Goal: Task Accomplishment & Management: Complete application form

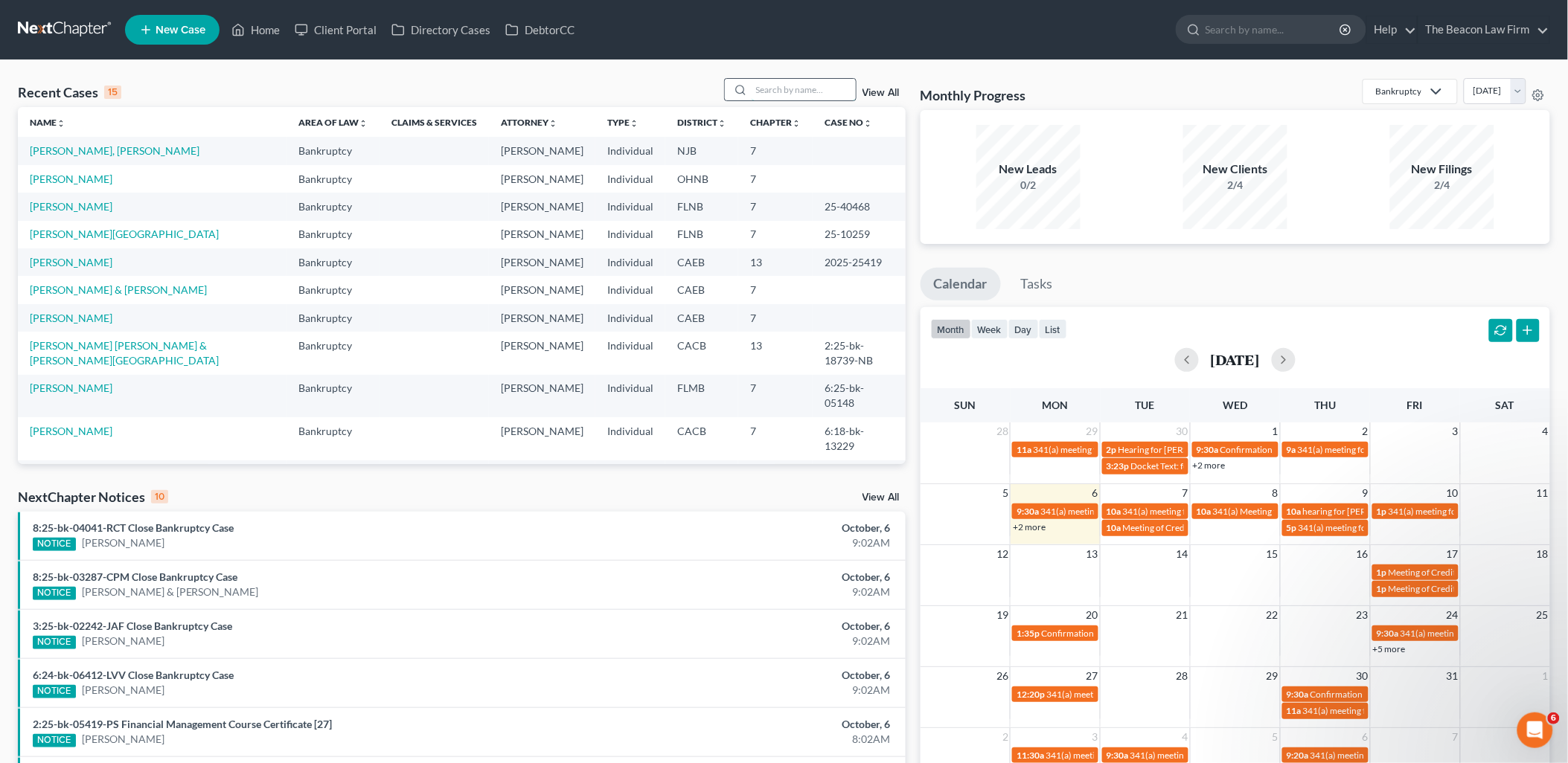
click at [796, 91] on input "search" at bounding box center [803, 89] width 104 height 21
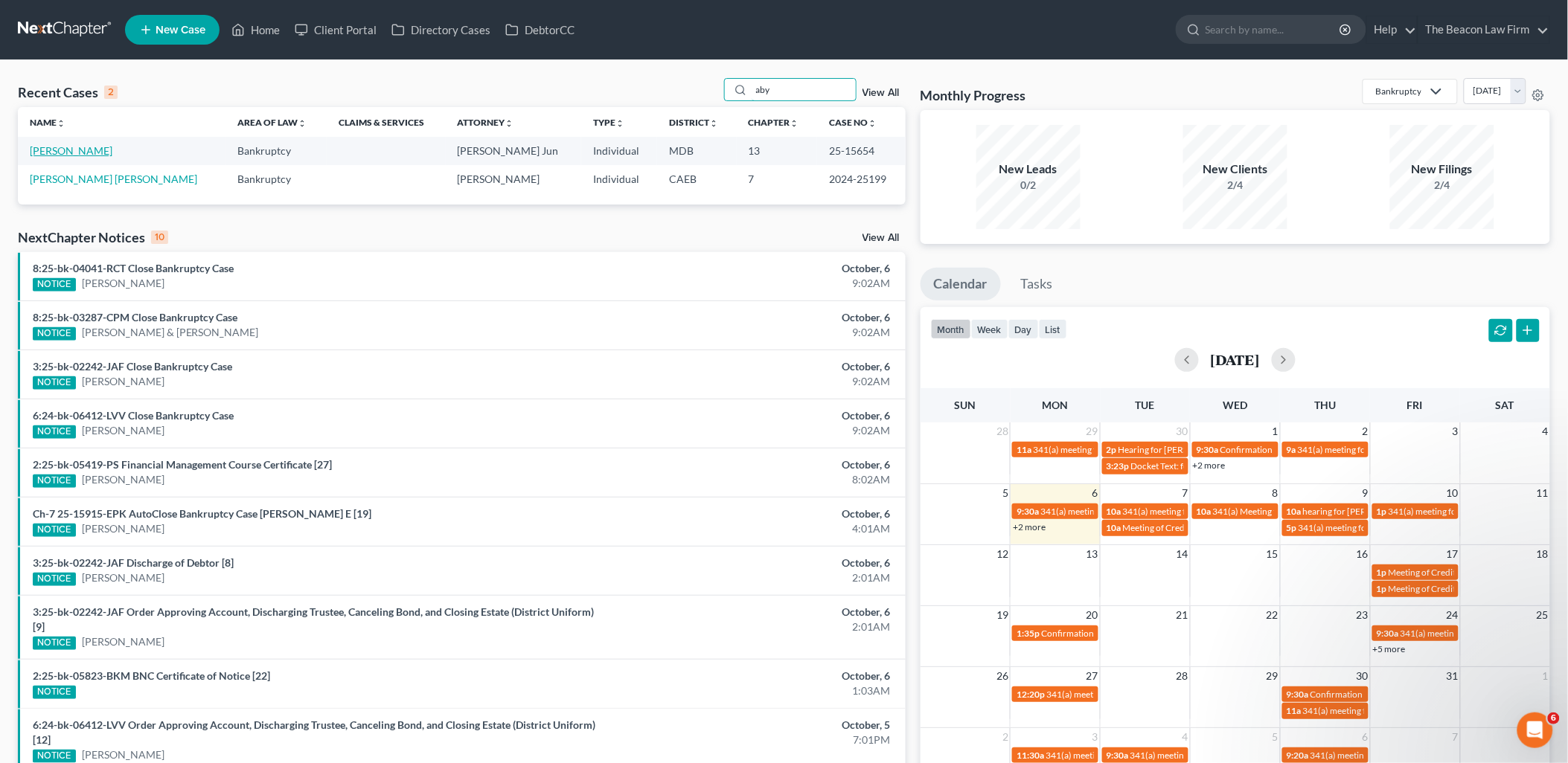
type input "aby"
click at [47, 150] on link "[PERSON_NAME]" at bounding box center [71, 150] width 83 height 13
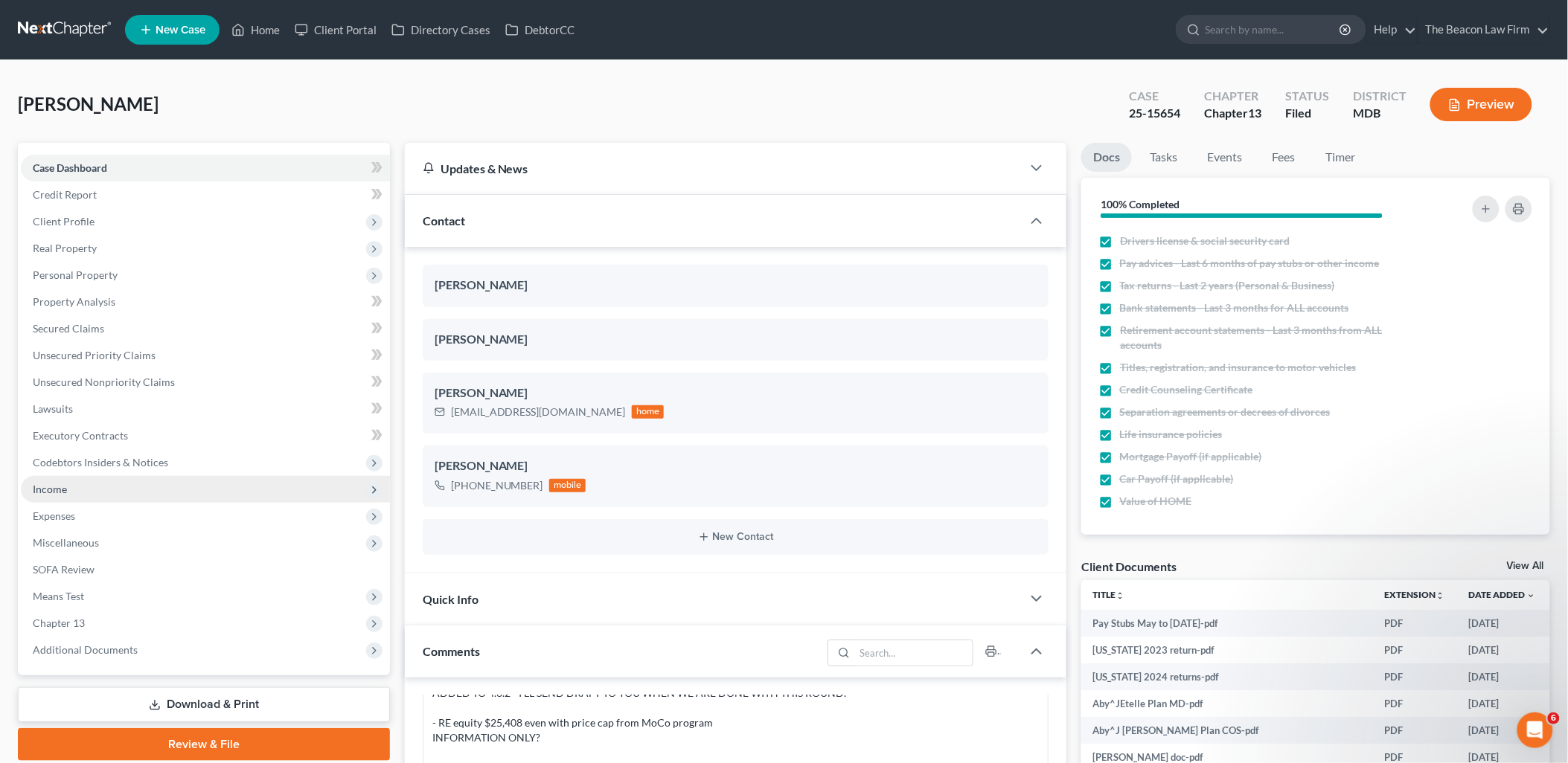
click at [42, 487] on span "Income" at bounding box center [50, 489] width 34 height 13
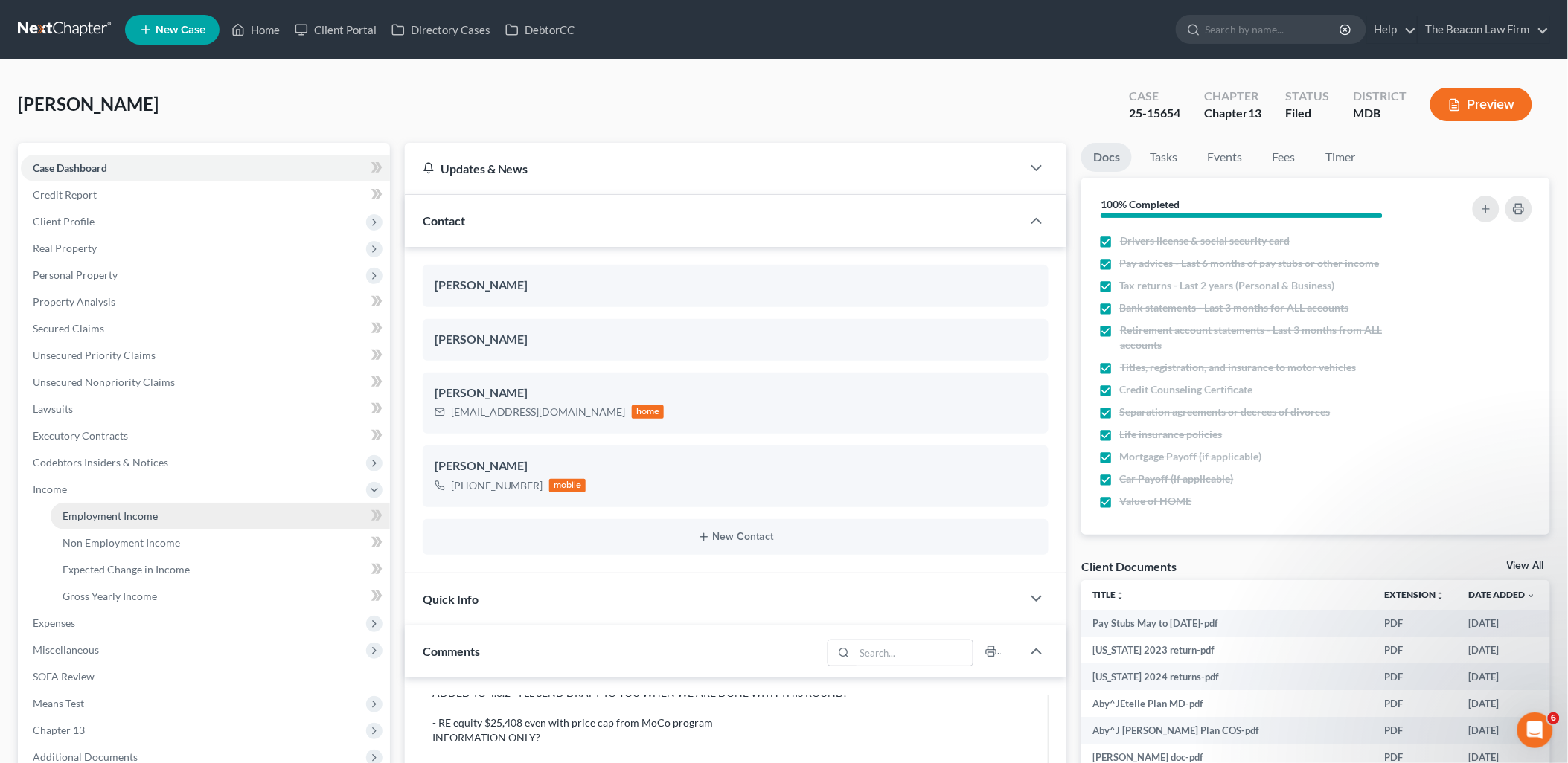
click at [93, 516] on span "Employment Income" at bounding box center [109, 516] width 95 height 13
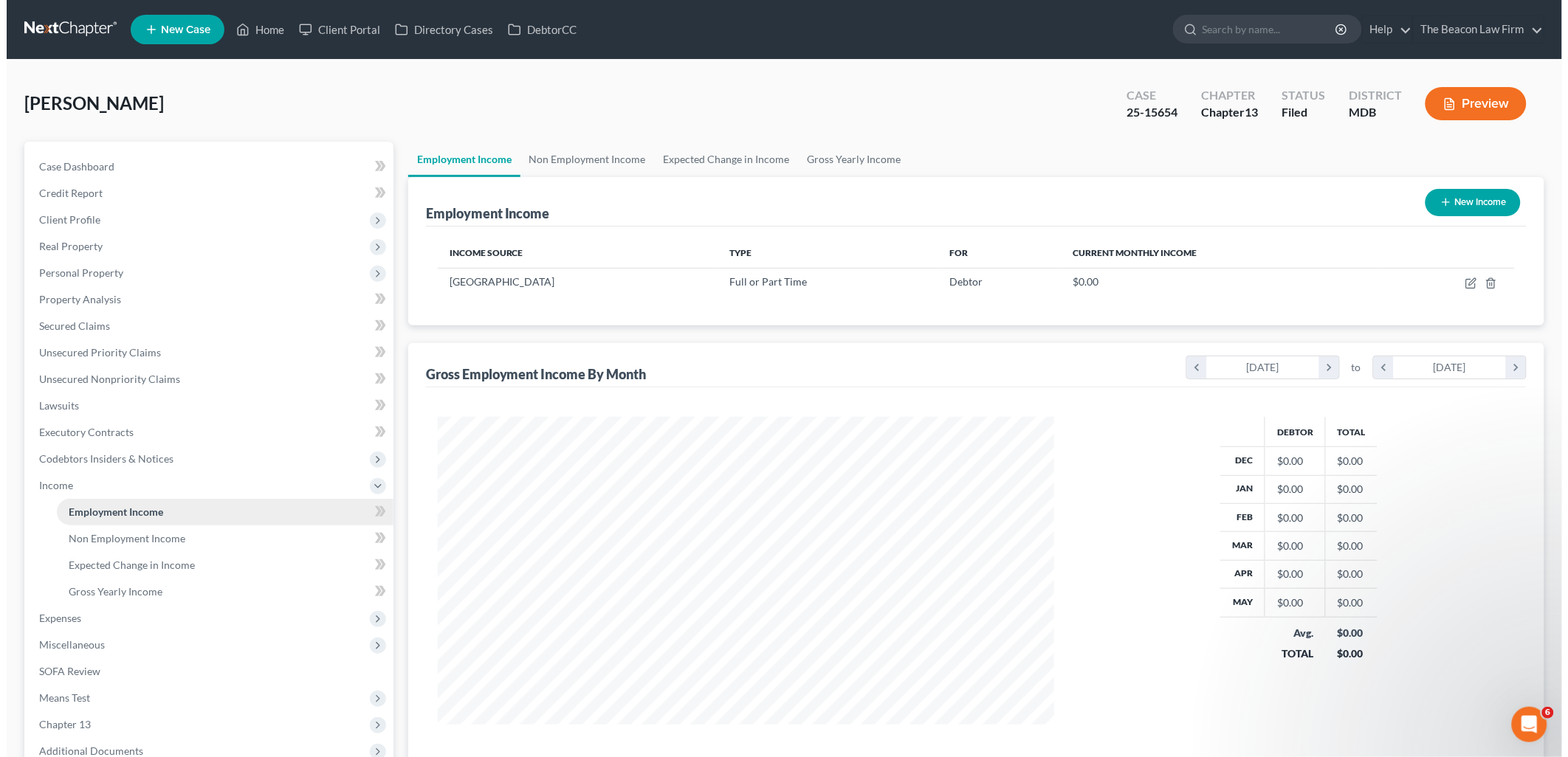
scroll to position [308, 646]
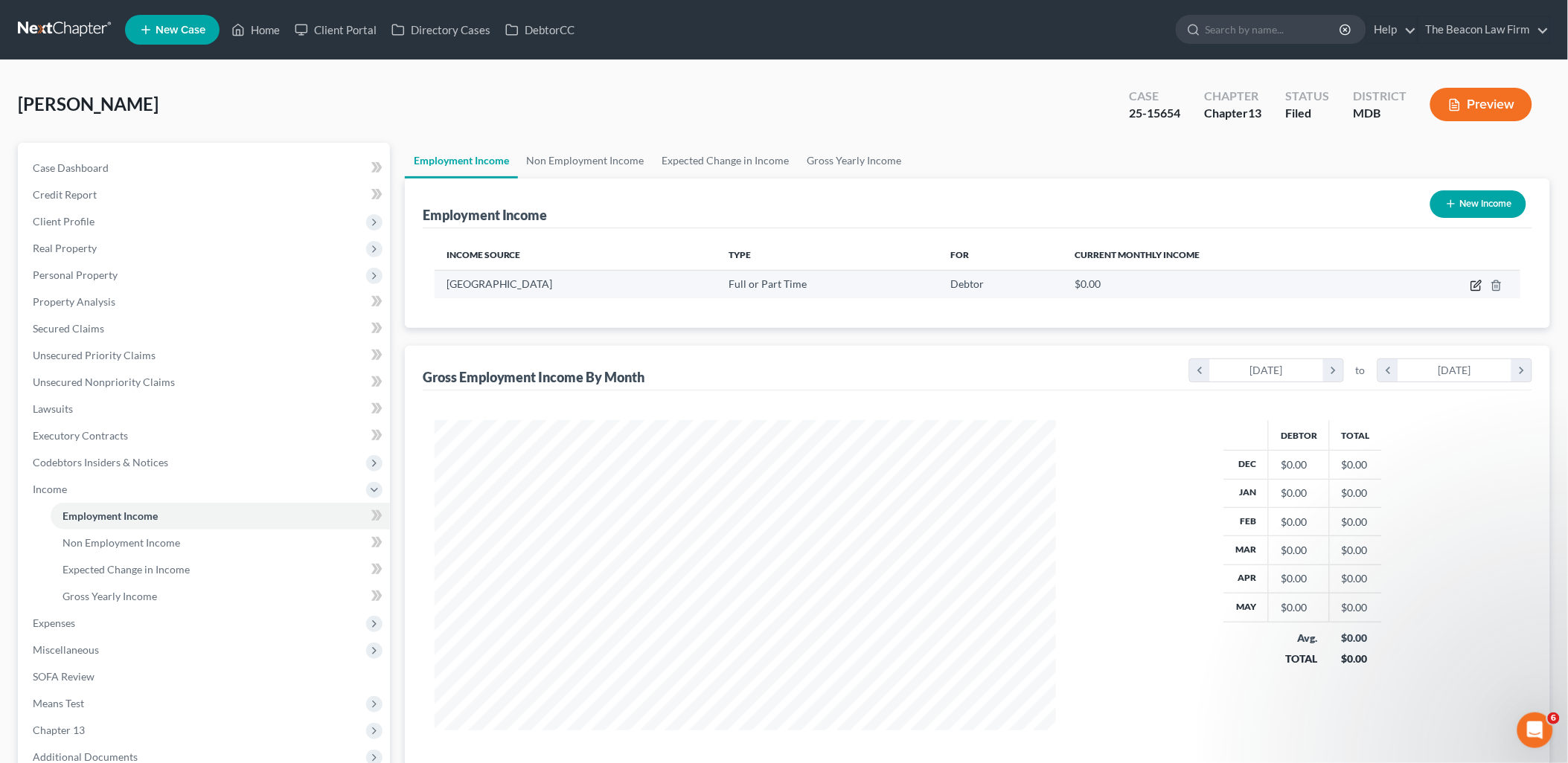
click at [1479, 284] on icon "button" at bounding box center [1477, 283] width 7 height 7
select select "0"
select select "48"
select select "2"
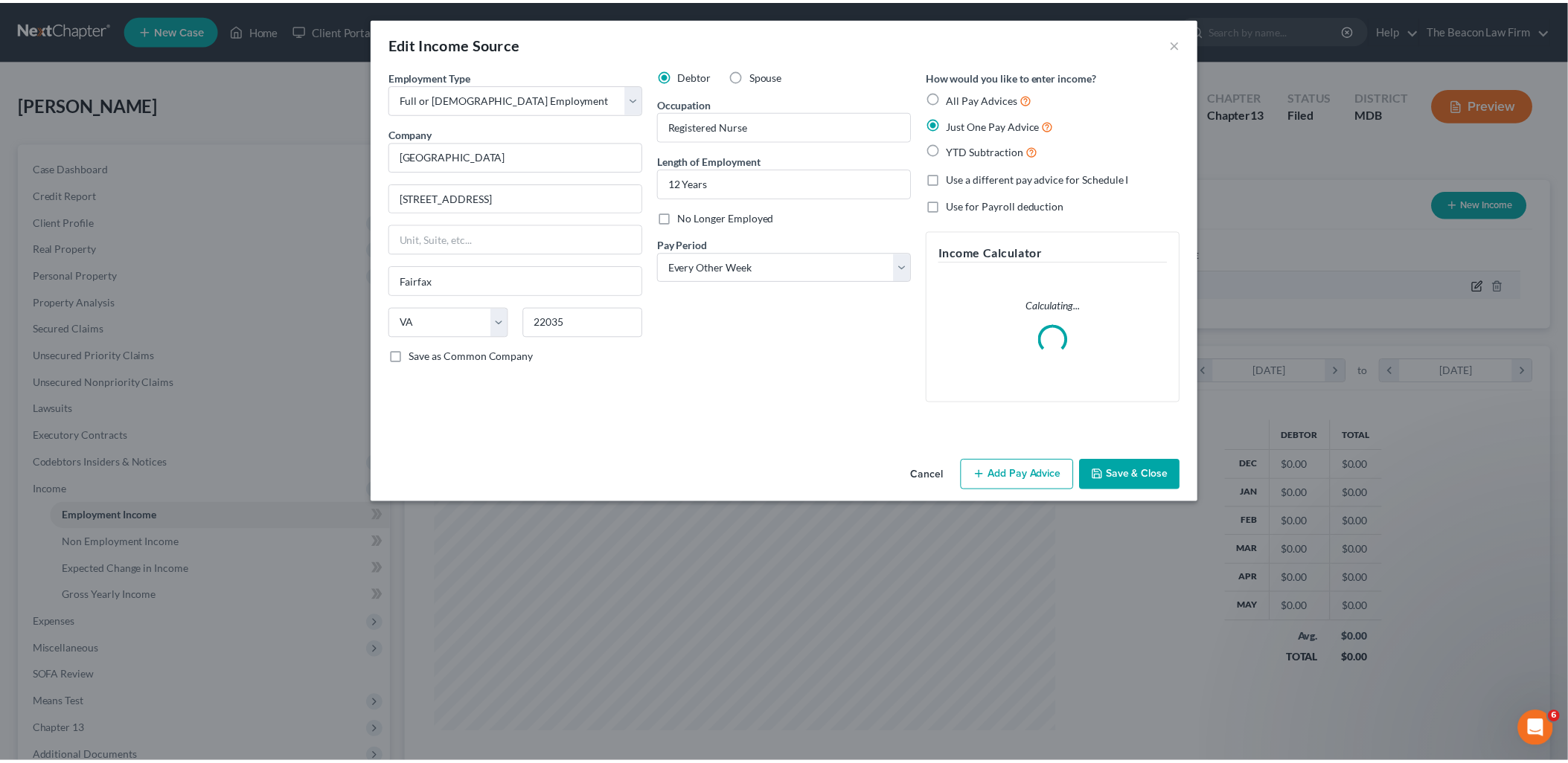
scroll to position [313, 656]
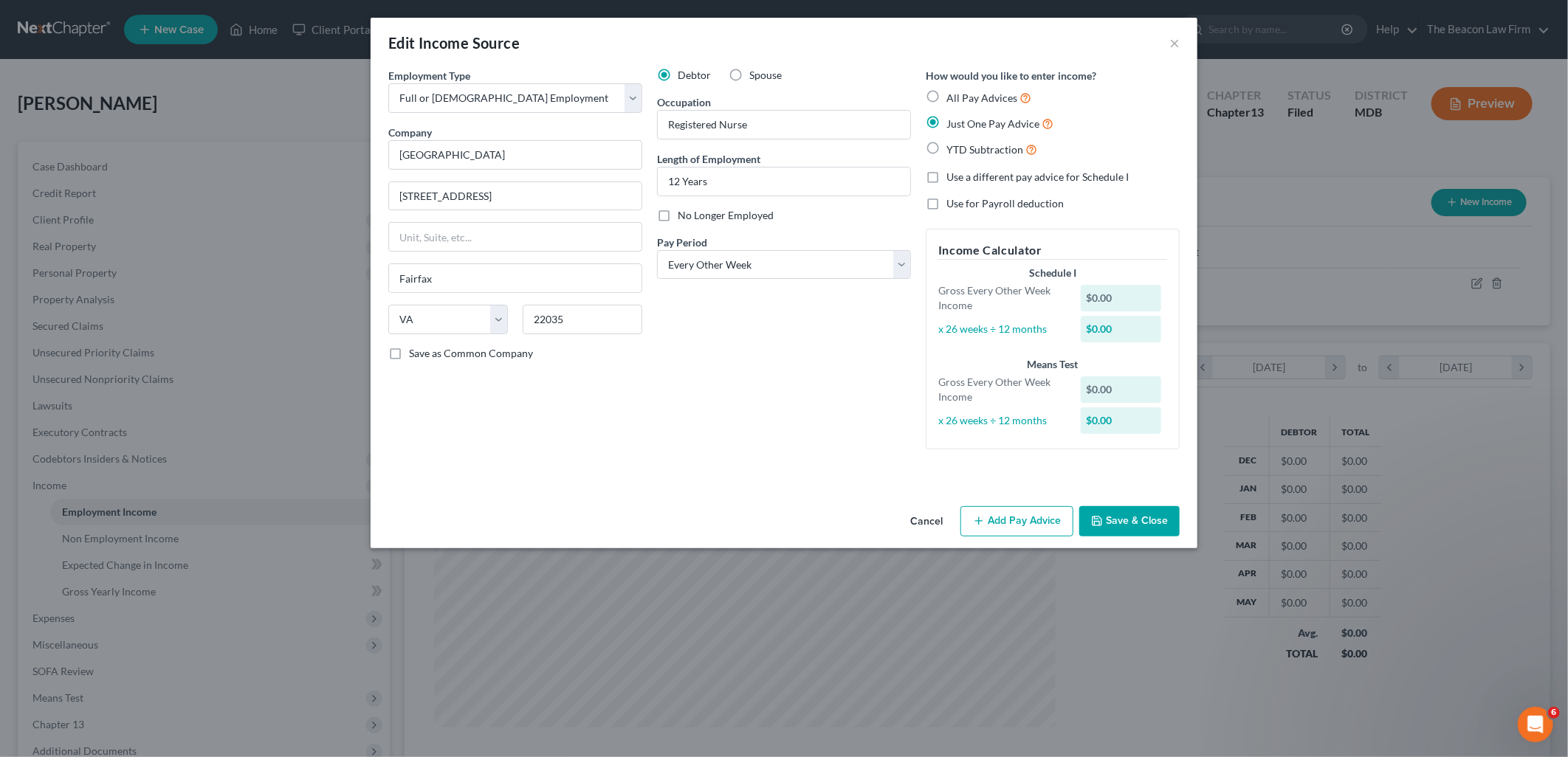
click at [1160, 527] on button "Save & Close" at bounding box center [1129, 522] width 101 height 31
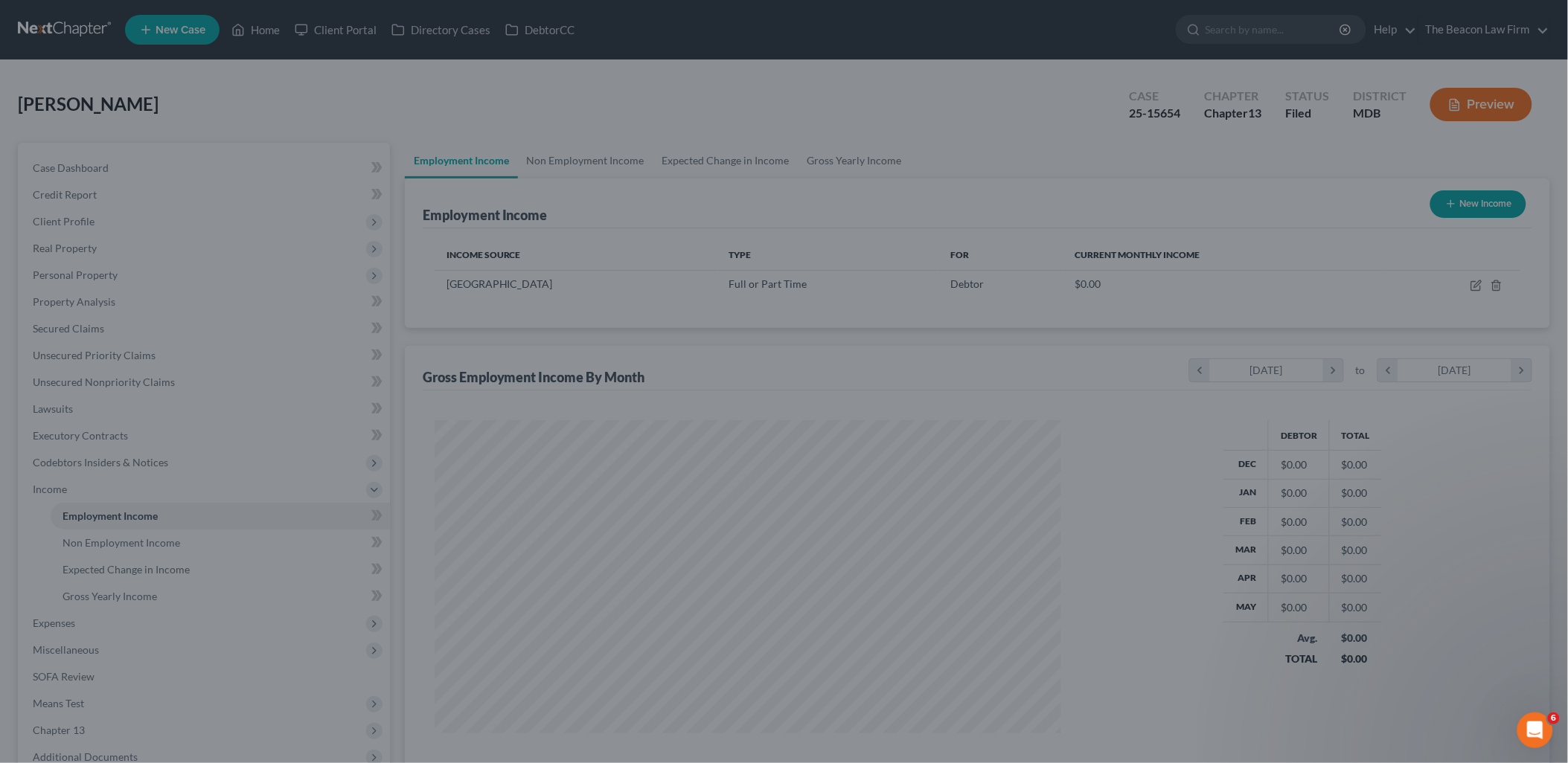
scroll to position [743708, 743495]
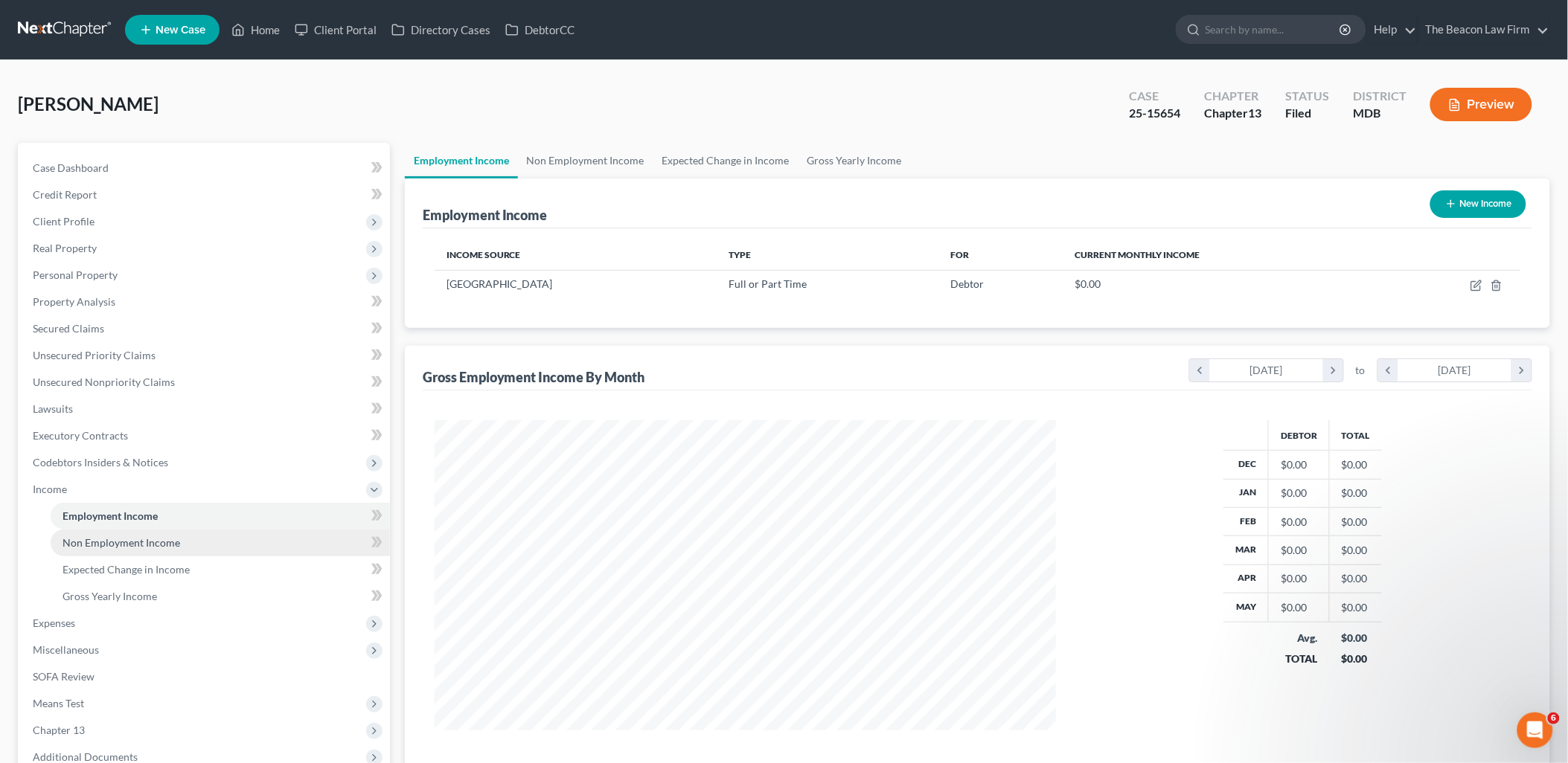
click at [125, 546] on span "Non Employment Income" at bounding box center [120, 543] width 117 height 13
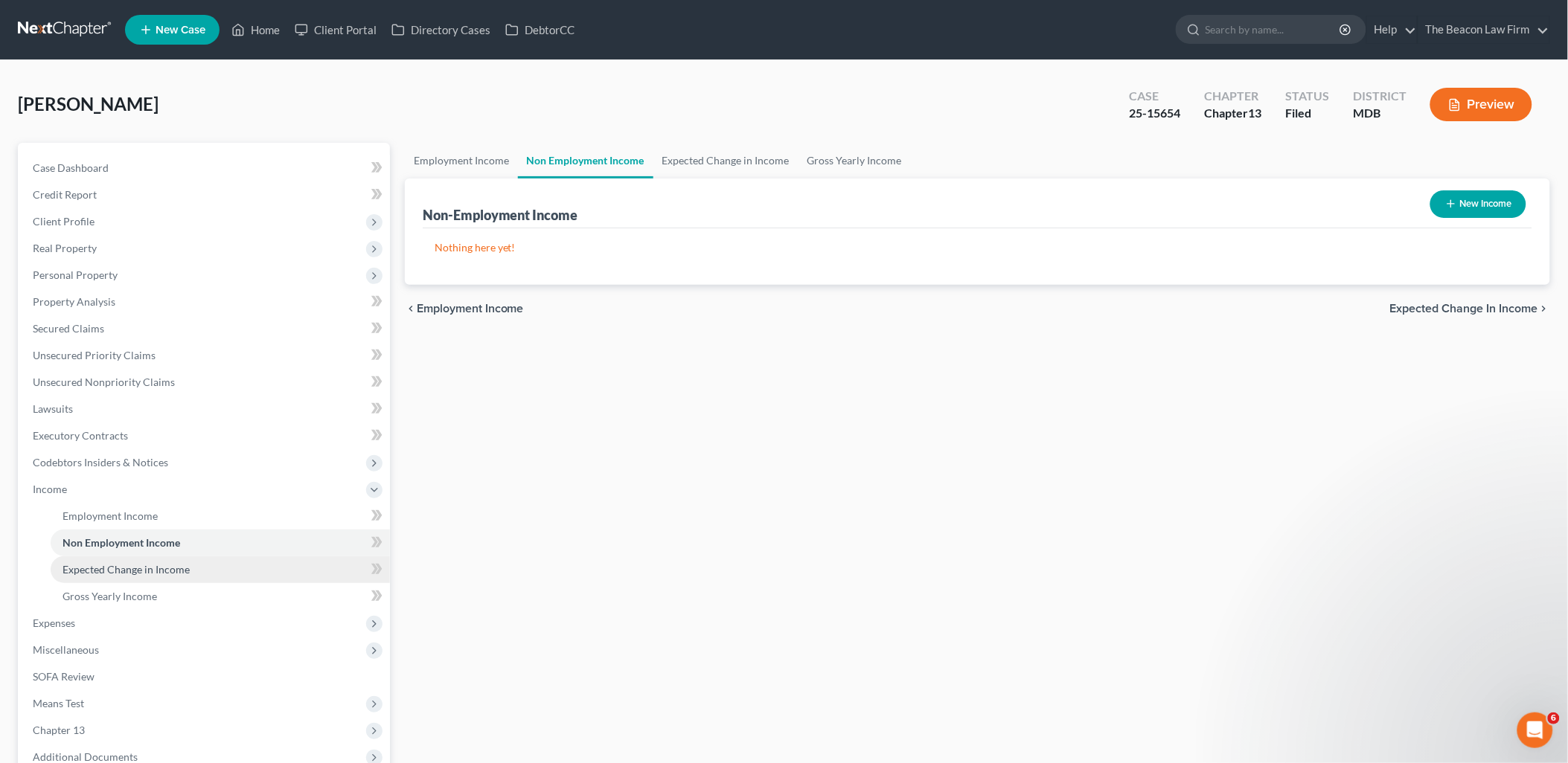
click at [128, 561] on link "Expected Change in Income" at bounding box center [220, 570] width 339 height 27
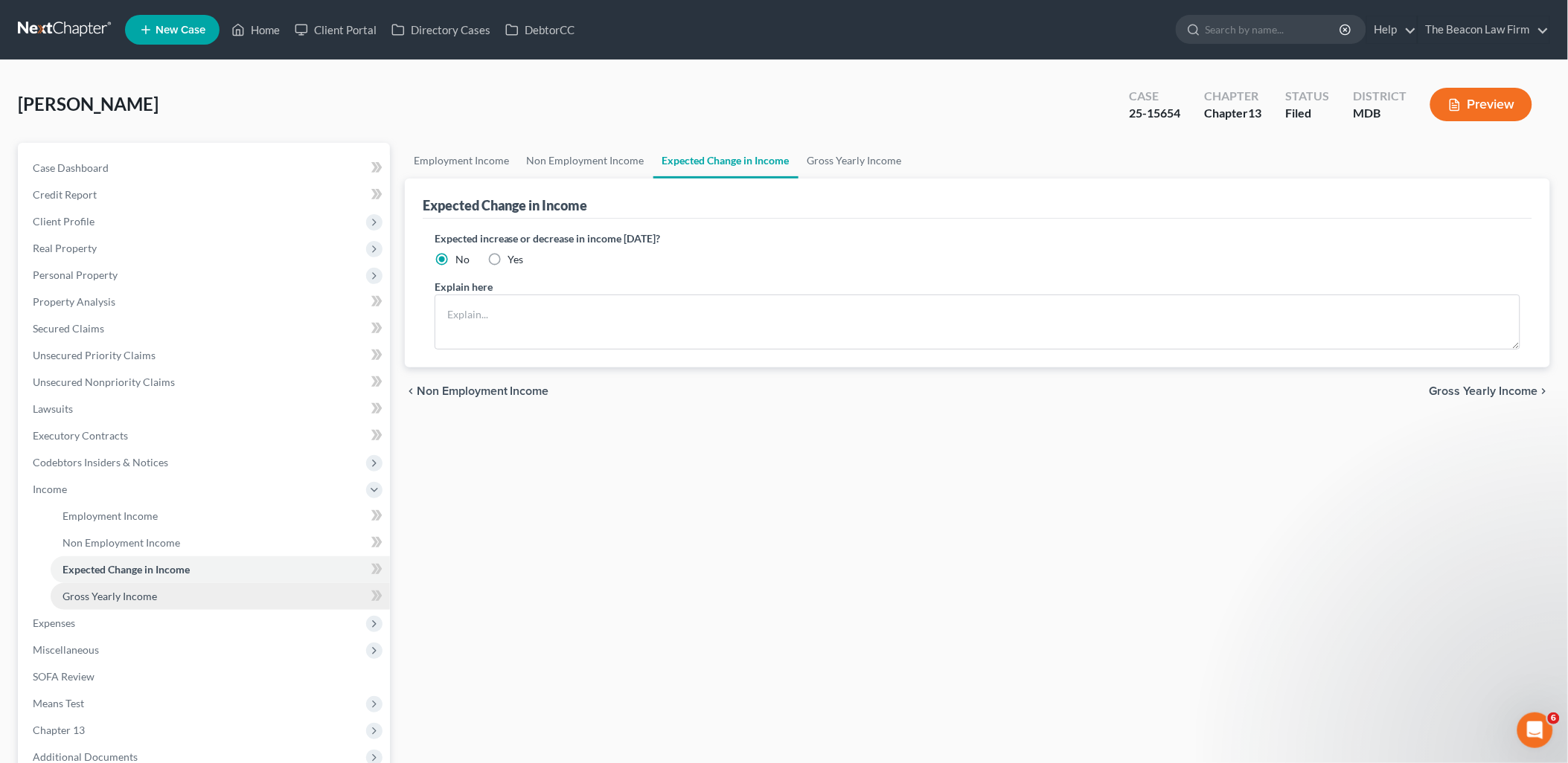
click at [122, 590] on span "Gross Yearly Income" at bounding box center [109, 596] width 95 height 13
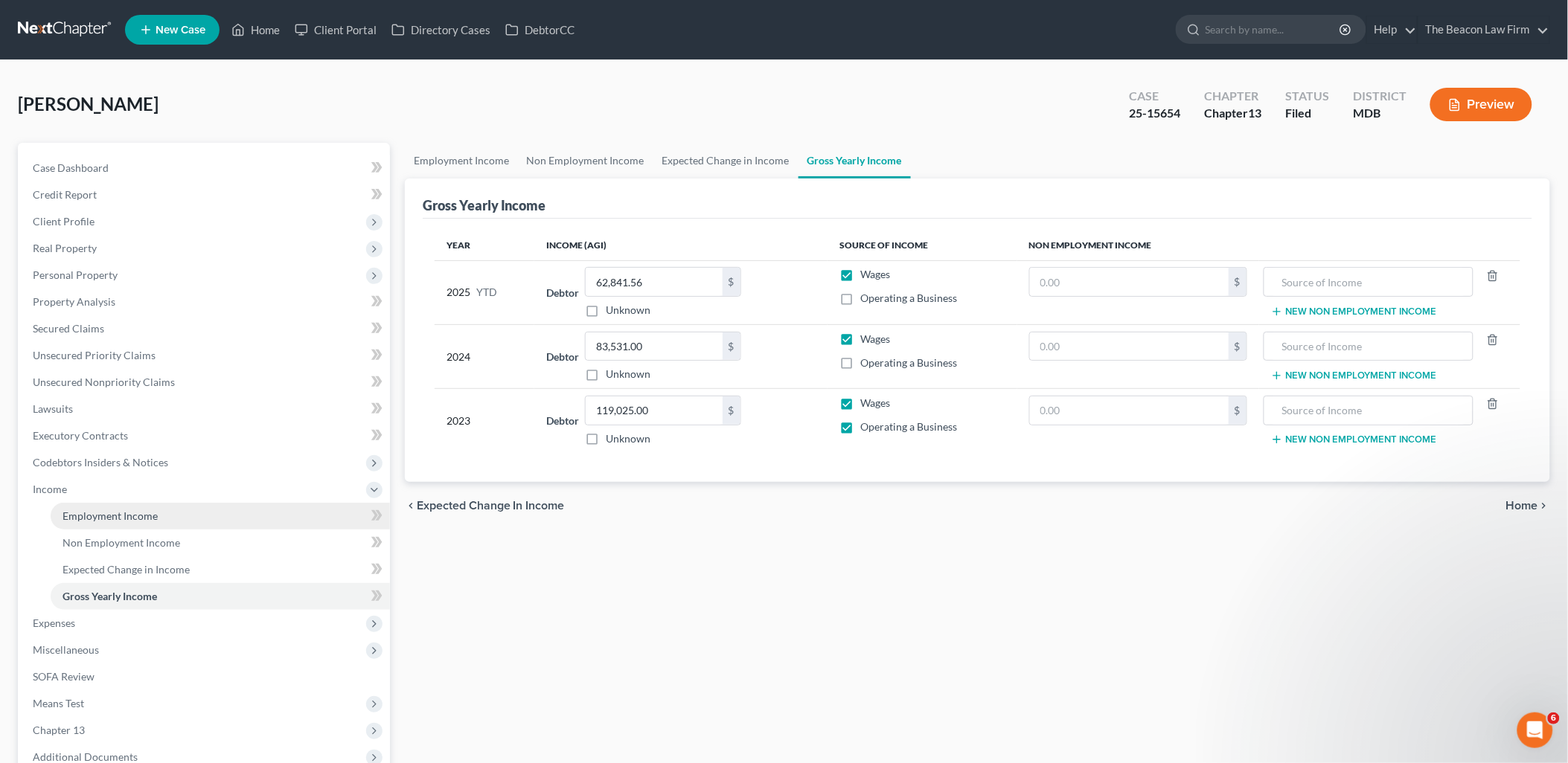
click at [124, 515] on span "Employment Income" at bounding box center [109, 516] width 95 height 13
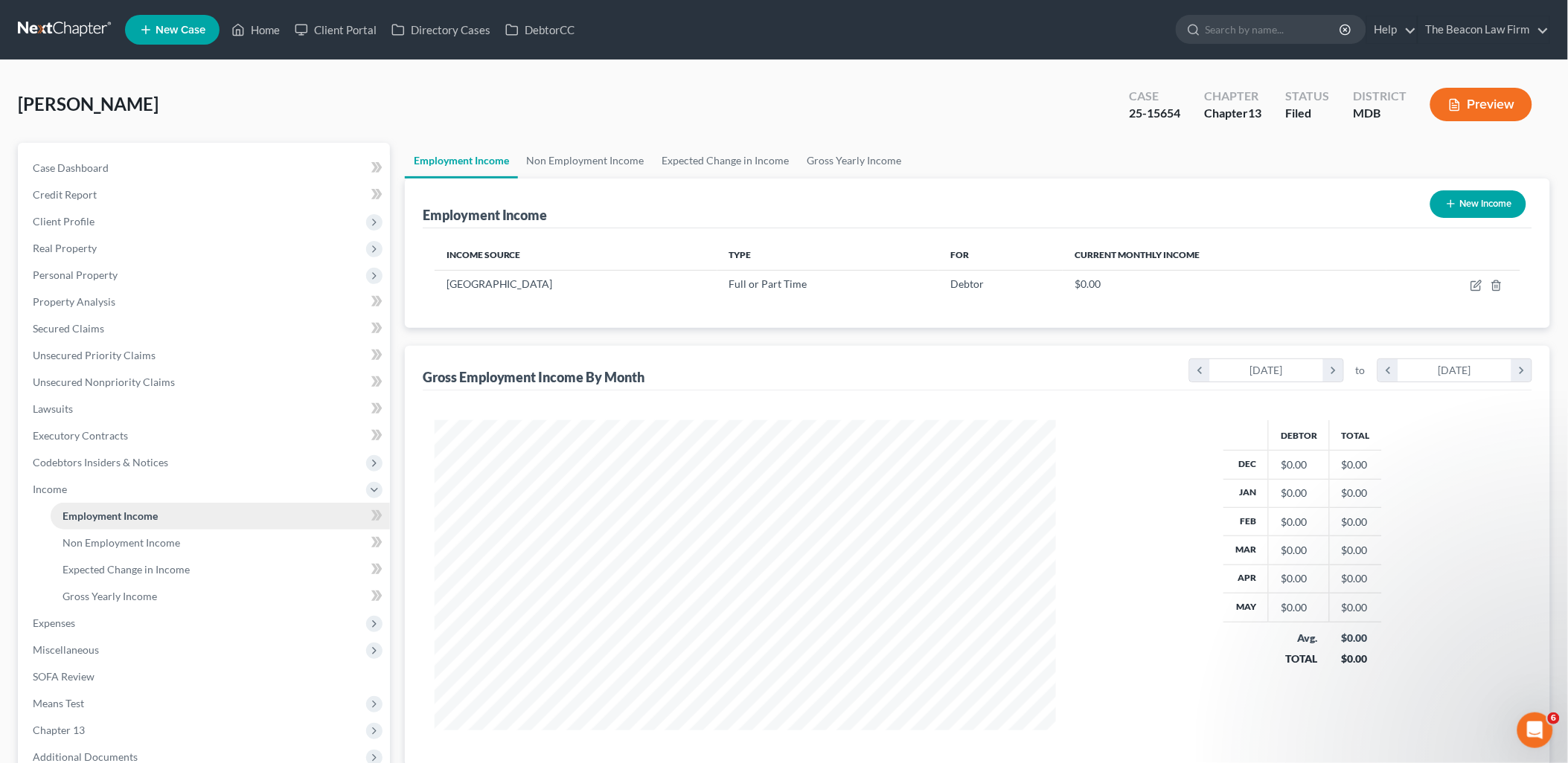
scroll to position [310, 651]
click at [119, 536] on span "Non Employment Income" at bounding box center [120, 543] width 117 height 13
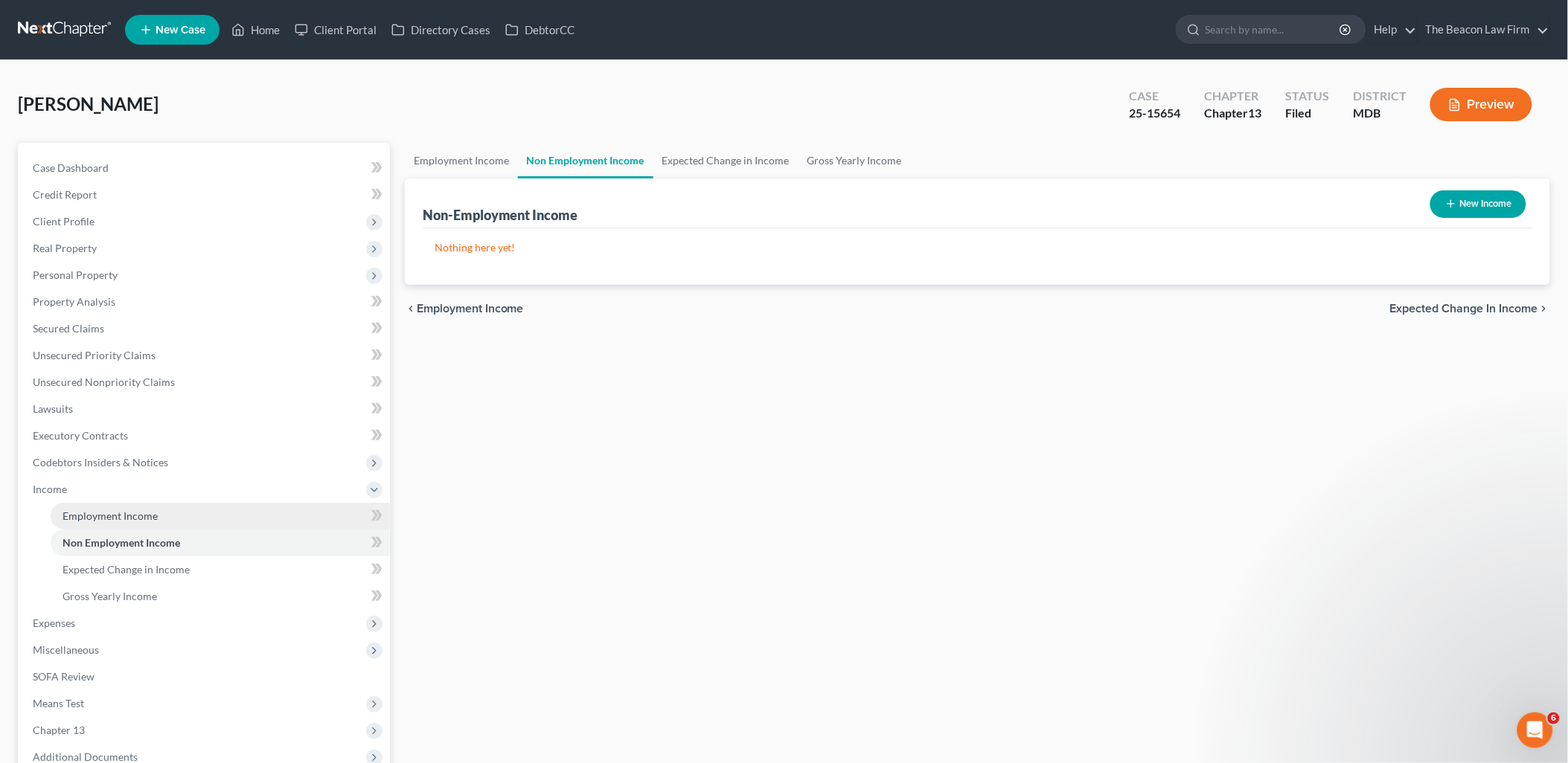
click at [124, 503] on link "Employment Income" at bounding box center [220, 517] width 339 height 27
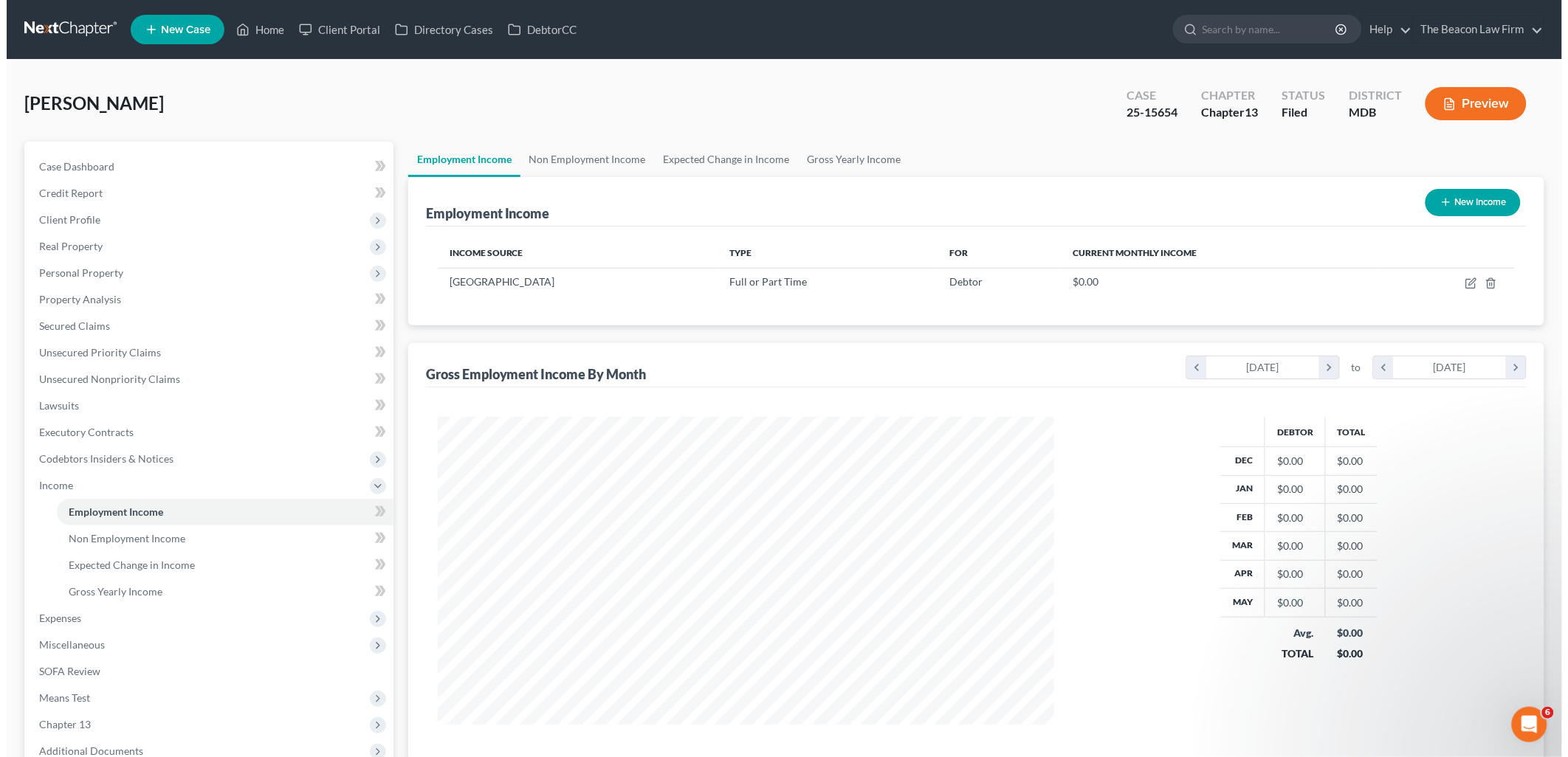
scroll to position [308, 646]
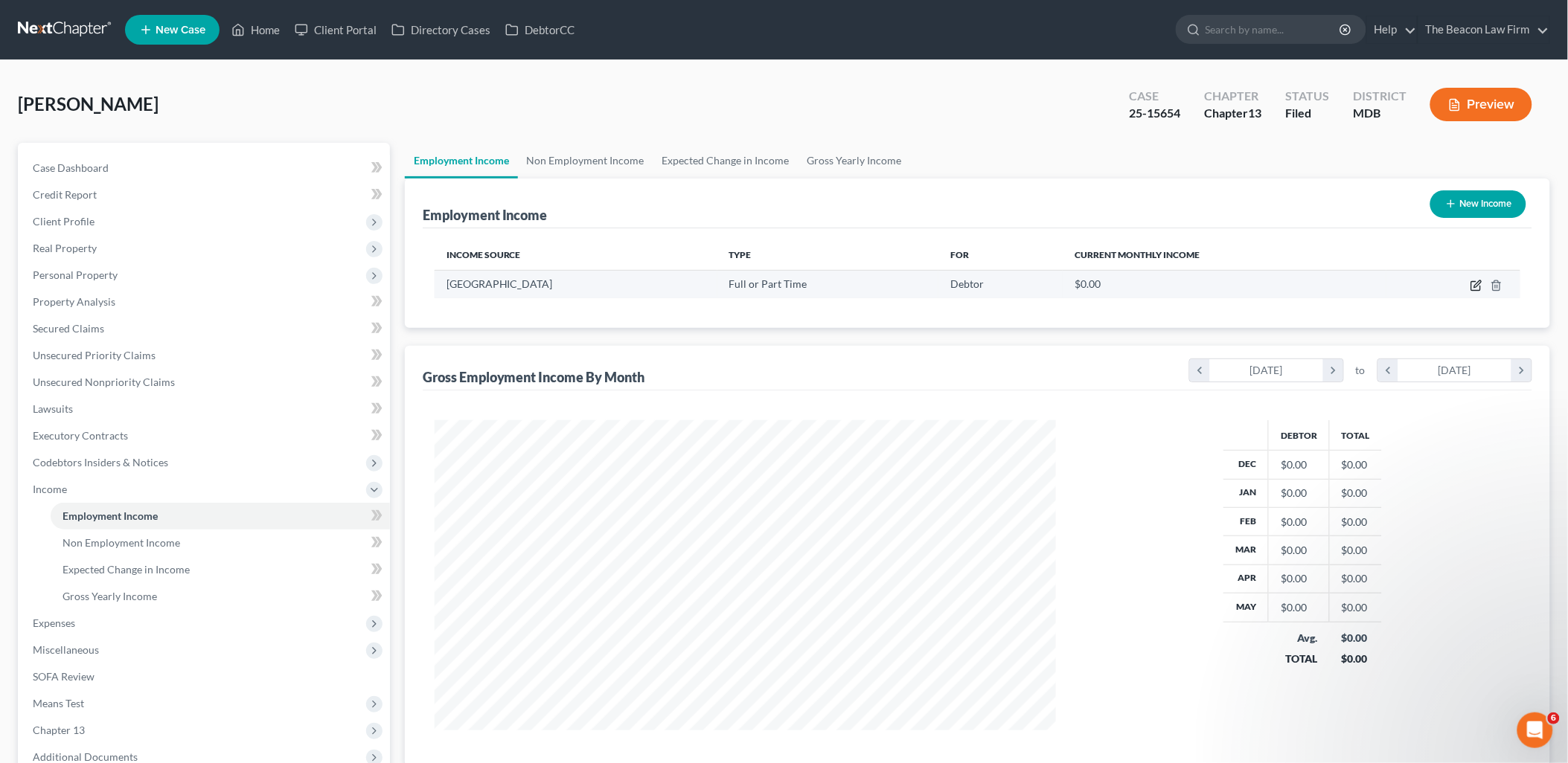
click at [1477, 287] on icon "button" at bounding box center [1476, 285] width 12 height 12
select select "0"
select select "48"
select select "2"
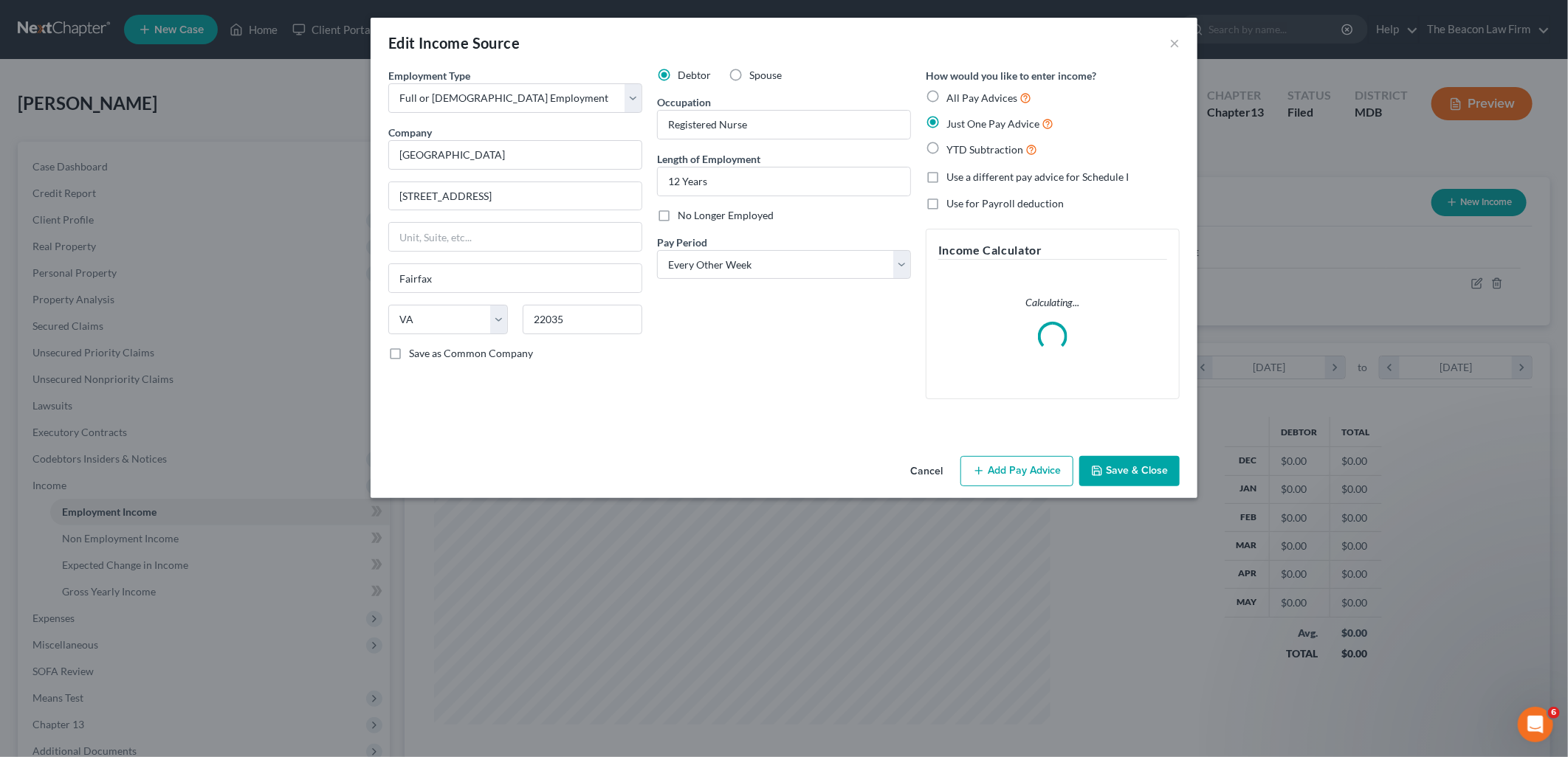
scroll to position [311, 651]
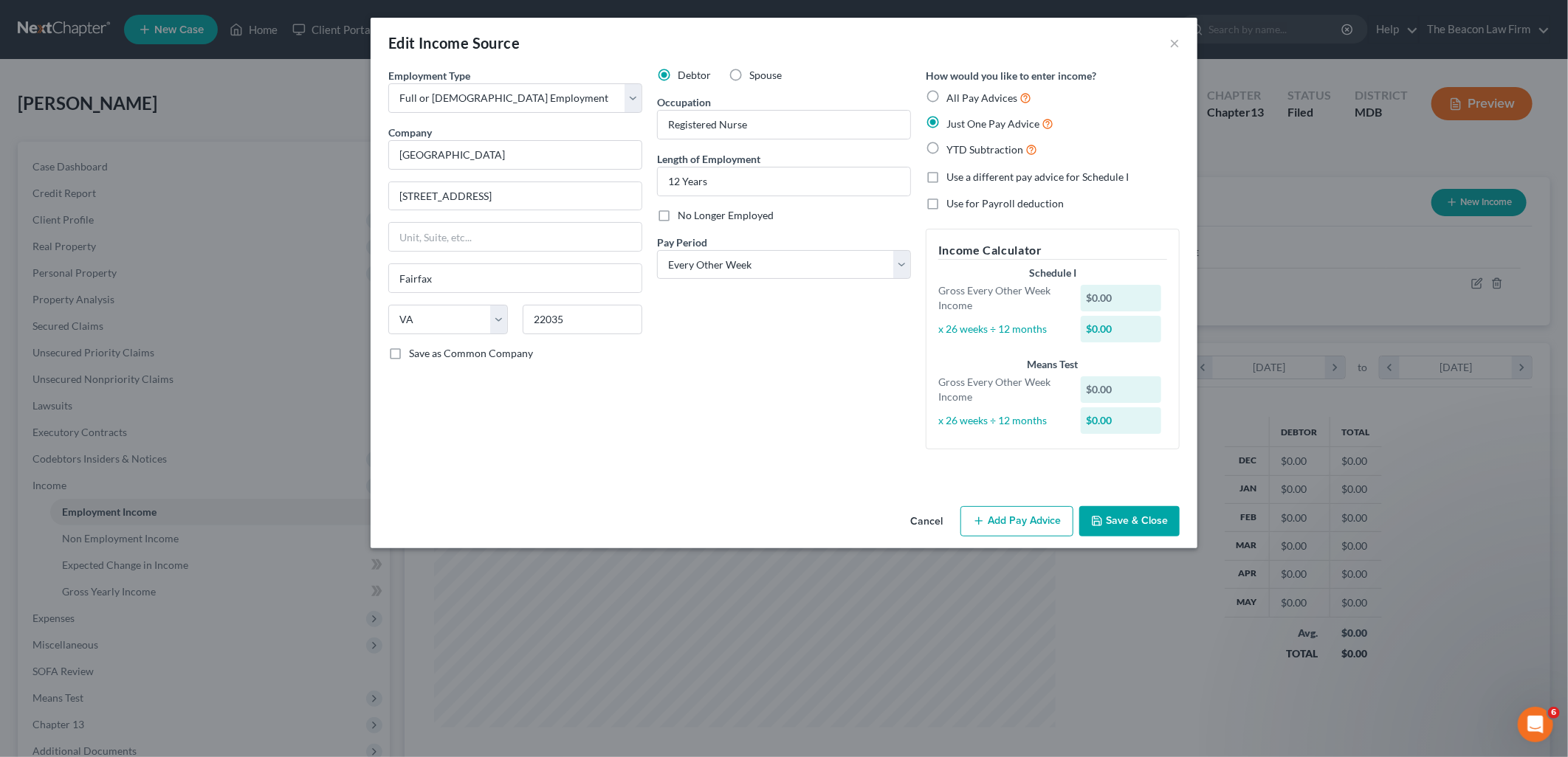
click at [1002, 524] on button "Add Pay Advice" at bounding box center [1016, 522] width 113 height 31
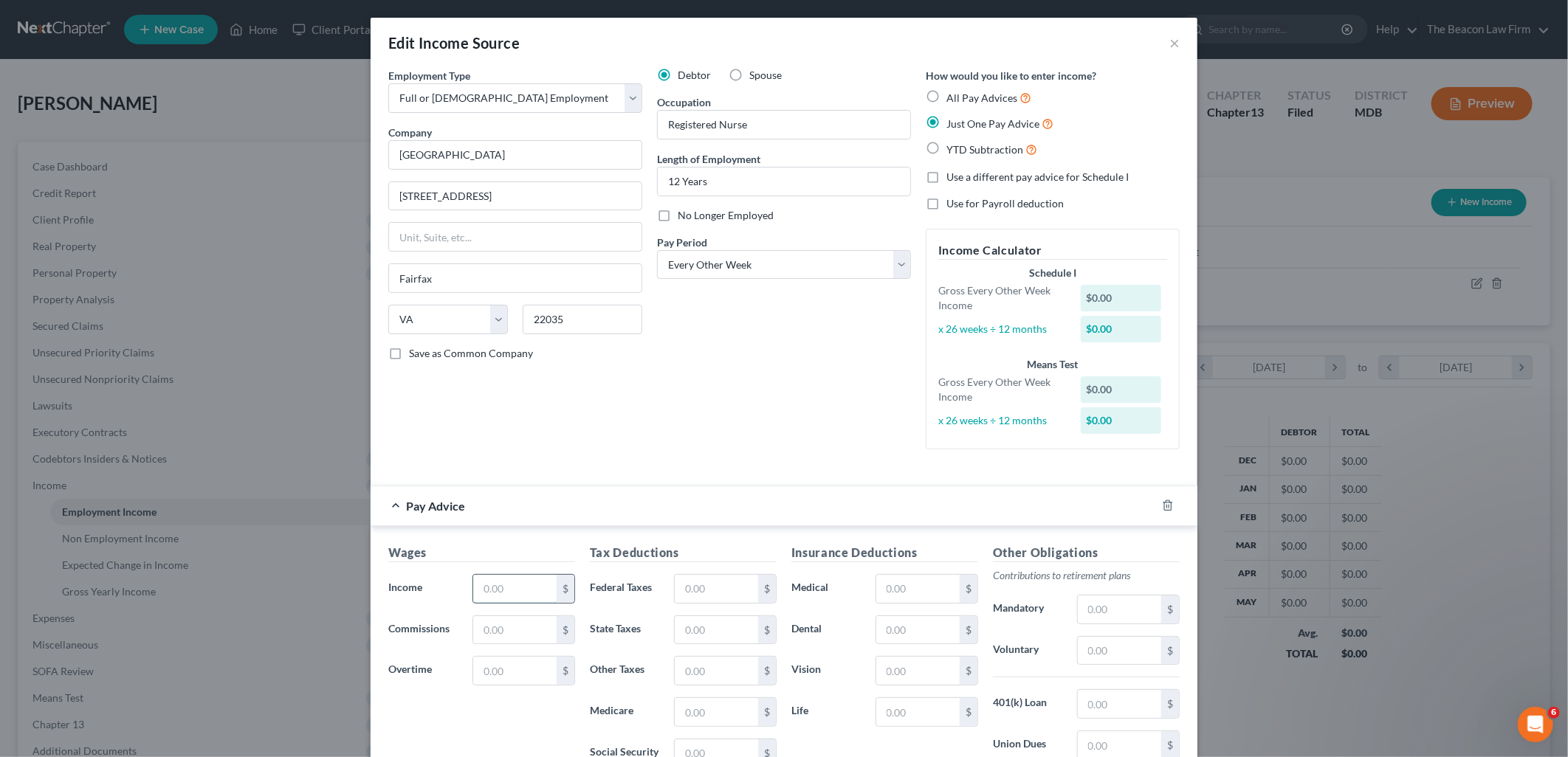
click at [504, 592] on input "text" at bounding box center [515, 589] width 84 height 28
type input "4,757.71"
click at [722, 575] on input "text" at bounding box center [716, 589] width 84 height 28
type input "771.78"
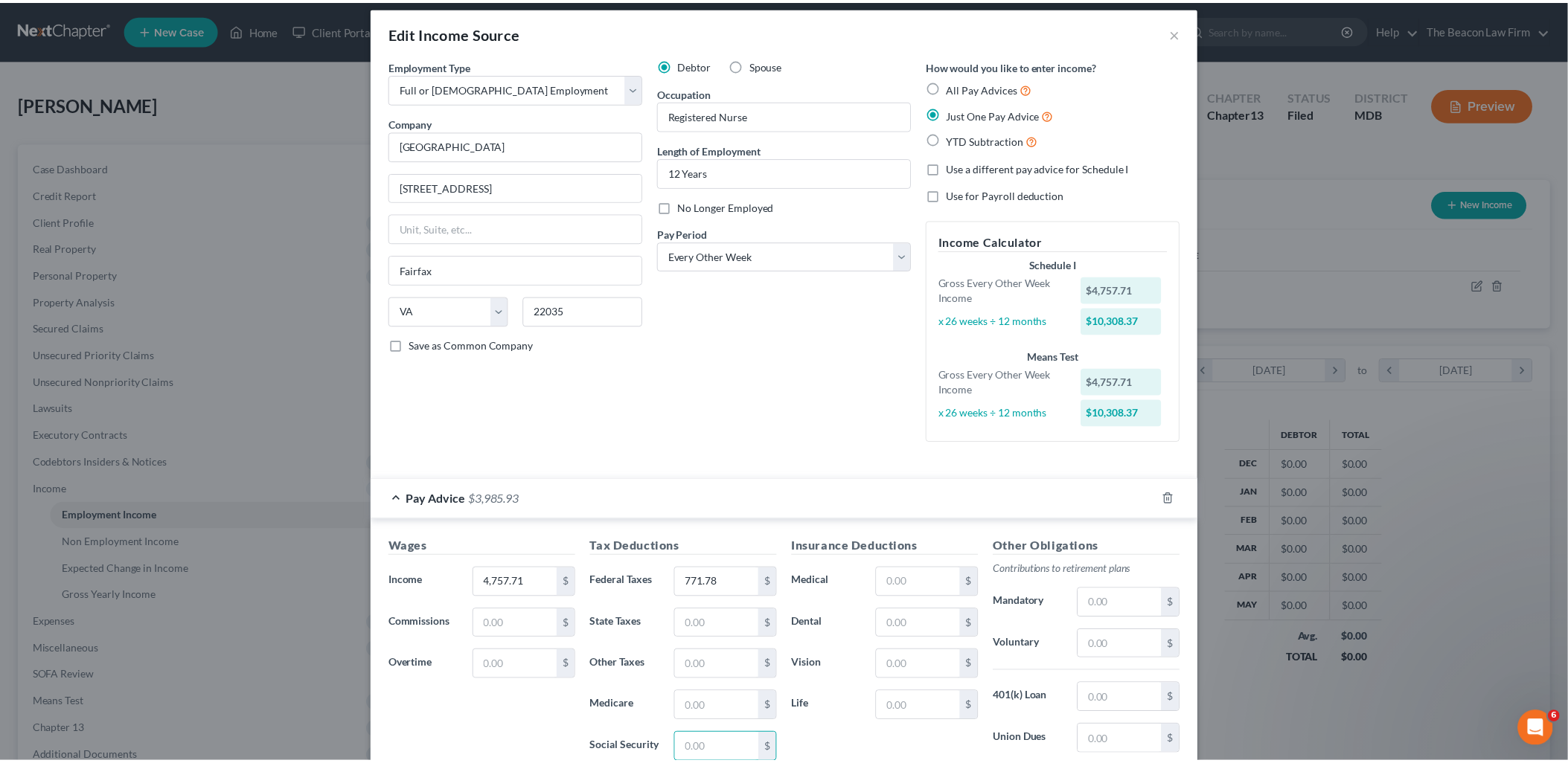
scroll to position [212, 0]
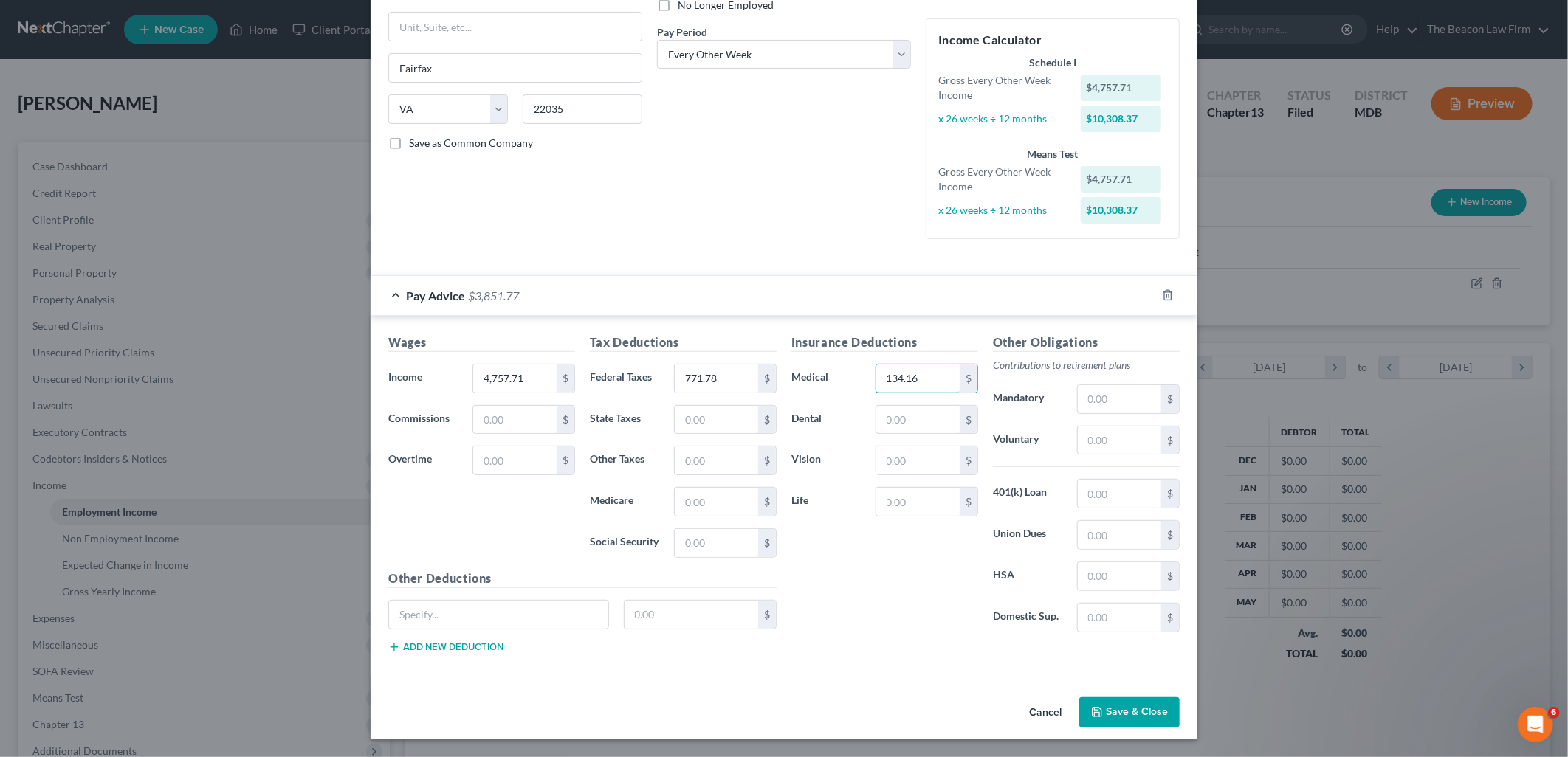
type input "134.16"
type input "32.44"
type input "237.89"
type input "60"
click at [1098, 395] on input "text" at bounding box center [1120, 399] width 84 height 28
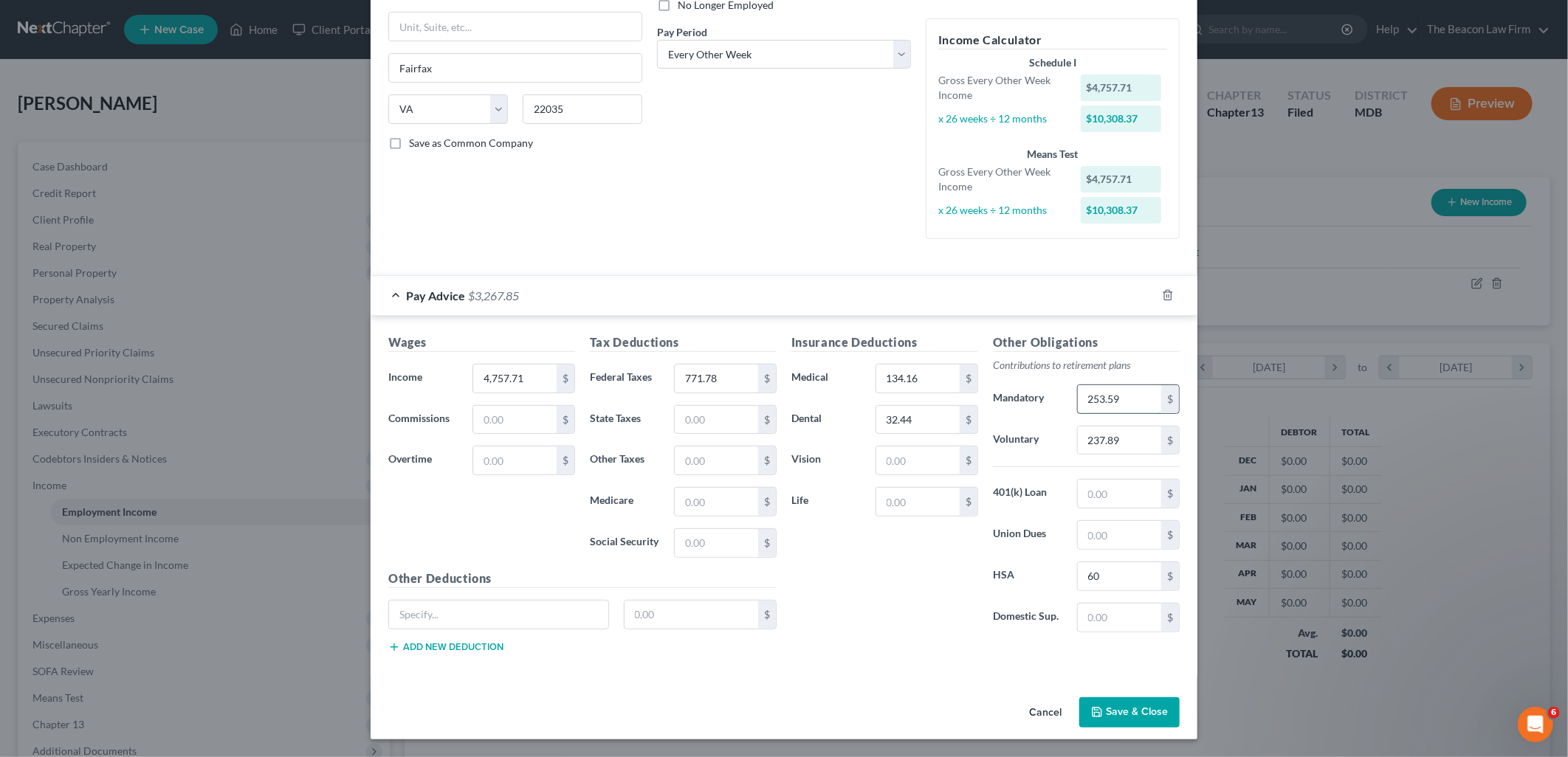
type input "253.59"
click at [506, 609] on input "text" at bounding box center [498, 615] width 220 height 28
type input "LTD"
type input "13.61"
click at [1122, 437] on input "237.89" at bounding box center [1120, 441] width 84 height 28
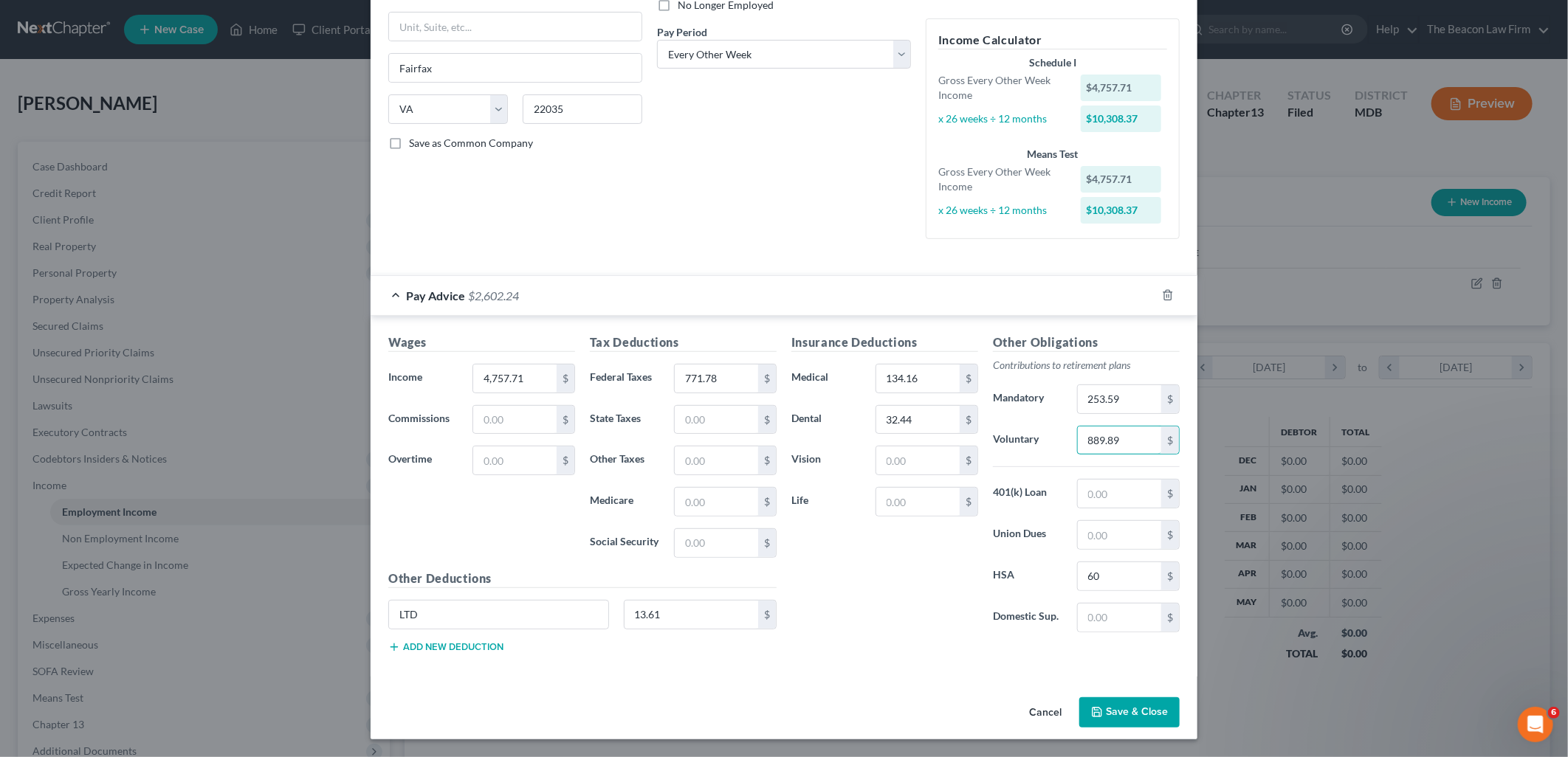
type input "889.89"
click at [1120, 716] on button "Save & Close" at bounding box center [1129, 713] width 101 height 31
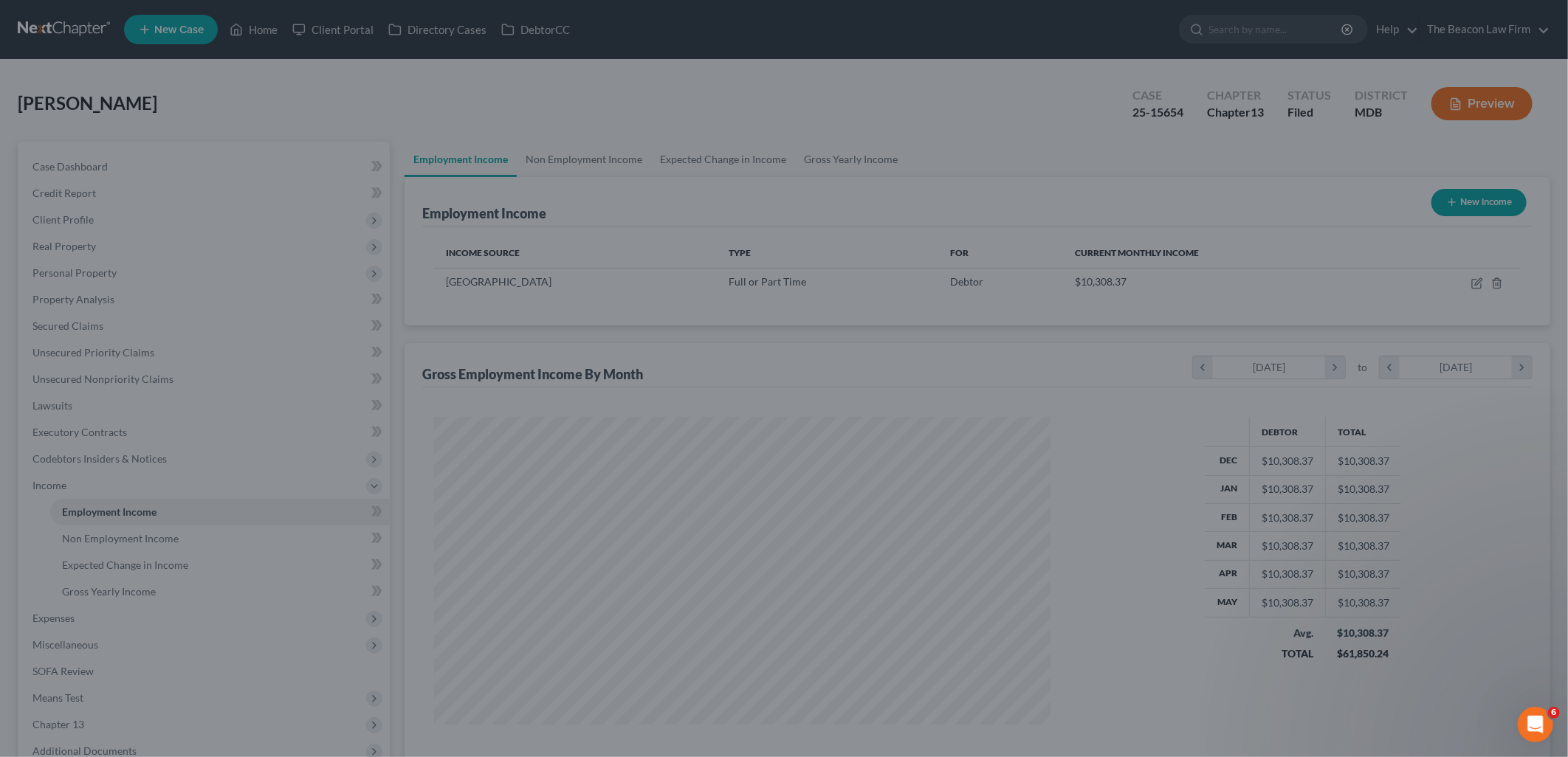
scroll to position [737860, 737568]
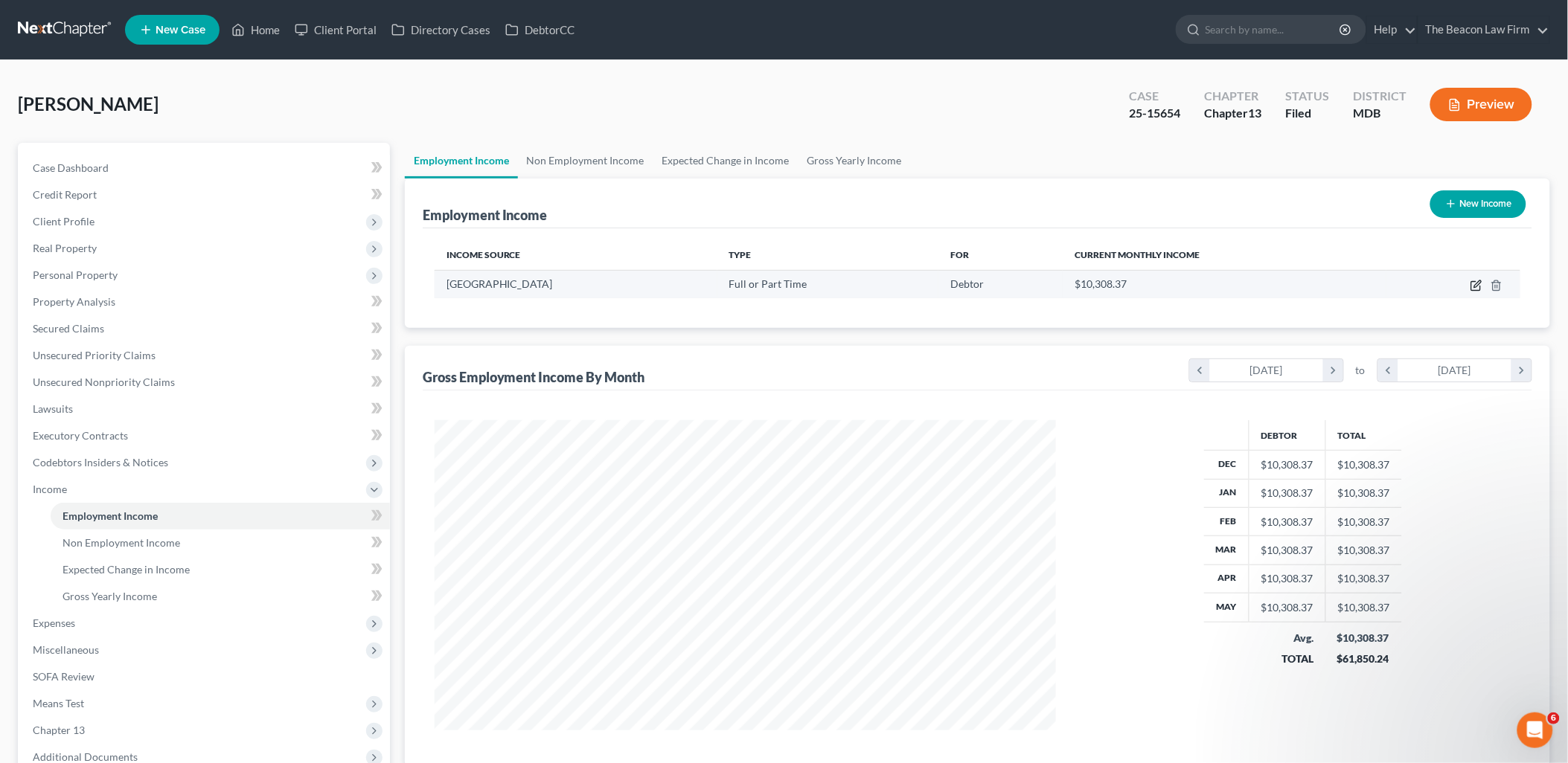
click at [1473, 285] on icon "button" at bounding box center [1476, 285] width 12 height 12
select select "0"
select select "48"
select select "2"
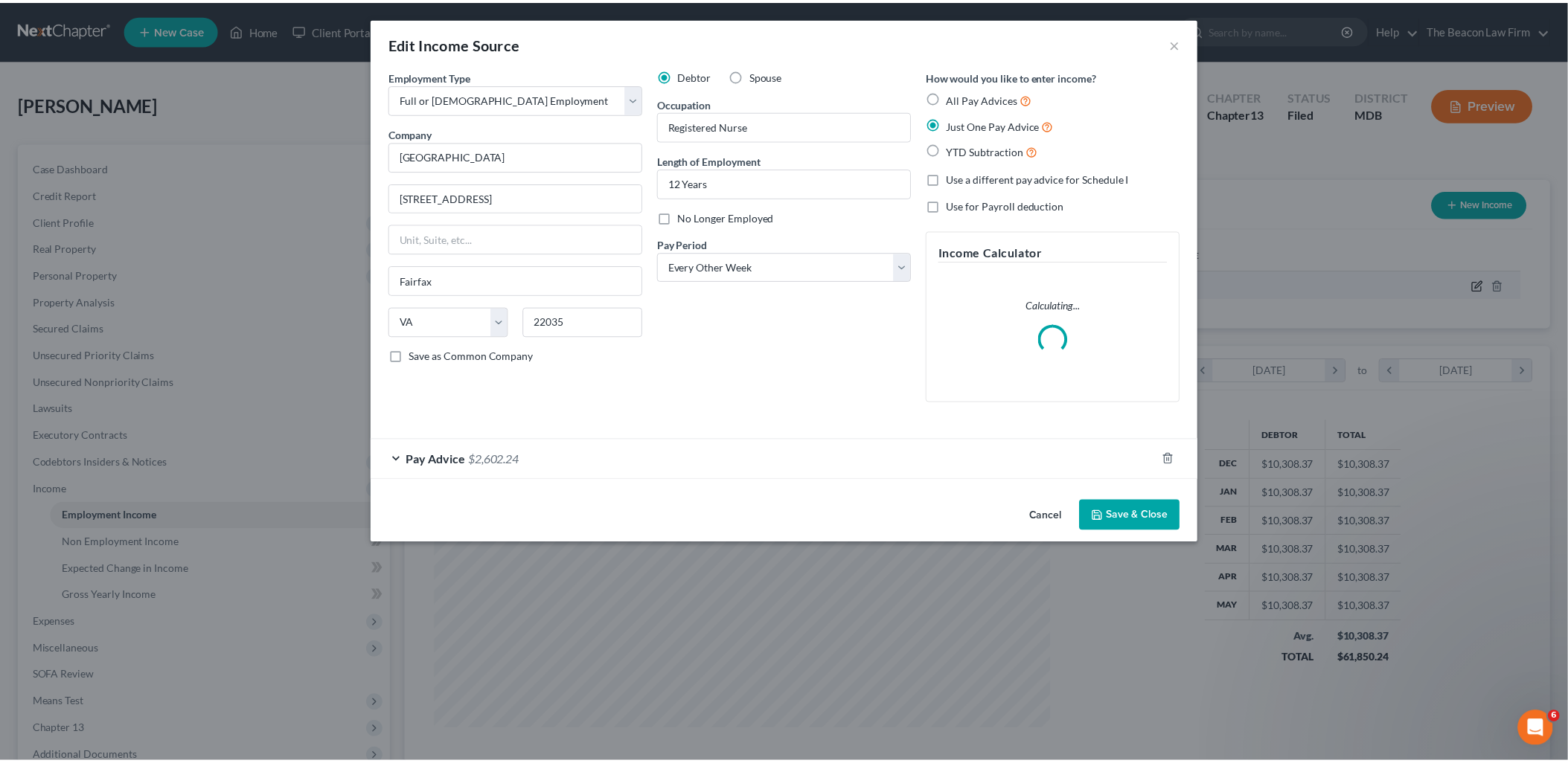
scroll to position [313, 656]
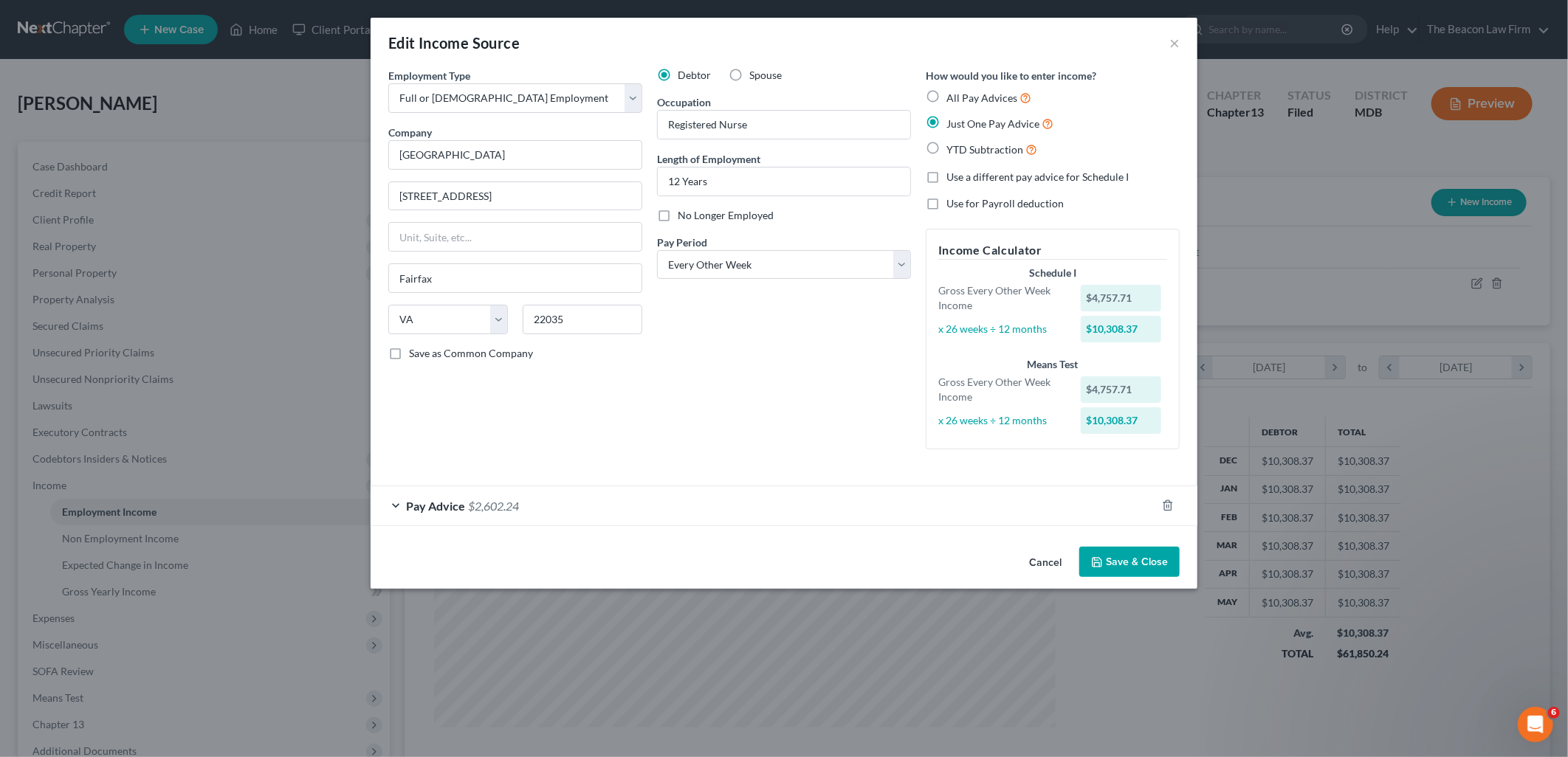
click at [1109, 561] on button "Save & Close" at bounding box center [1129, 562] width 101 height 31
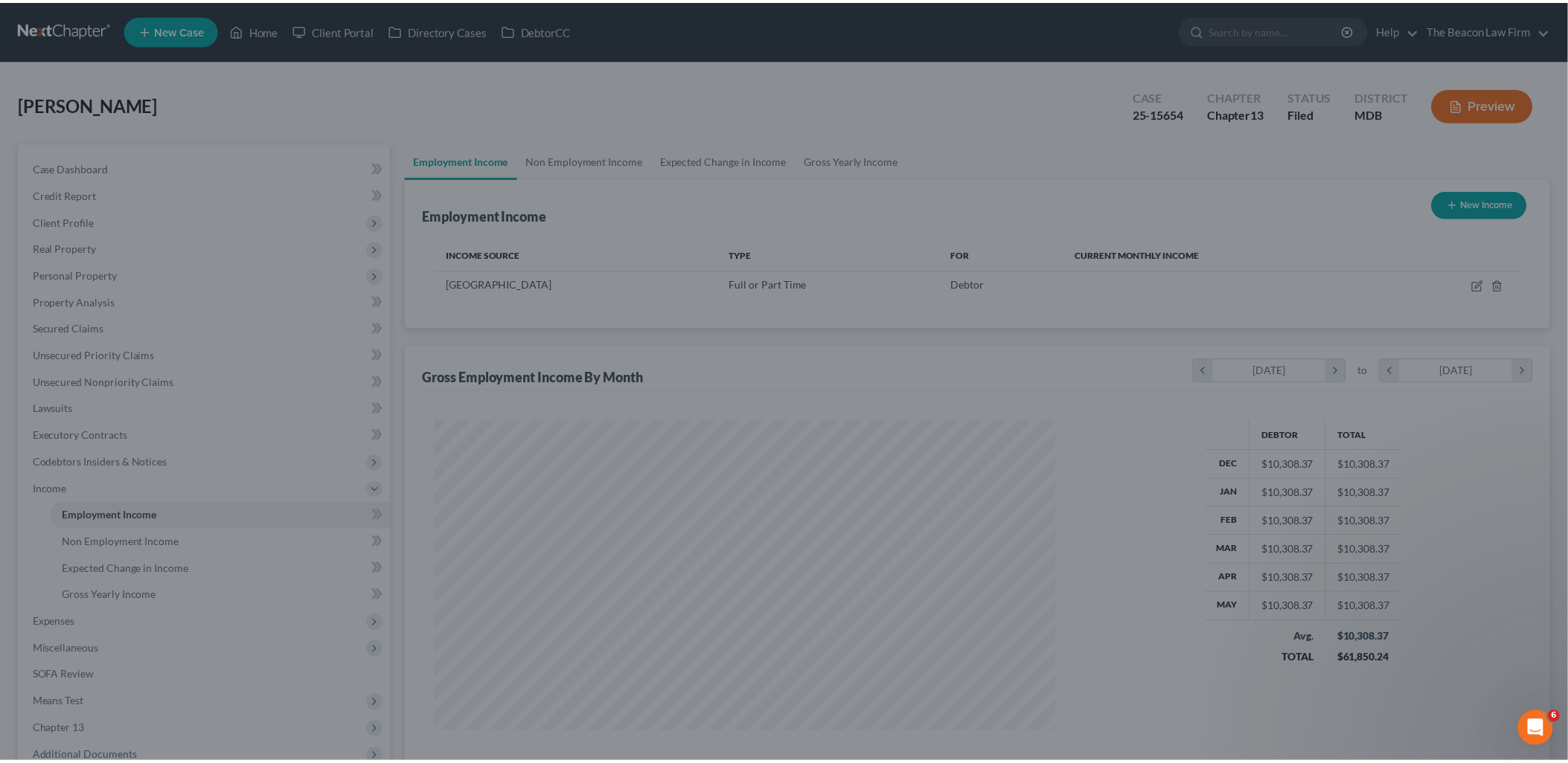
scroll to position [743708, 743495]
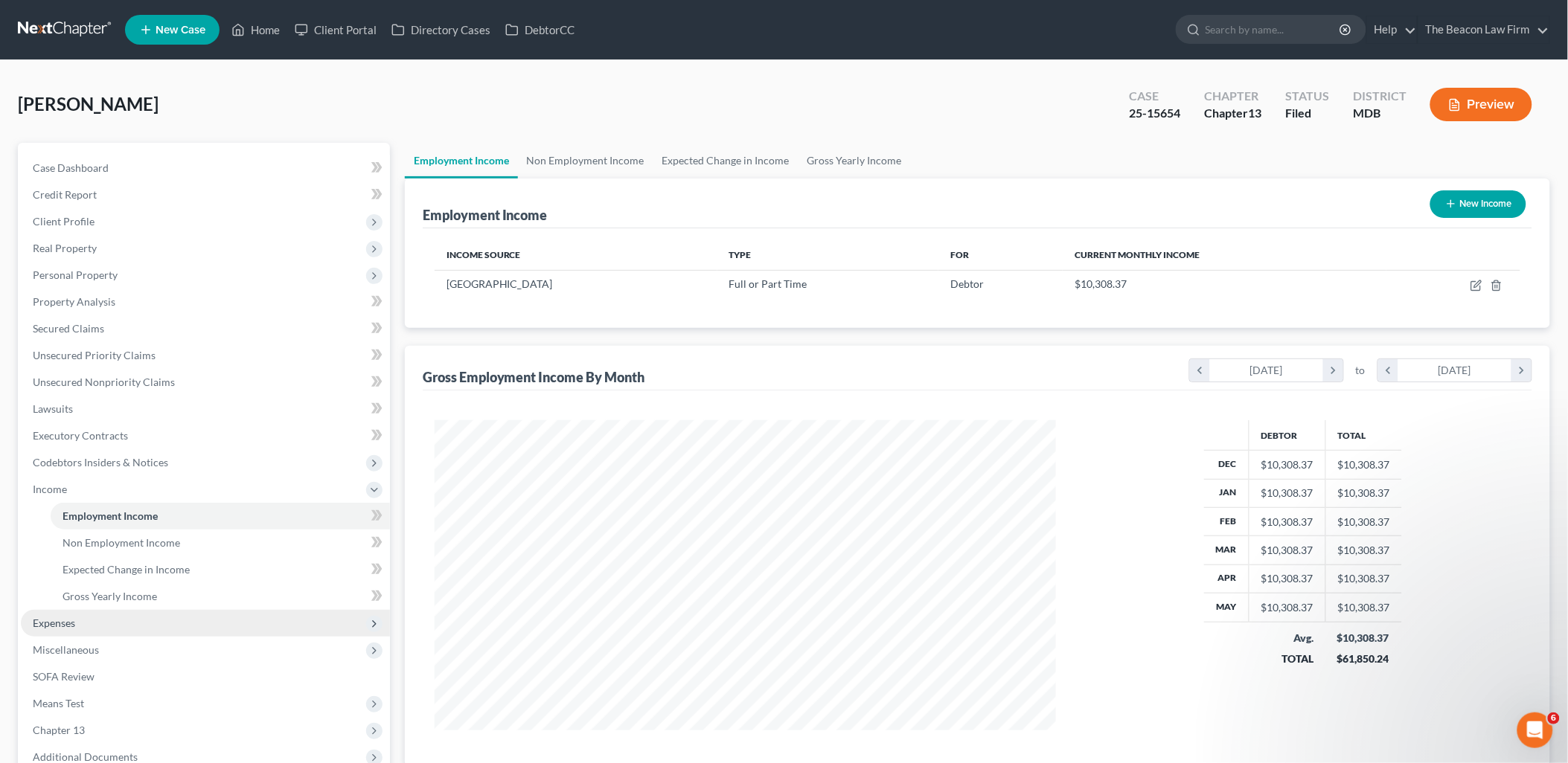
click at [61, 622] on span "Expenses" at bounding box center [54, 623] width 43 height 13
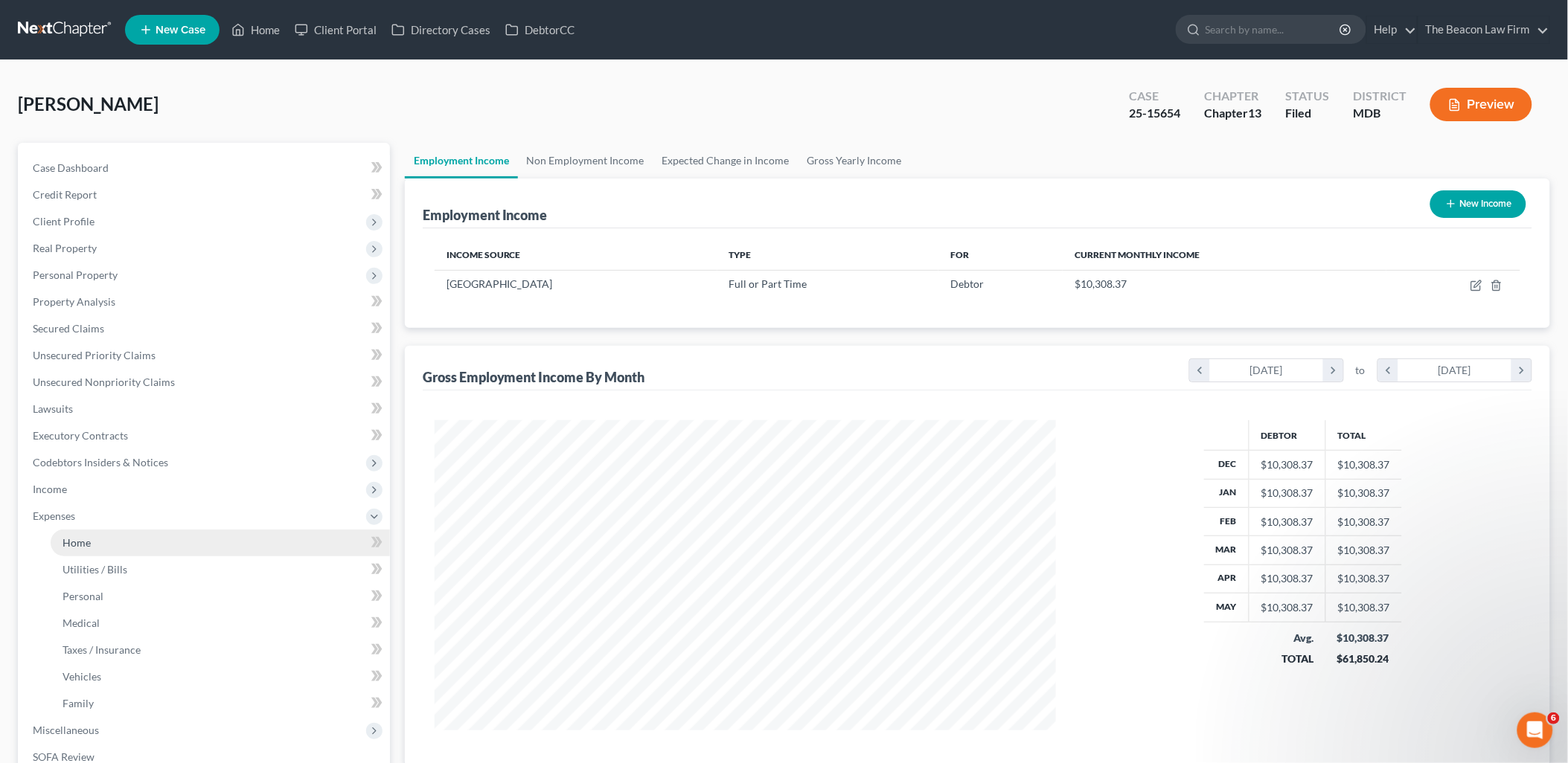
click at [63, 549] on link "Home" at bounding box center [220, 543] width 339 height 27
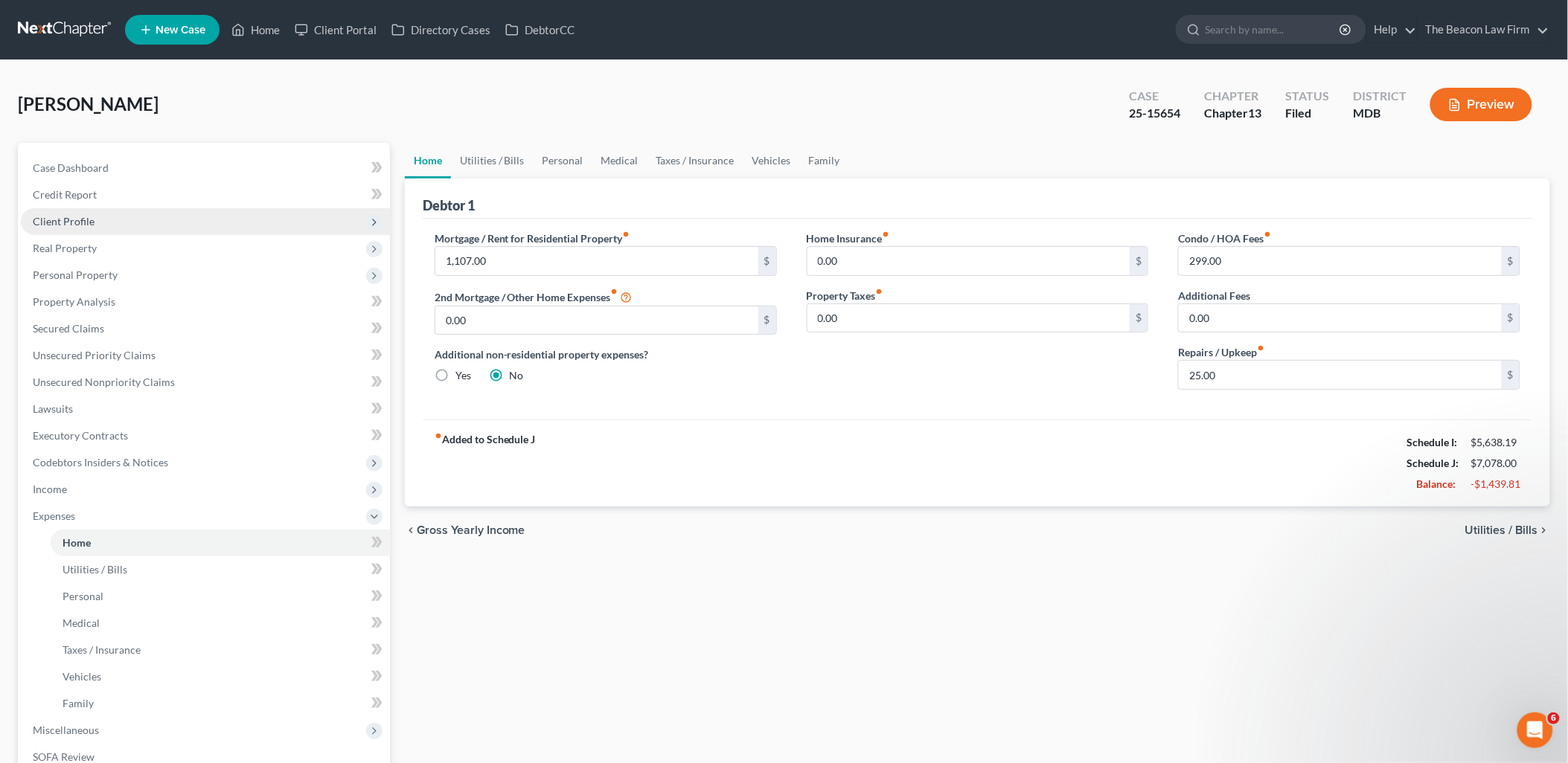
click at [65, 224] on span "Client Profile" at bounding box center [64, 221] width 61 height 13
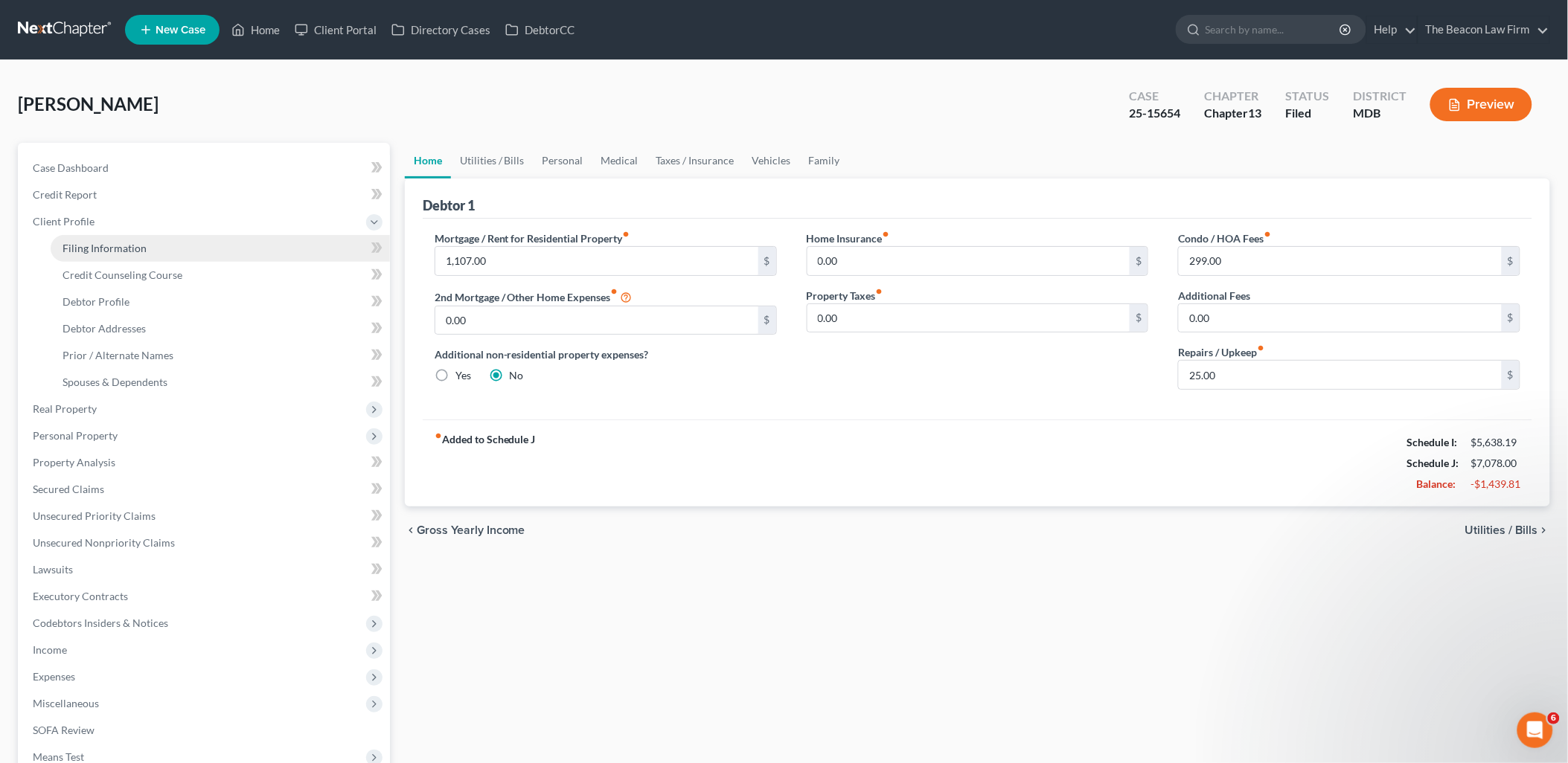
click at [74, 243] on span "Filing Information" at bounding box center [104, 248] width 84 height 13
select select "1"
select select "0"
select select "3"
select select "21"
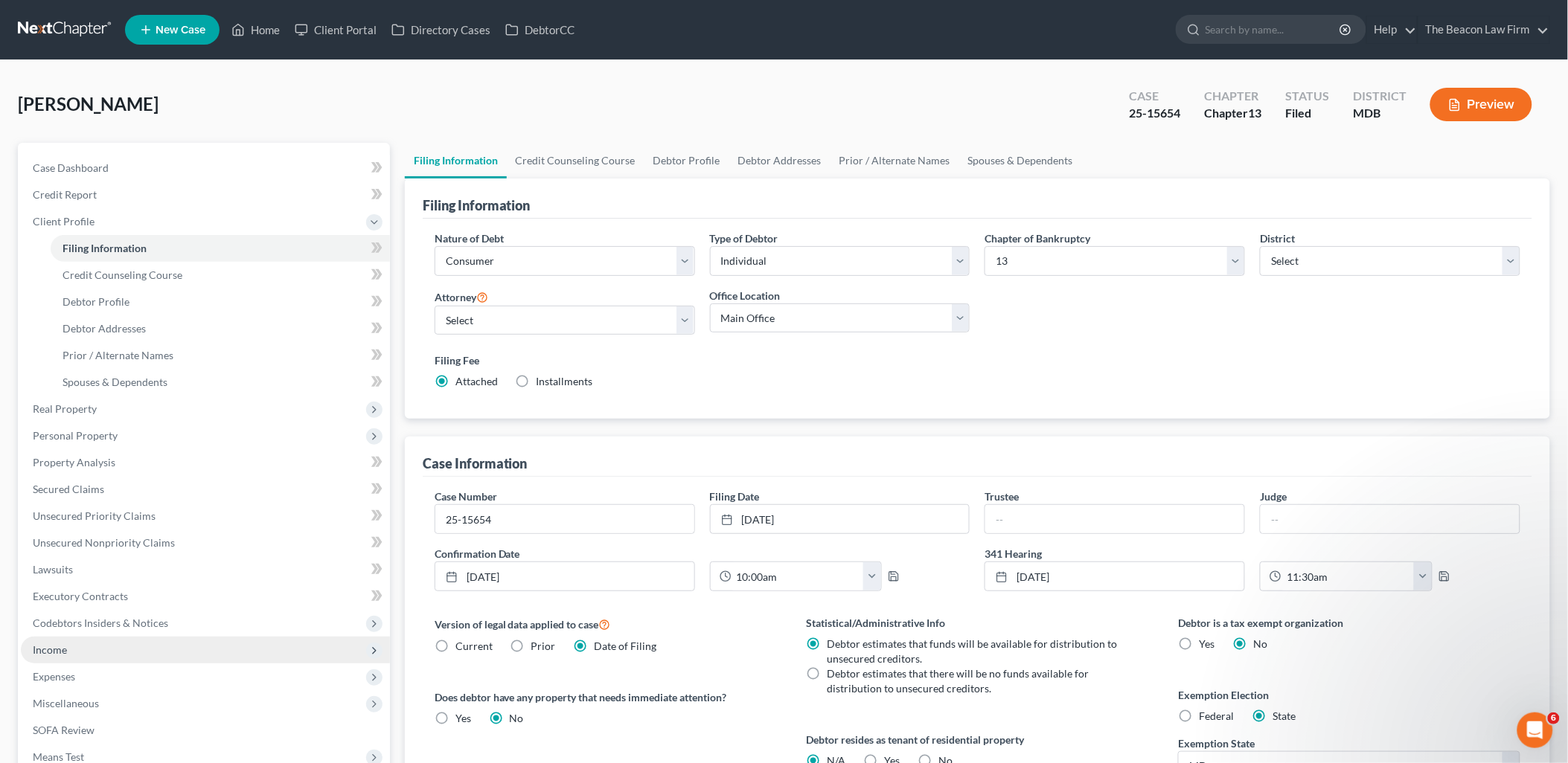
click at [39, 650] on span "Income" at bounding box center [50, 650] width 34 height 13
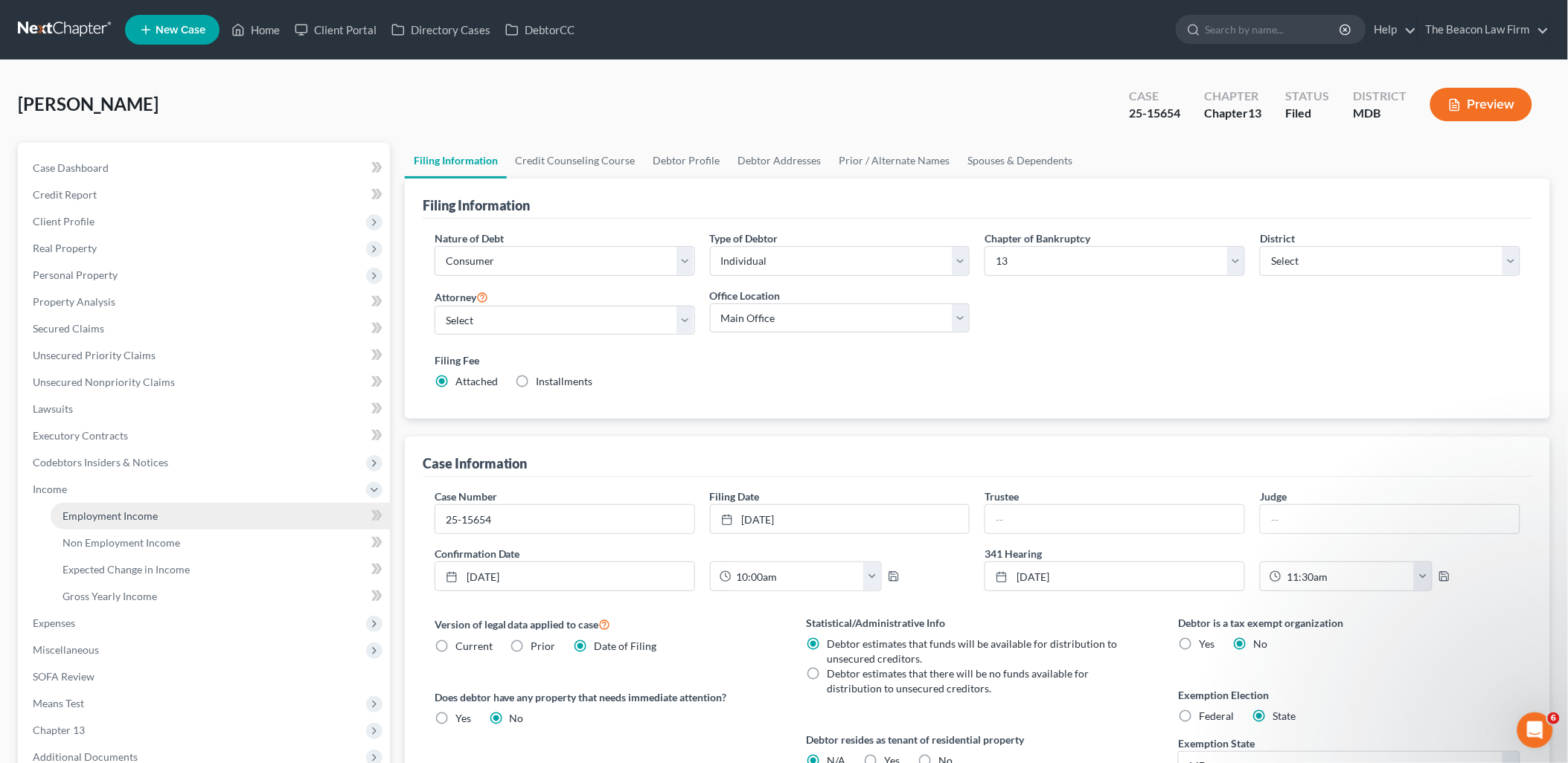
click at [89, 513] on span "Employment Income" at bounding box center [109, 516] width 95 height 13
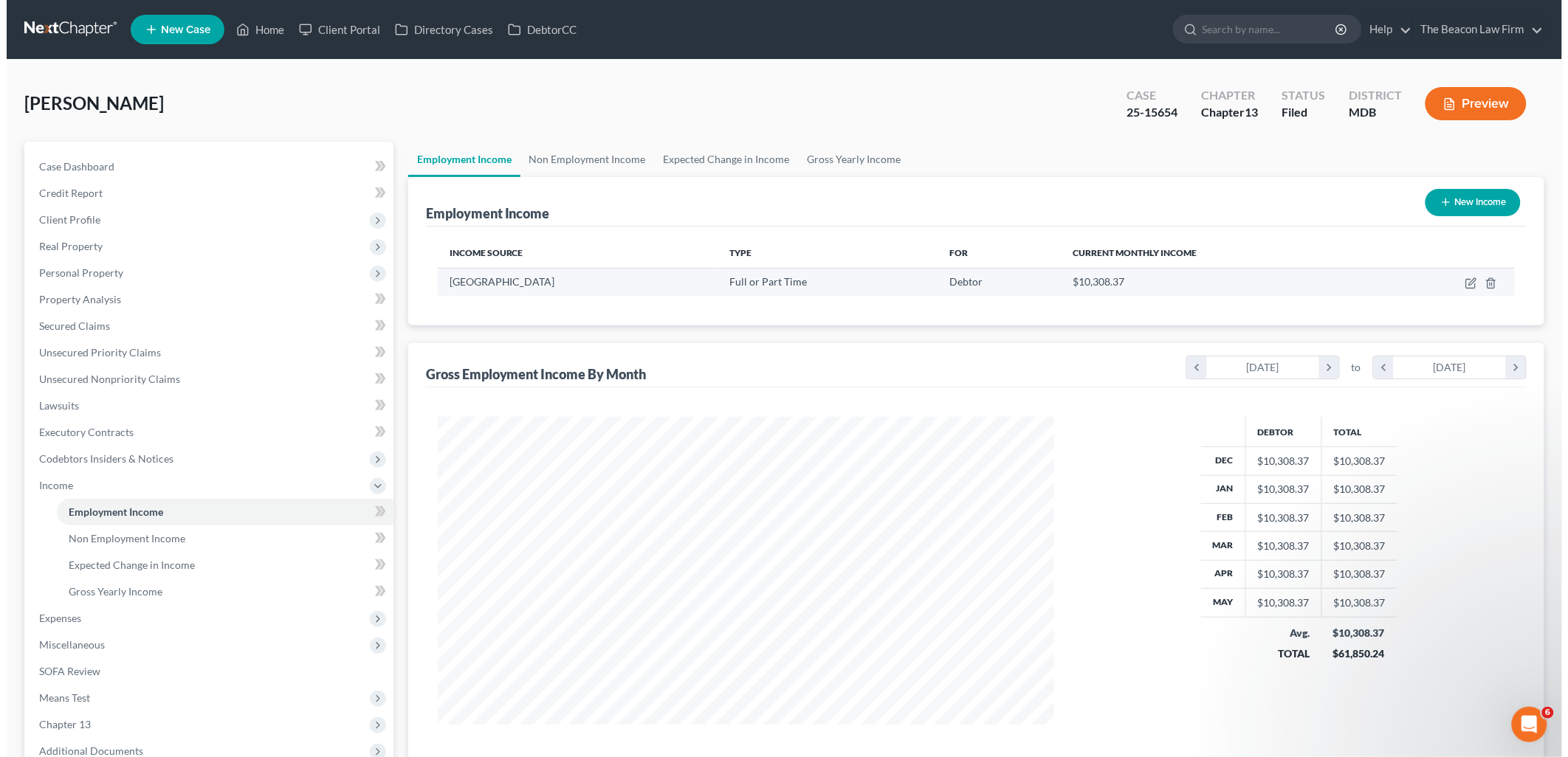
scroll to position [308, 646]
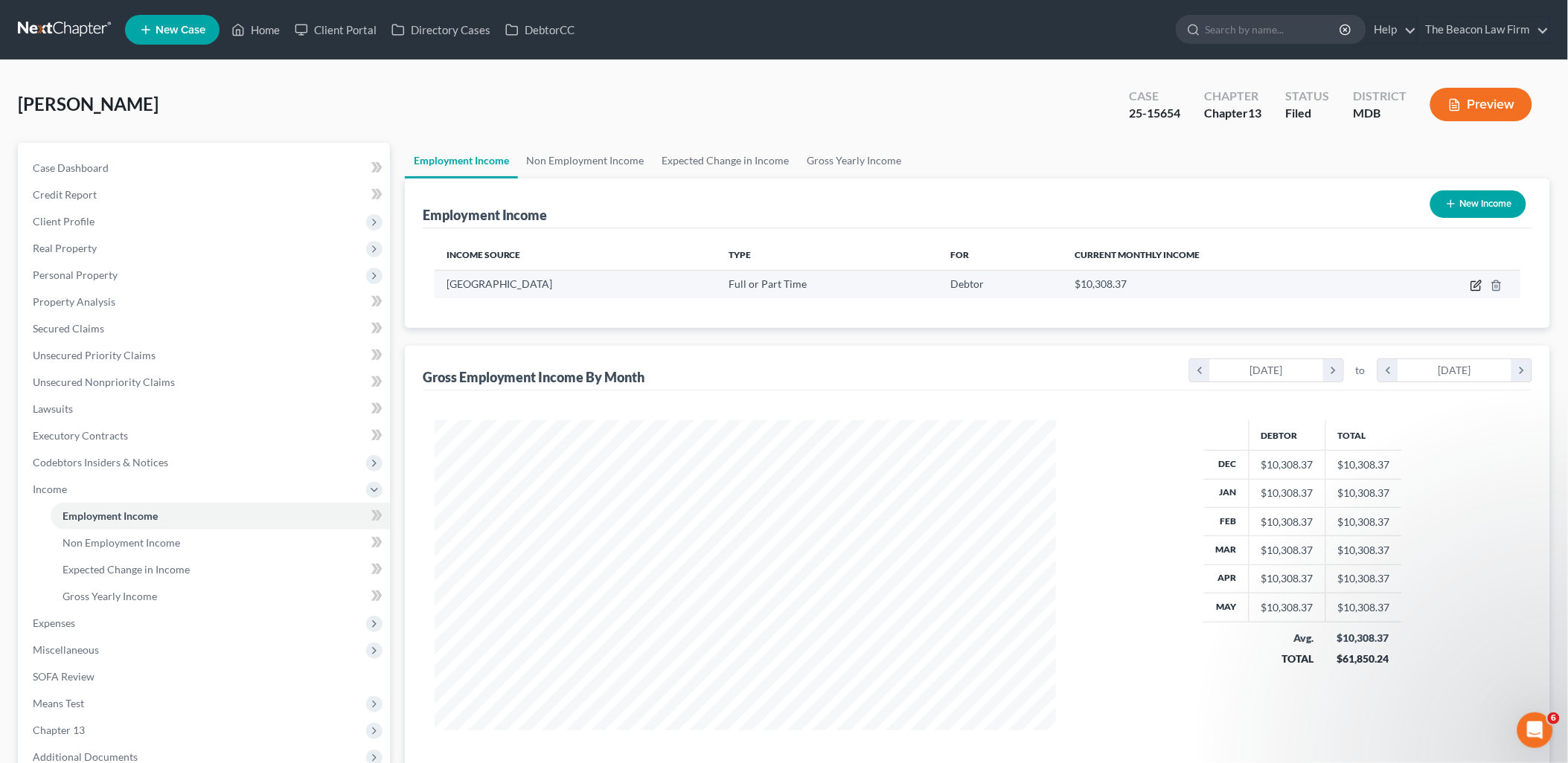
click at [1473, 284] on icon "button" at bounding box center [1476, 285] width 12 height 12
select select "0"
select select "48"
select select "2"
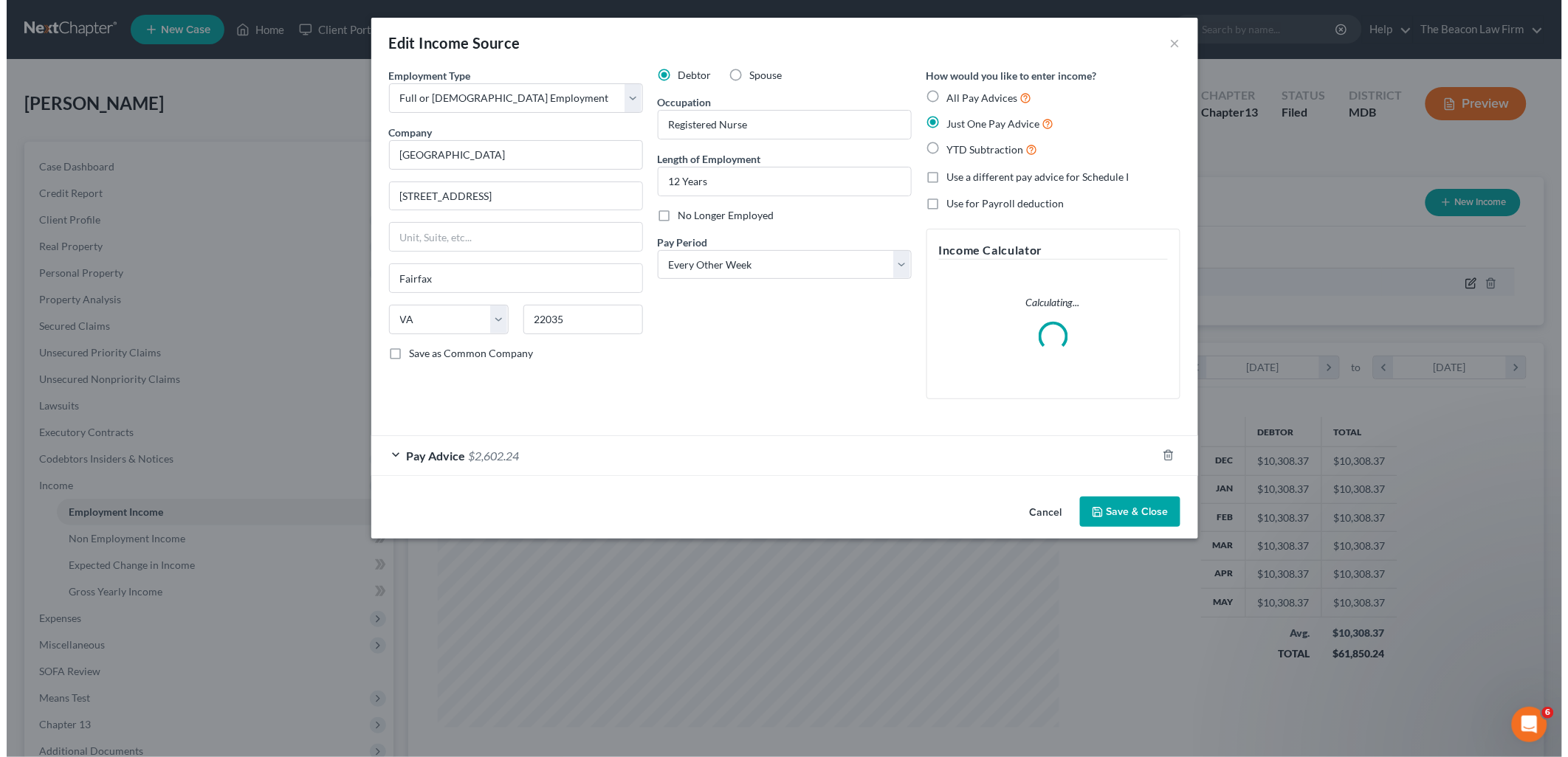
scroll to position [311, 651]
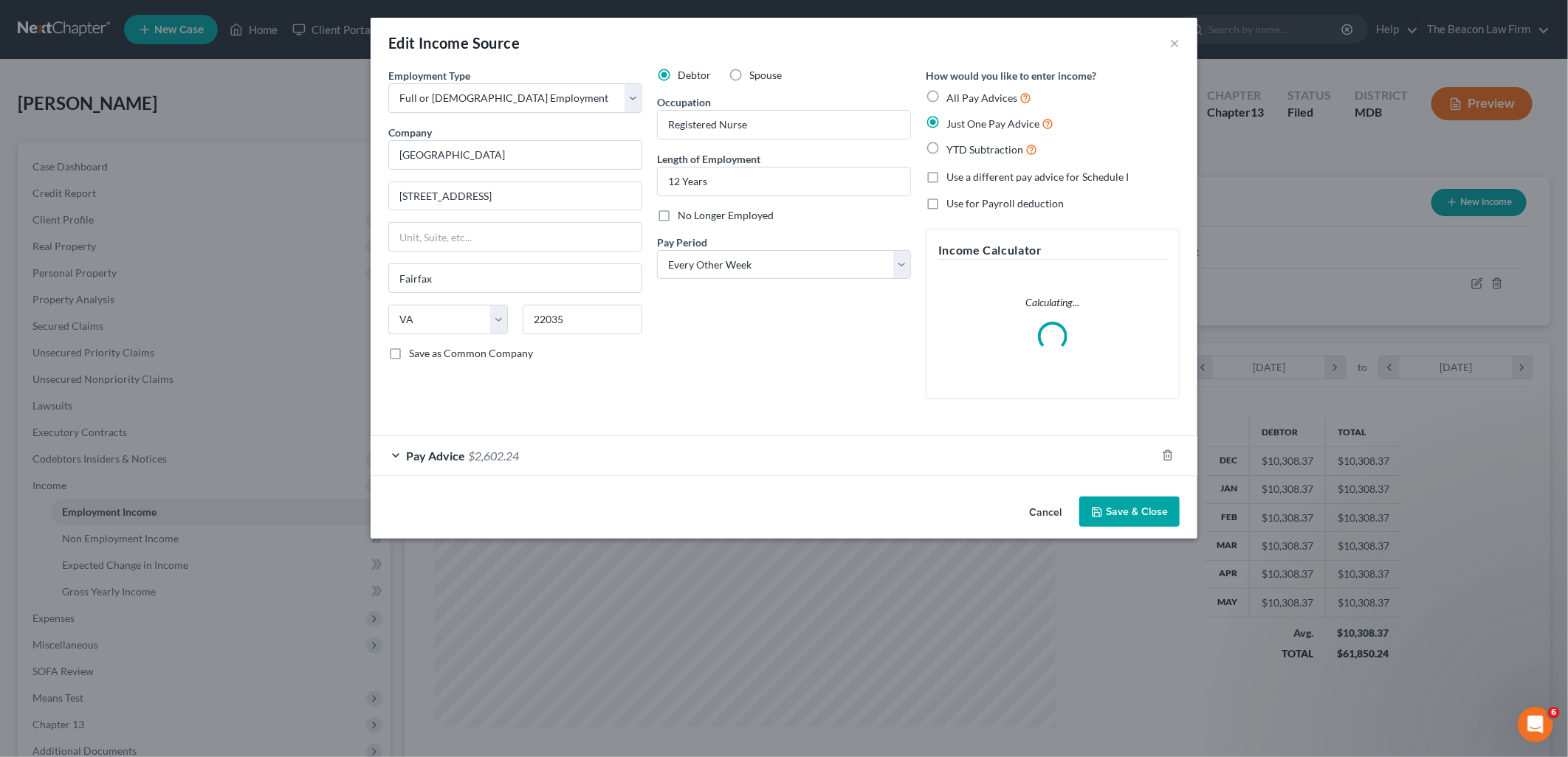
click at [470, 456] on span "$2,602.24" at bounding box center [493, 455] width 51 height 14
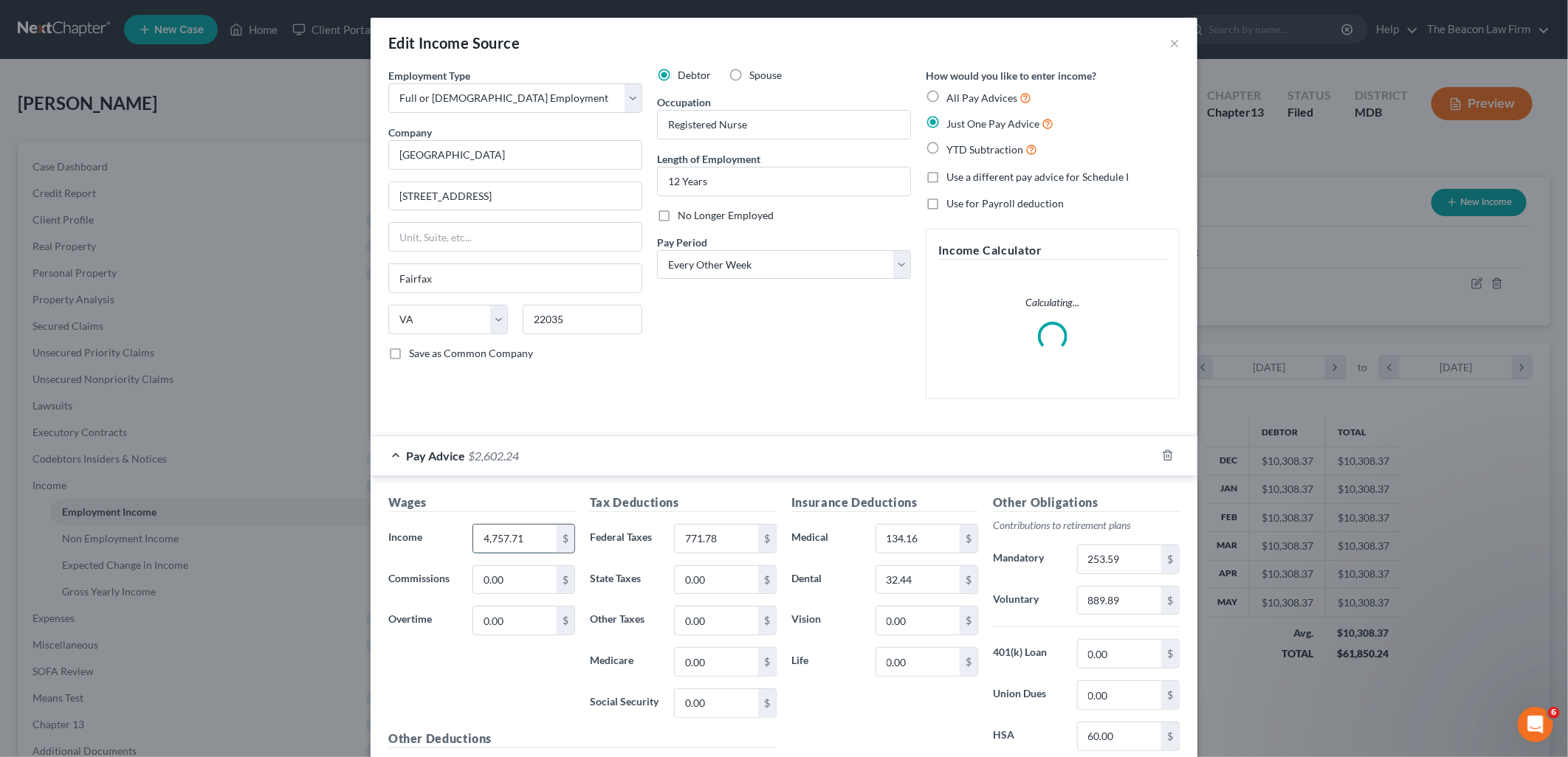
click at [527, 541] on input "4,757.71" at bounding box center [515, 539] width 84 height 28
type input "5,352.42"
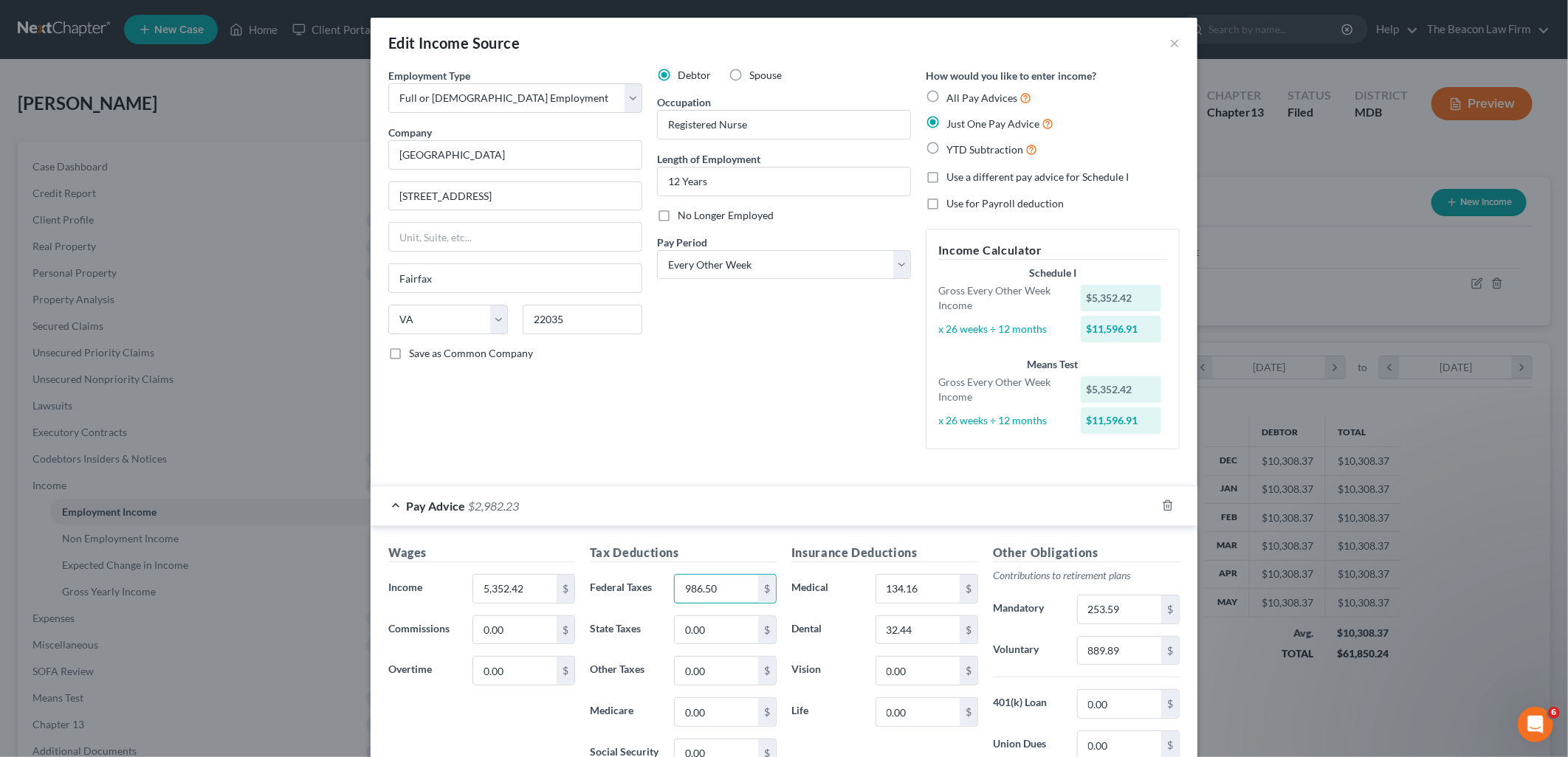
type input "986.50"
click at [927, 586] on input "134.16" at bounding box center [918, 589] width 84 height 28
click at [1130, 646] on input "889.89" at bounding box center [1120, 651] width 84 height 28
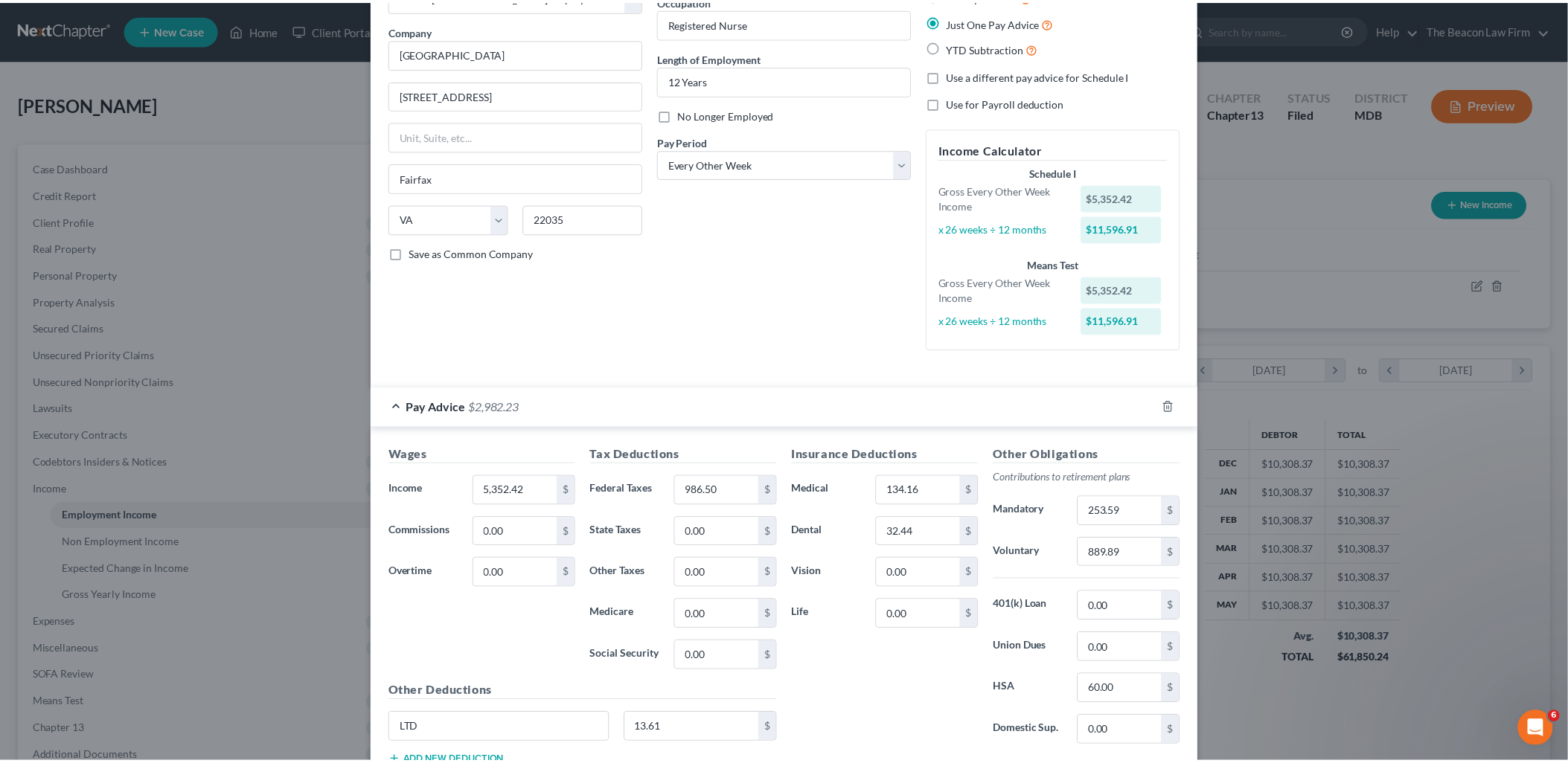
scroll to position [212, 0]
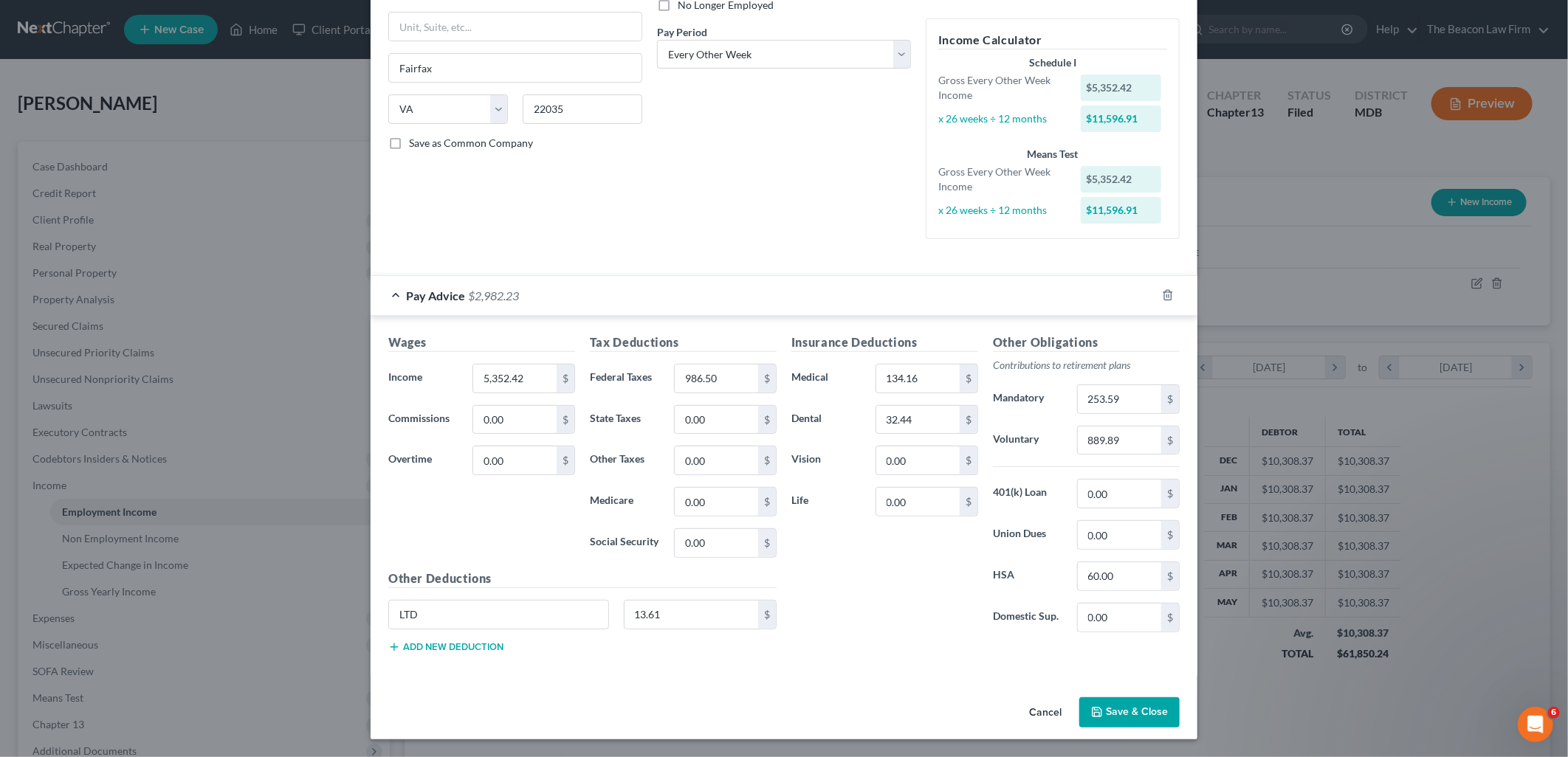
click at [1107, 719] on button "Save & Close" at bounding box center [1129, 713] width 101 height 31
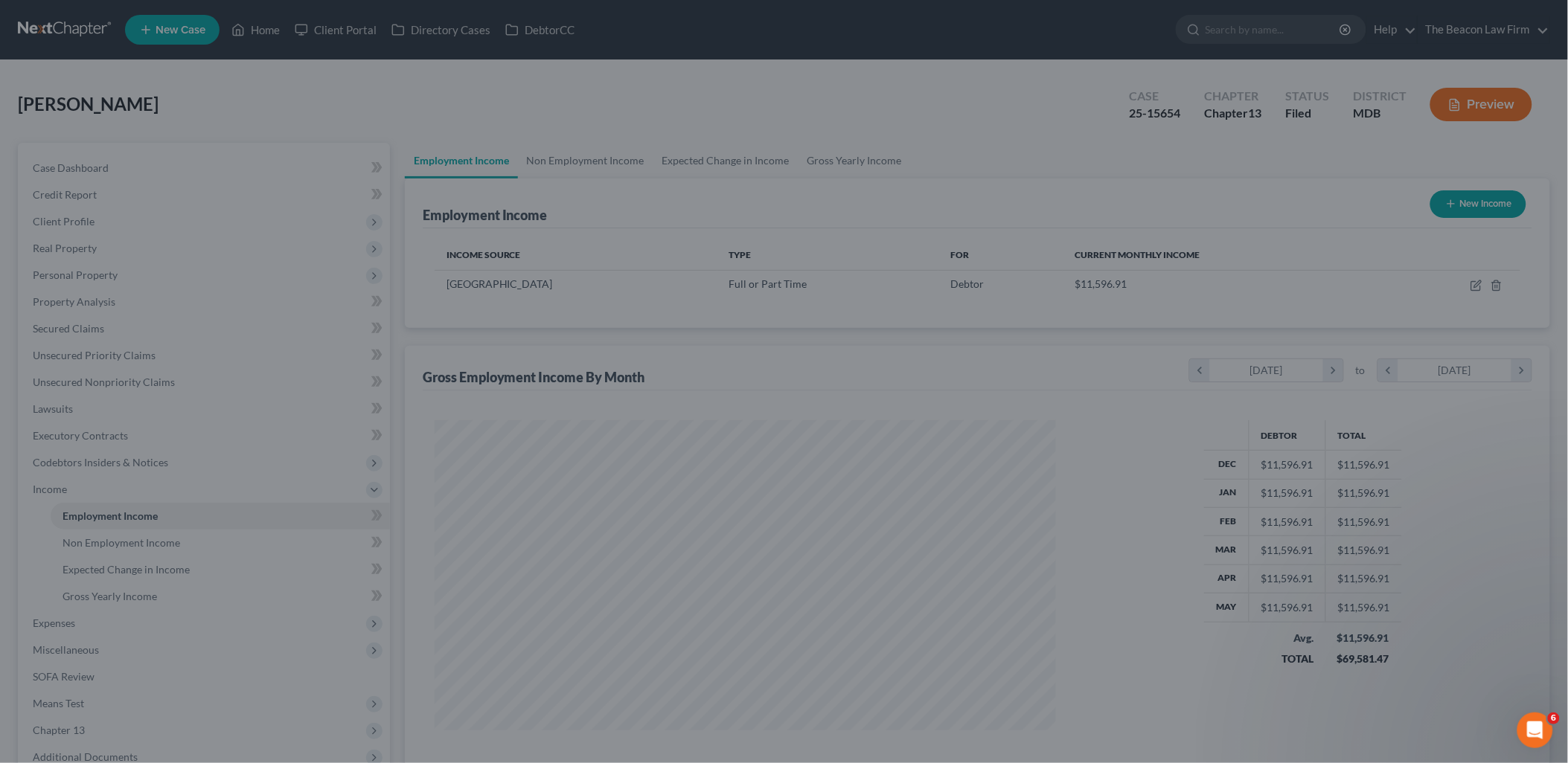
scroll to position [743708, 743495]
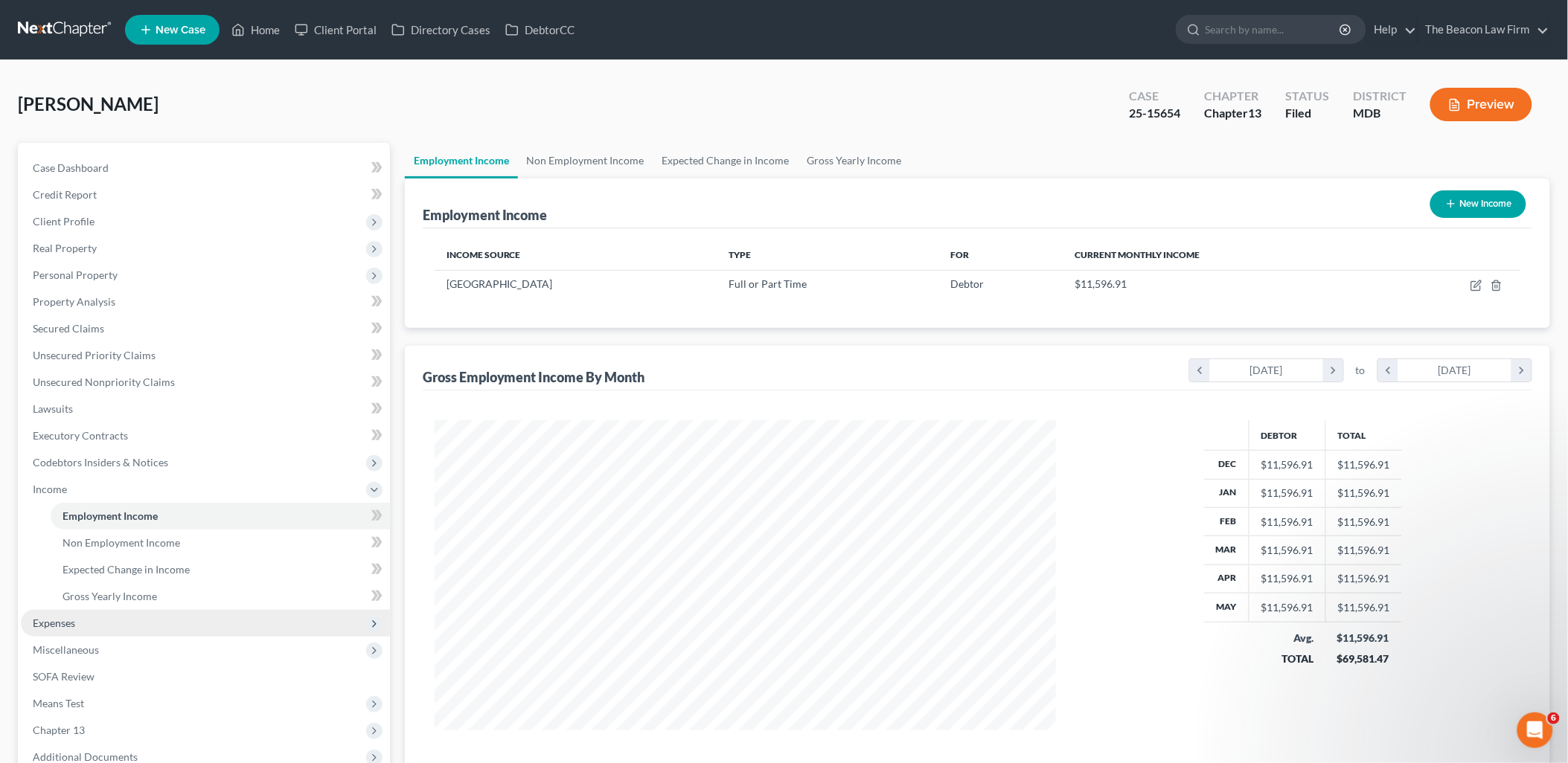
click at [58, 628] on span "Expenses" at bounding box center [54, 623] width 43 height 13
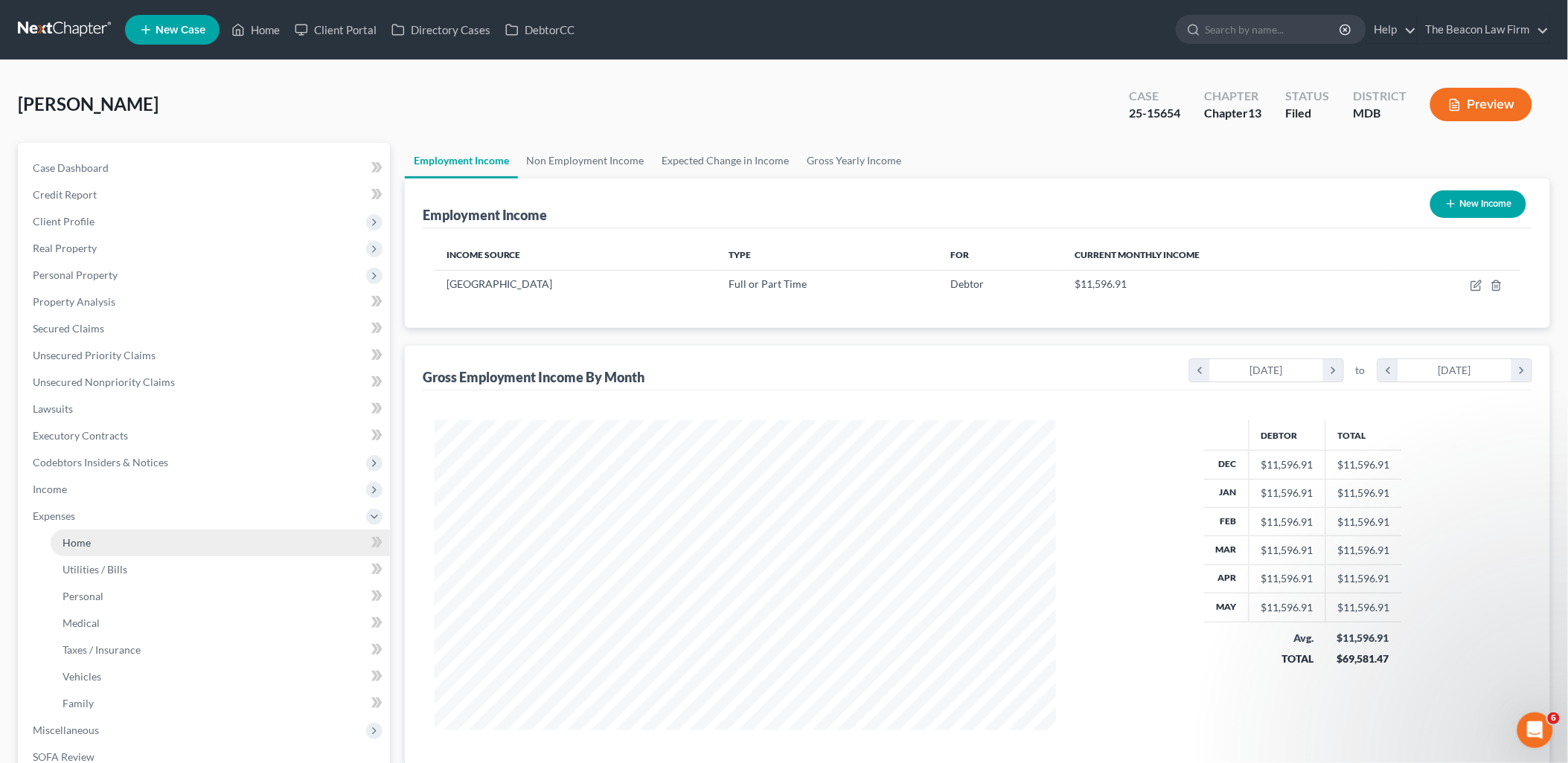
click at [61, 543] on link "Home" at bounding box center [220, 543] width 339 height 27
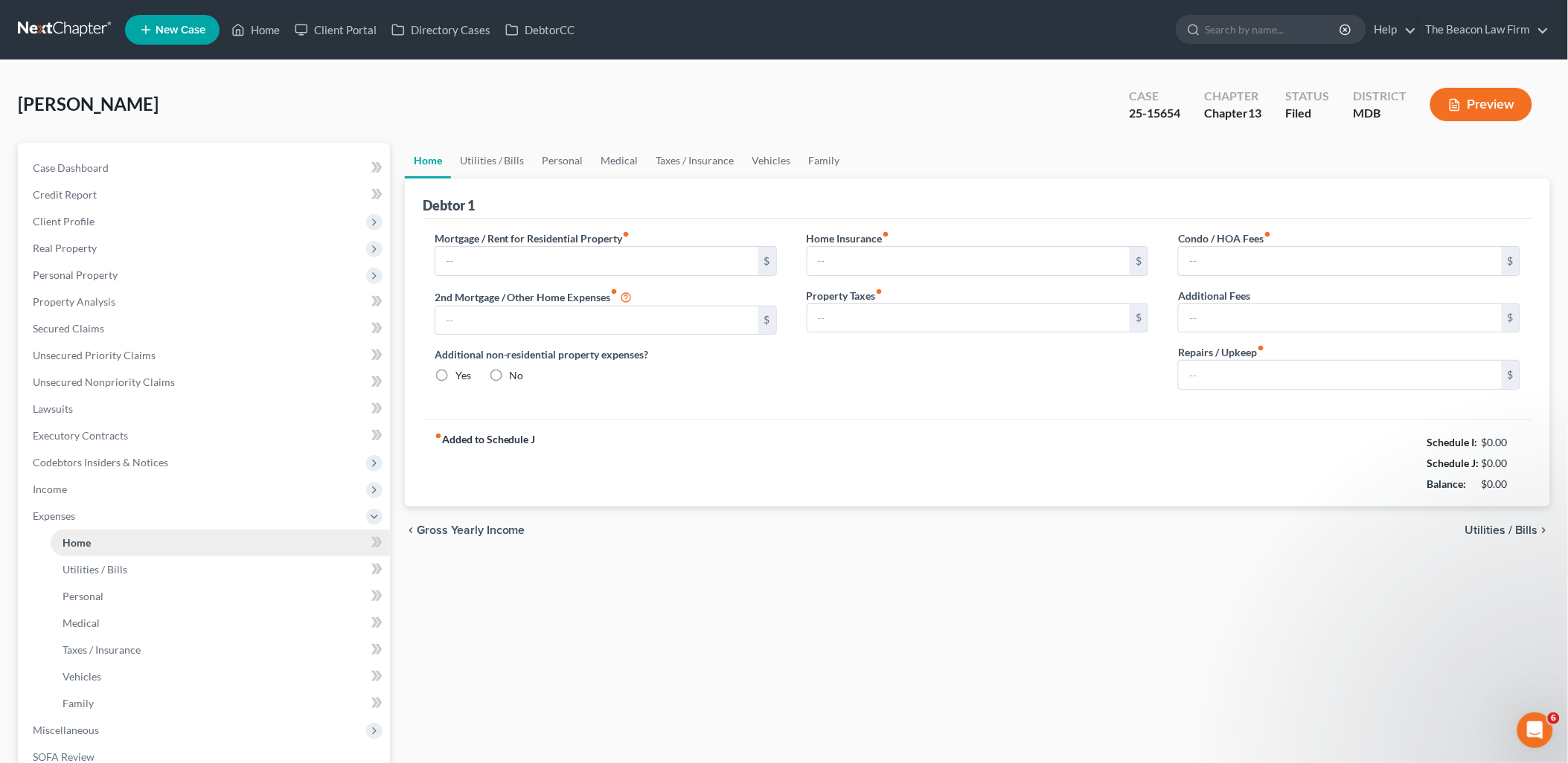
type input "1,107.00"
type input "0.00"
radio input "true"
type input "0.00"
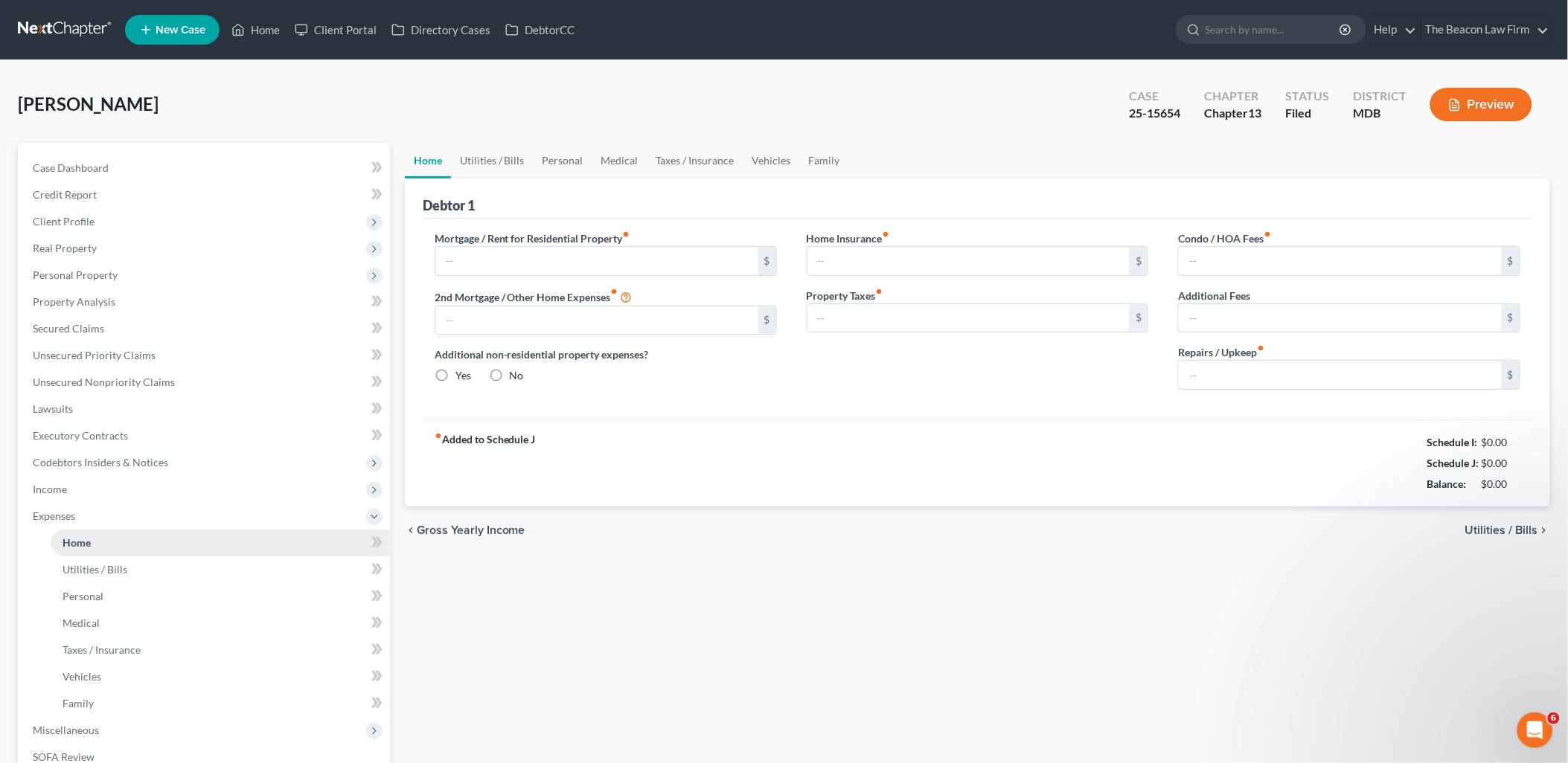
type input "299.00"
type input "0.00"
type input "25.00"
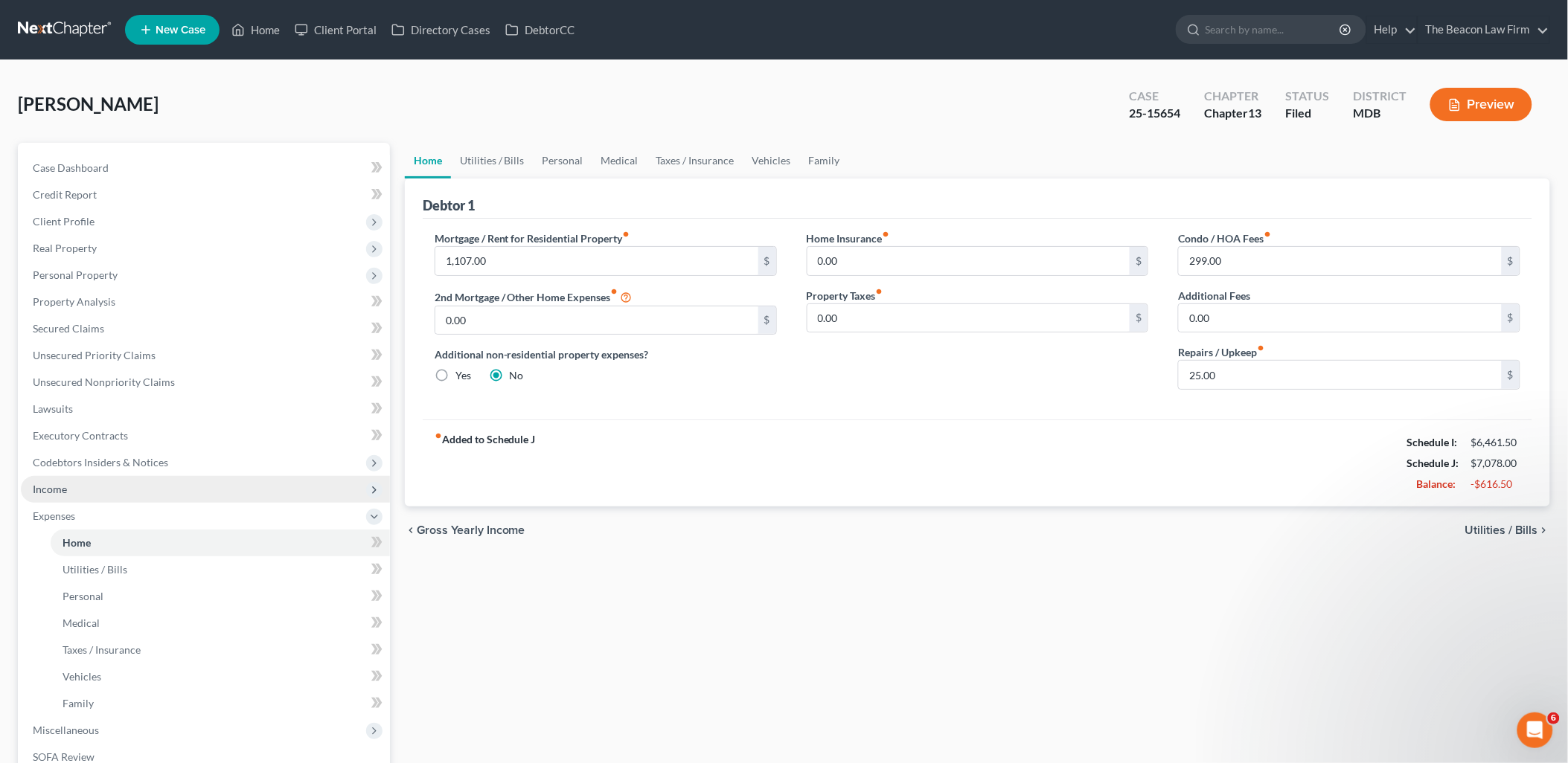
click at [65, 483] on span "Income" at bounding box center [50, 489] width 34 height 13
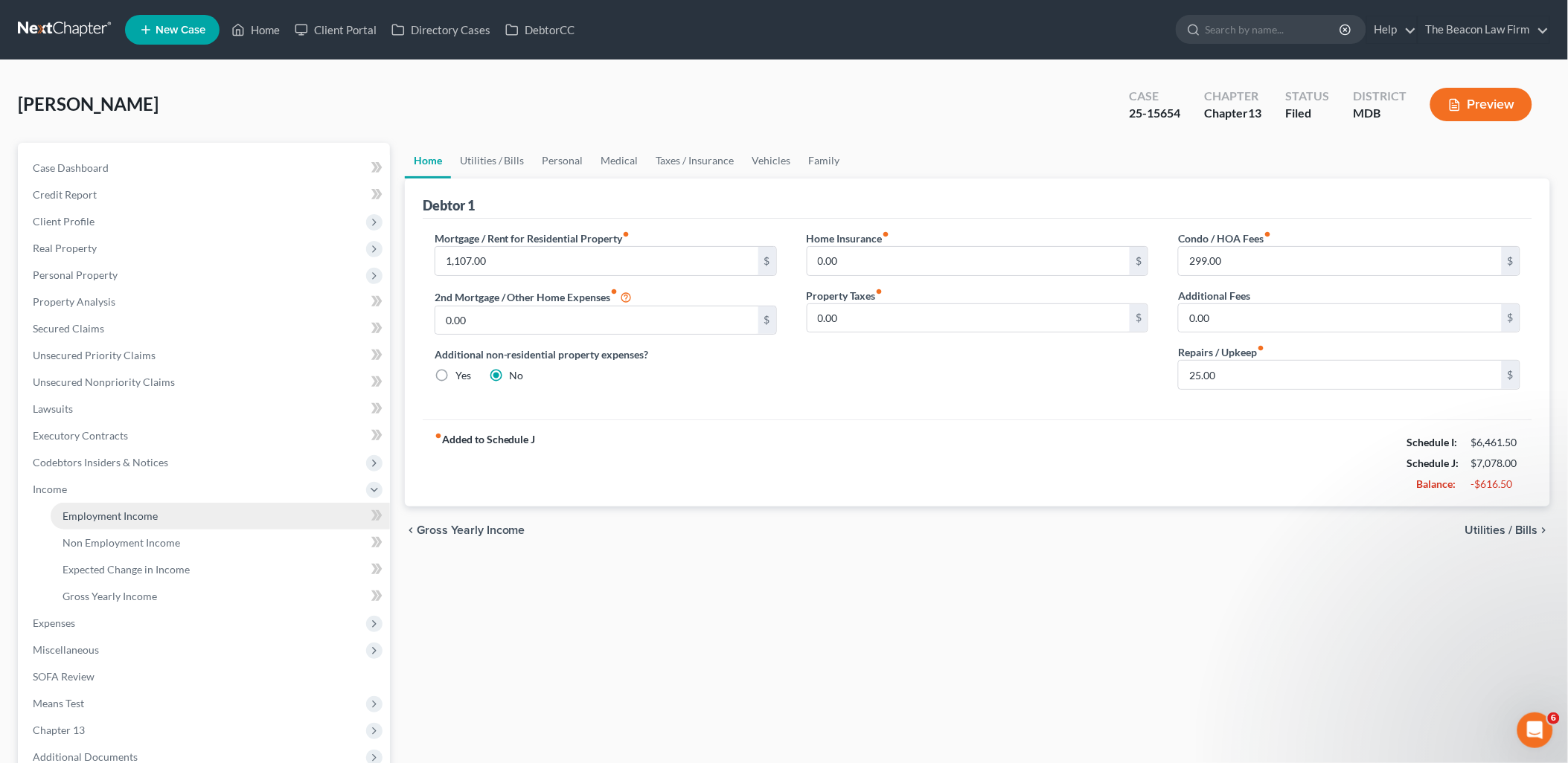
click at [76, 515] on span "Employment Income" at bounding box center [109, 516] width 95 height 13
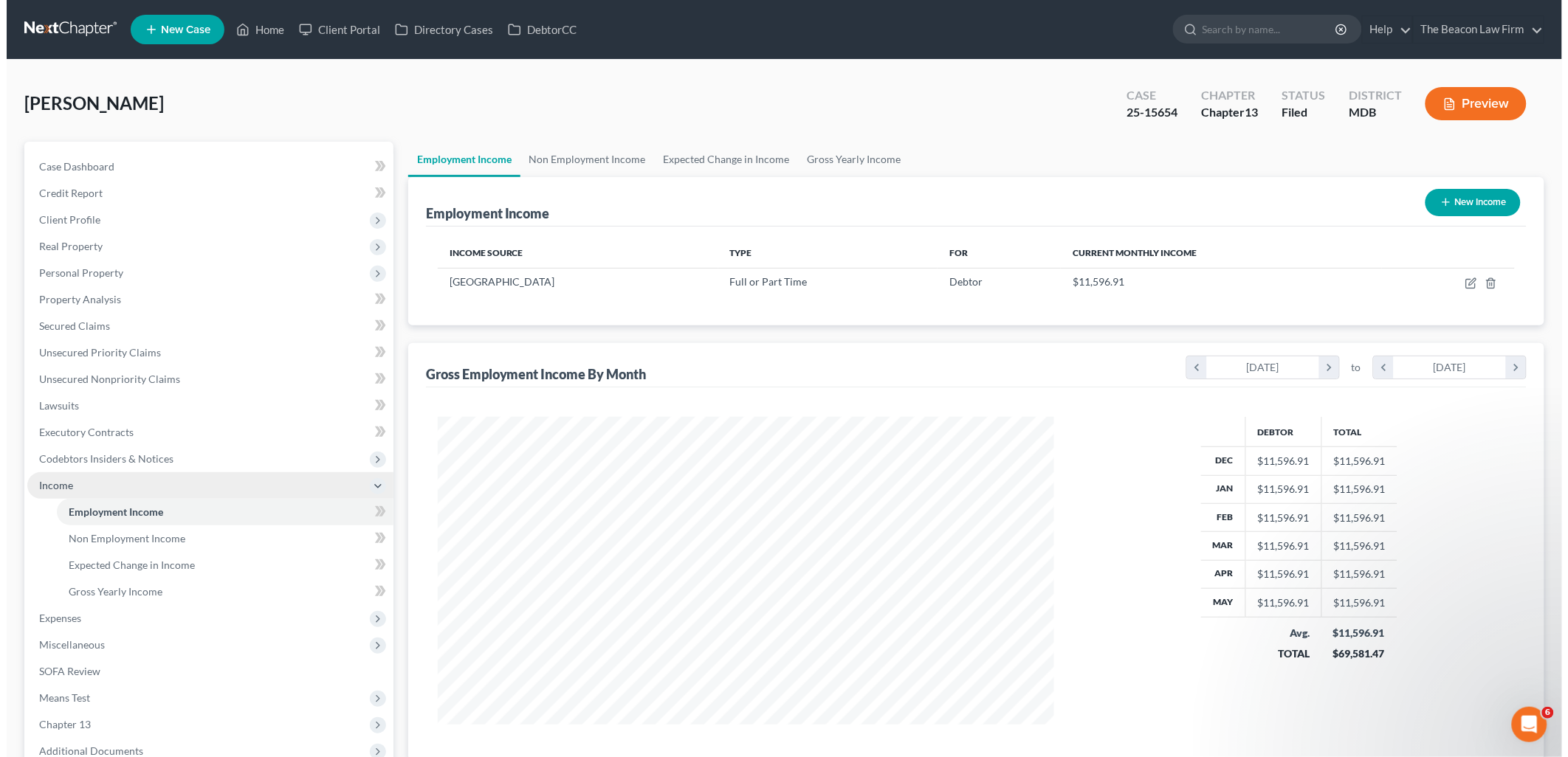
scroll to position [308, 646]
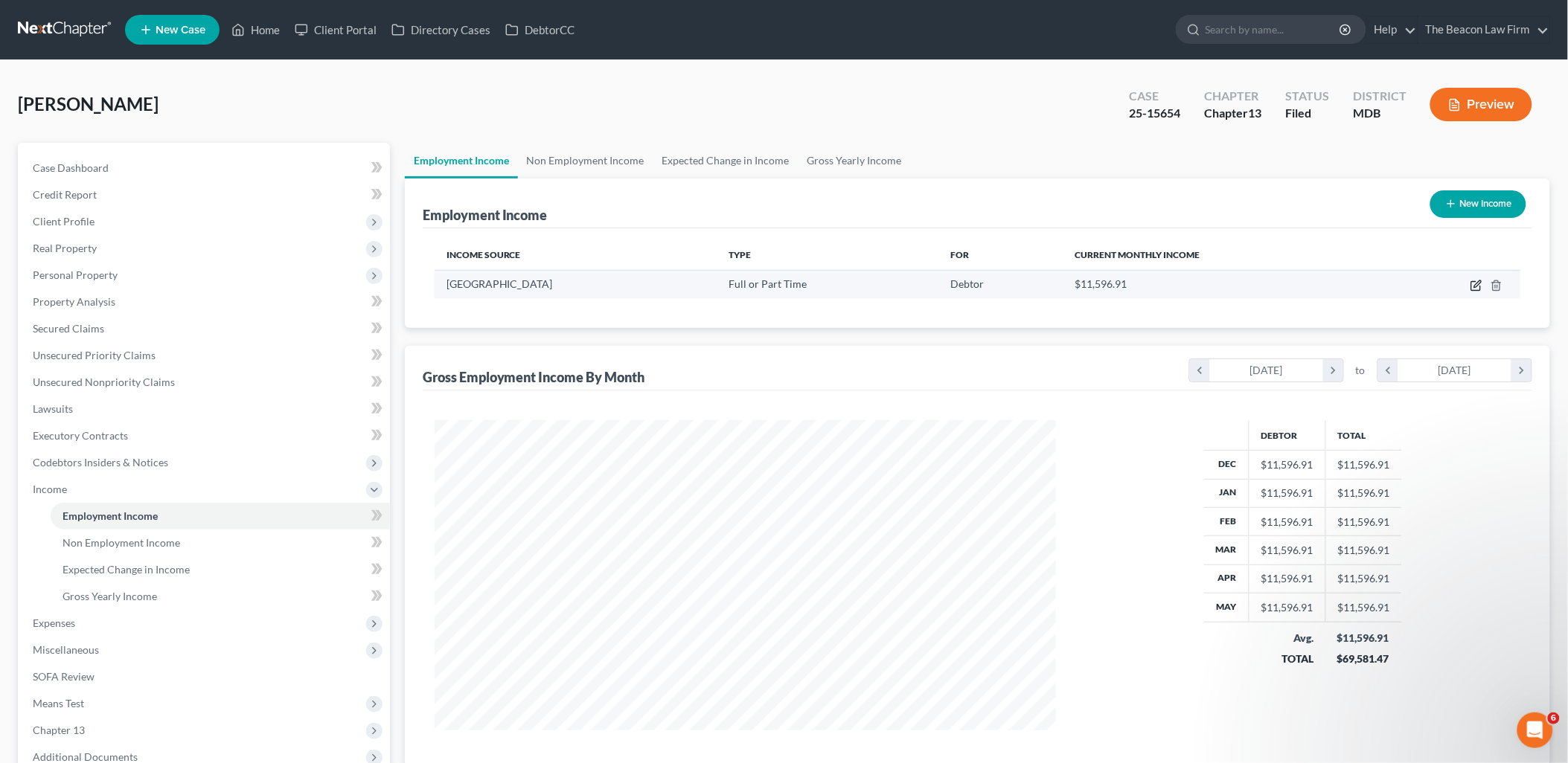
click at [1478, 286] on icon "button" at bounding box center [1476, 285] width 12 height 12
select select "0"
select select "48"
select select "2"
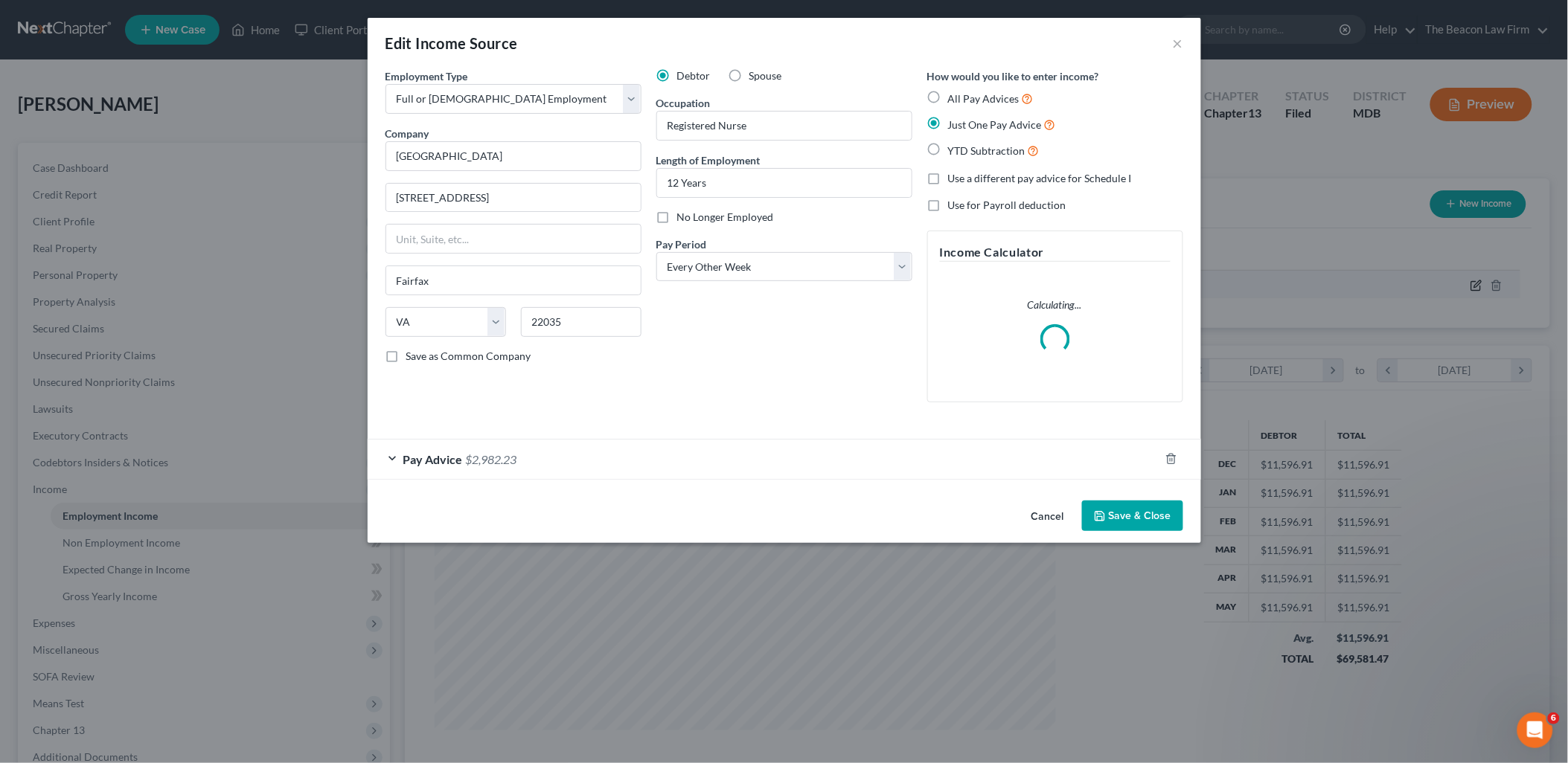
scroll to position [313, 656]
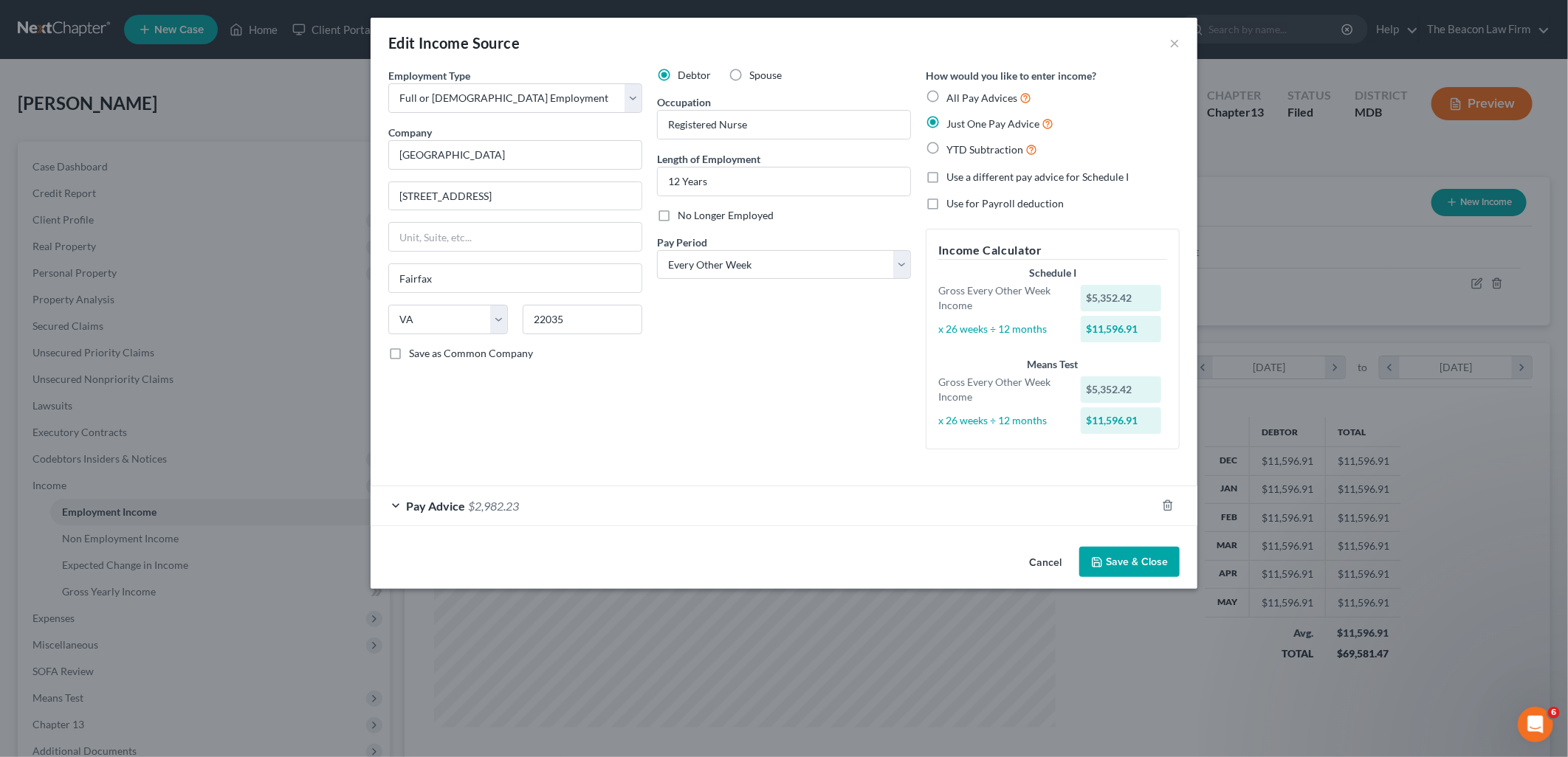
click at [1150, 569] on button "Save & Close" at bounding box center [1129, 562] width 101 height 31
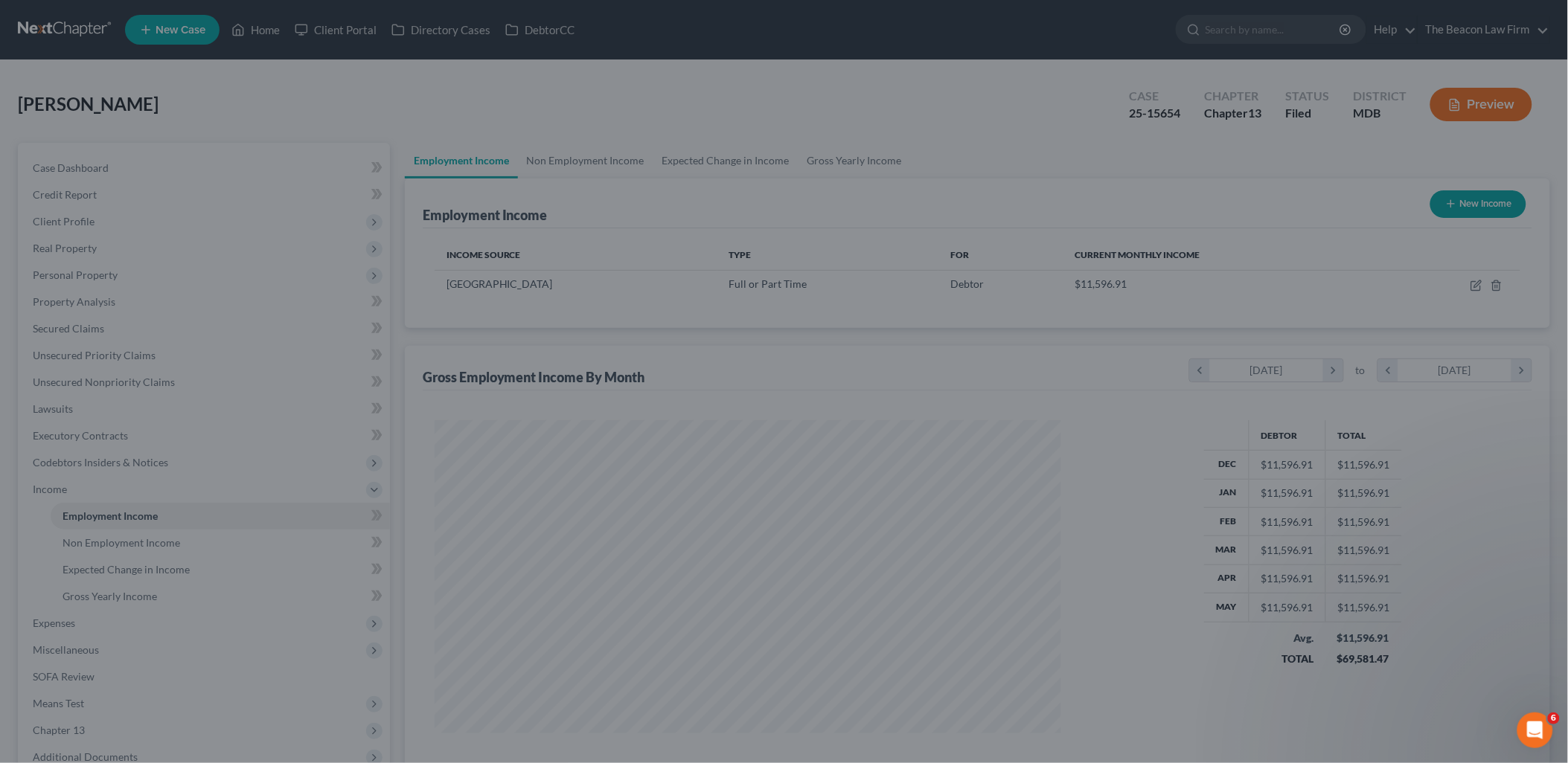
scroll to position [743708, 743495]
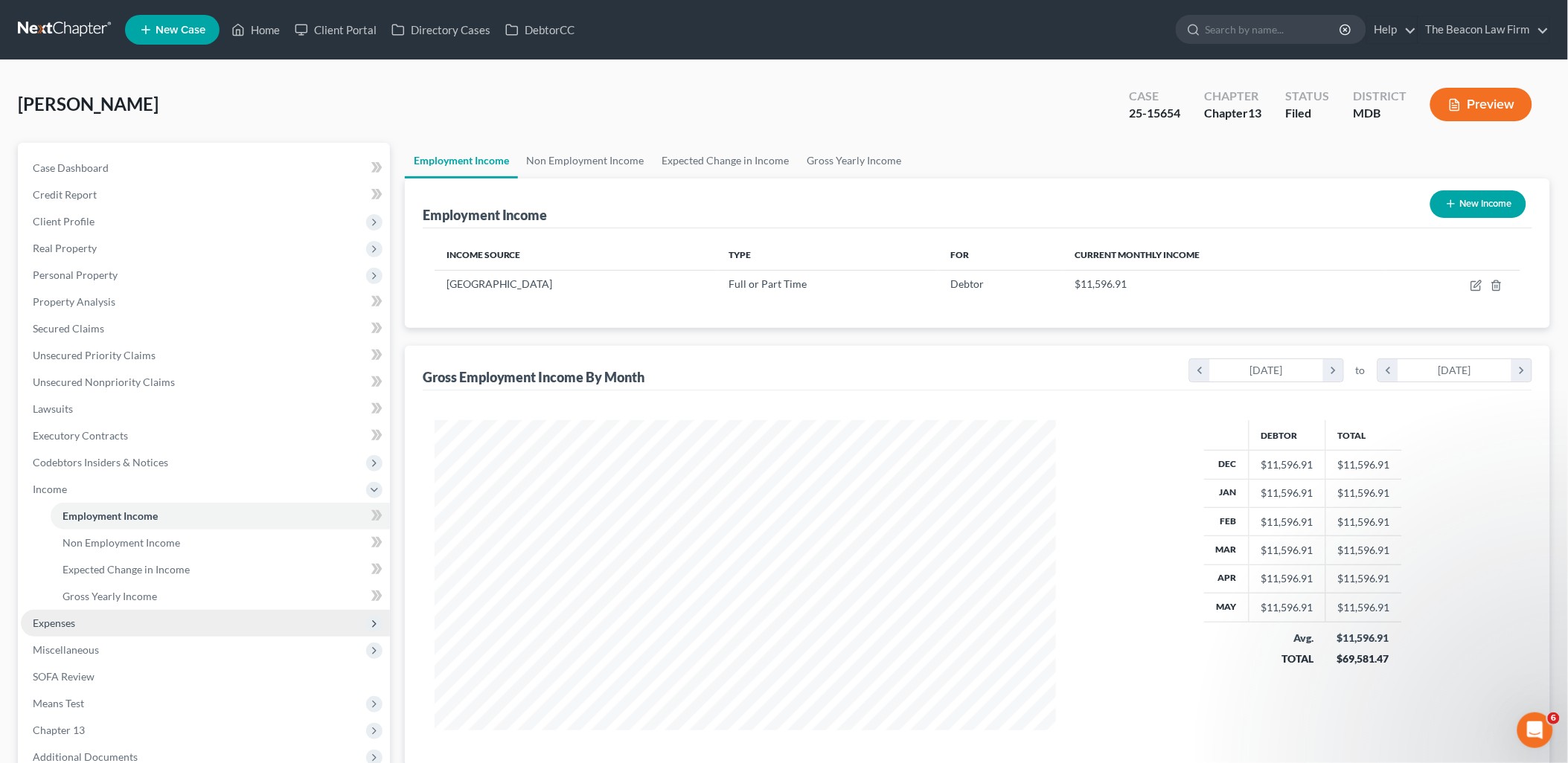
click at [54, 628] on span "Expenses" at bounding box center [54, 623] width 43 height 13
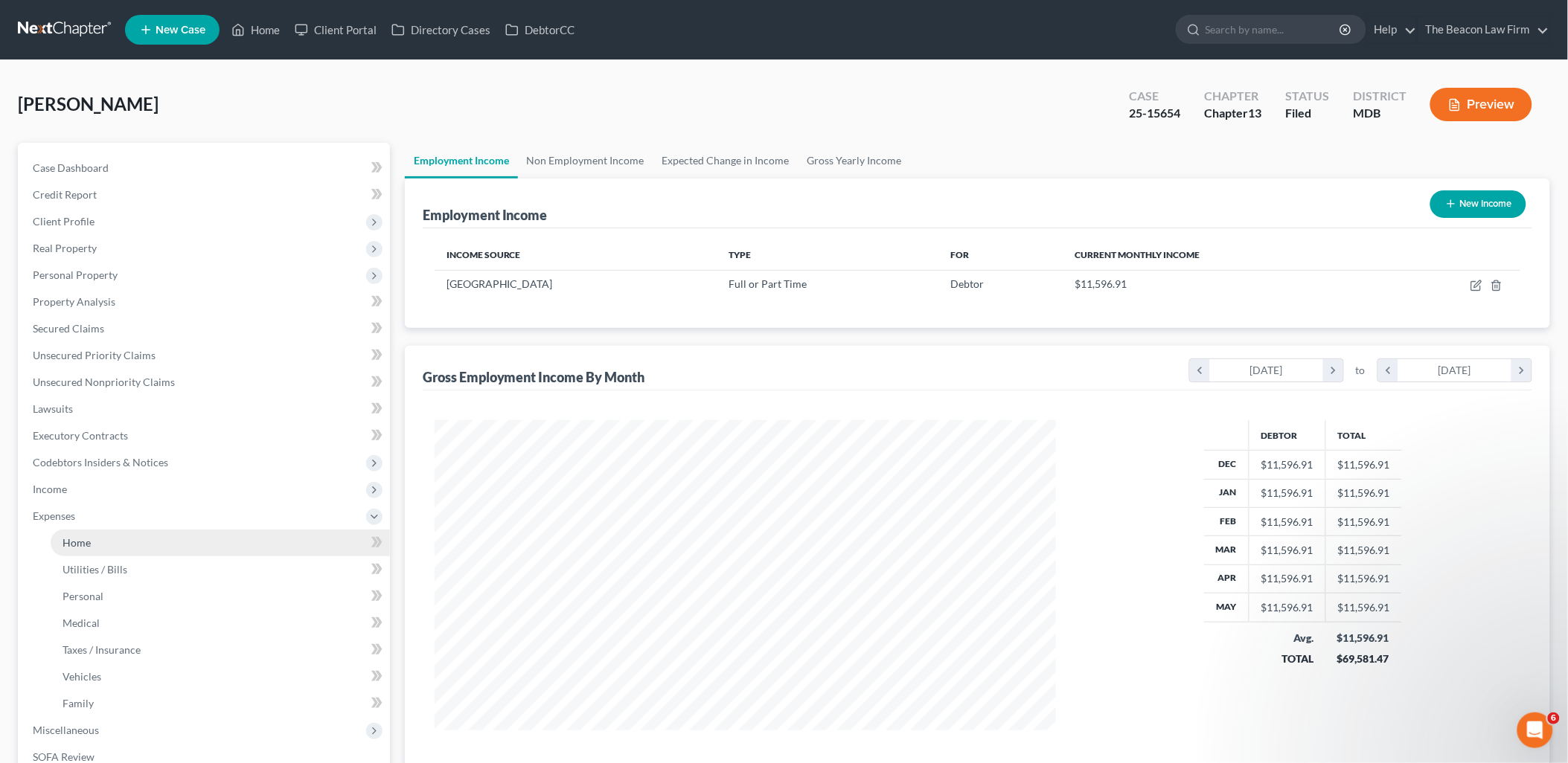
click at [69, 538] on span "Home" at bounding box center [76, 543] width 28 height 13
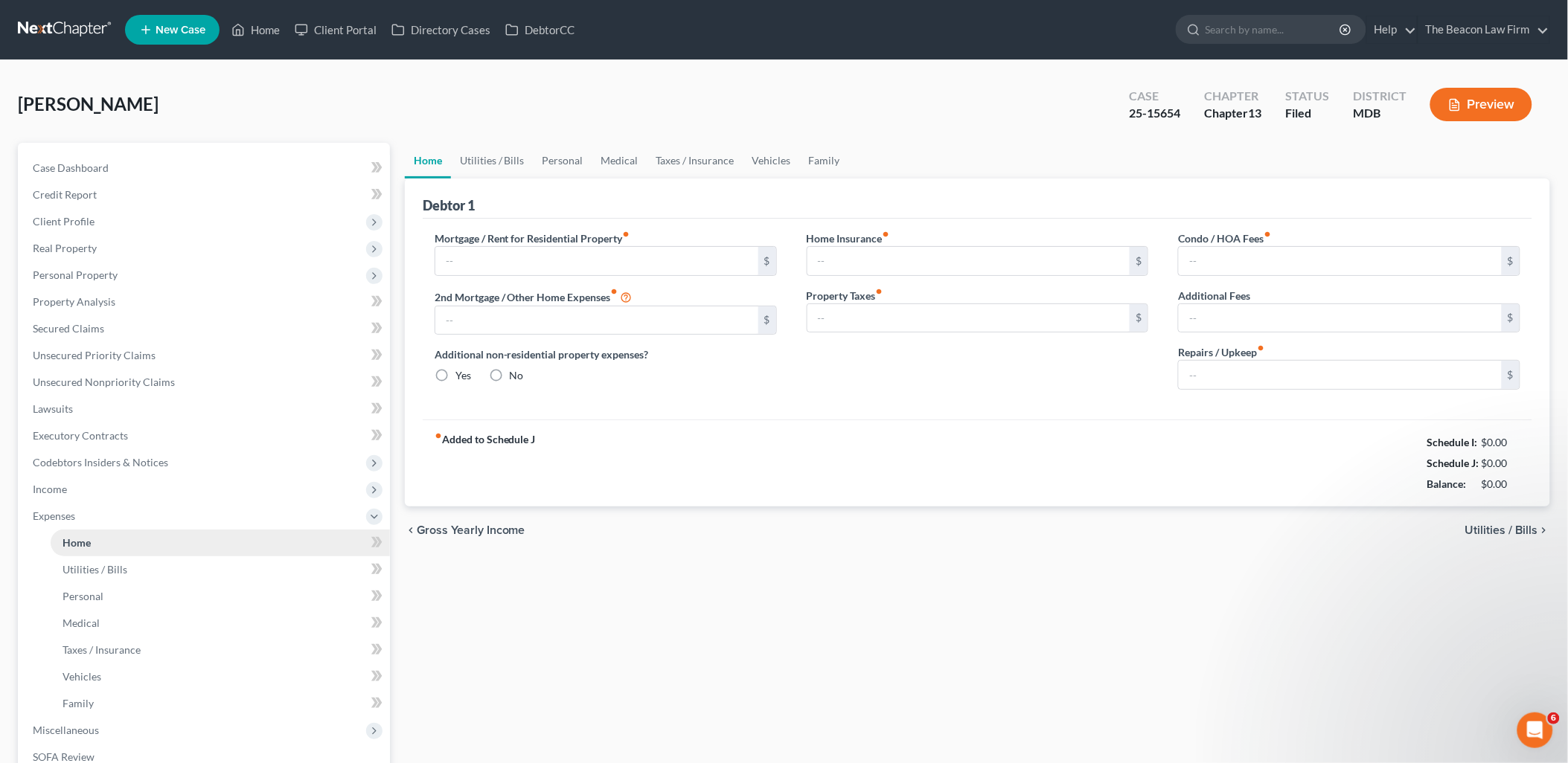
type input "1,107.00"
type input "0.00"
radio input "true"
type input "0.00"
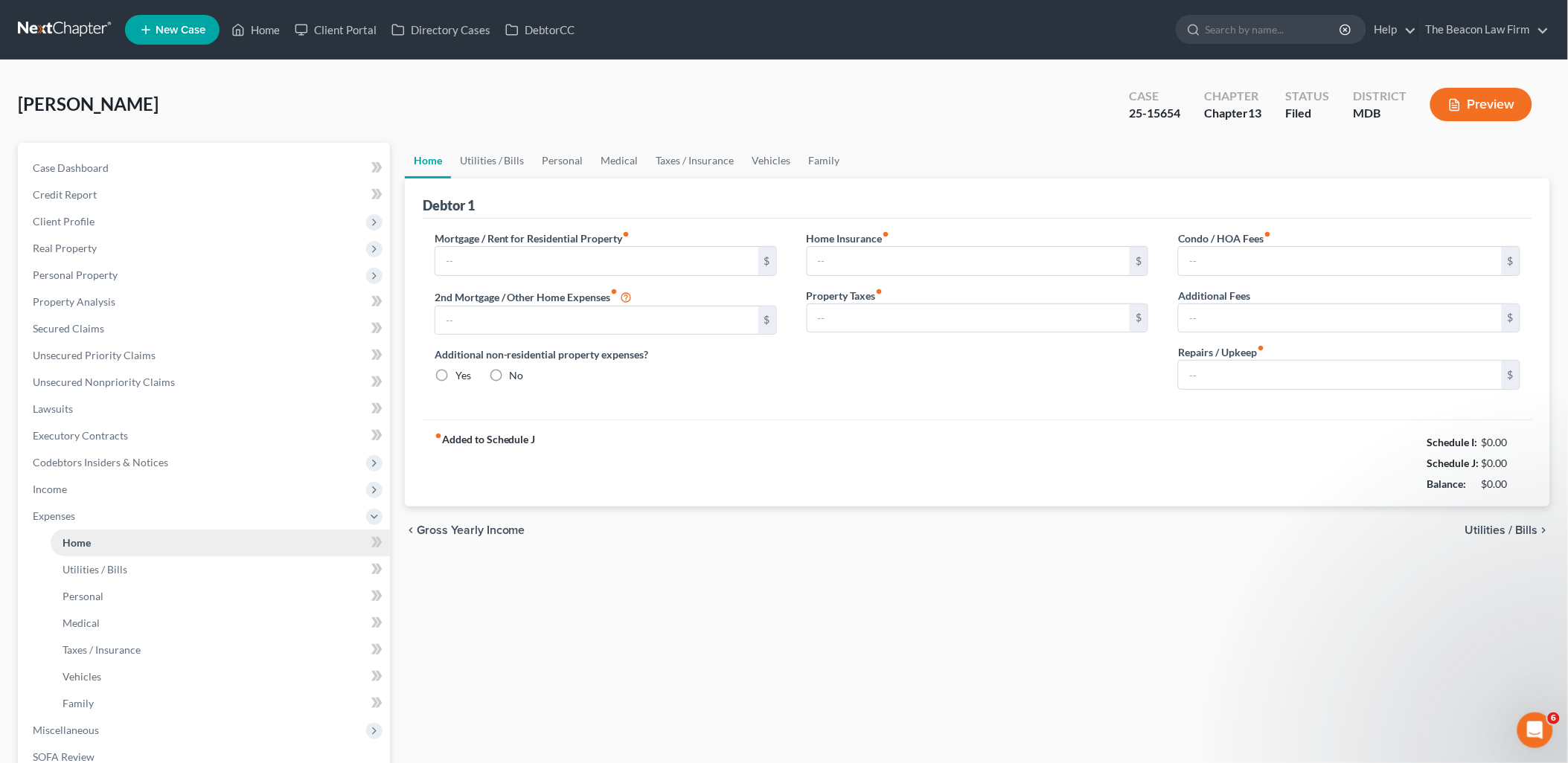
type input "299.00"
type input "0.00"
type input "25.00"
click at [70, 537] on span "Home" at bounding box center [76, 543] width 28 height 13
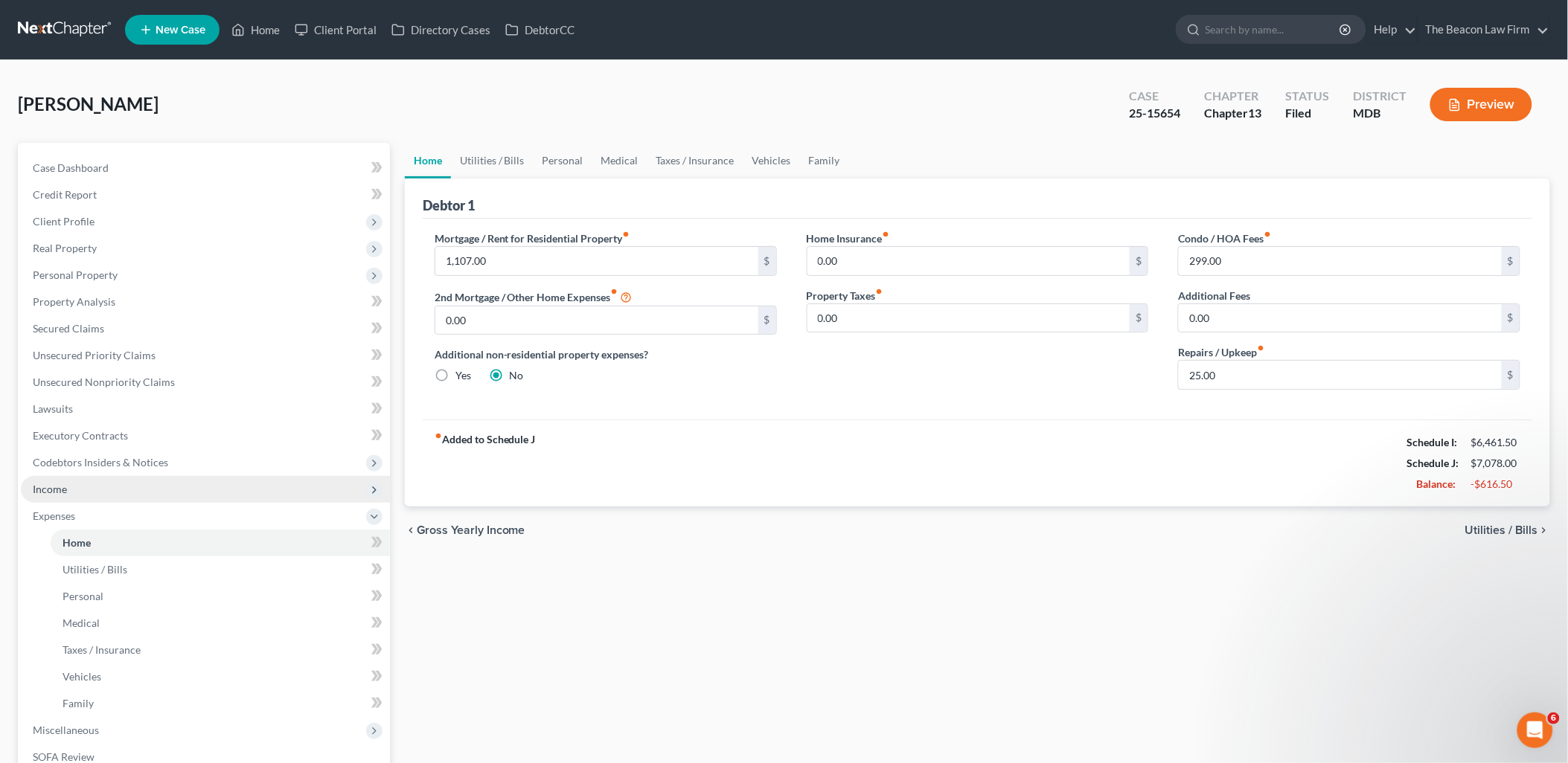
click at [54, 489] on span "Income" at bounding box center [50, 489] width 34 height 13
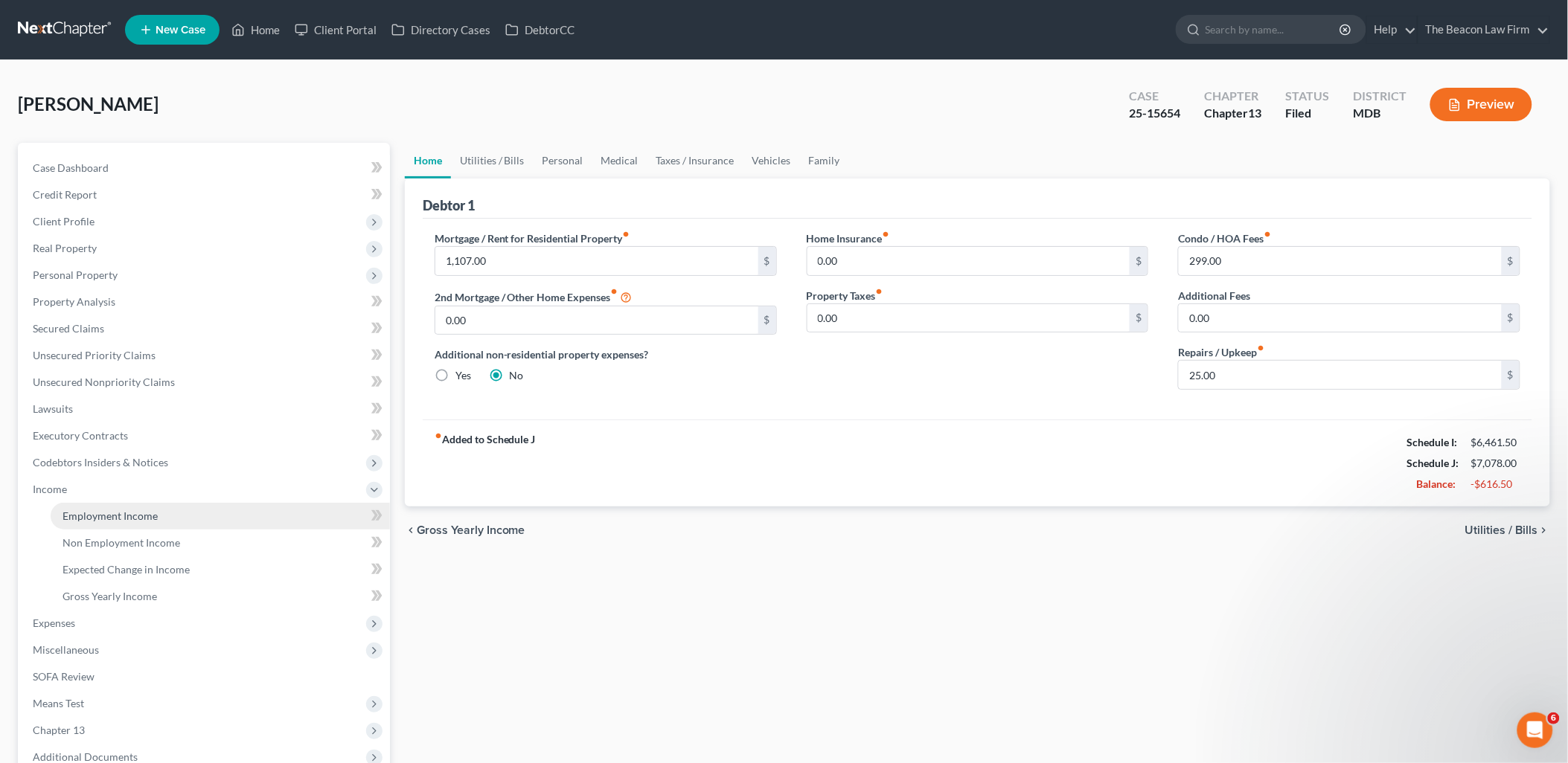
click at [76, 519] on span "Employment Income" at bounding box center [109, 516] width 95 height 13
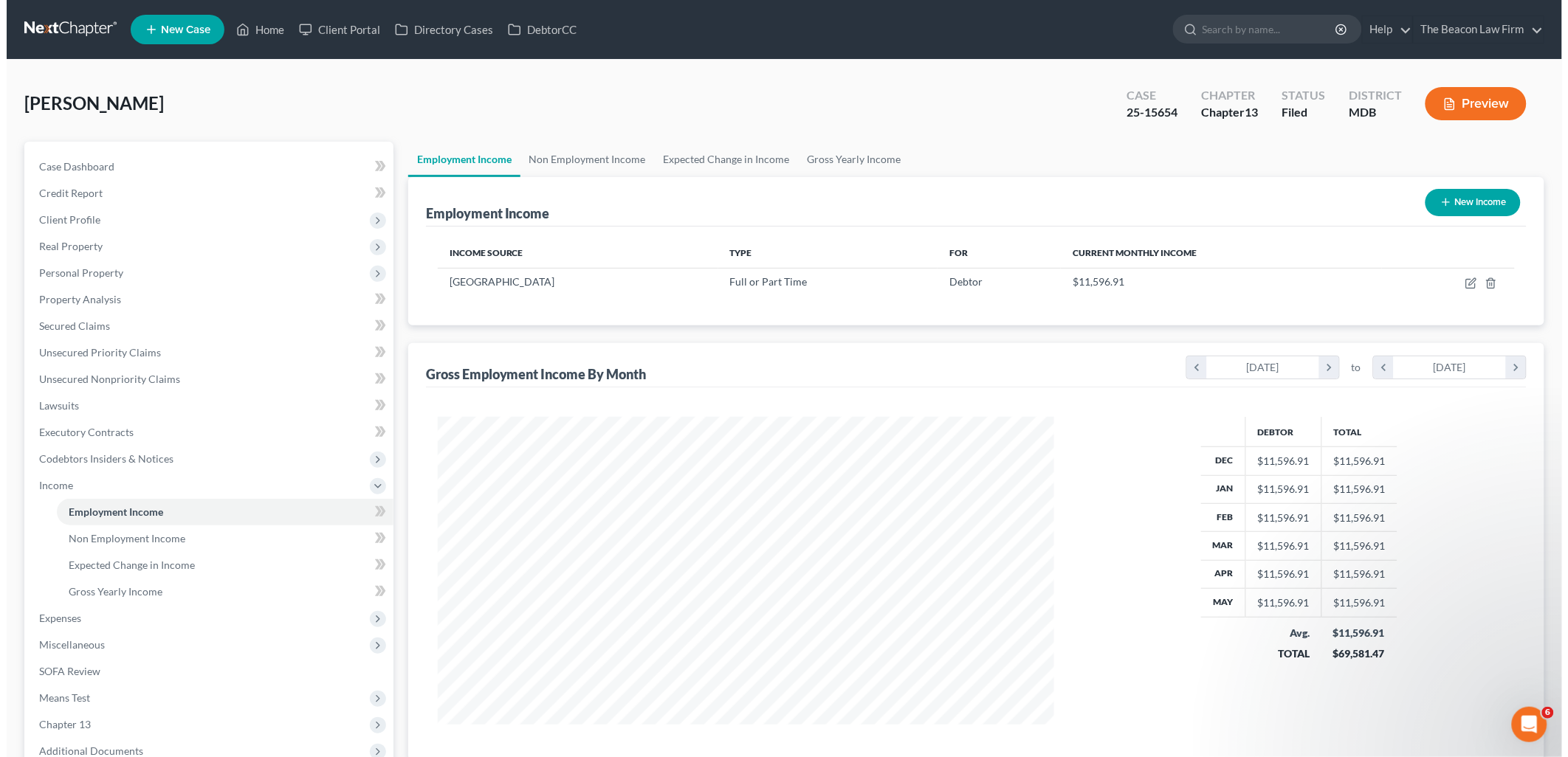
scroll to position [308, 646]
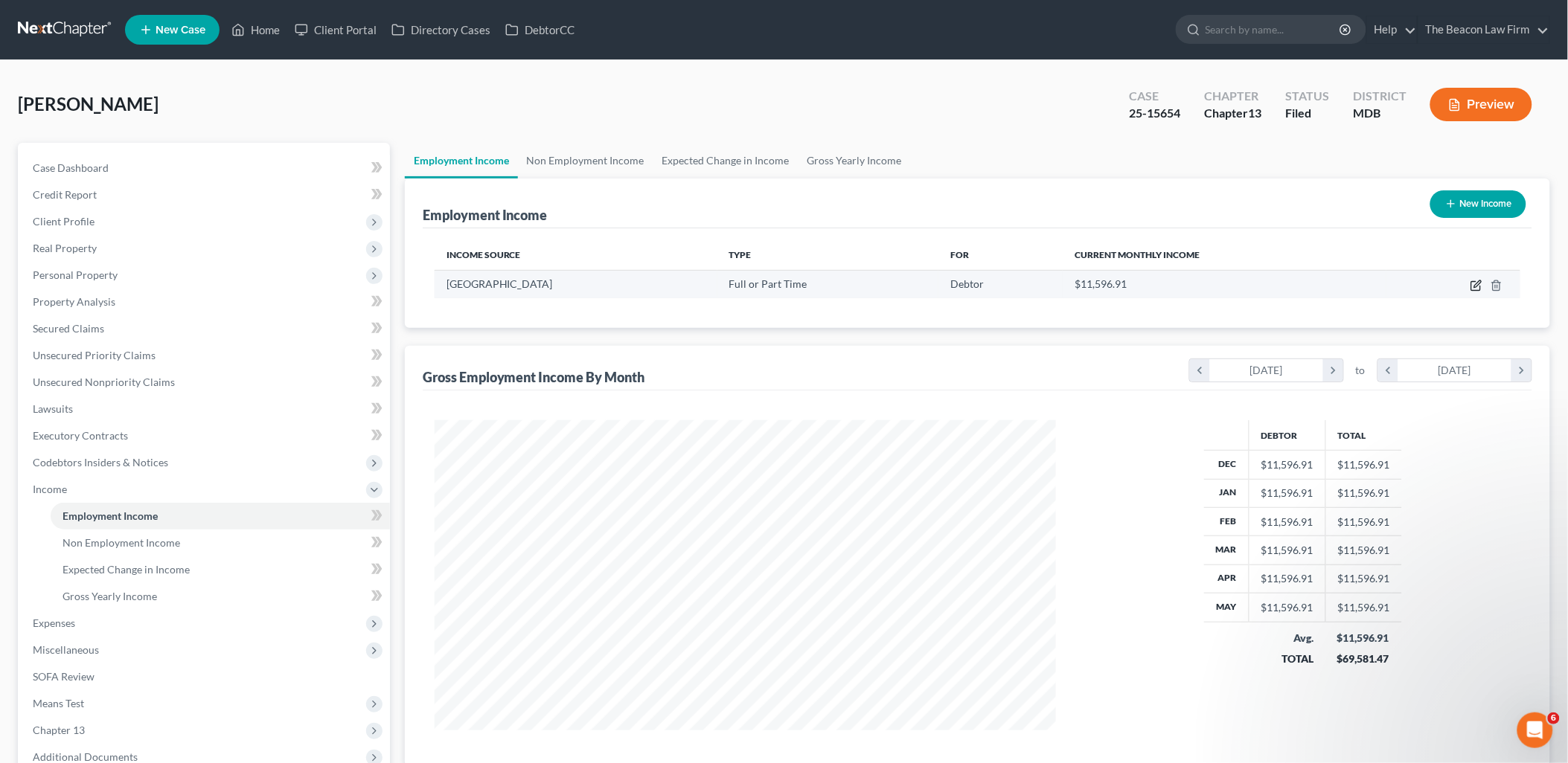
click at [1479, 283] on icon "button" at bounding box center [1476, 285] width 12 height 12
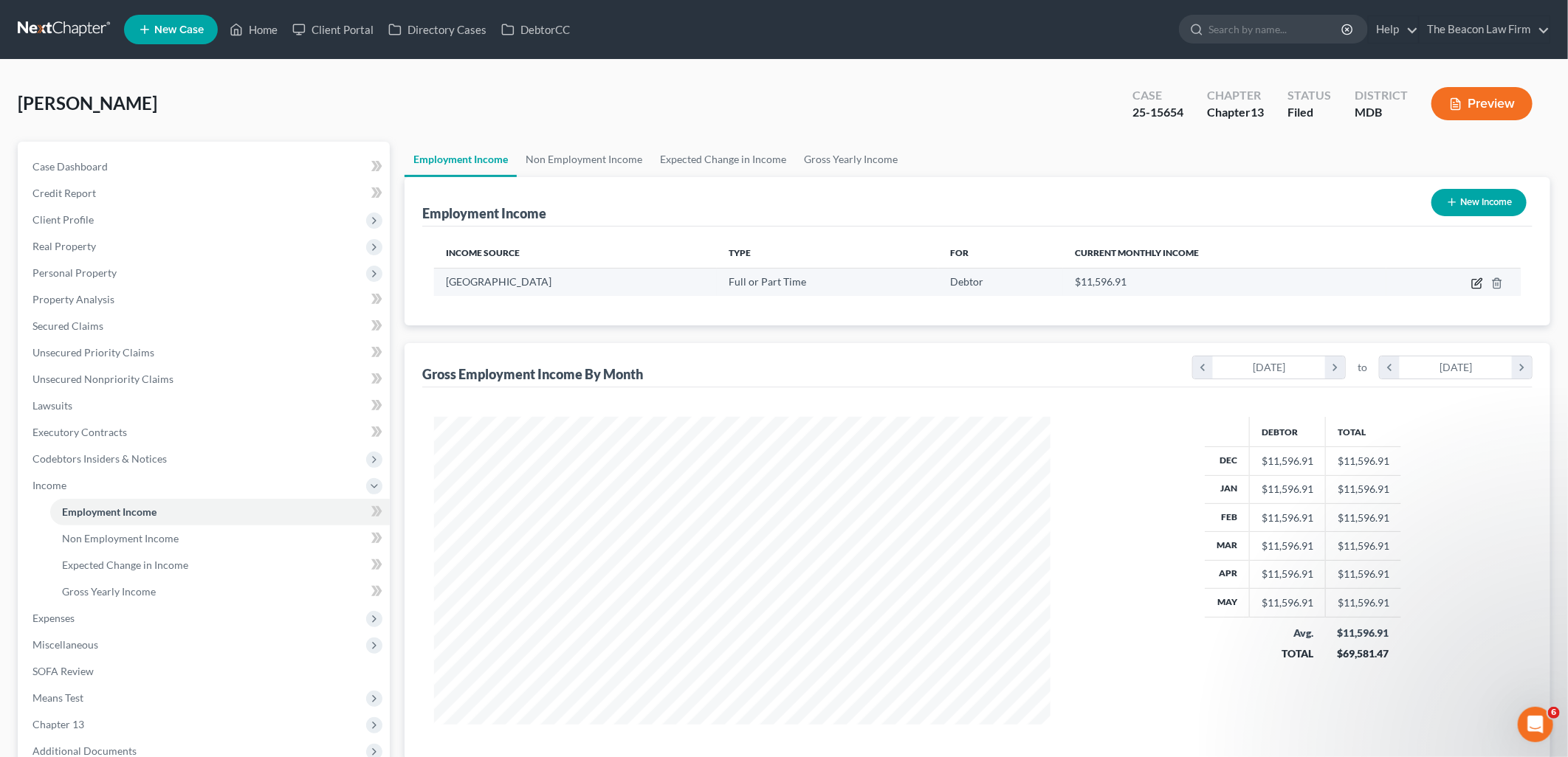
select select "0"
select select "48"
select select "2"
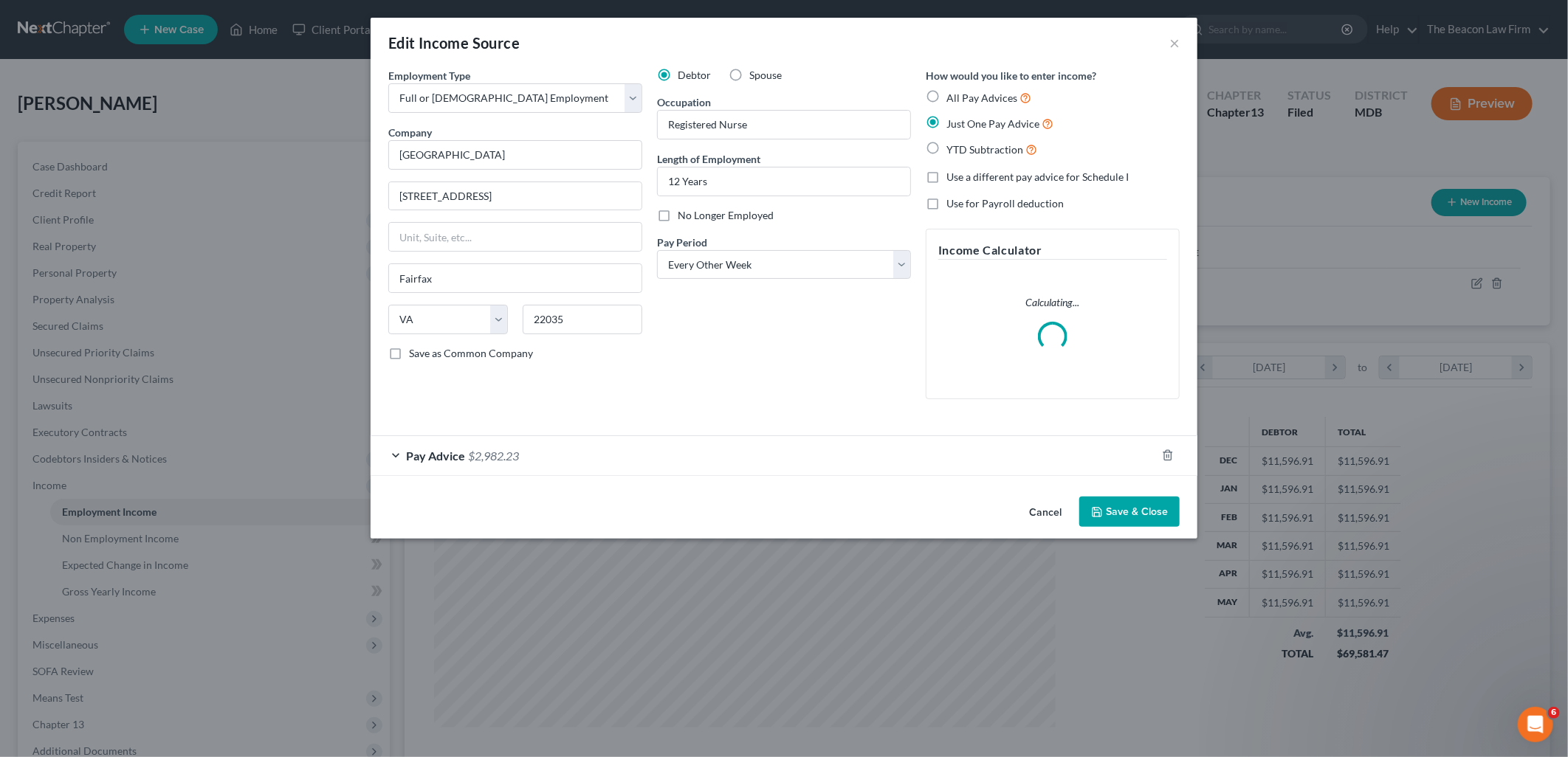
scroll to position [311, 651]
click at [486, 459] on span "$2,982.23" at bounding box center [493, 455] width 51 height 14
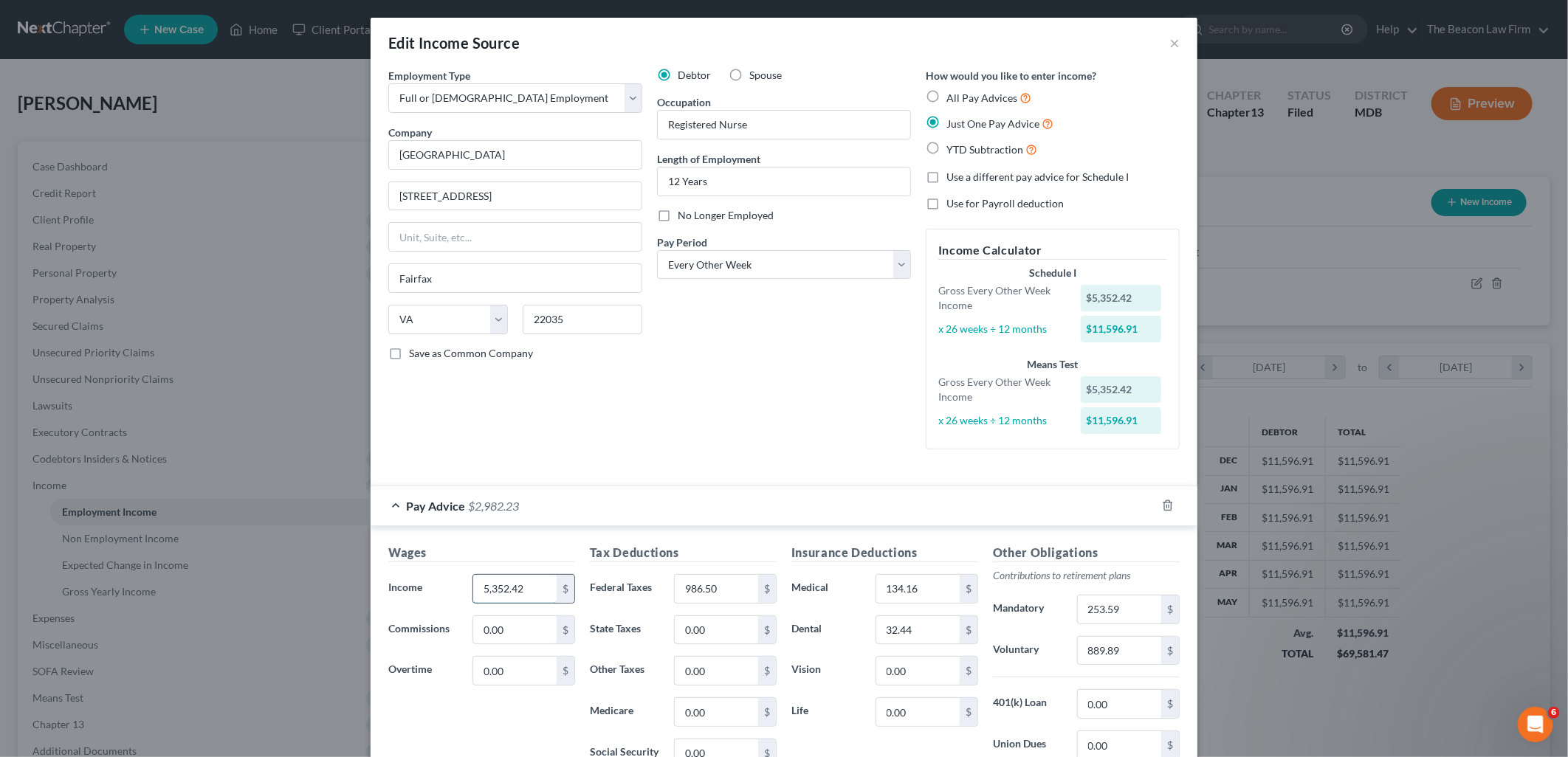
click at [529, 587] on input "5,352.42" at bounding box center [515, 589] width 84 height 28
type input "6,041."
click at [726, 584] on input "986.50" at bounding box center [716, 589] width 84 height 28
type input "1,202"
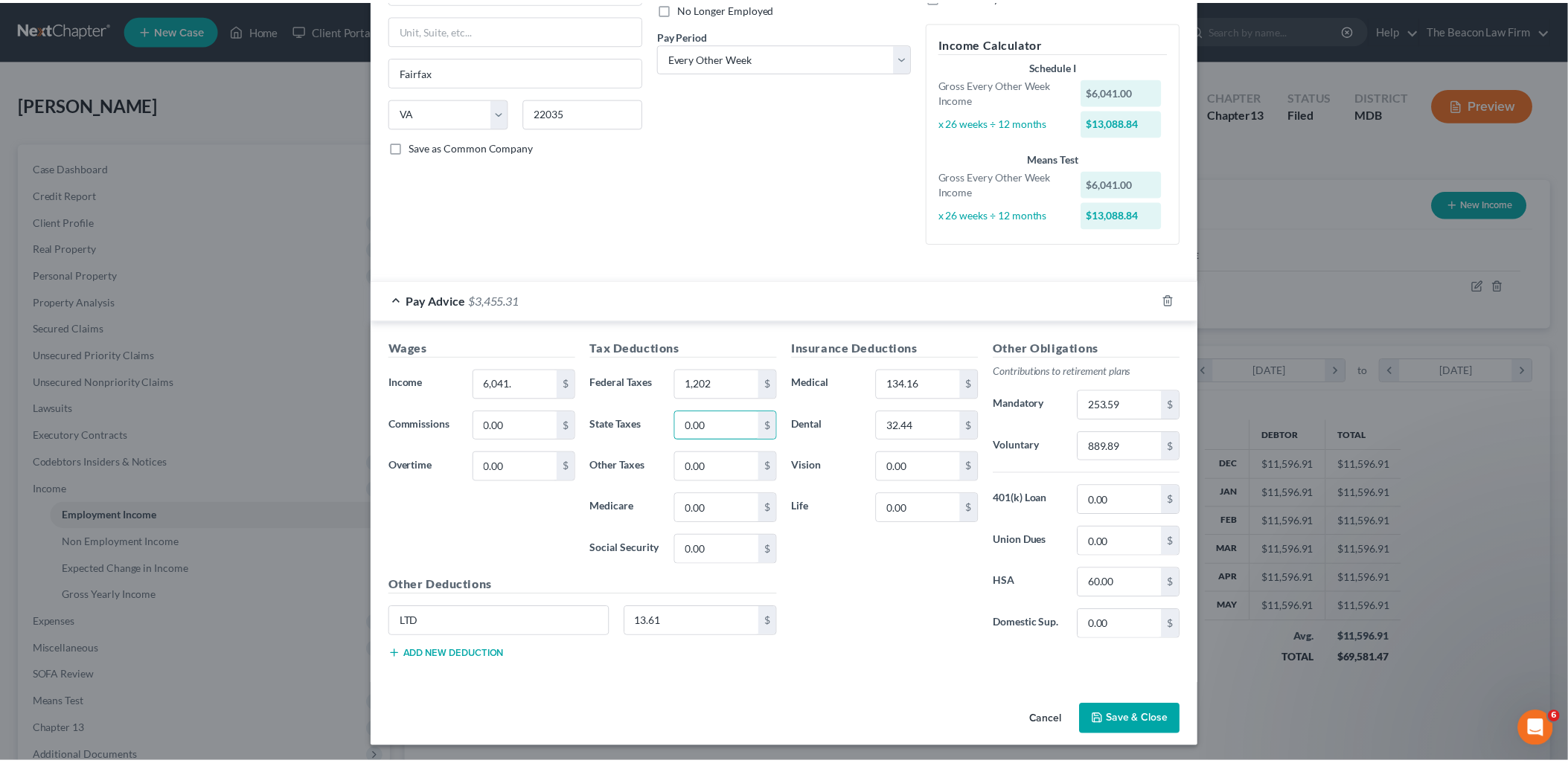
scroll to position [212, 0]
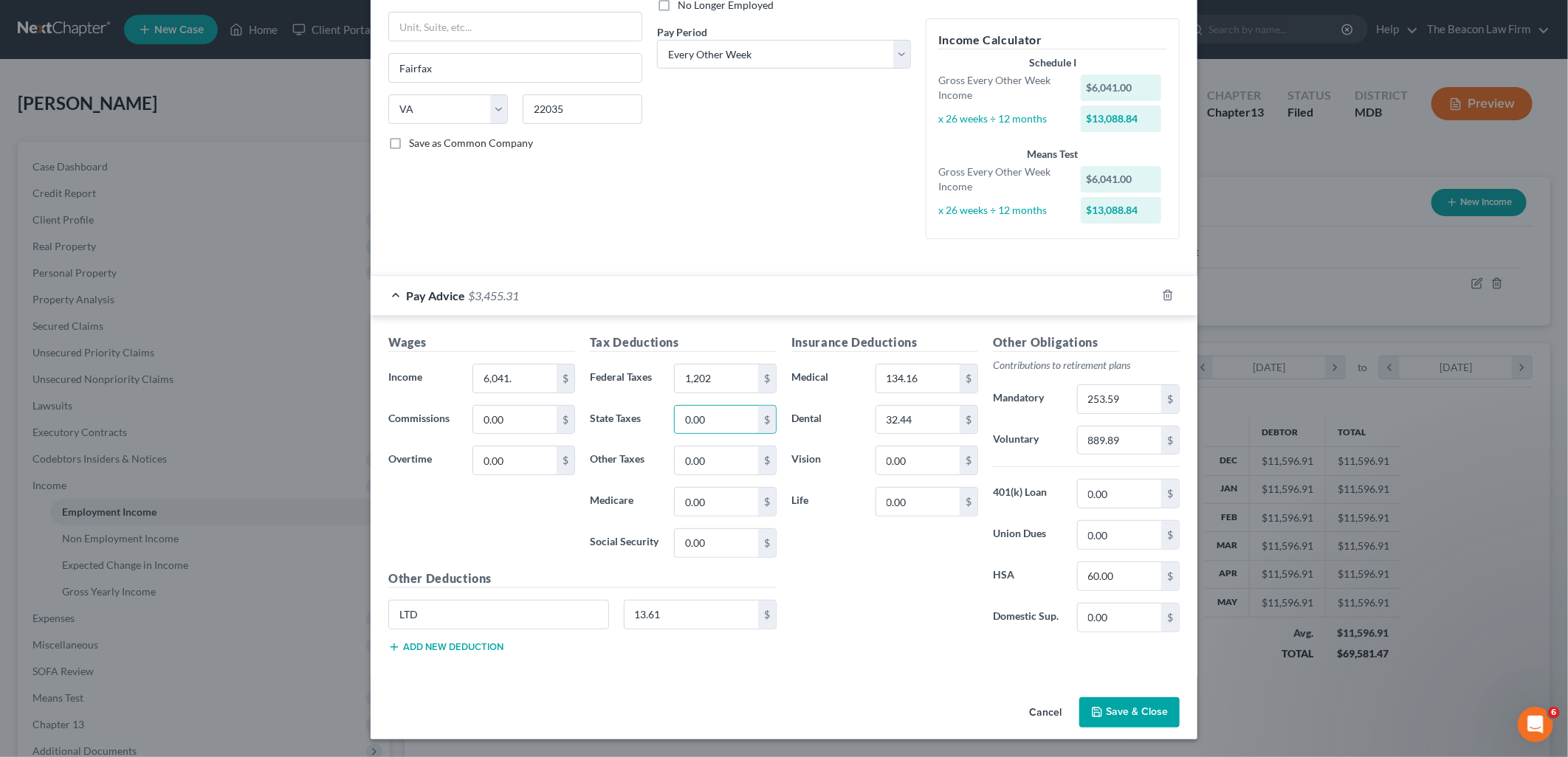
click at [1141, 712] on button "Save & Close" at bounding box center [1129, 713] width 101 height 31
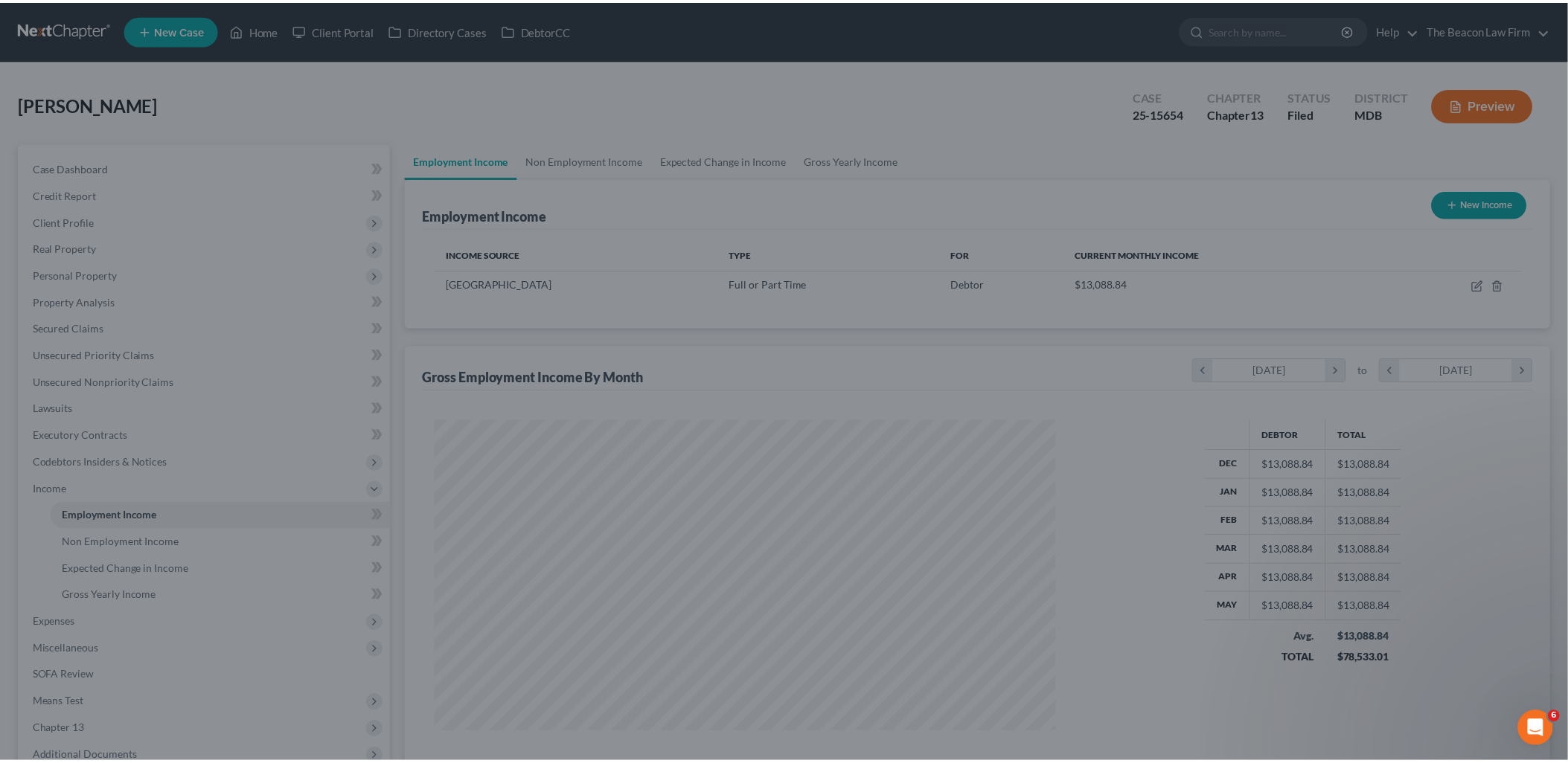
scroll to position [743708, 743495]
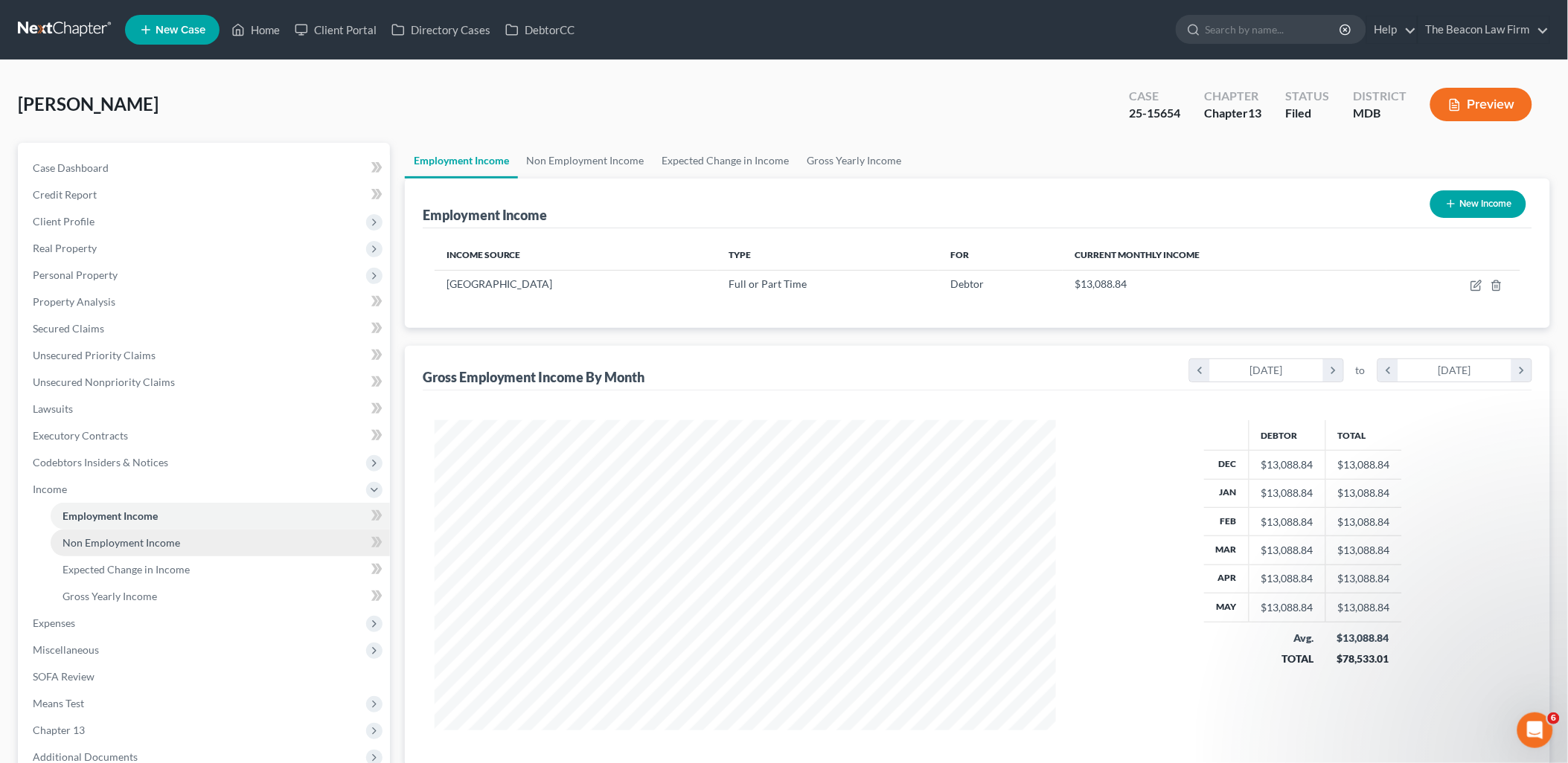
click at [95, 539] on span "Non Employment Income" at bounding box center [120, 543] width 117 height 13
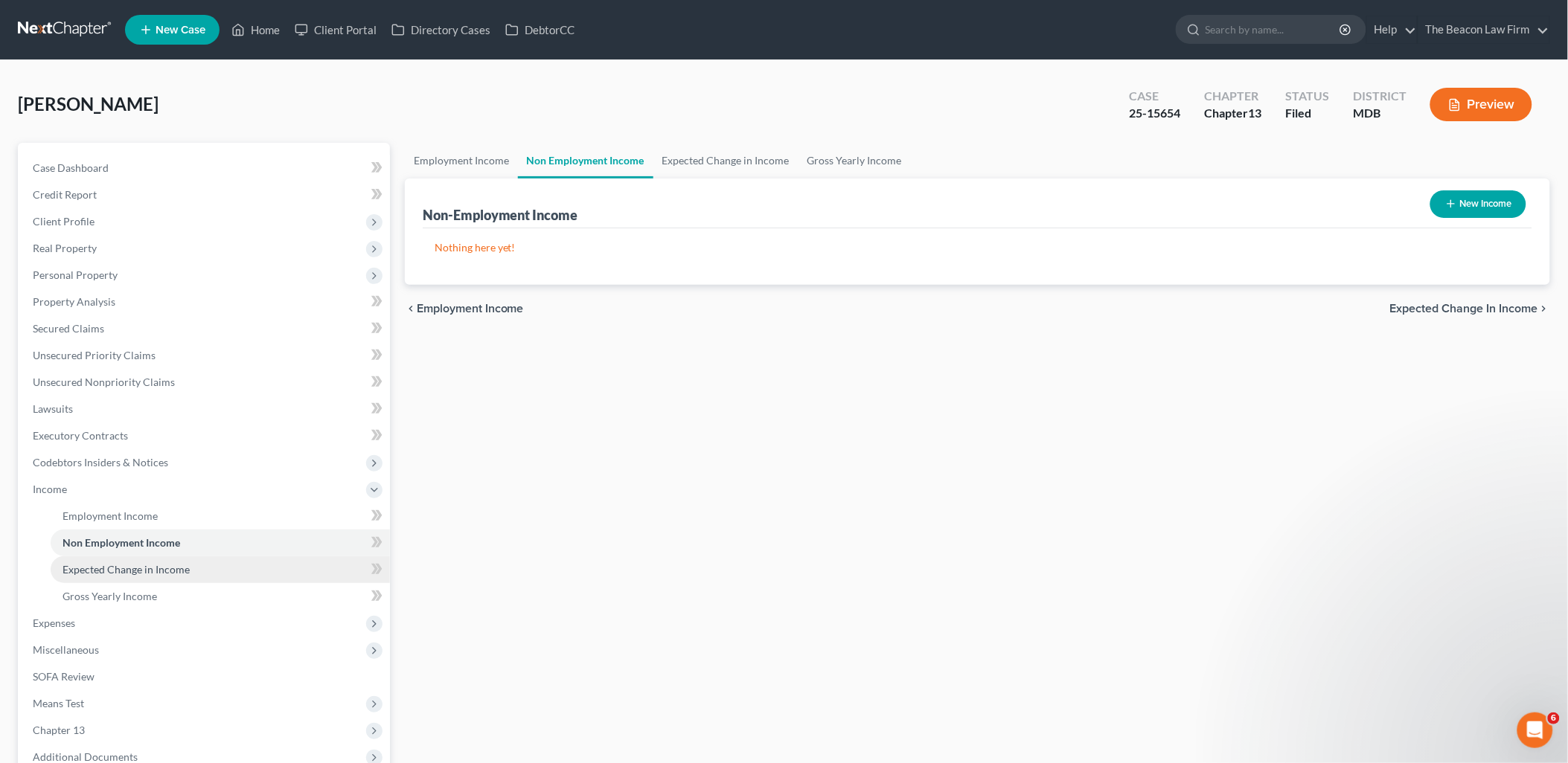
click at [98, 572] on span "Expected Change in Income" at bounding box center [126, 569] width 128 height 13
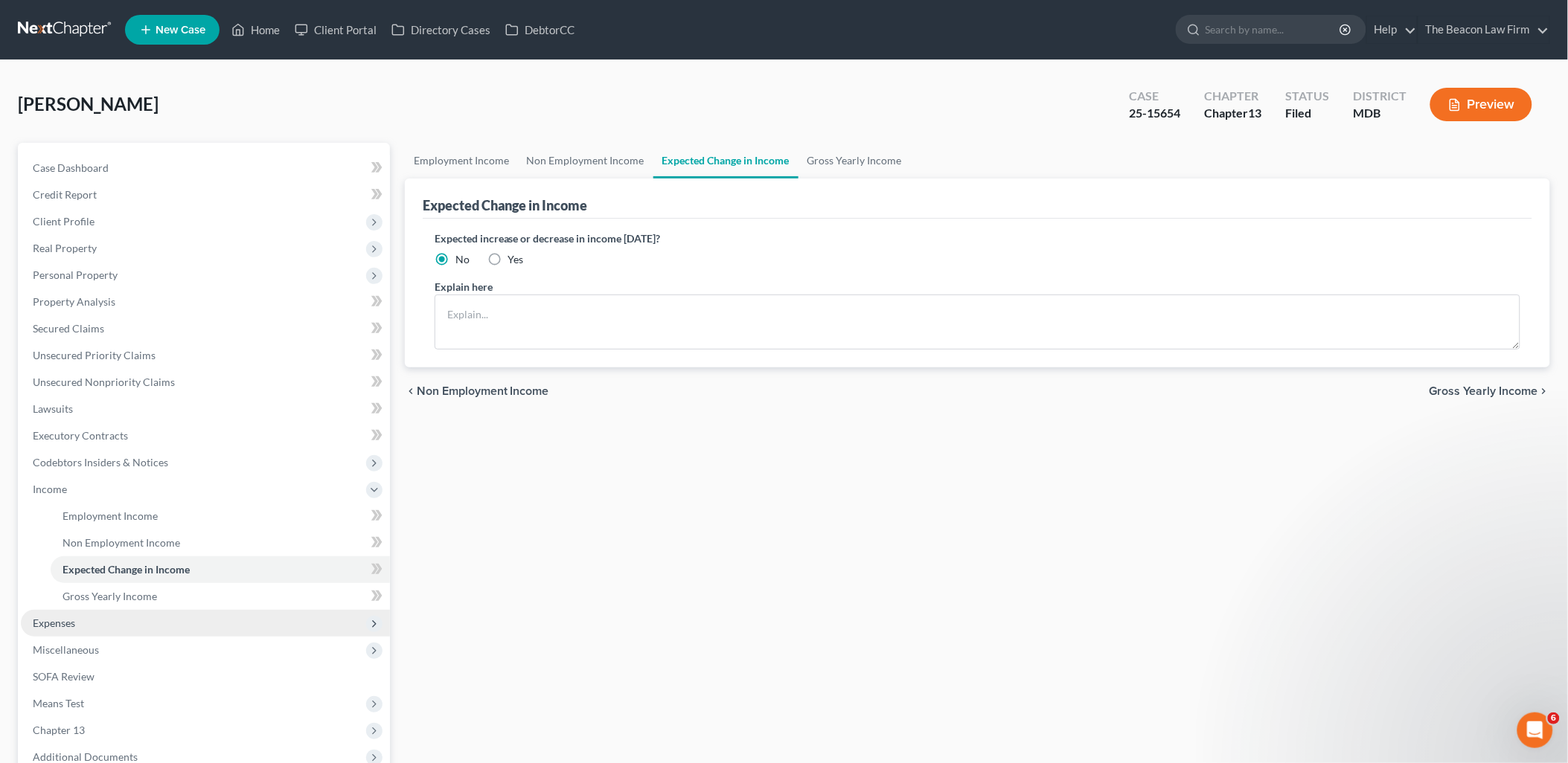
click at [72, 621] on span "Expenses" at bounding box center [54, 623] width 43 height 13
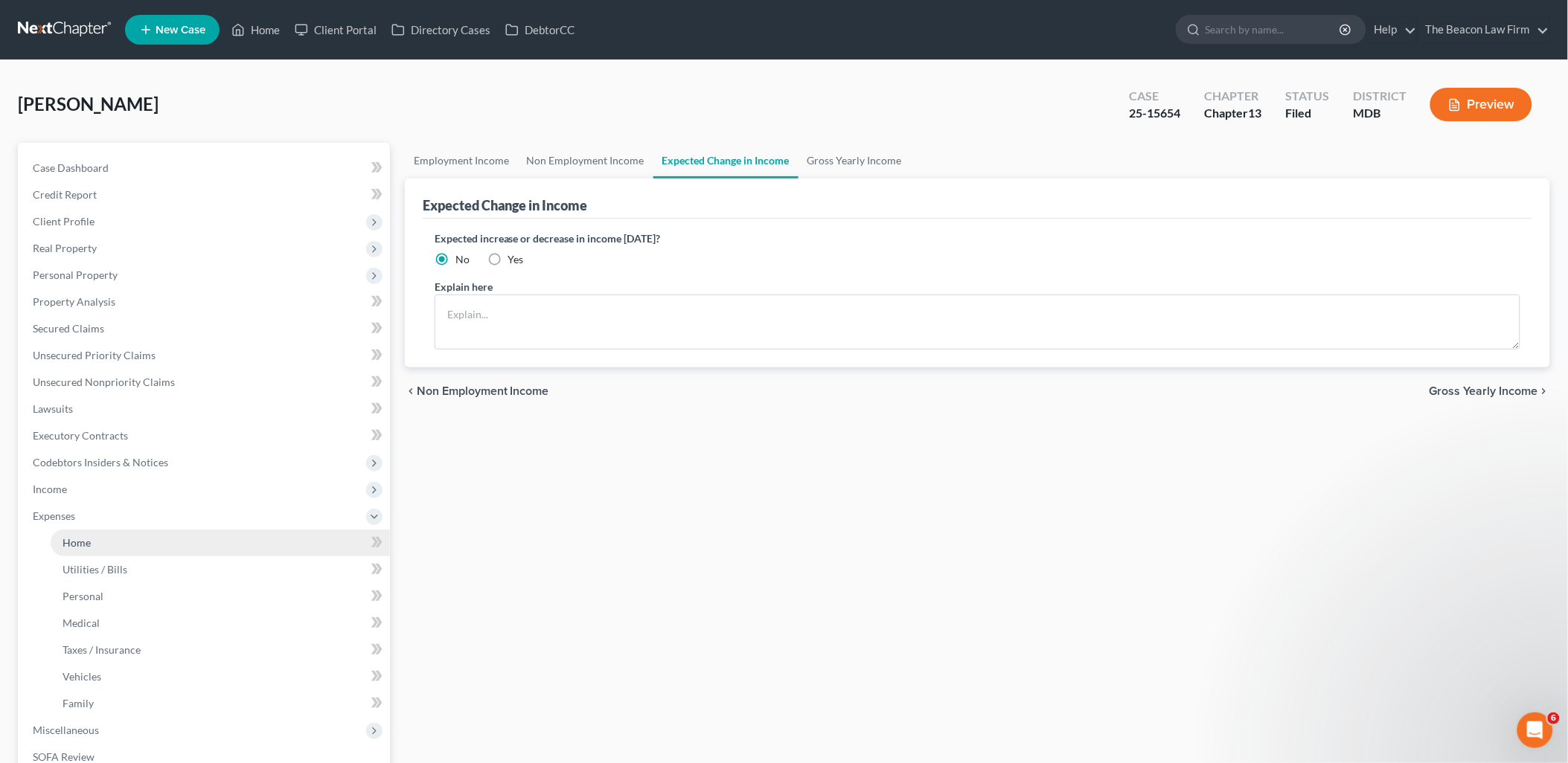
click at [76, 546] on span "Home" at bounding box center [76, 543] width 28 height 13
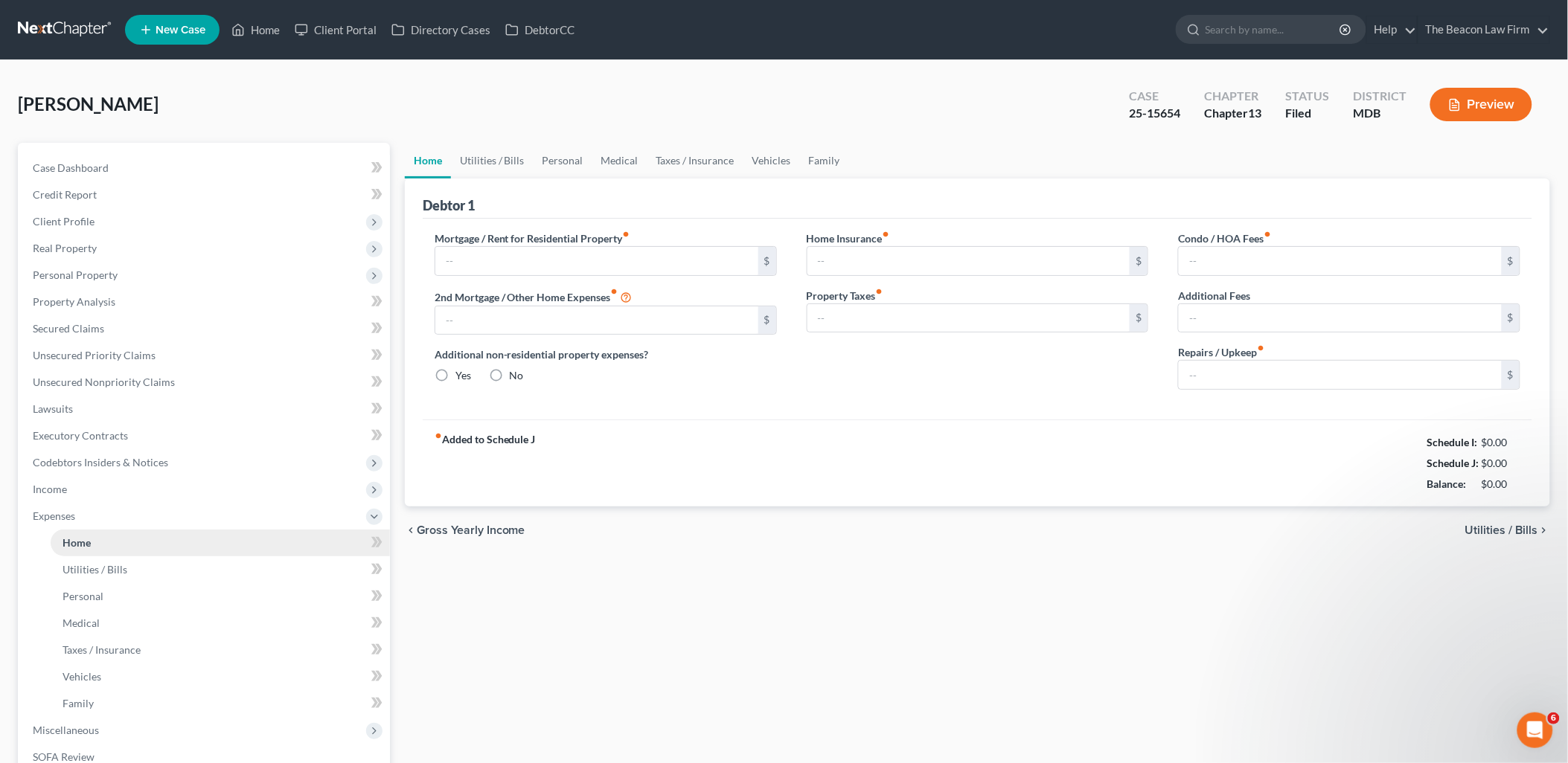
type input "1,107.00"
type input "0.00"
radio input "true"
type input "0.00"
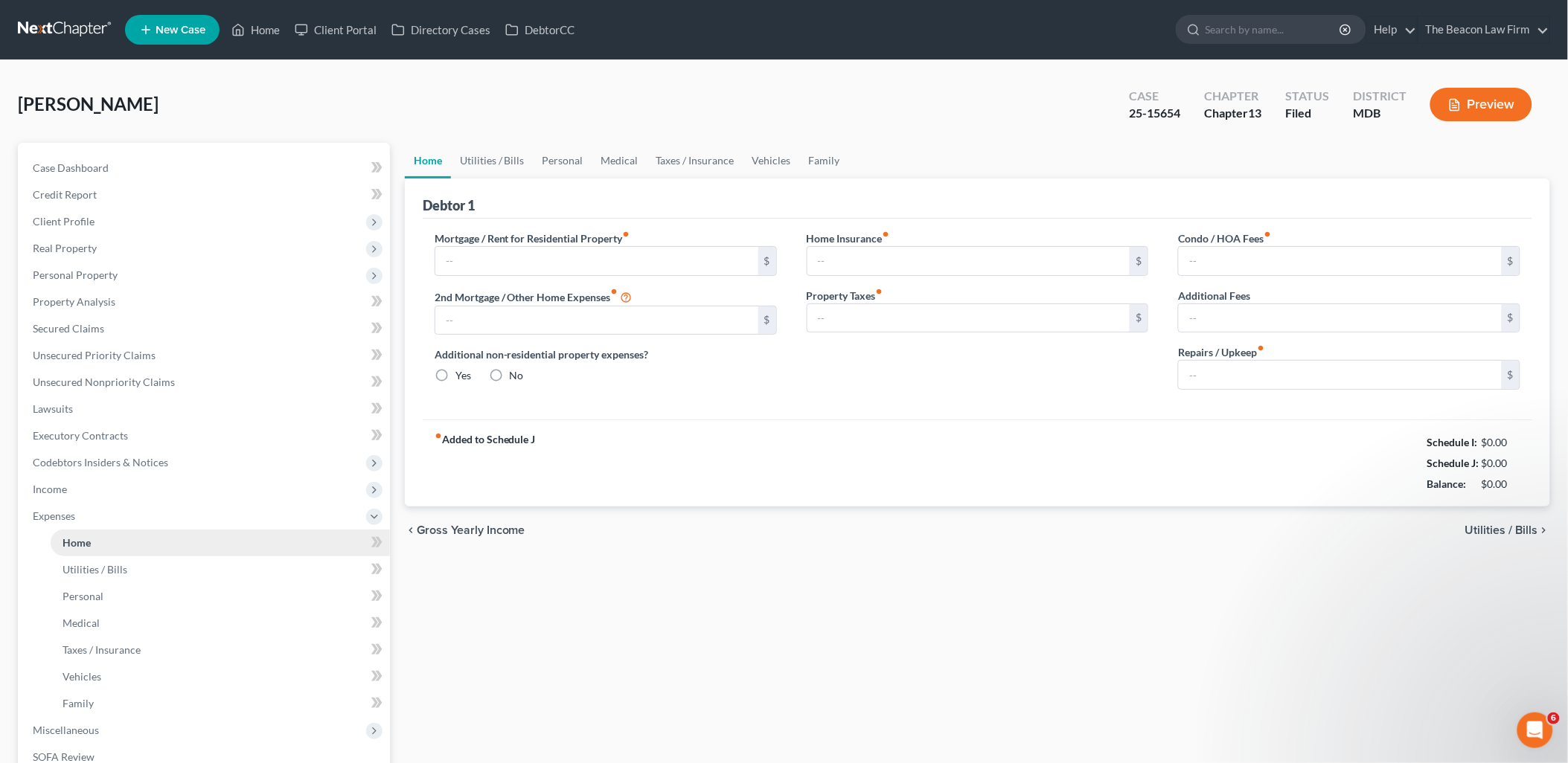
type input "299.00"
type input "0.00"
type input "25.00"
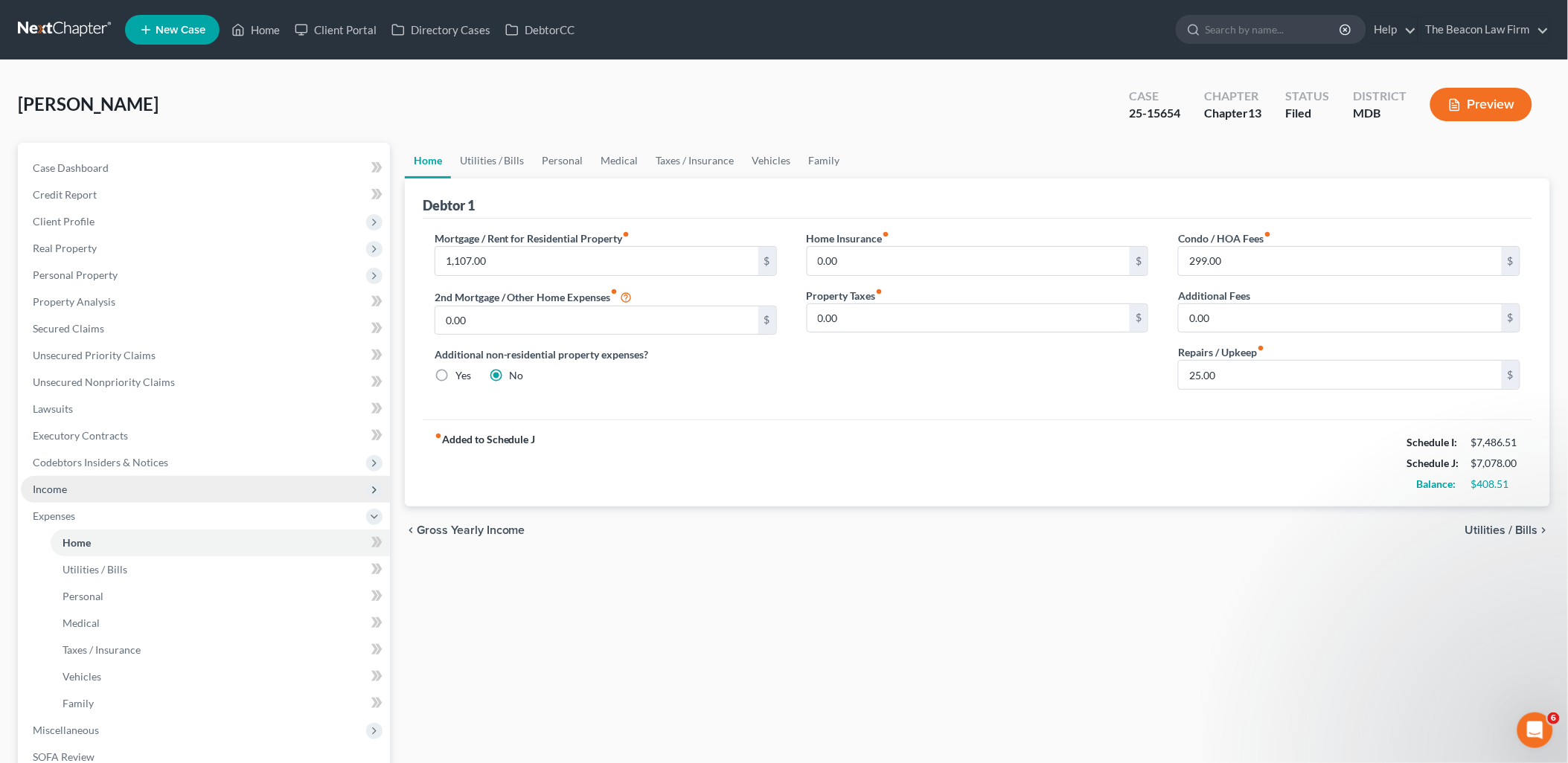
click at [43, 491] on span "Income" at bounding box center [50, 489] width 34 height 13
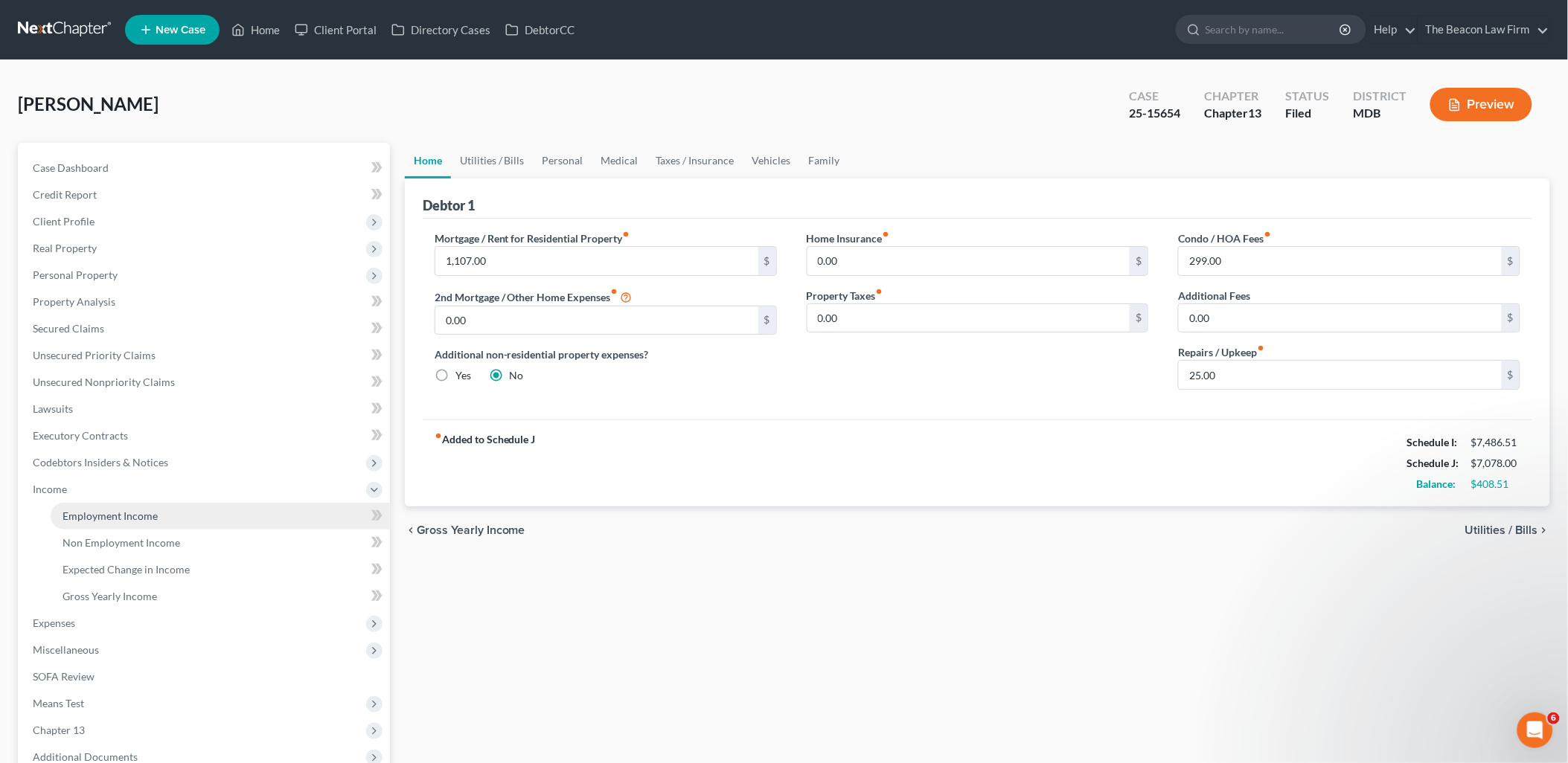
click at [84, 514] on span "Employment Income" at bounding box center [109, 516] width 95 height 13
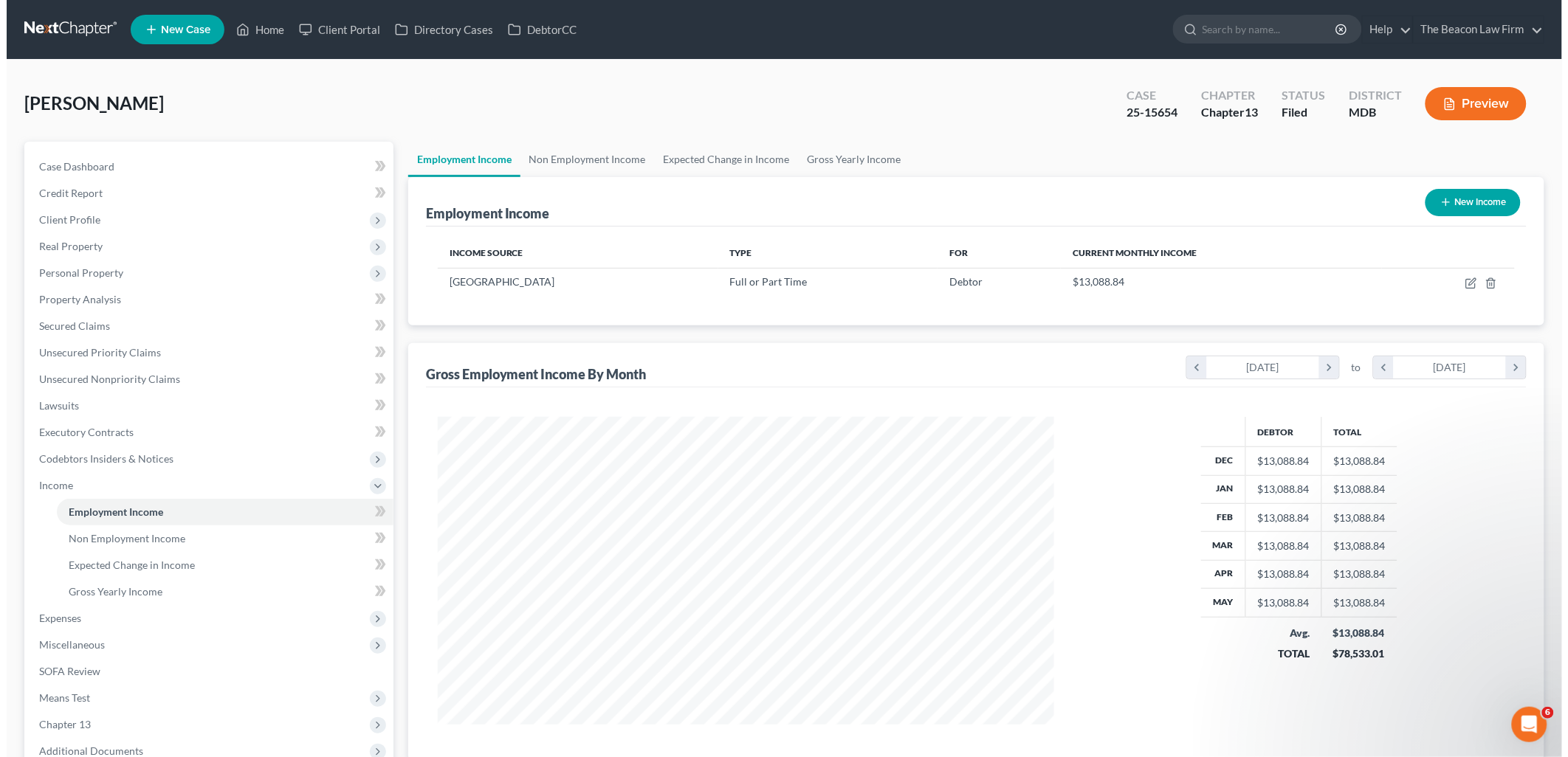
scroll to position [308, 646]
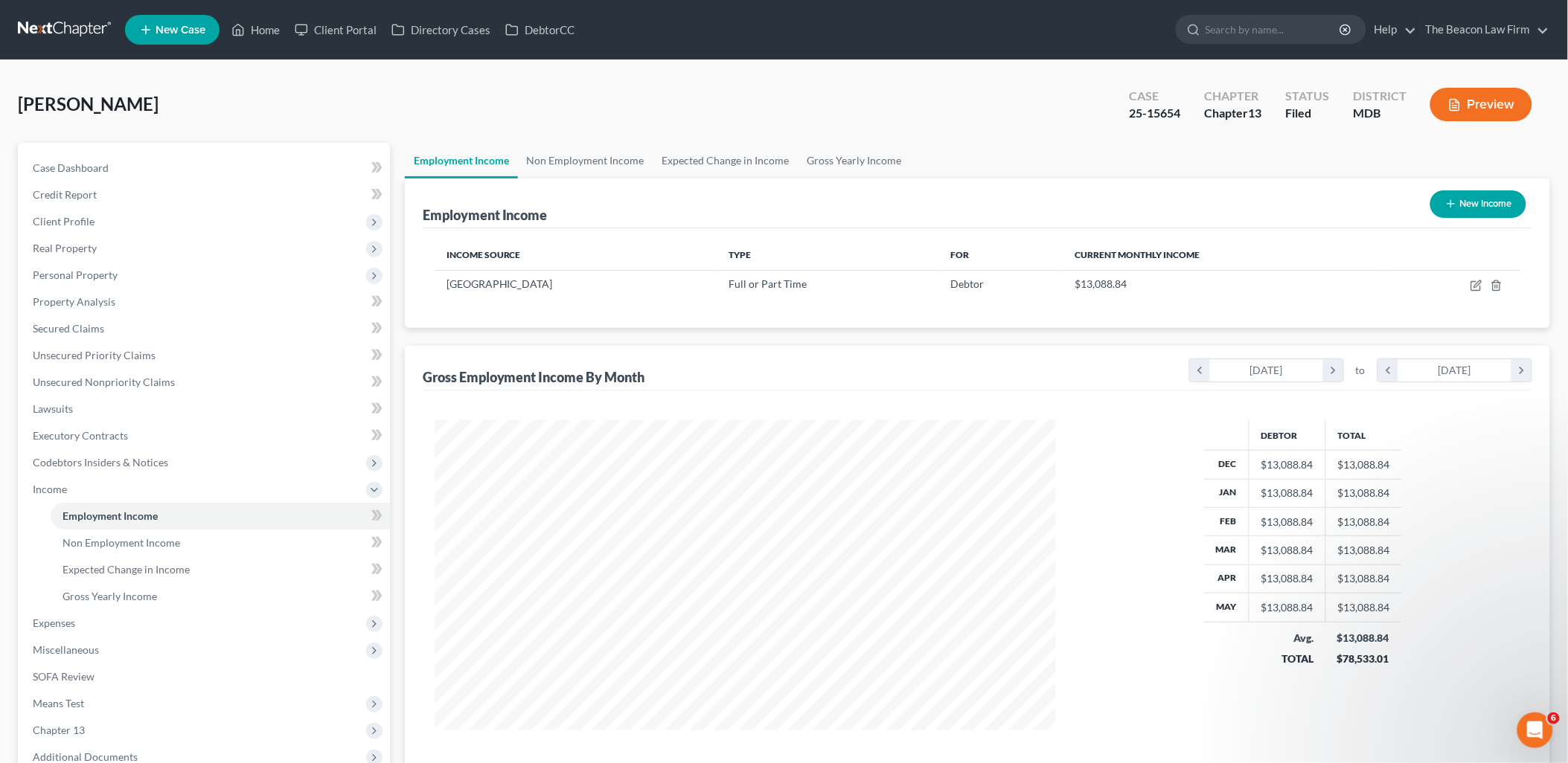
click at [1485, 195] on button "New Income" at bounding box center [1478, 204] width 96 height 28
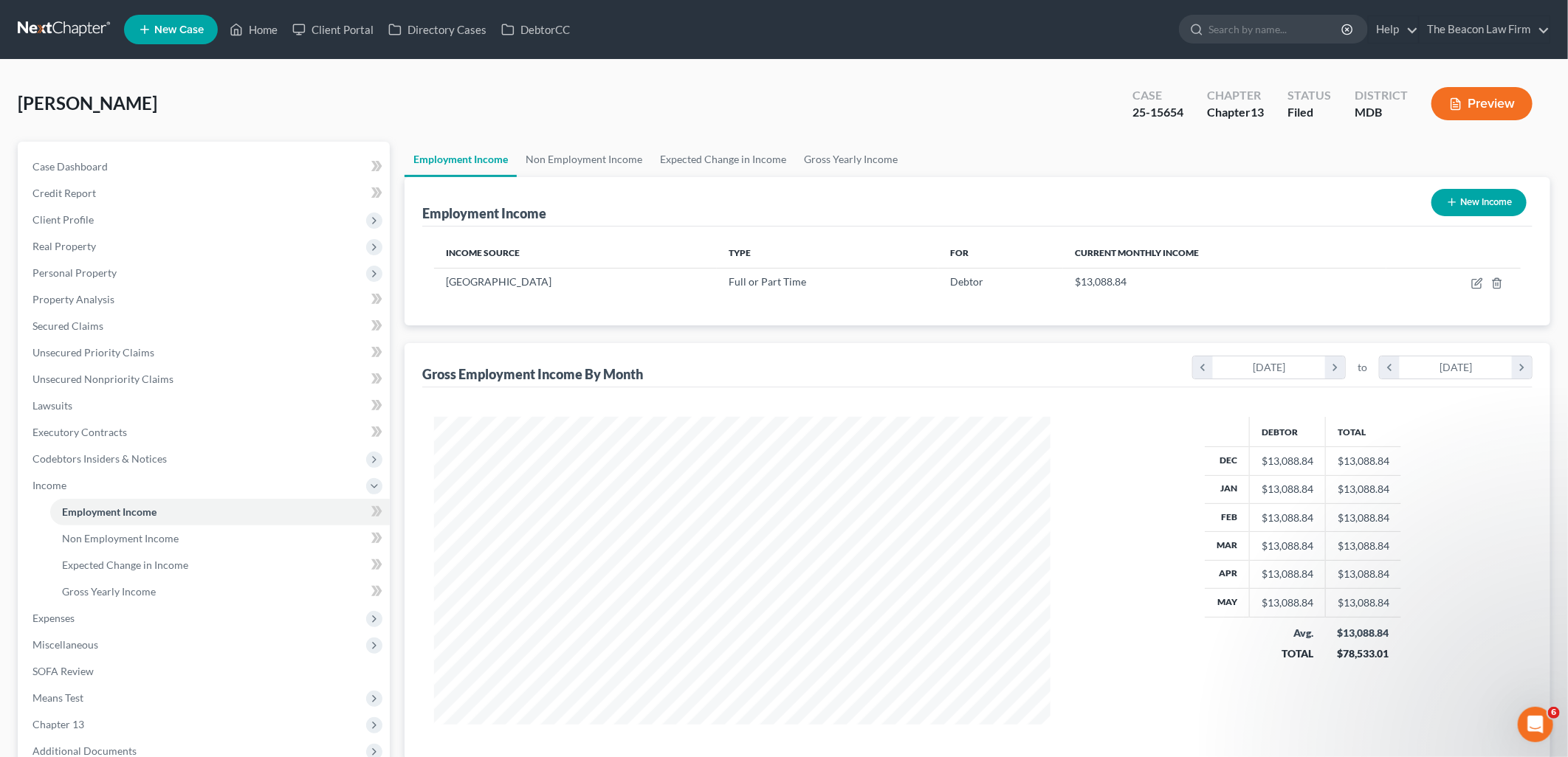
select select "0"
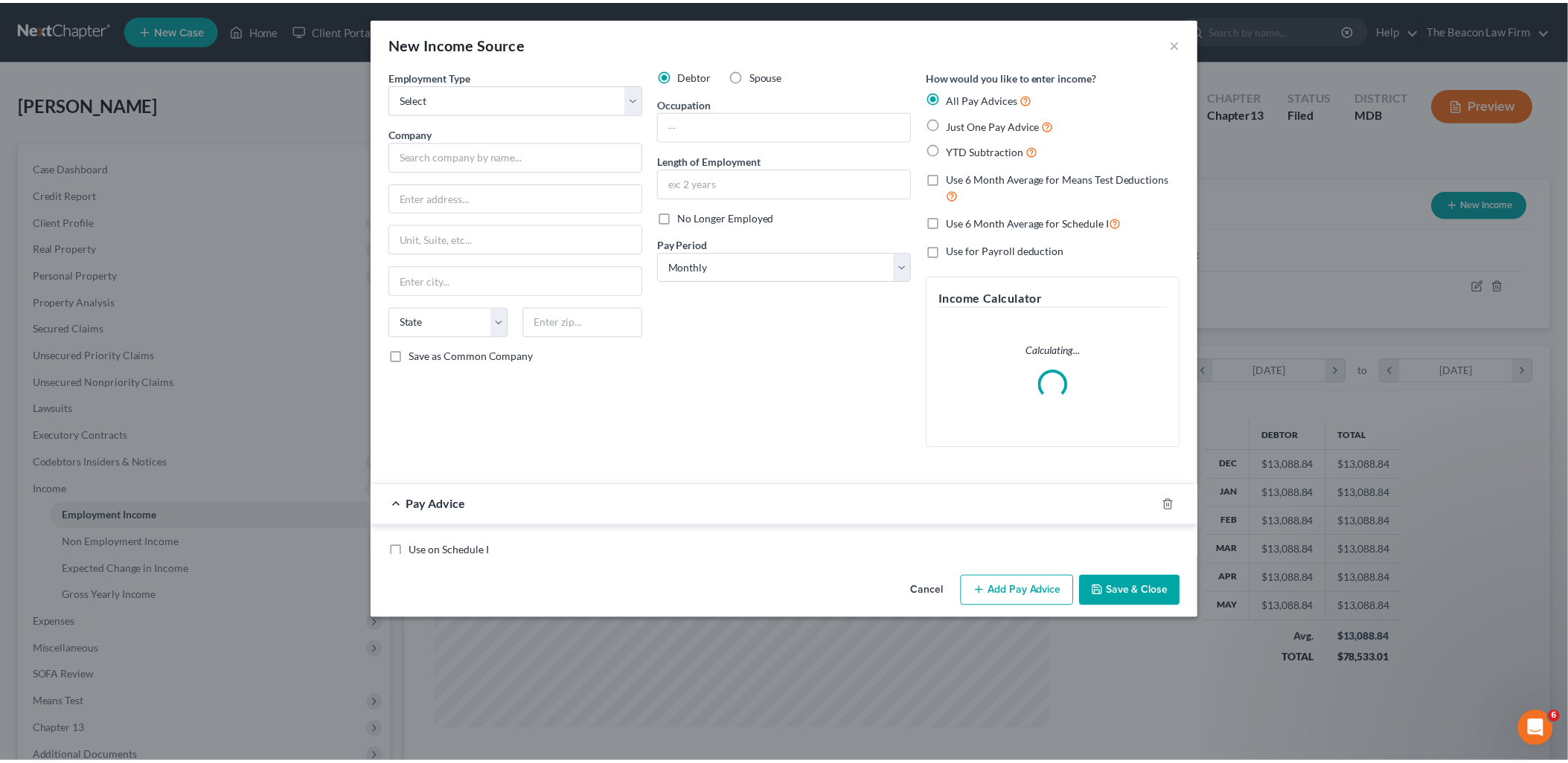
scroll to position [313, 656]
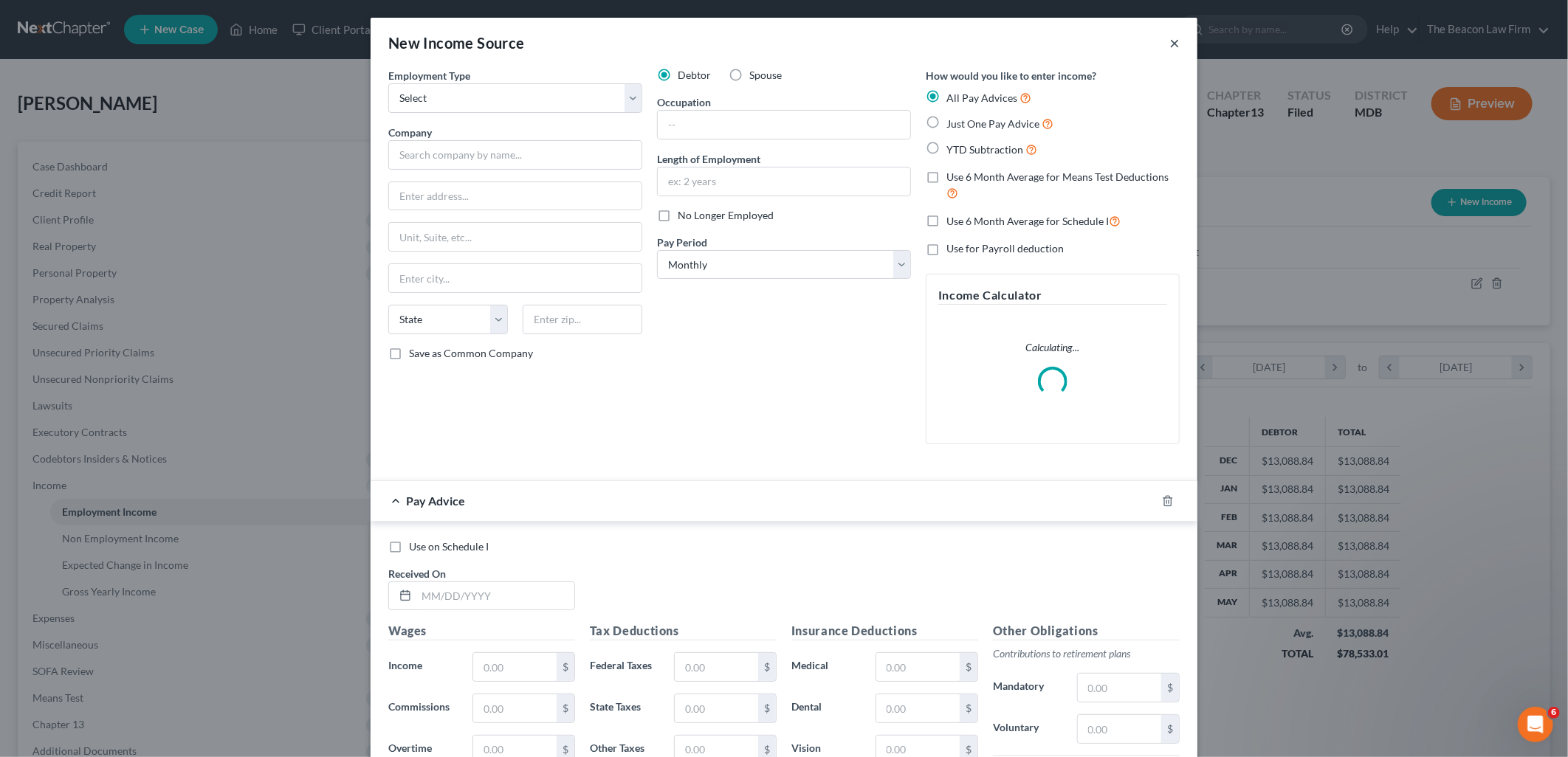
click at [1170, 41] on button "×" at bounding box center [1174, 42] width 10 height 18
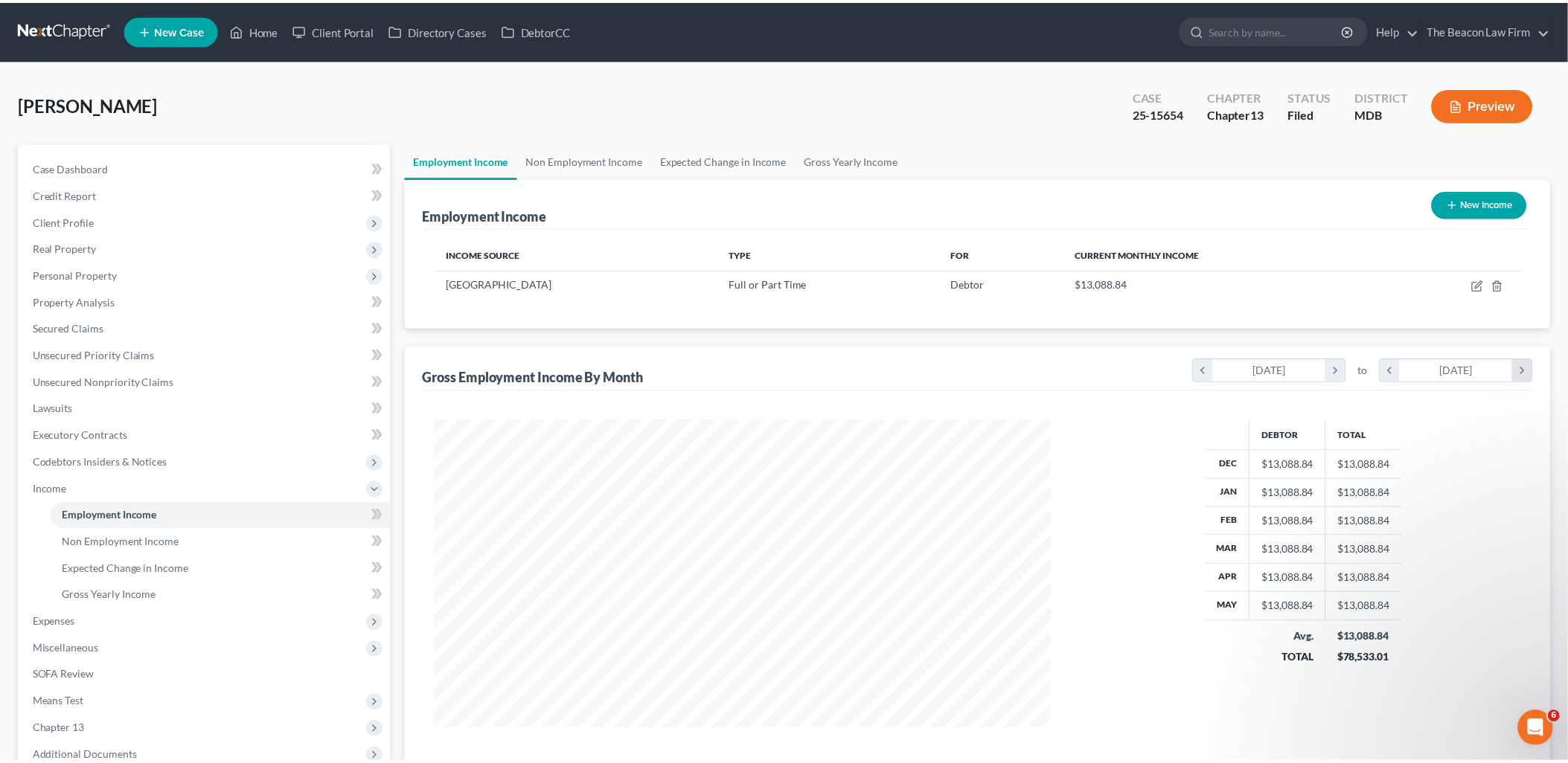
scroll to position [310, 651]
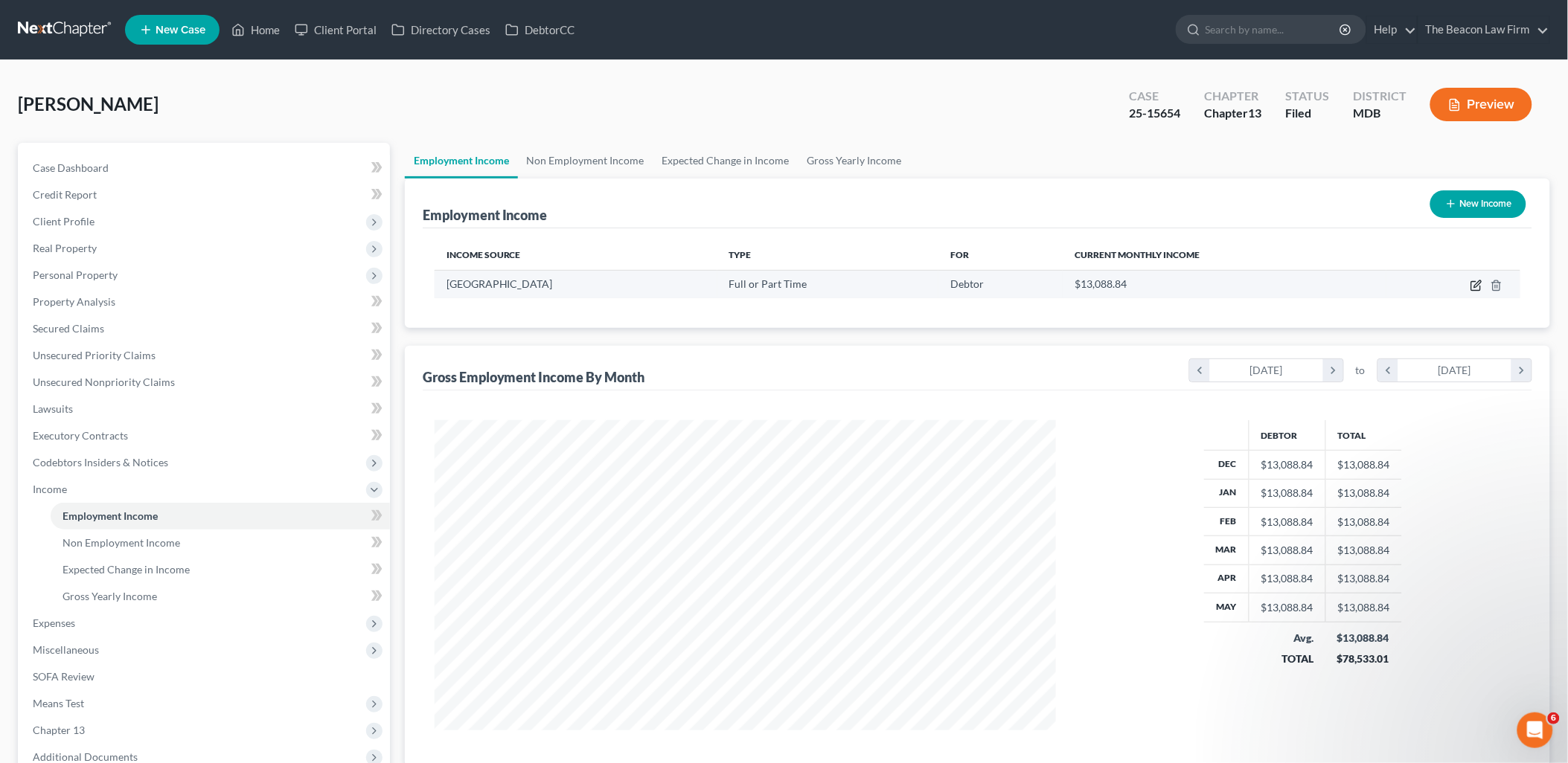
click at [1477, 280] on icon "button" at bounding box center [1476, 285] width 12 height 12
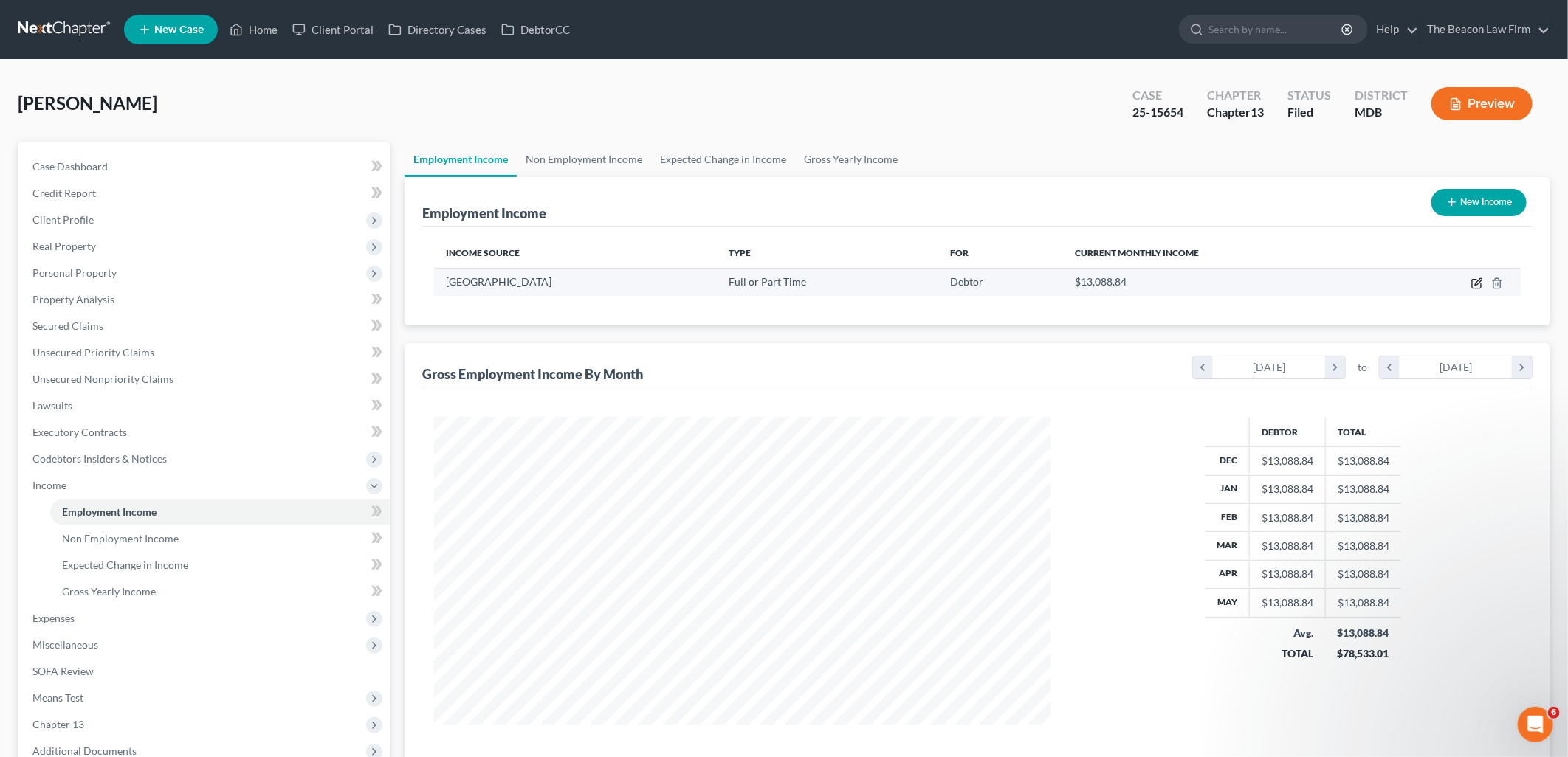
select select "0"
select select "48"
select select "2"
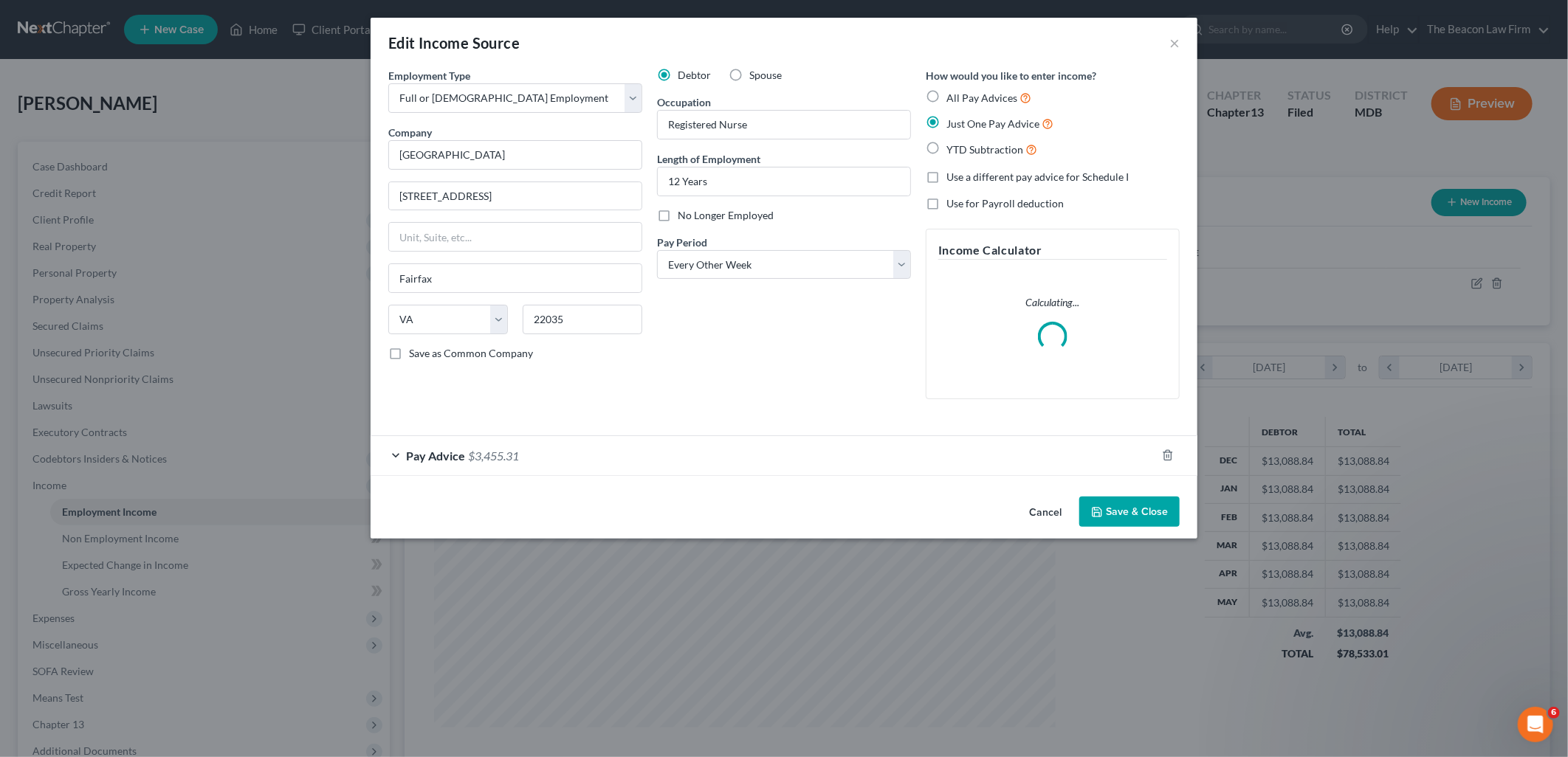
scroll to position [311, 651]
click at [489, 453] on span "$3,455.31" at bounding box center [493, 455] width 51 height 14
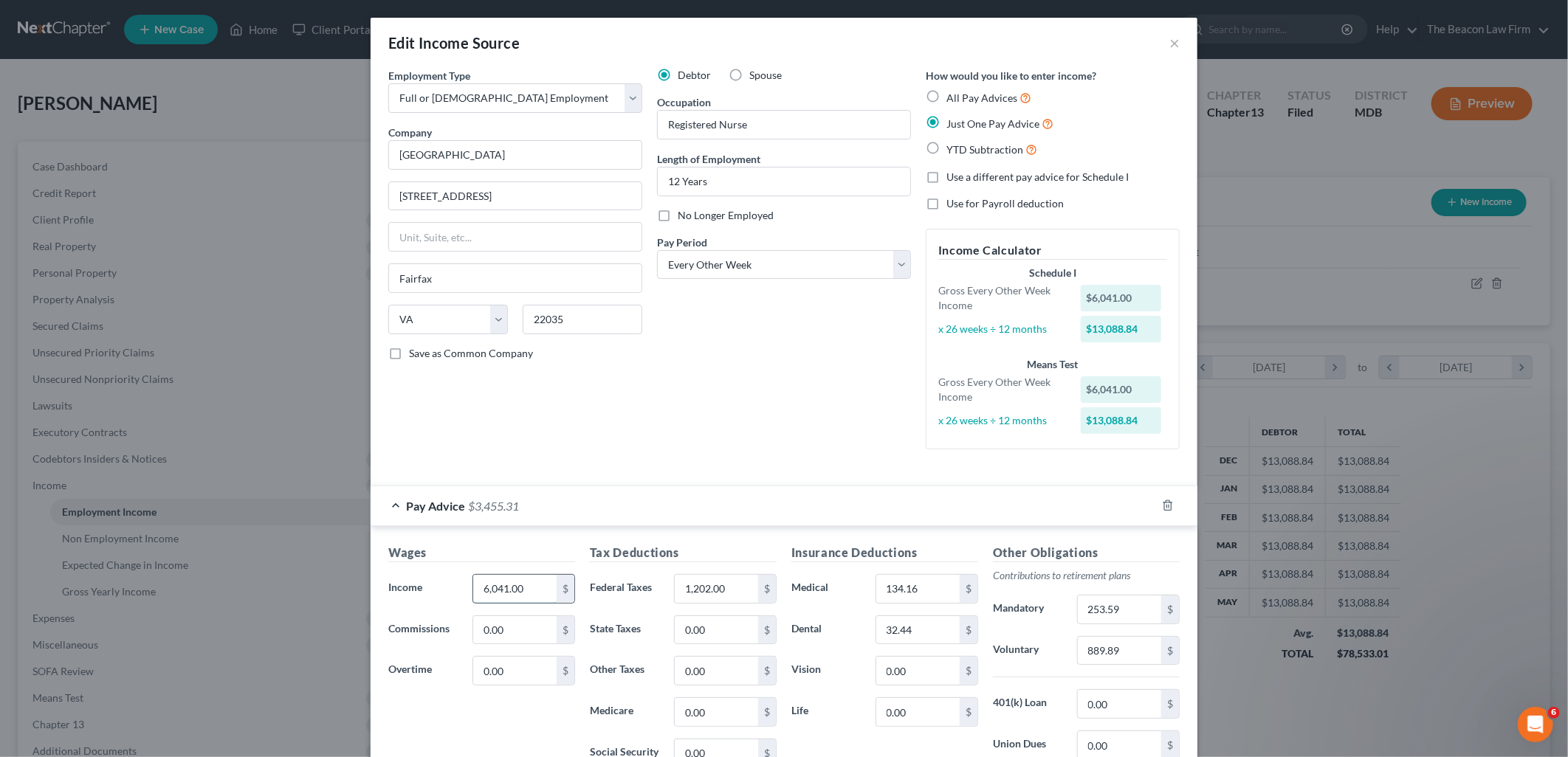
click at [526, 592] on input "6,041.00" at bounding box center [515, 589] width 84 height 28
click at [533, 595] on input "6,041.00" at bounding box center [515, 589] width 84 height 28
drag, startPoint x: 533, startPoint y: 591, endPoint x: 450, endPoint y: 588, distance: 83.1
click at [451, 588] on div "Income * 6,041.00 $" at bounding box center [482, 589] width 202 height 30
type input "2"
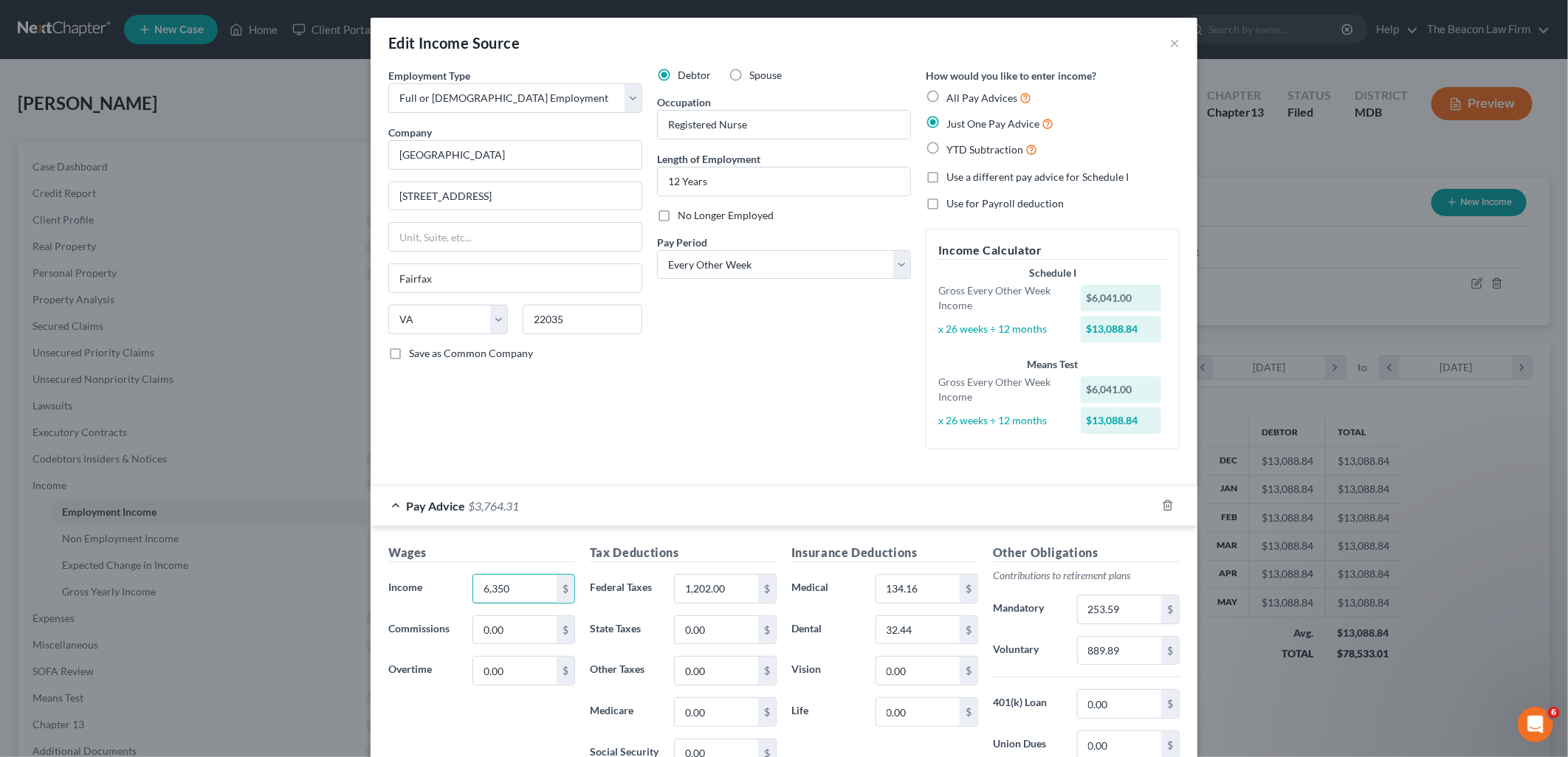
type input "6,350"
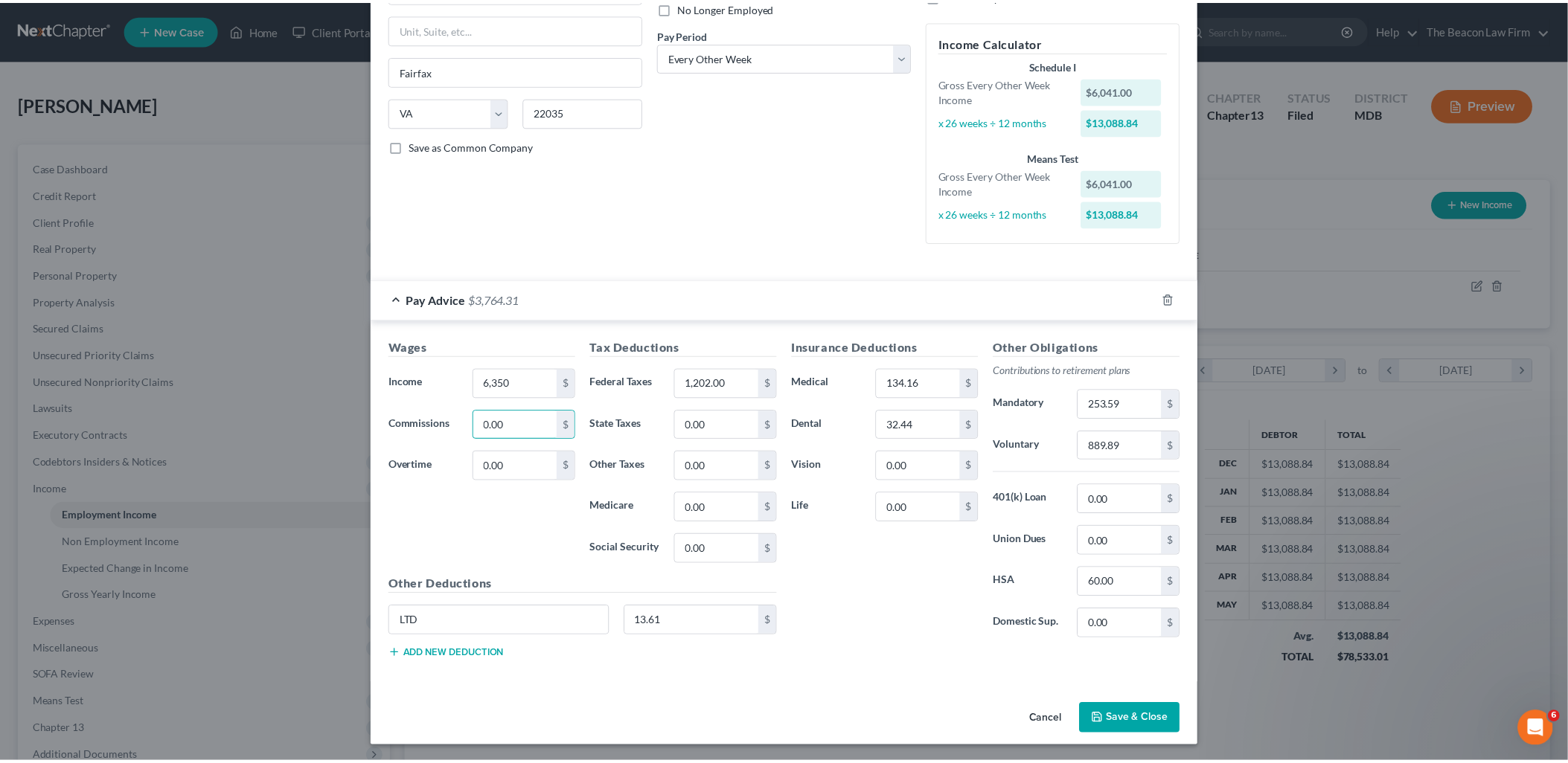
scroll to position [212, 0]
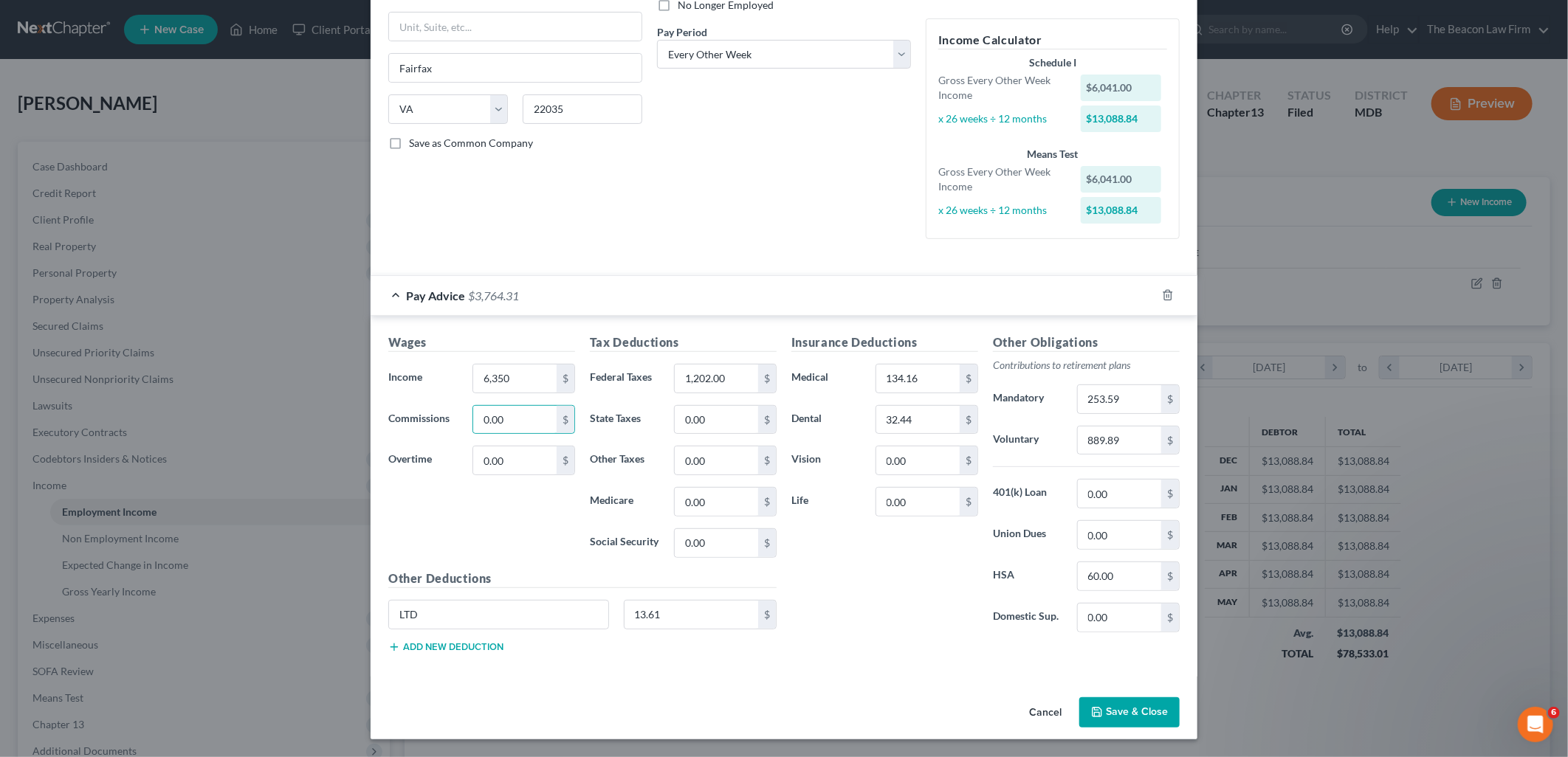
click at [1155, 703] on button "Save & Close" at bounding box center [1129, 713] width 101 height 31
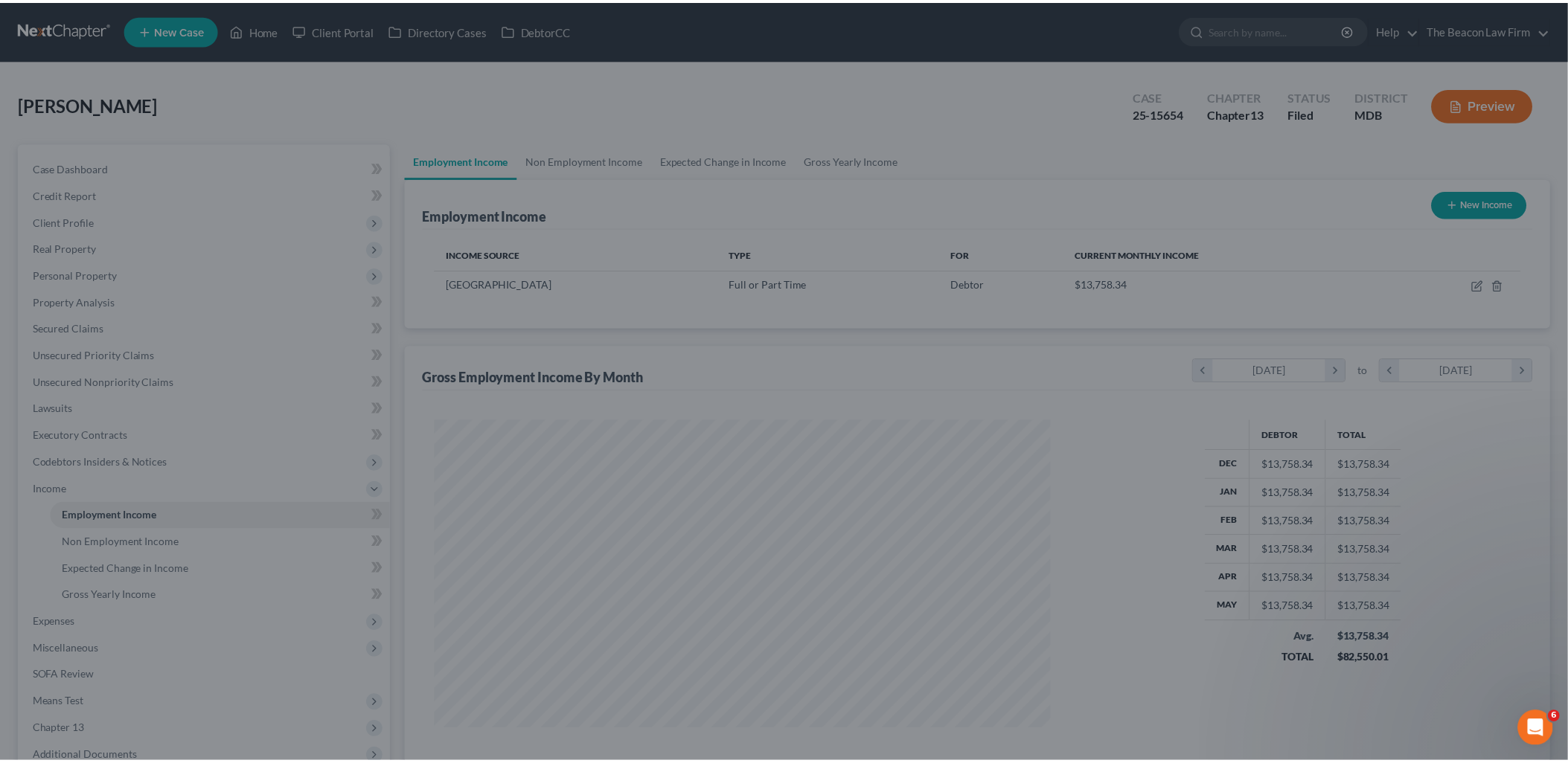
scroll to position [743708, 743495]
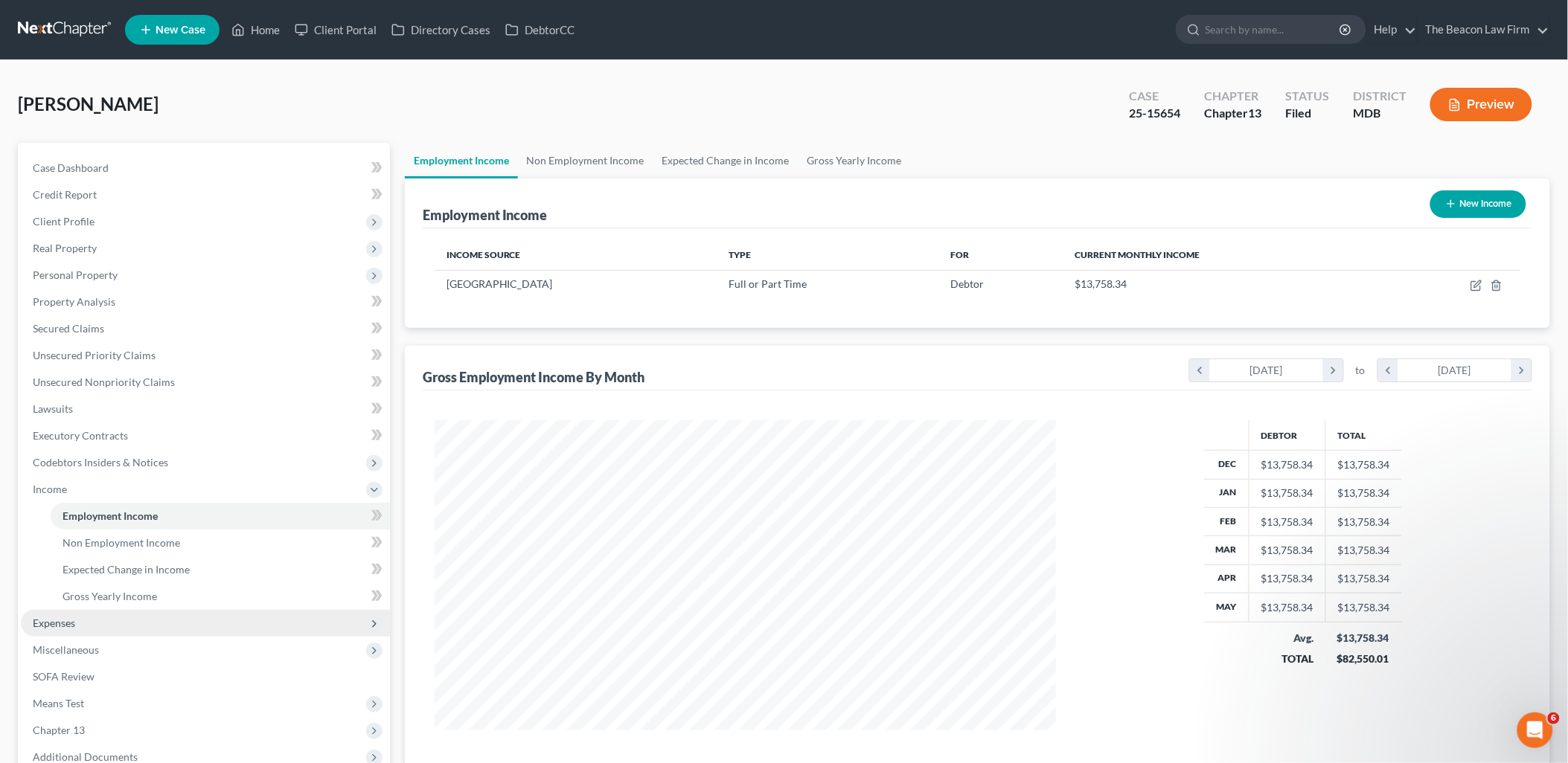
click at [56, 620] on span "Expenses" at bounding box center [54, 623] width 43 height 13
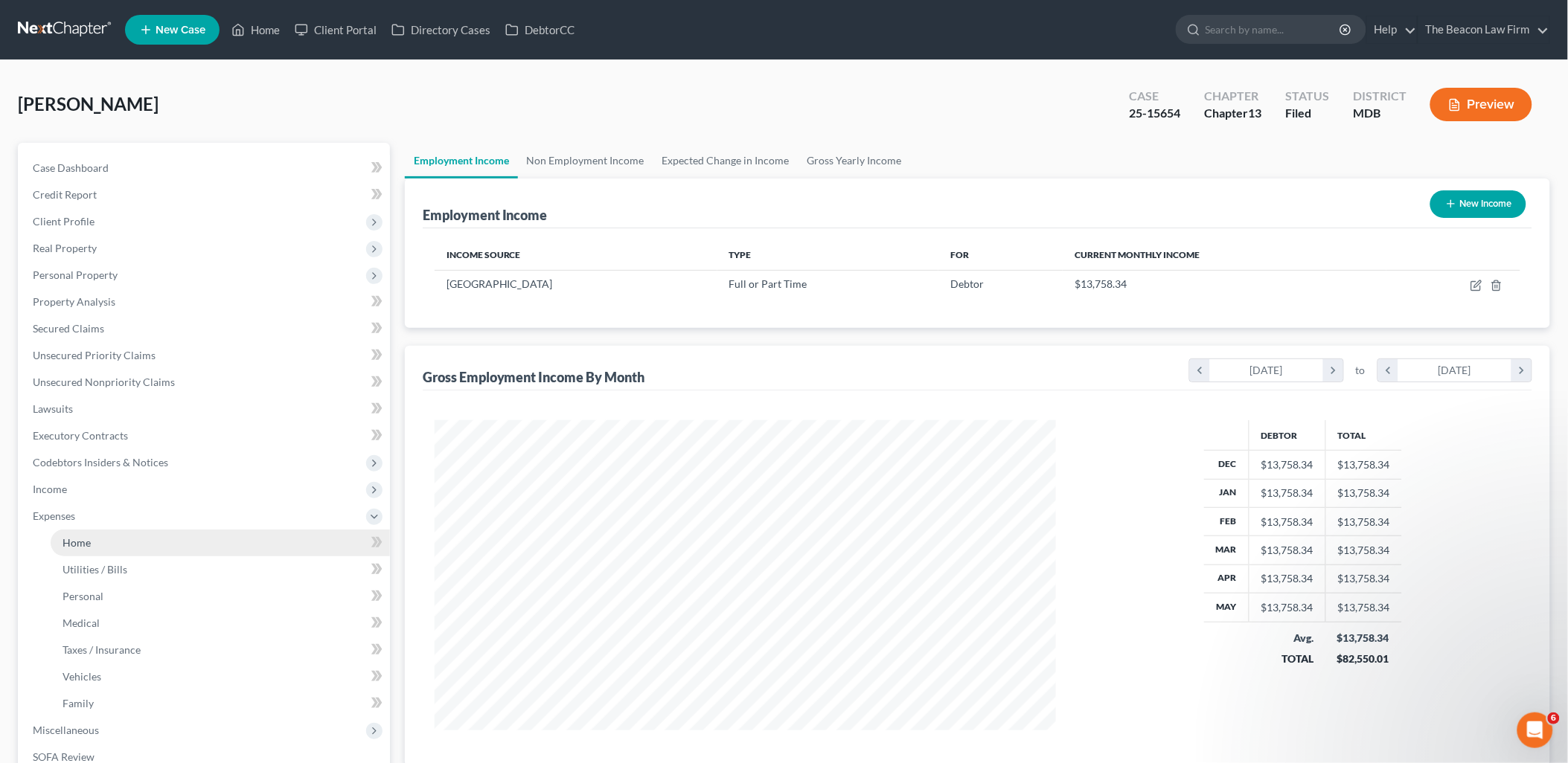
click at [84, 536] on span "Home" at bounding box center [76, 543] width 28 height 13
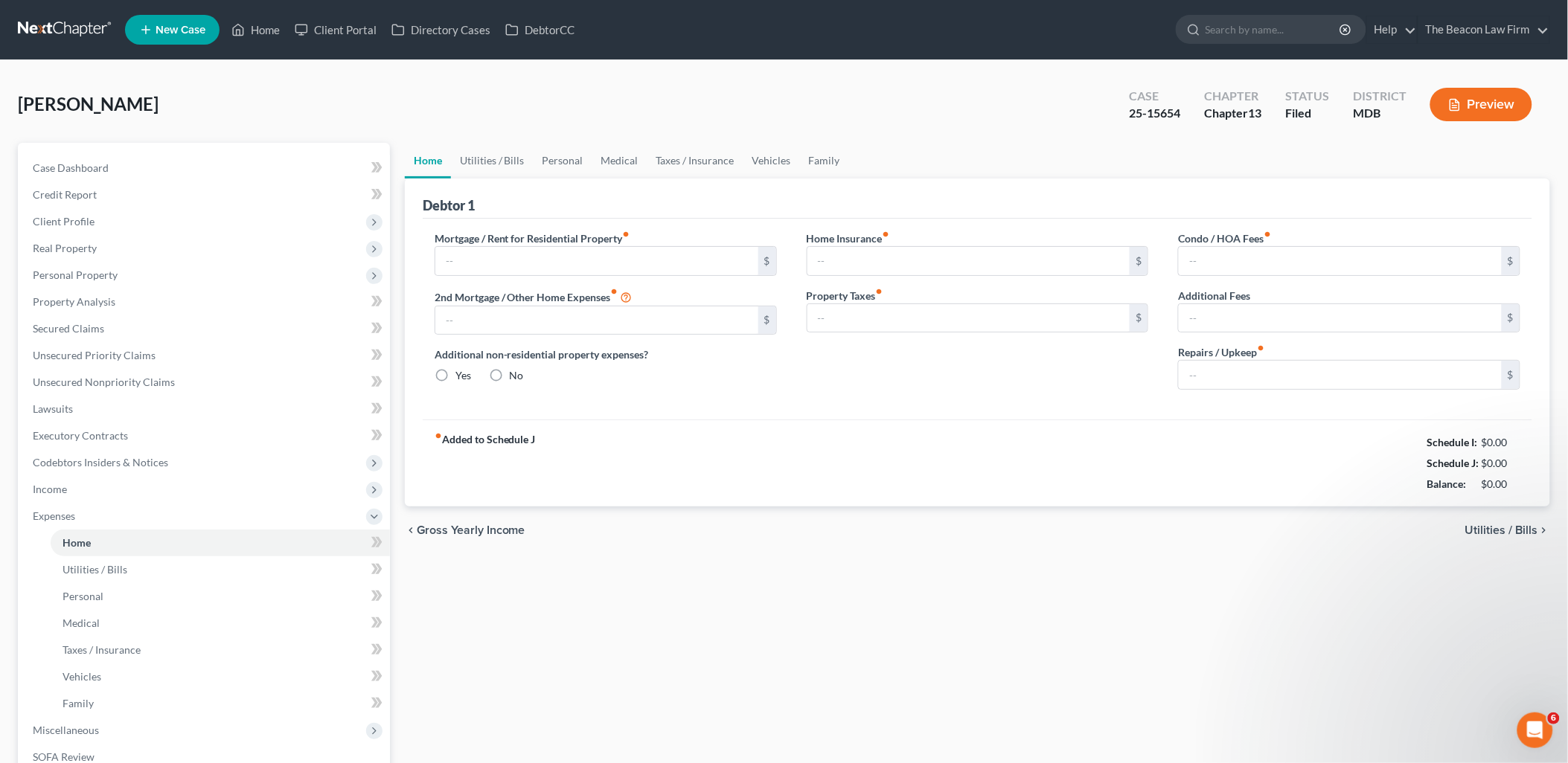
type input "1,107.00"
type input "0.00"
radio input "true"
type input "0.00"
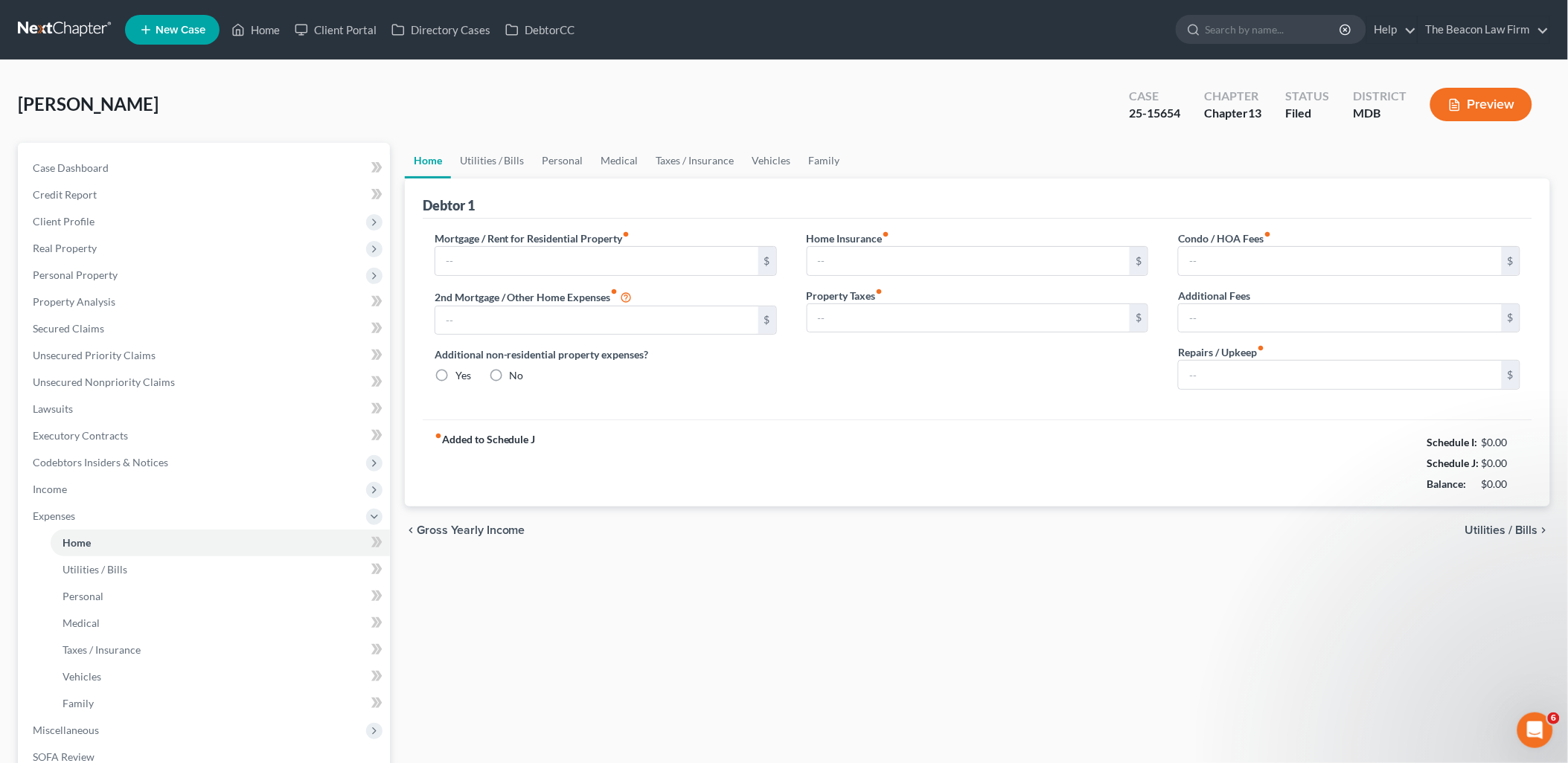
type input "299.00"
type input "0.00"
type input "25.00"
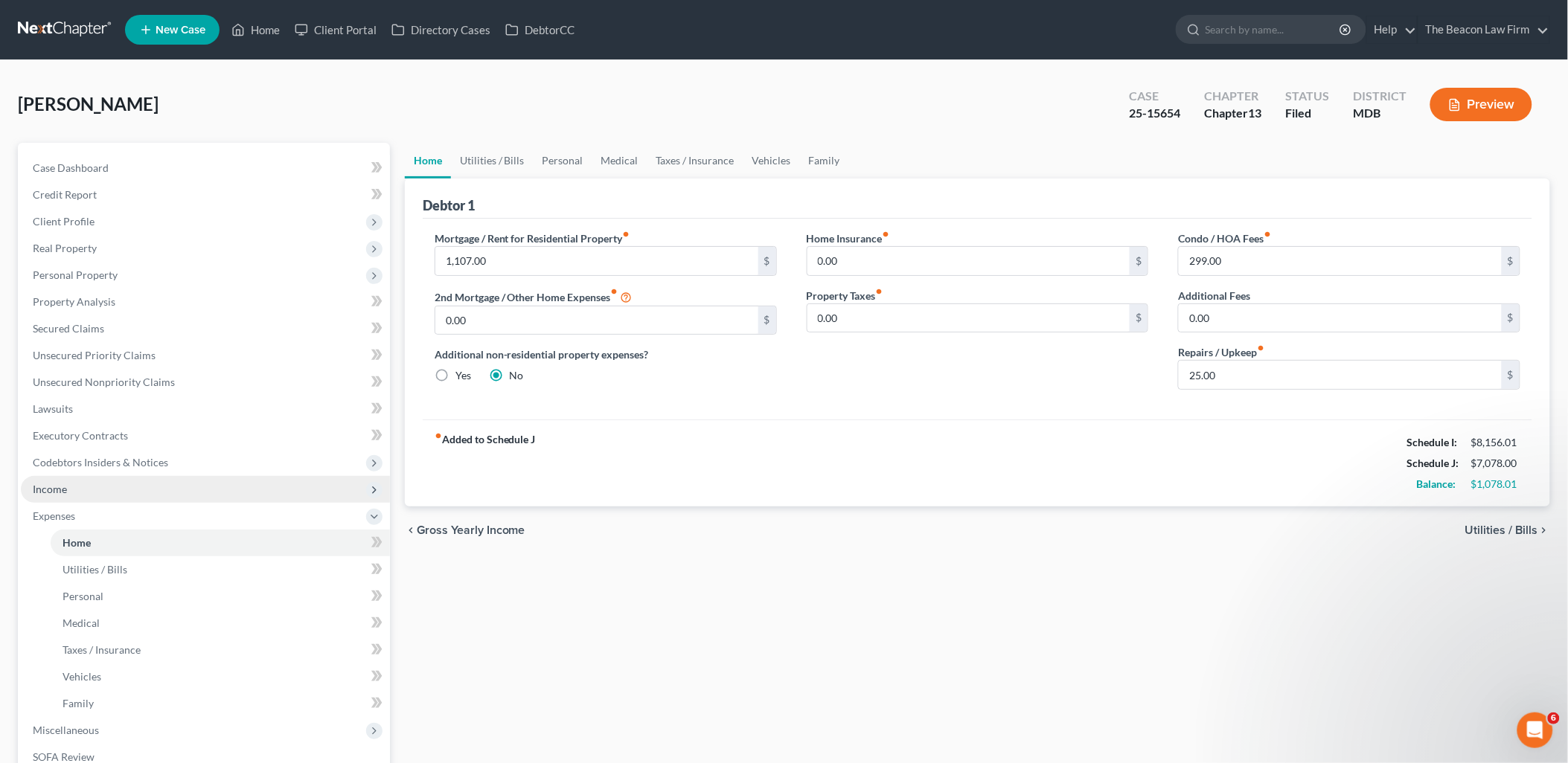
click at [62, 480] on span "Income" at bounding box center [205, 490] width 369 height 27
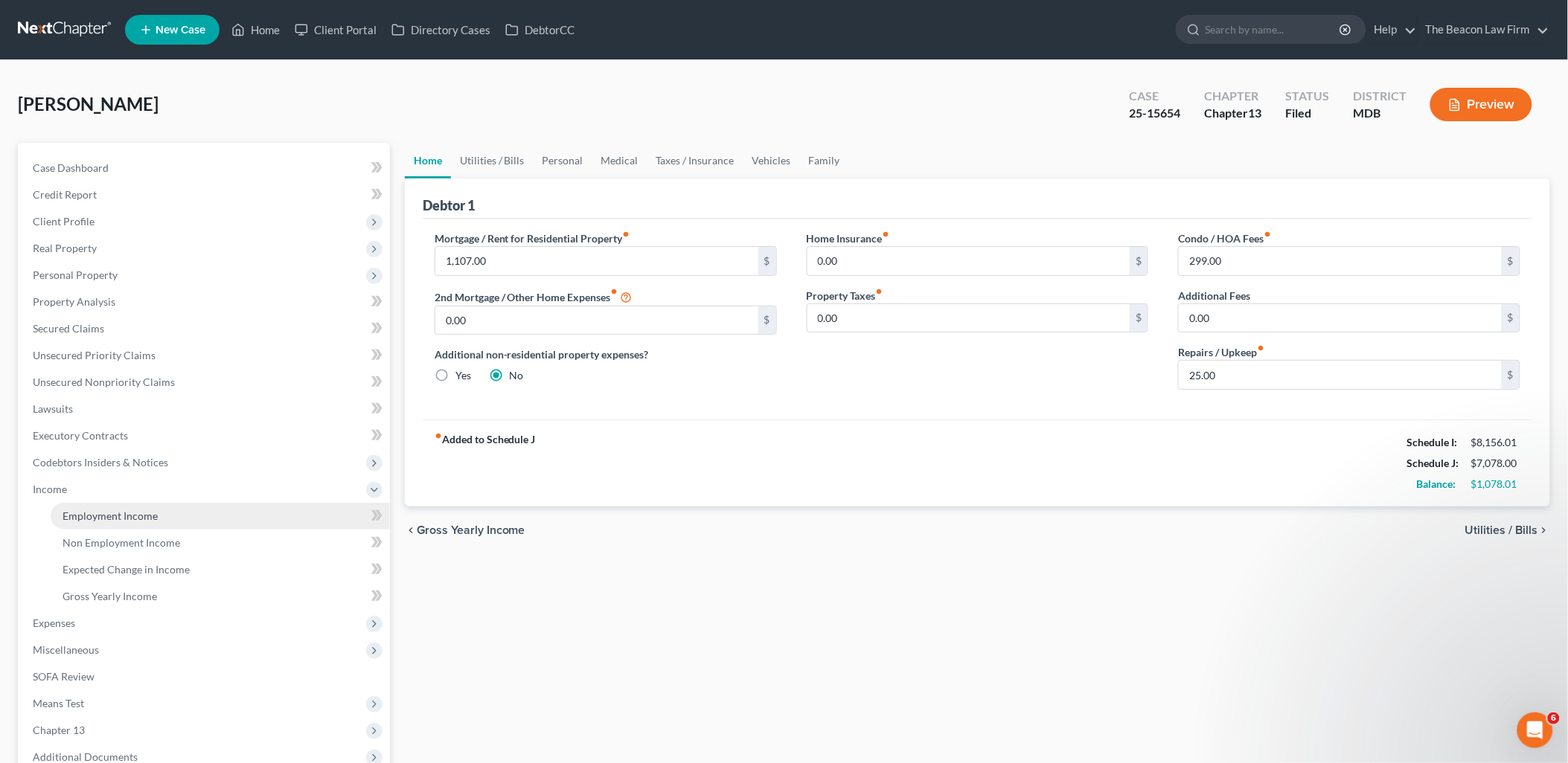
drag, startPoint x: 83, startPoint y: 513, endPoint x: 108, endPoint y: 513, distance: 25.0
click at [83, 514] on span "Employment Income" at bounding box center [109, 516] width 95 height 13
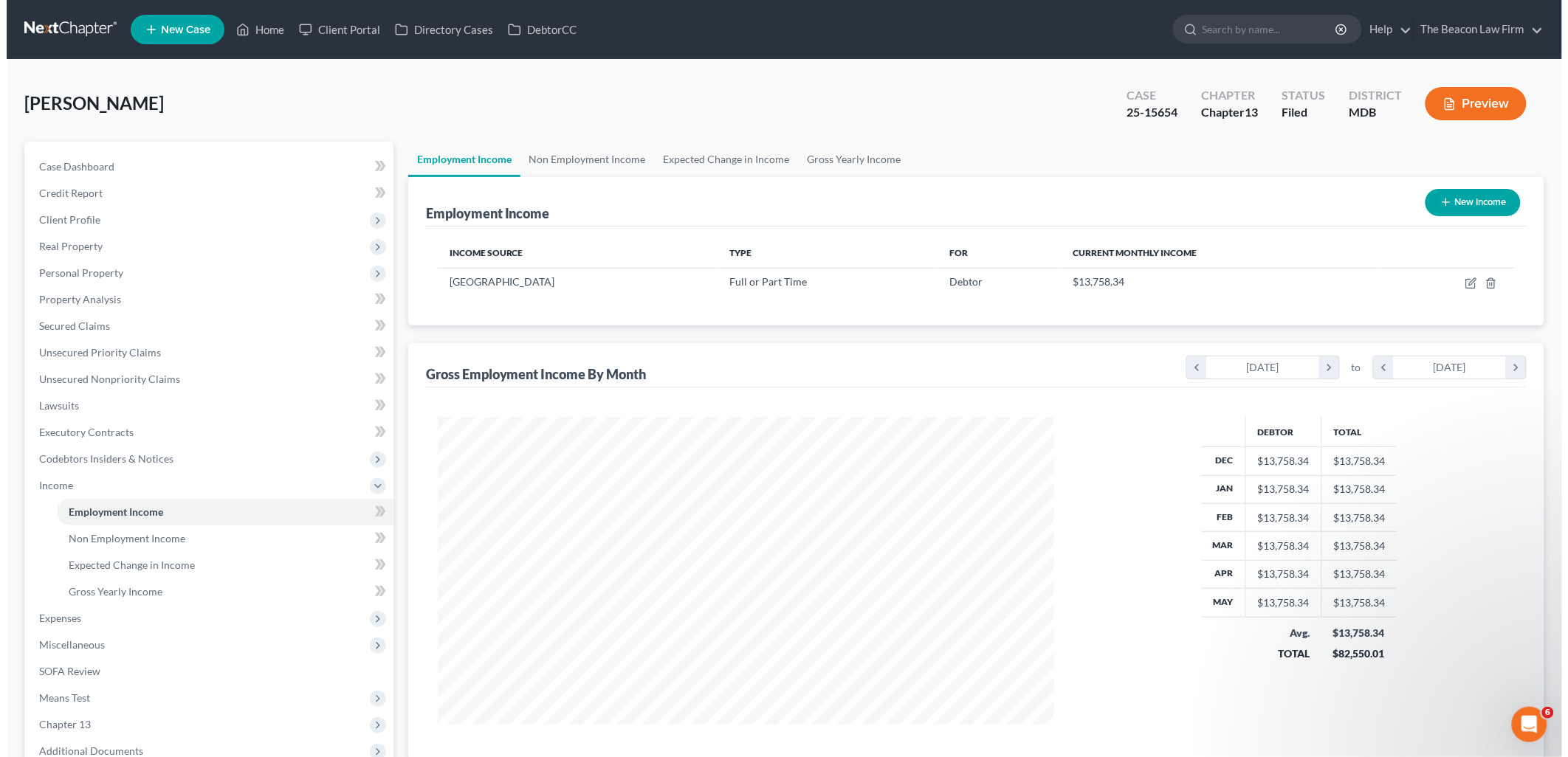
scroll to position [308, 646]
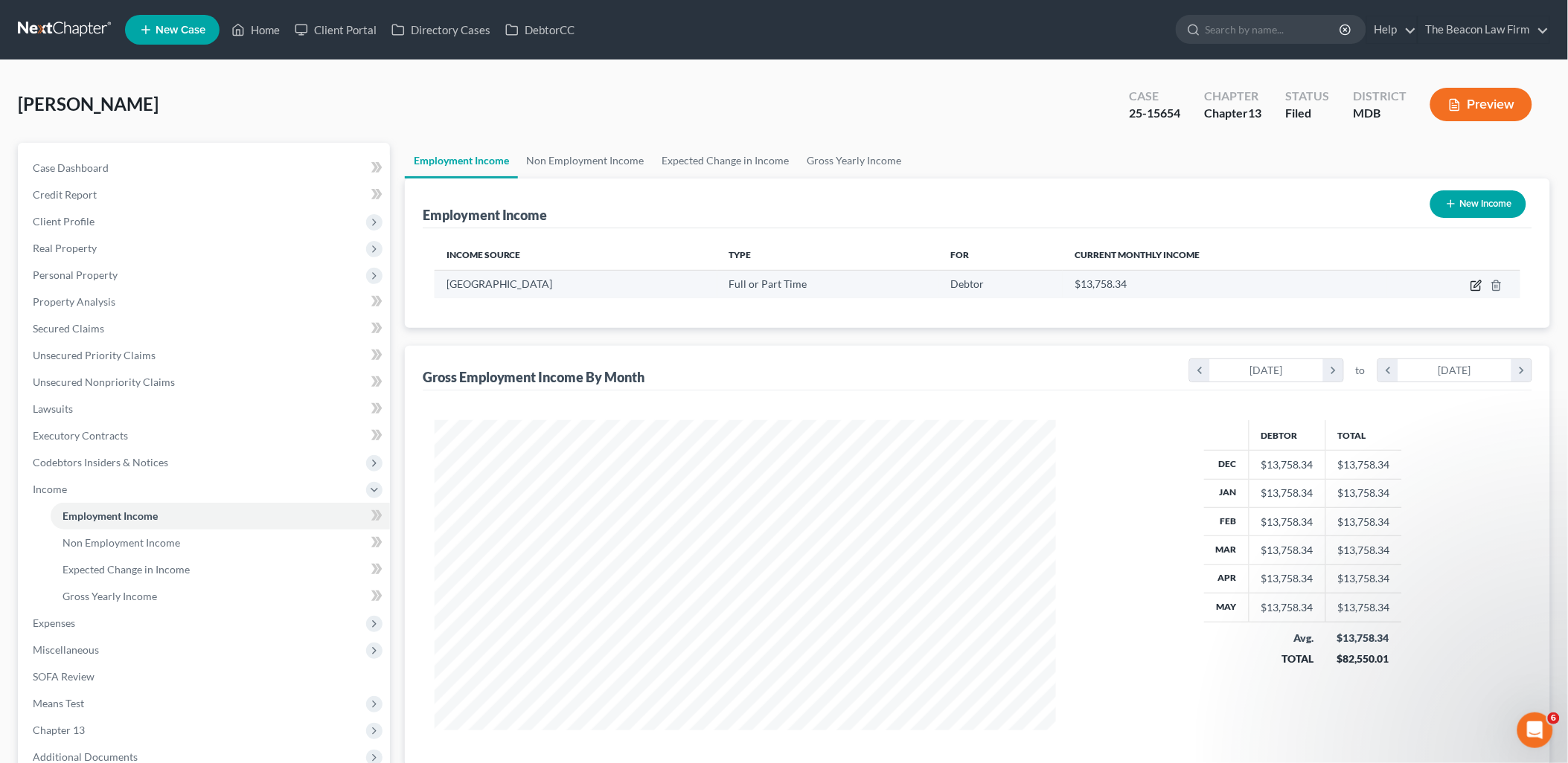
click at [1475, 285] on icon "button" at bounding box center [1476, 285] width 12 height 12
select select "0"
select select "48"
select select "2"
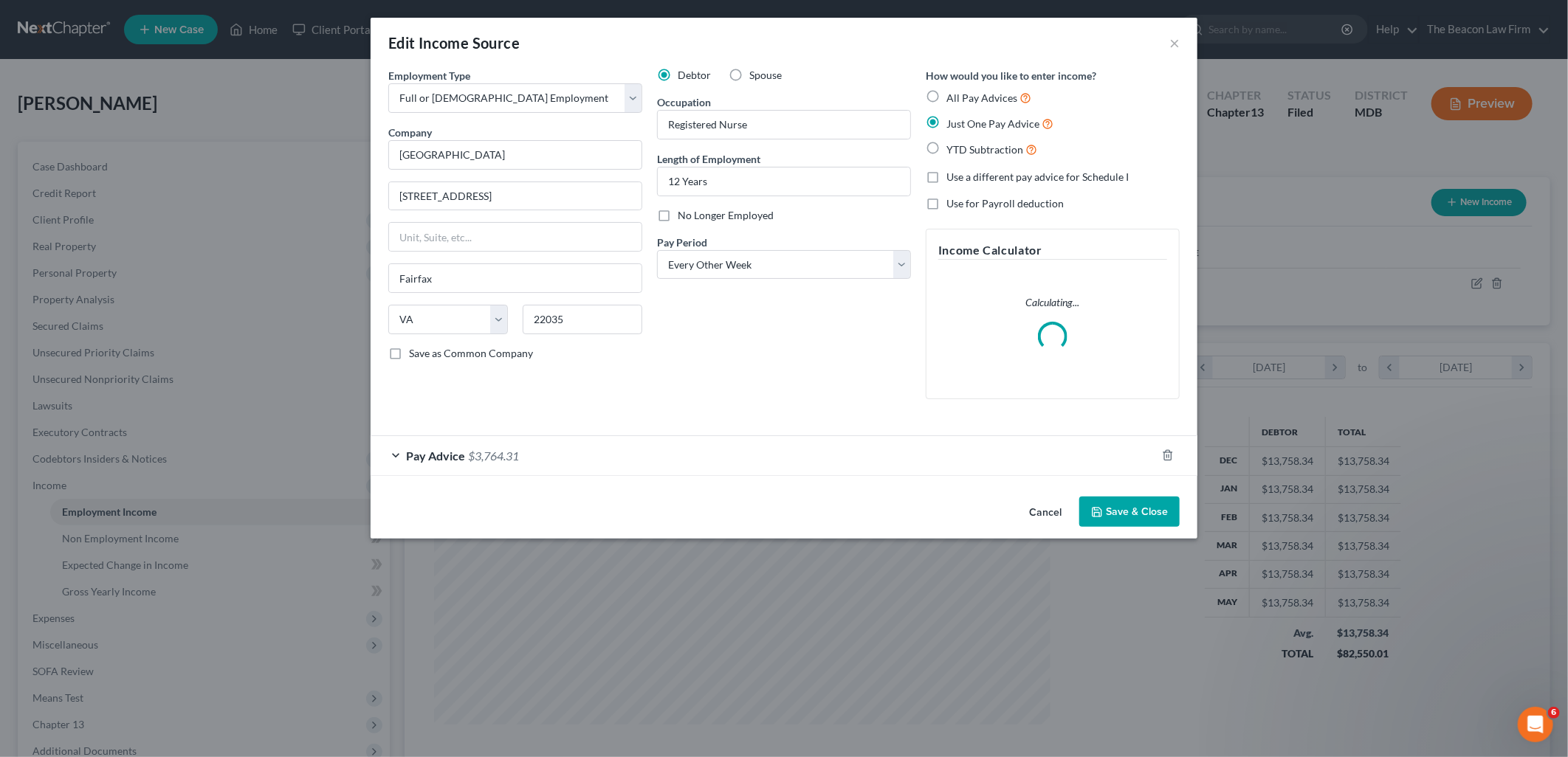
scroll to position [311, 651]
click at [481, 459] on span "$3,764.31" at bounding box center [493, 455] width 51 height 14
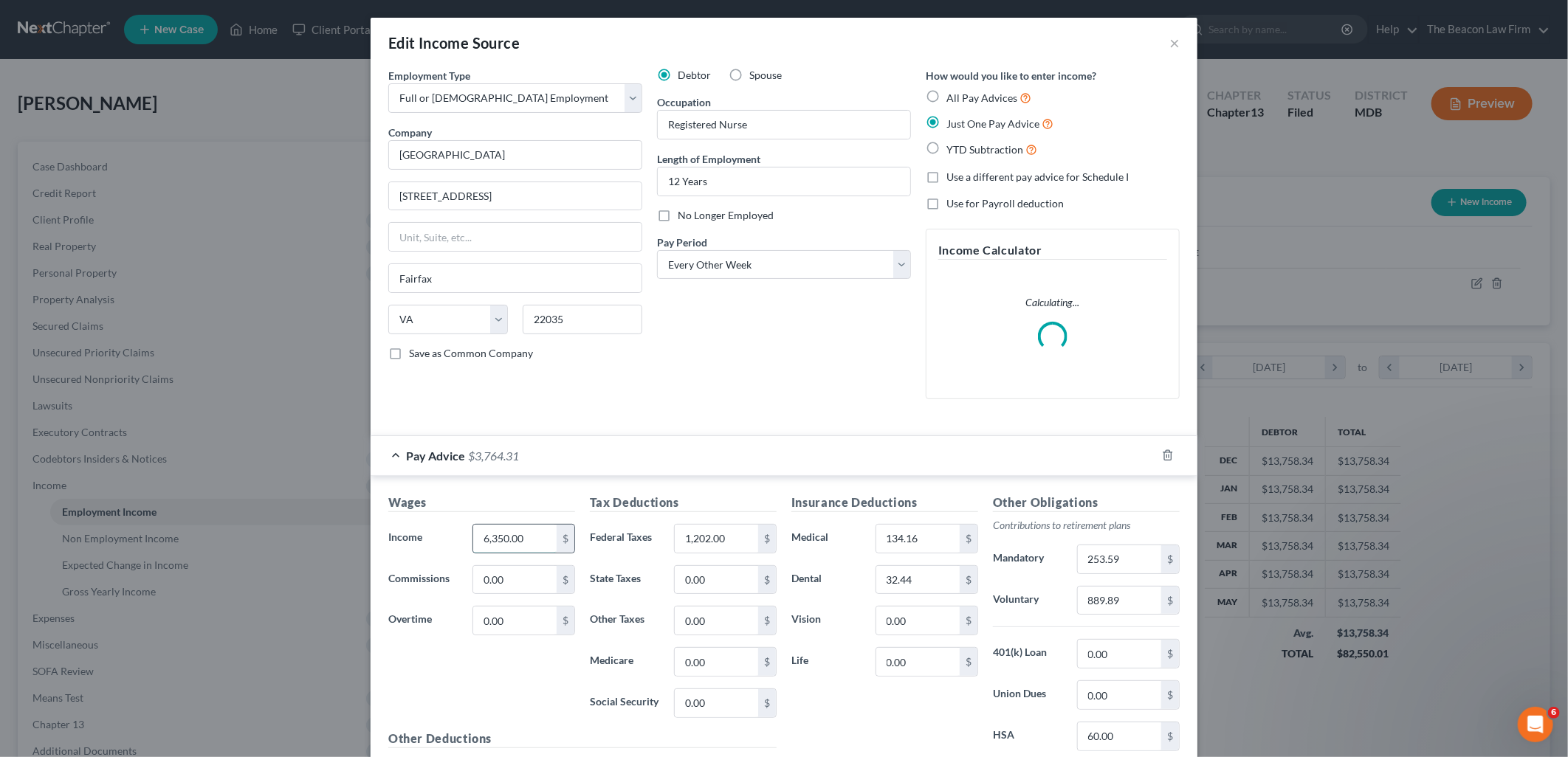
click at [521, 540] on input "6,350.00" at bounding box center [515, 539] width 84 height 28
type input "6,390"
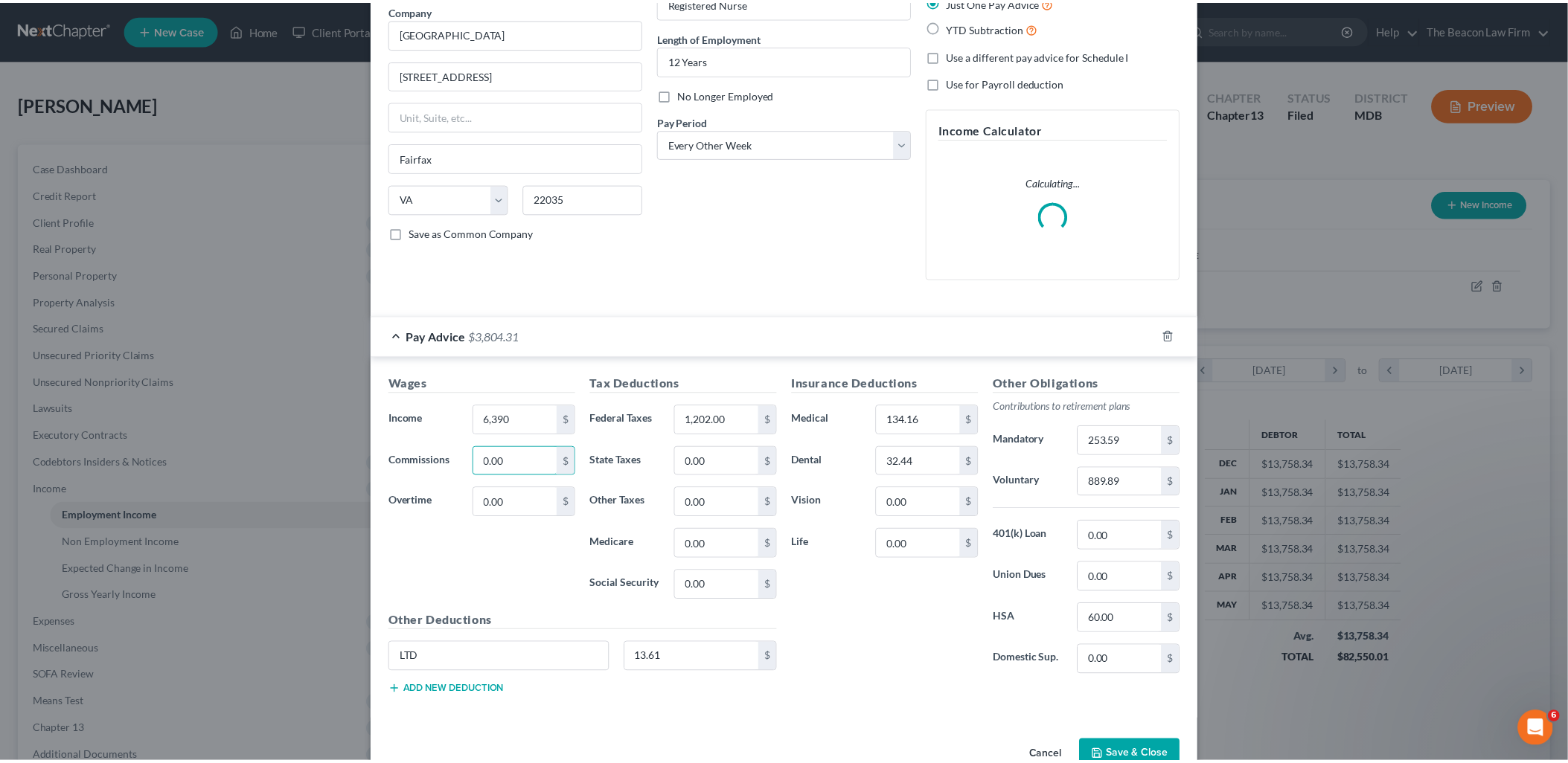
scroll to position [161, 0]
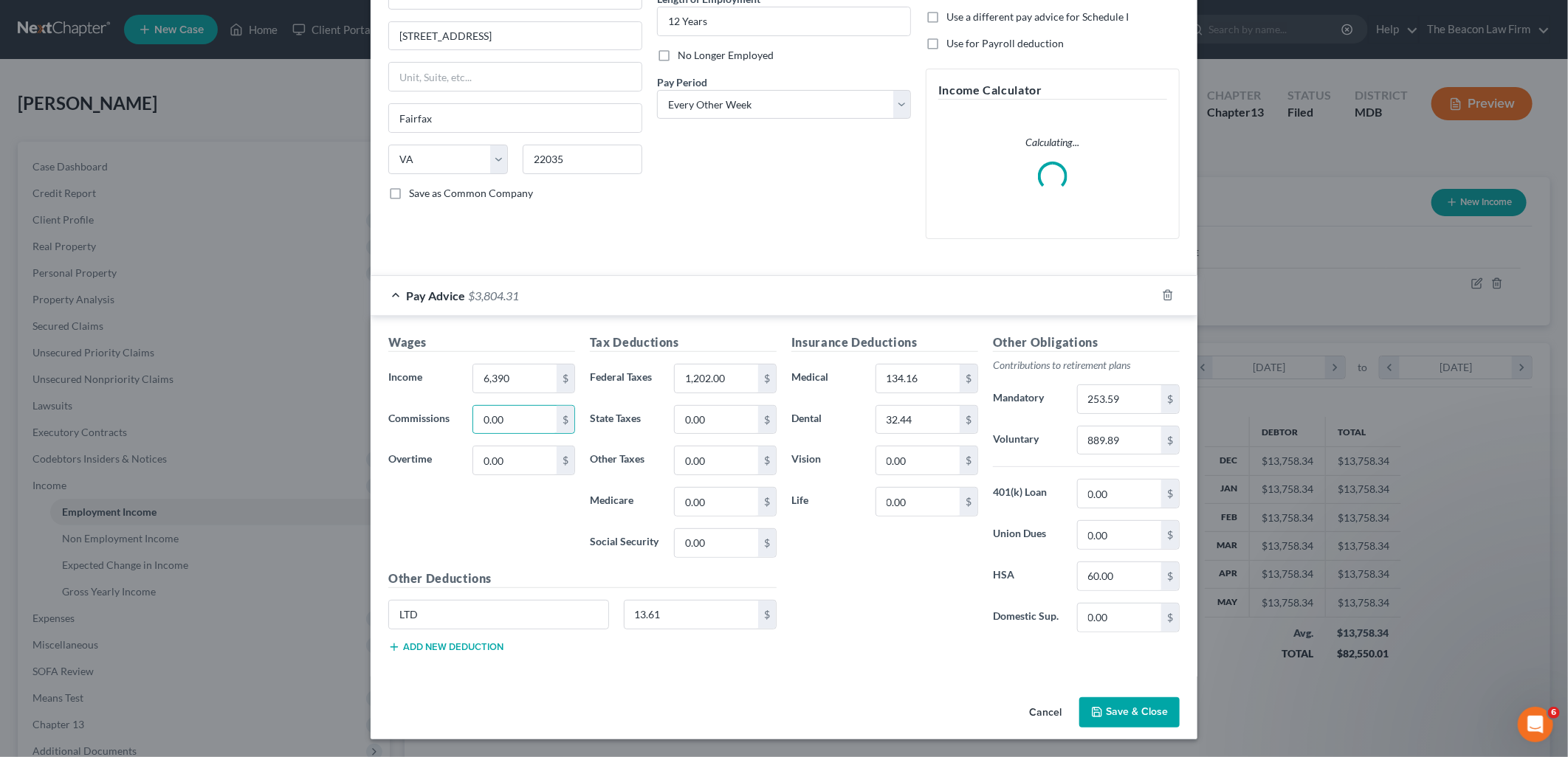
click at [1113, 717] on button "Save & Close" at bounding box center [1129, 713] width 101 height 31
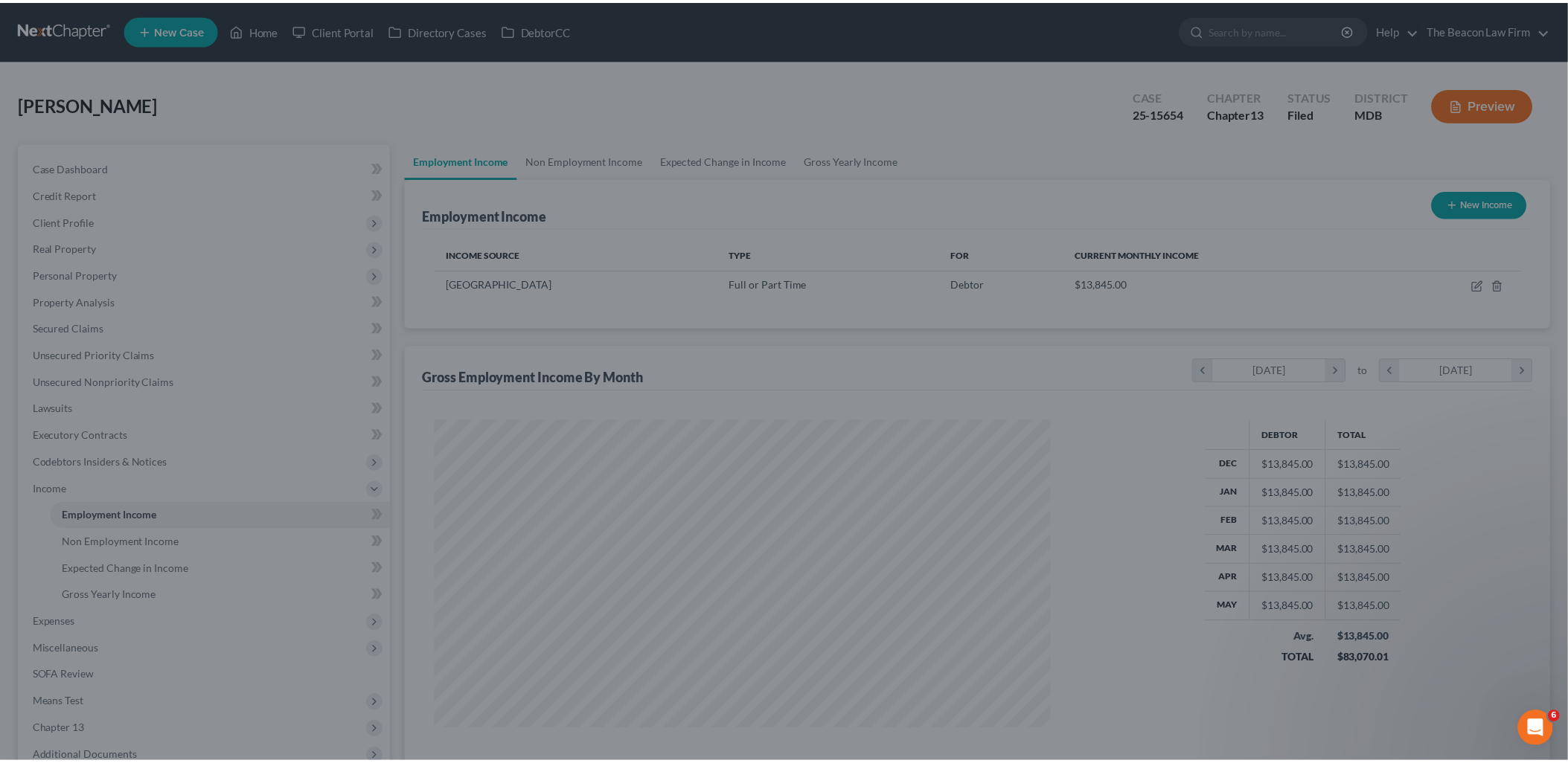
scroll to position [743708, 743495]
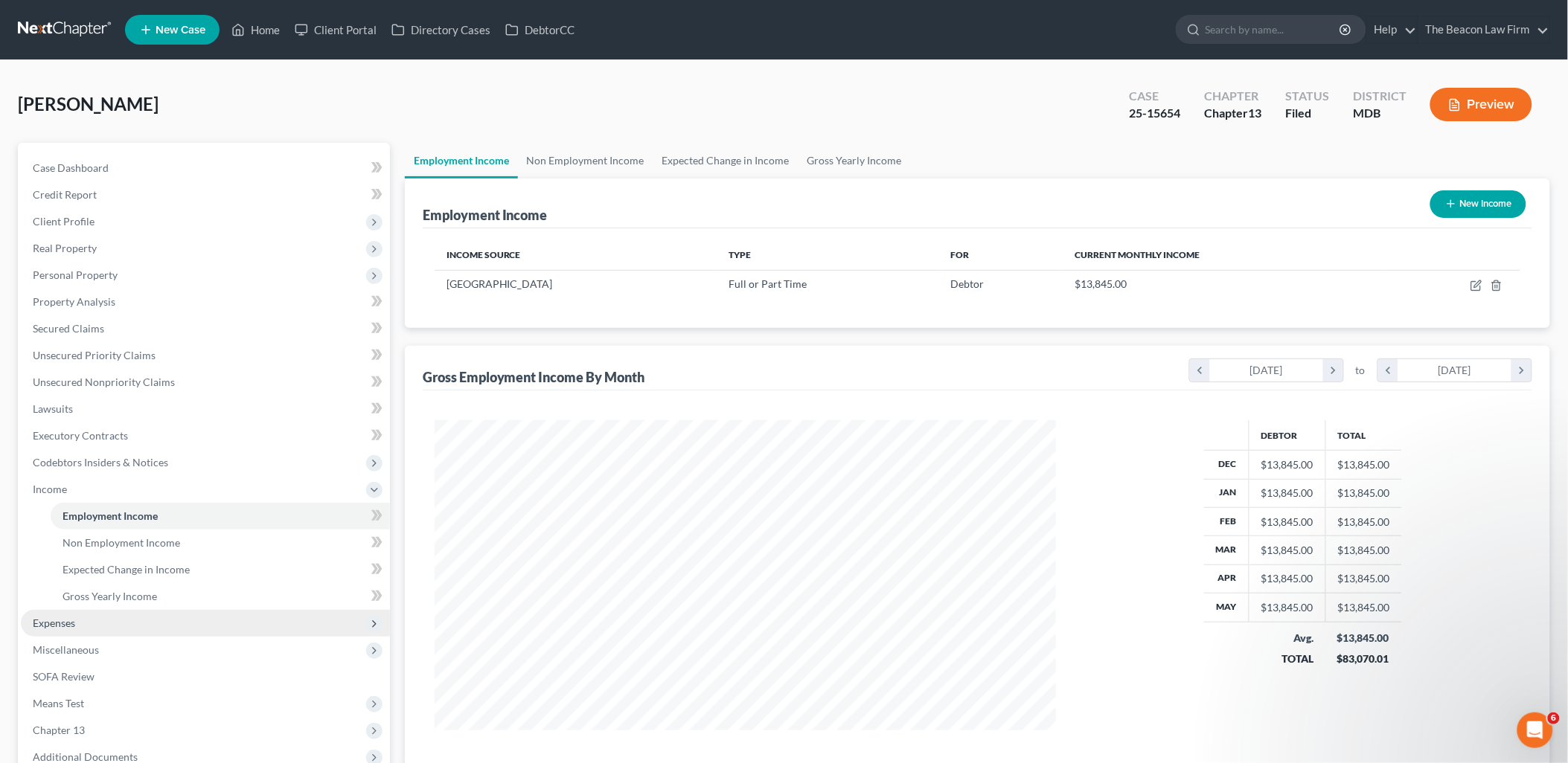
click at [61, 624] on span "Expenses" at bounding box center [54, 623] width 43 height 13
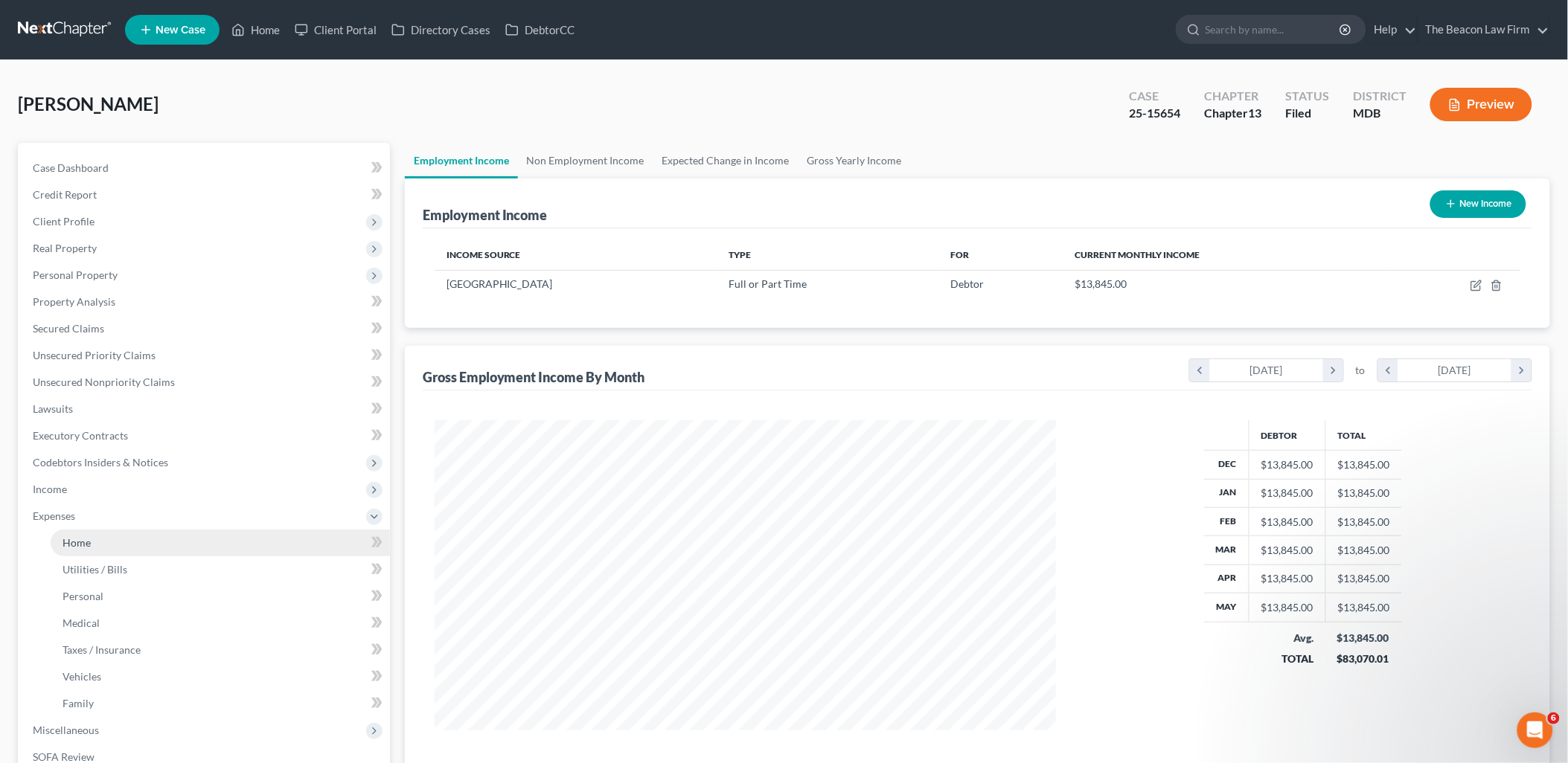
click at [69, 545] on span "Home" at bounding box center [76, 543] width 28 height 13
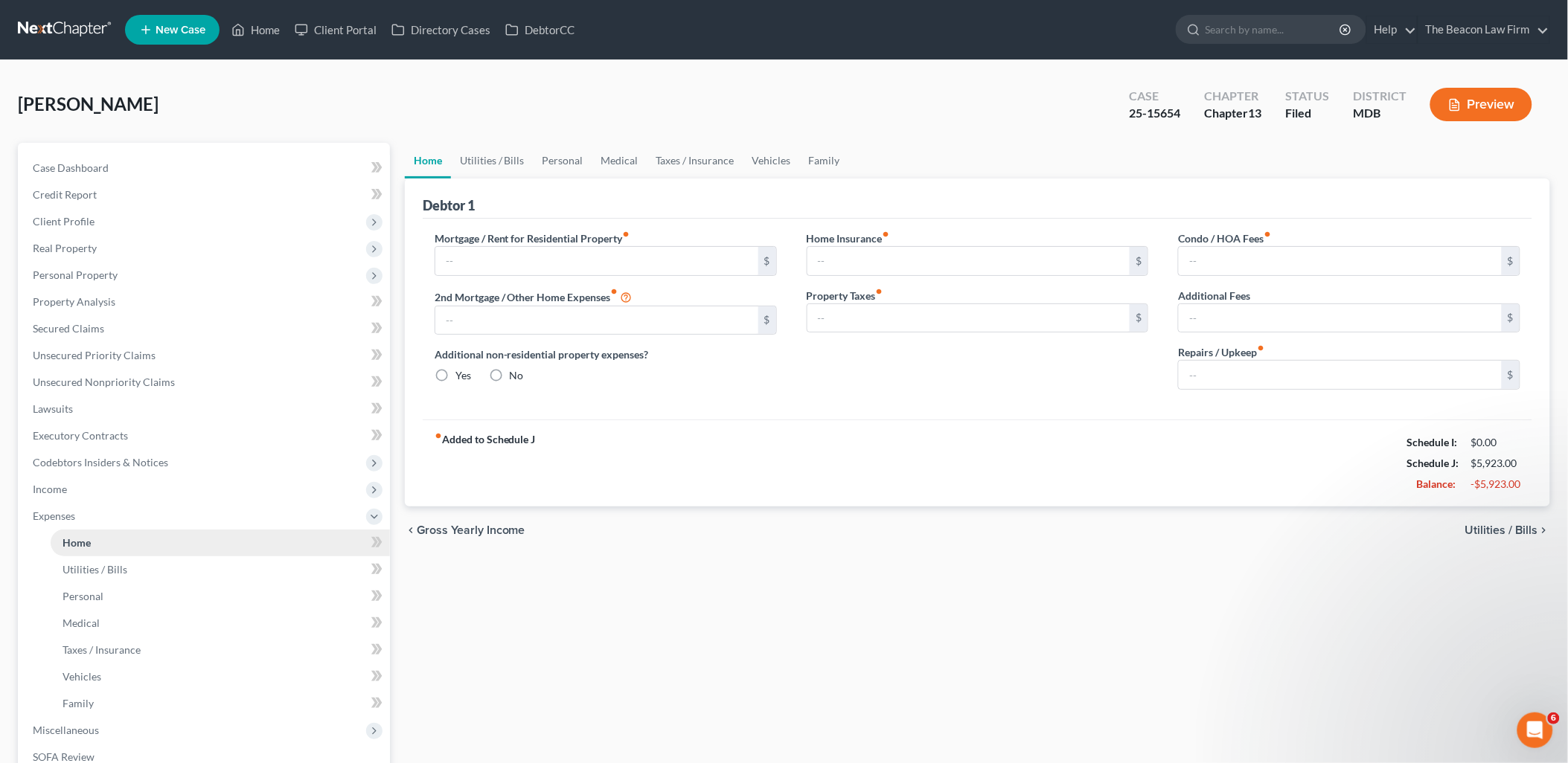
type input "1,107.00"
type input "0.00"
radio input "true"
type input "0.00"
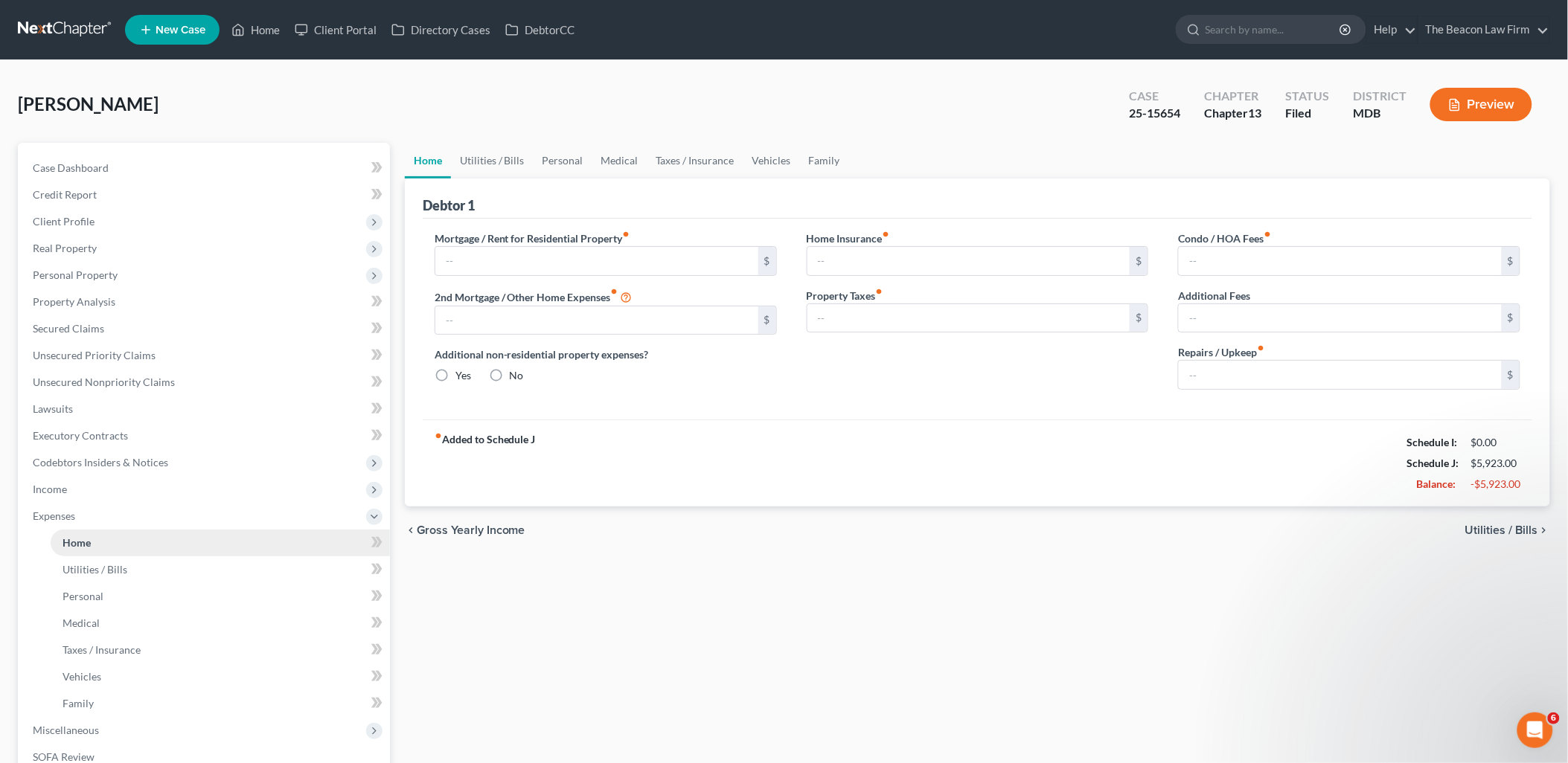
type input "299.00"
type input "0.00"
type input "25.00"
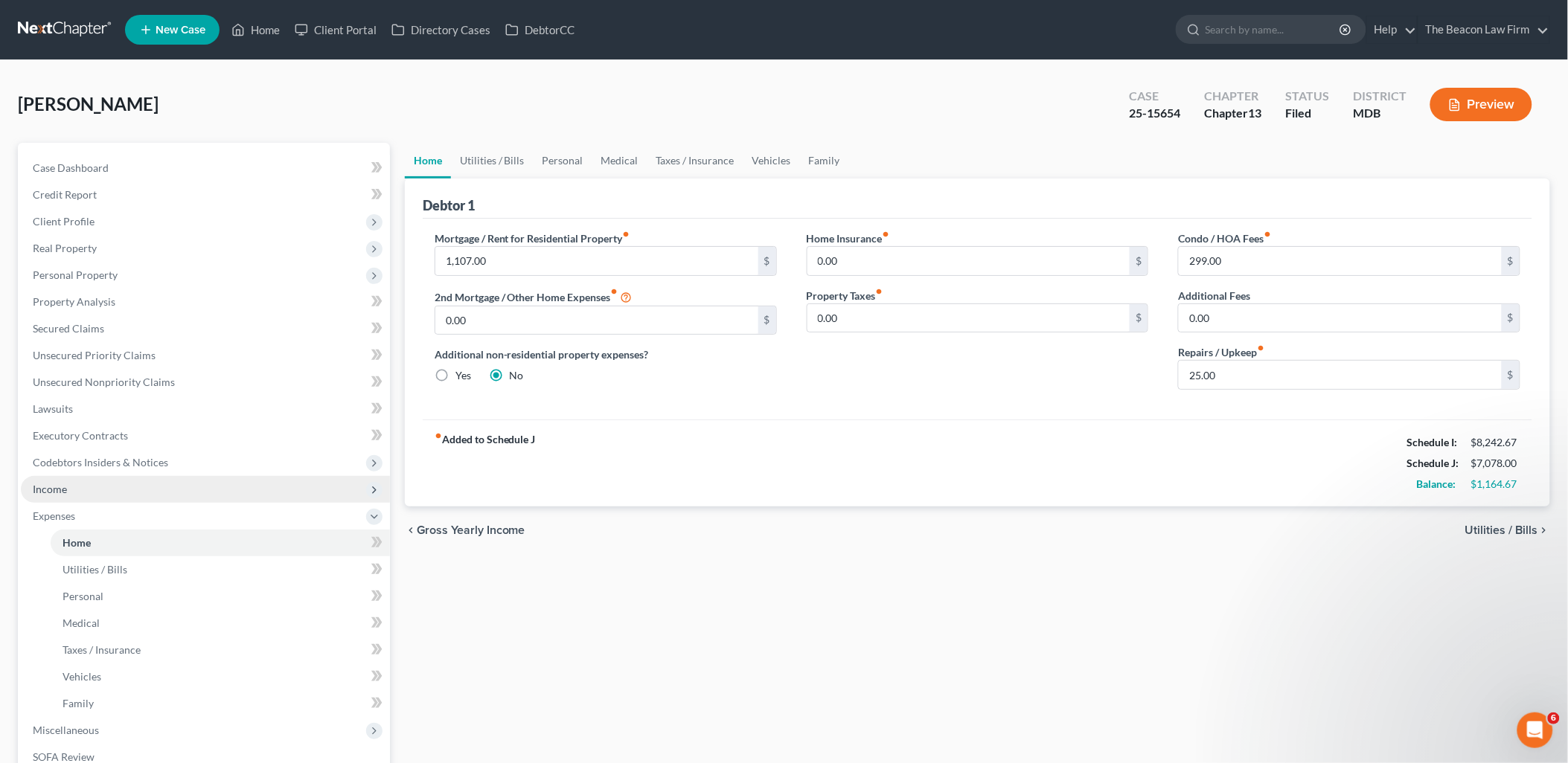
click at [54, 487] on span "Income" at bounding box center [50, 489] width 34 height 13
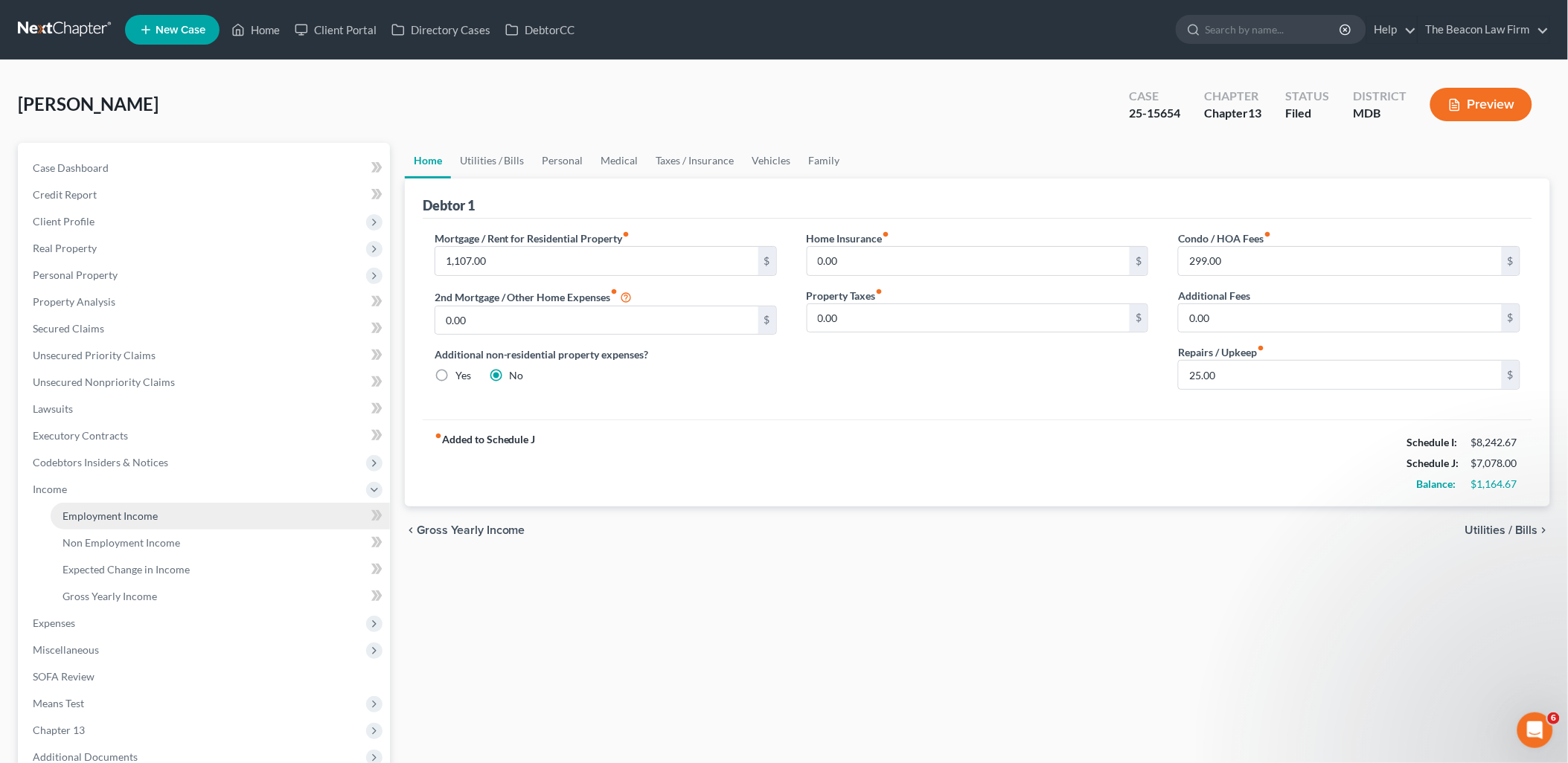
click at [106, 517] on span "Employment Income" at bounding box center [109, 516] width 95 height 13
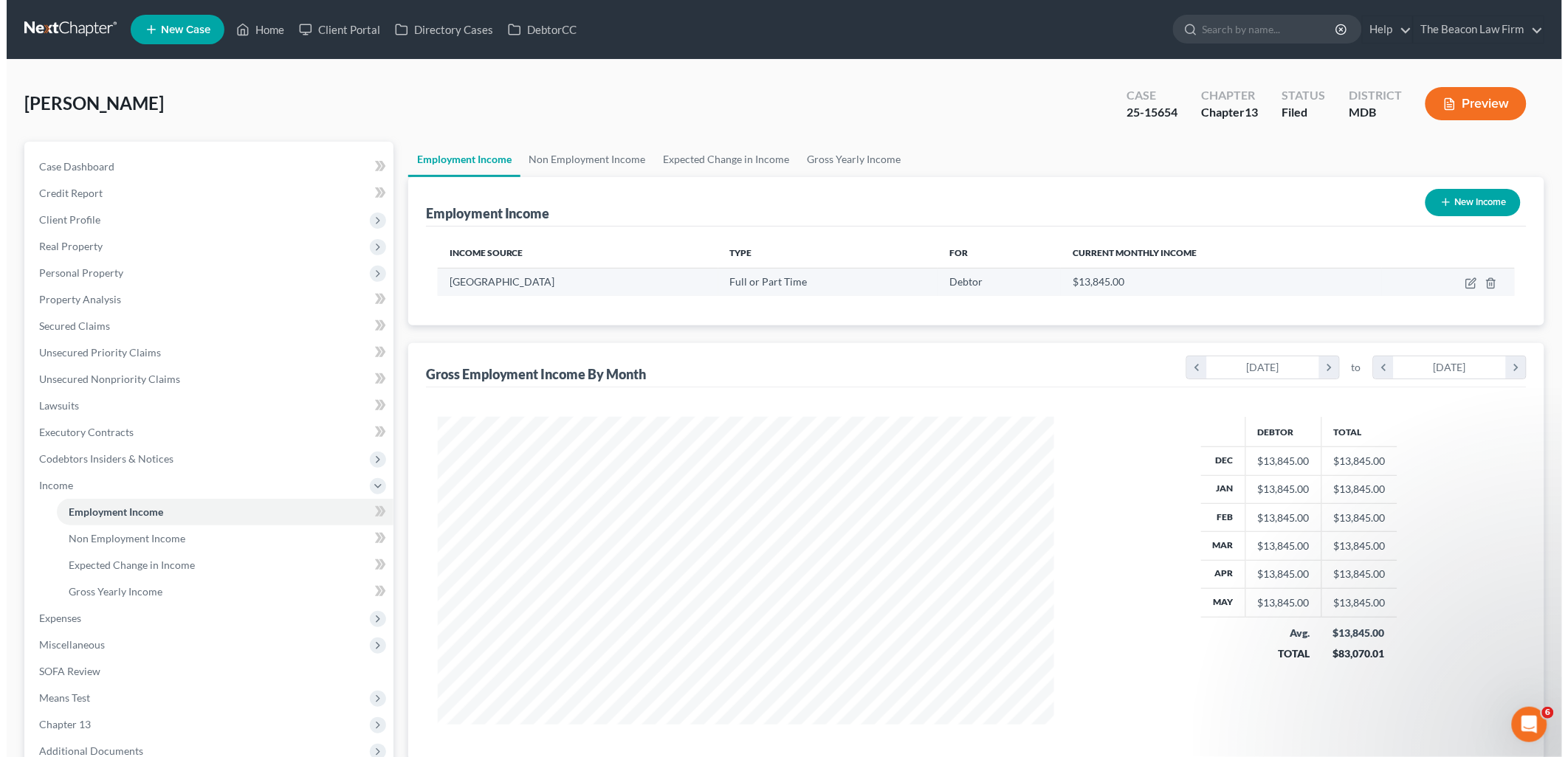
scroll to position [308, 646]
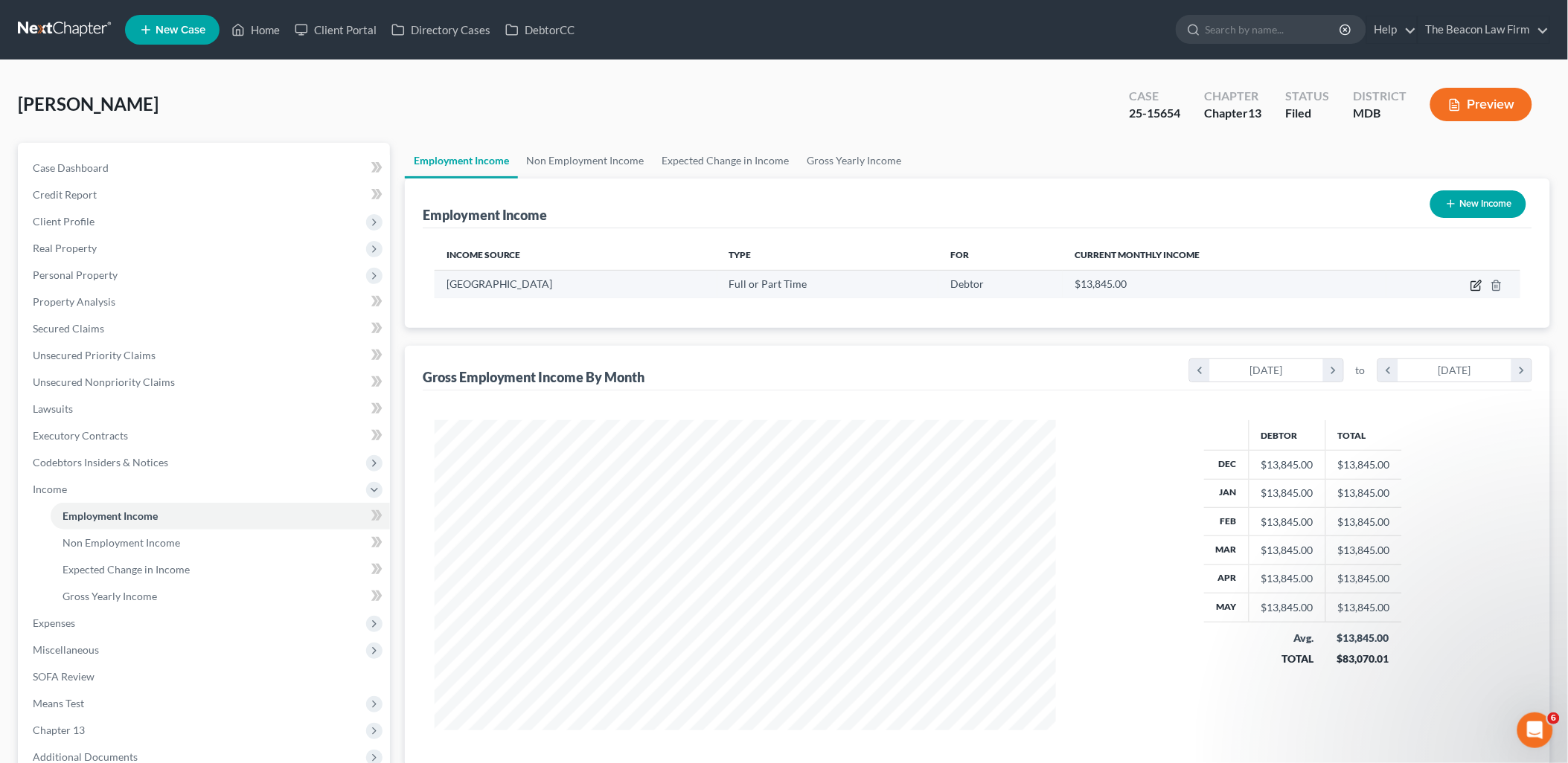
click at [1473, 284] on icon "button" at bounding box center [1476, 285] width 12 height 12
select select "0"
select select "48"
select select "2"
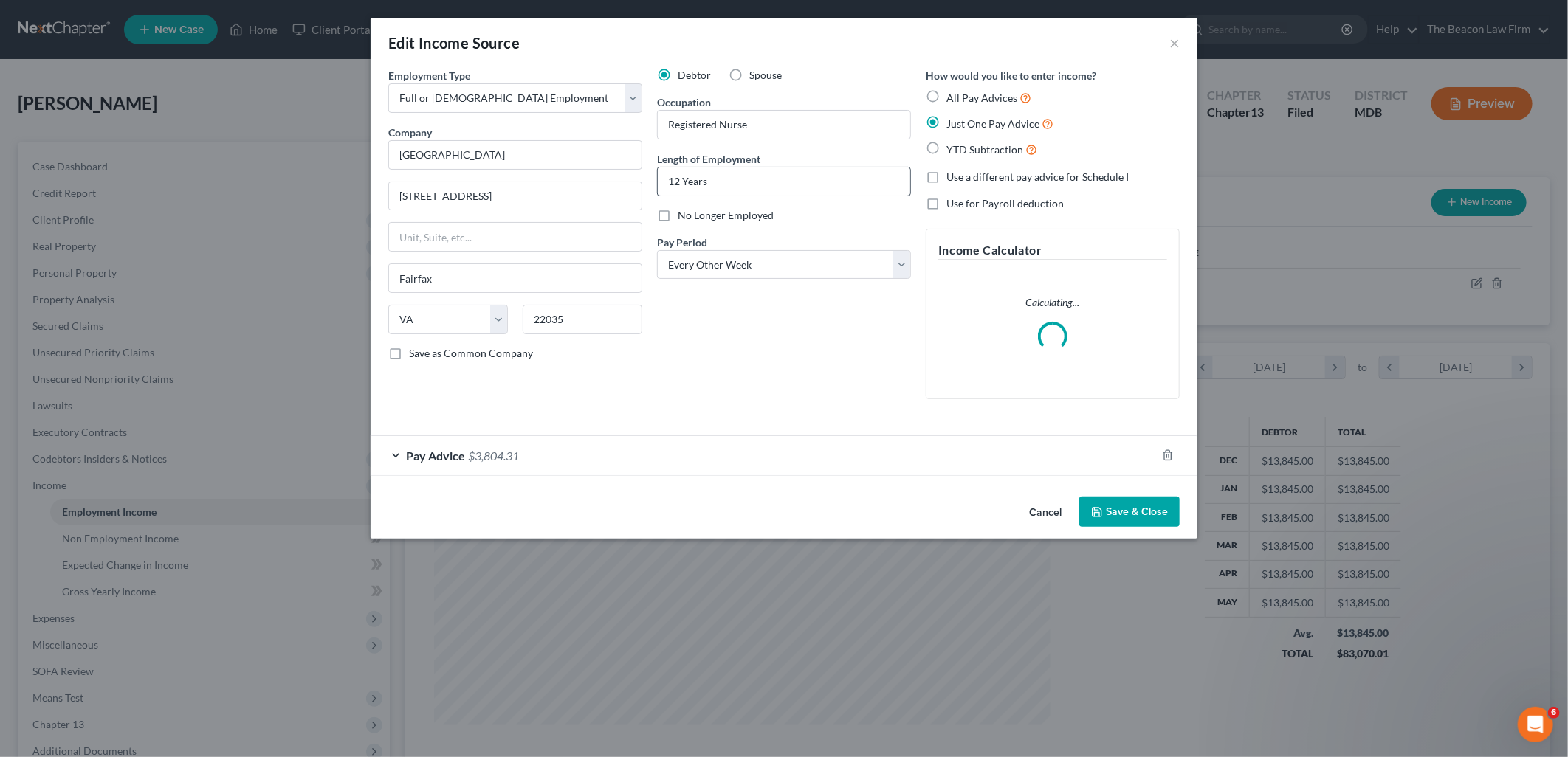
scroll to position [311, 651]
click at [502, 459] on span "$3,804.31" at bounding box center [493, 455] width 51 height 14
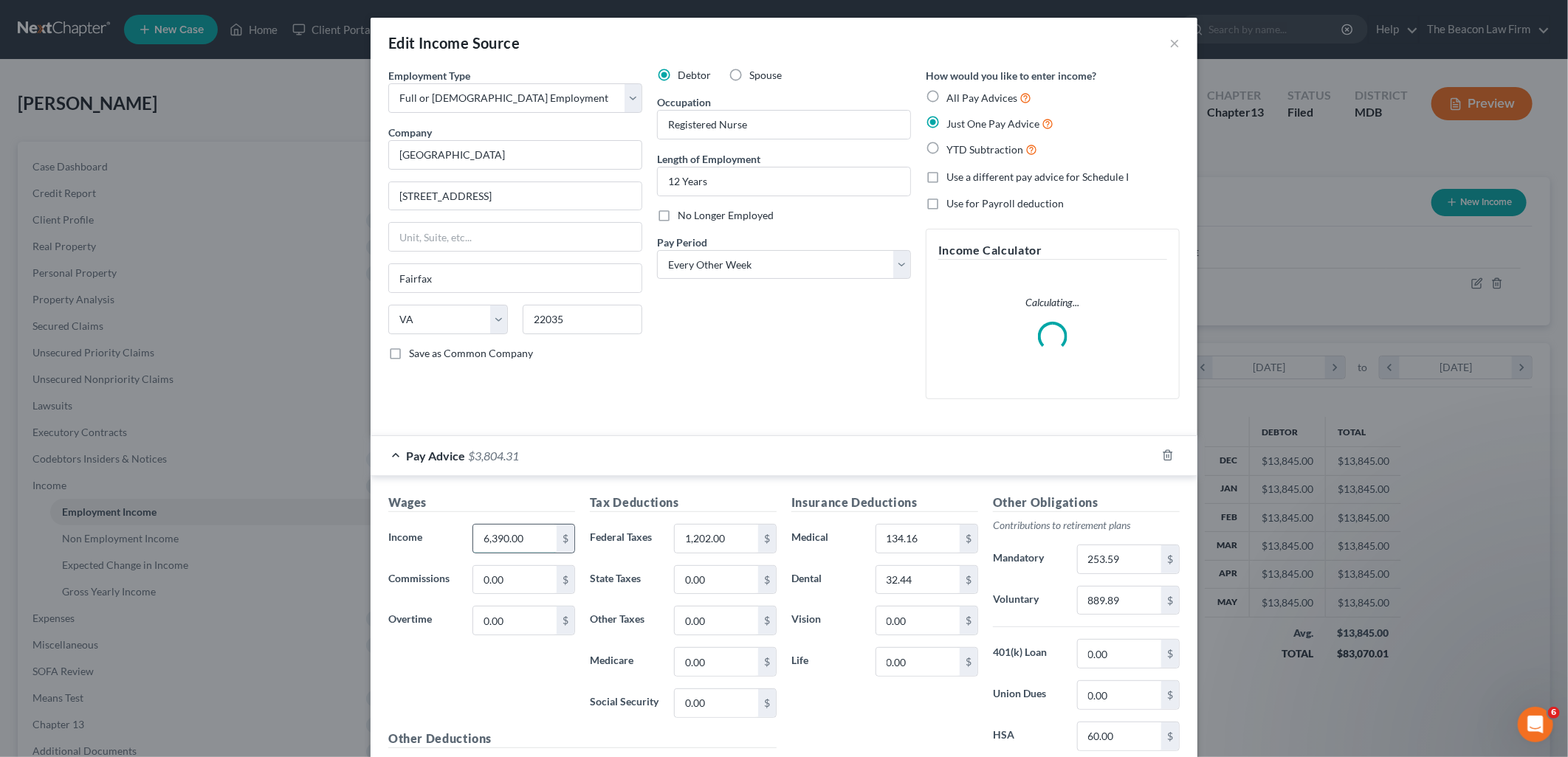
click at [541, 535] on input "6,390.00" at bounding box center [515, 539] width 84 height 28
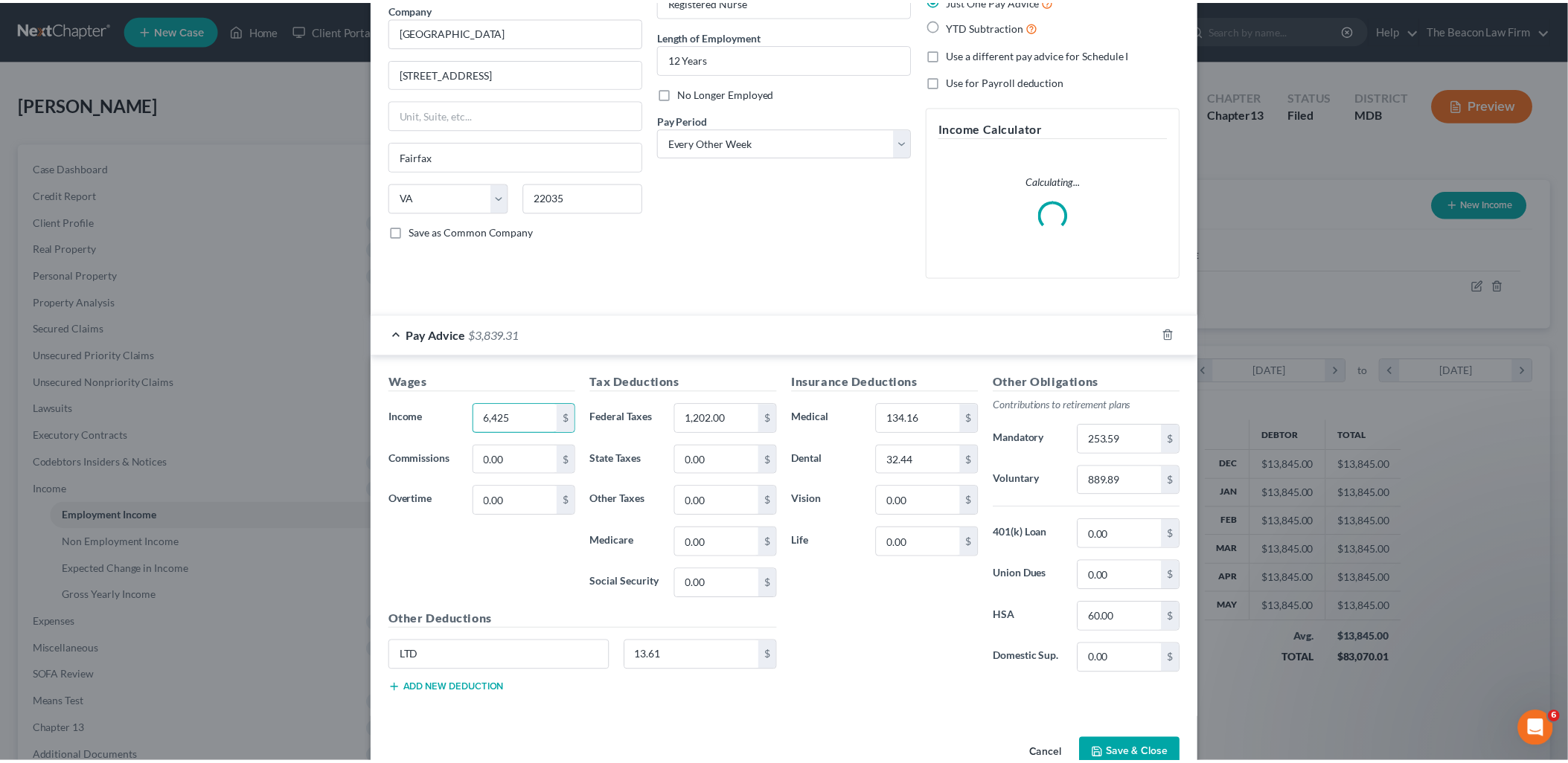
scroll to position [161, 0]
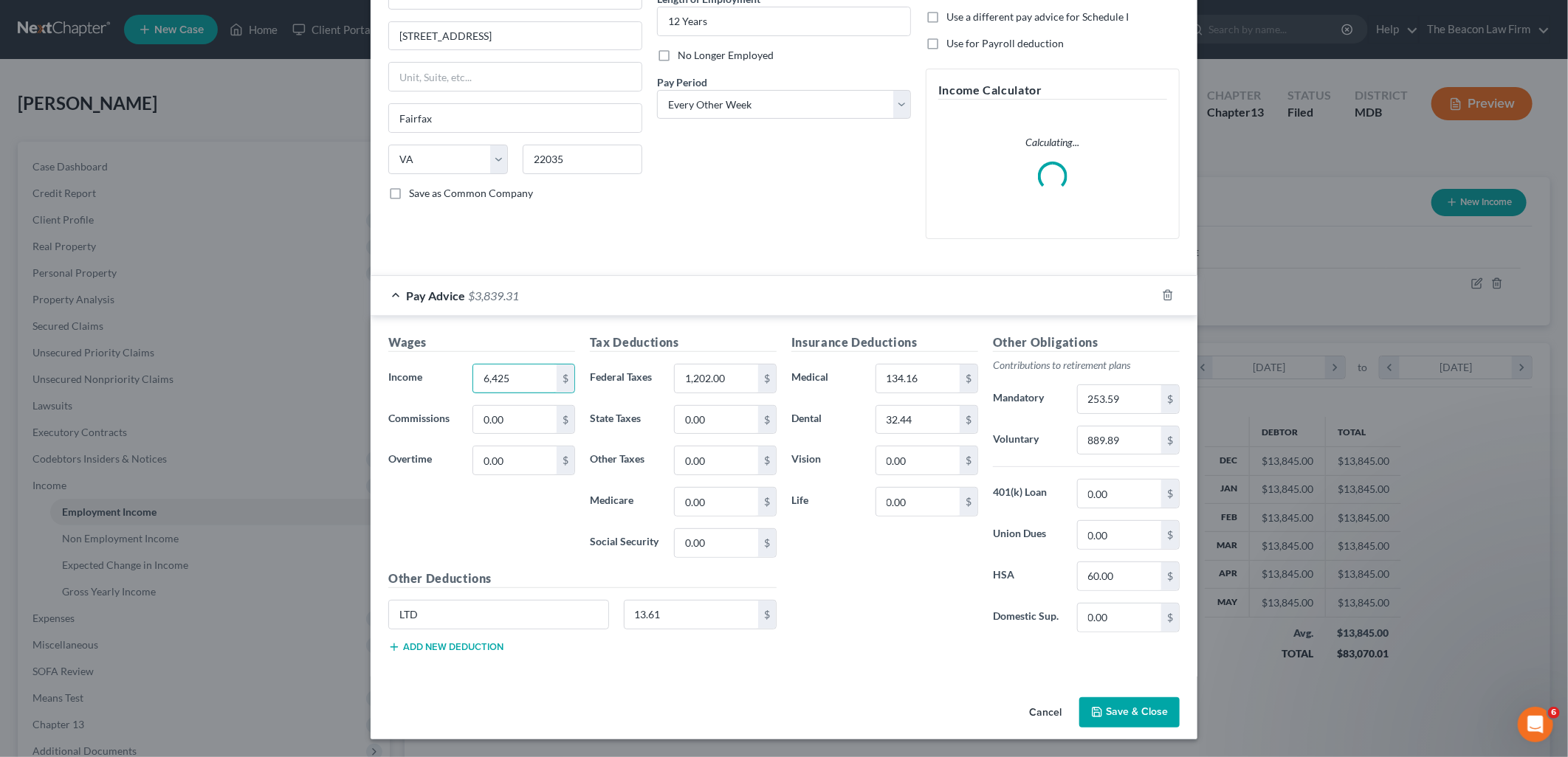
type input "6,425"
click at [1127, 719] on button "Save & Close" at bounding box center [1129, 713] width 101 height 31
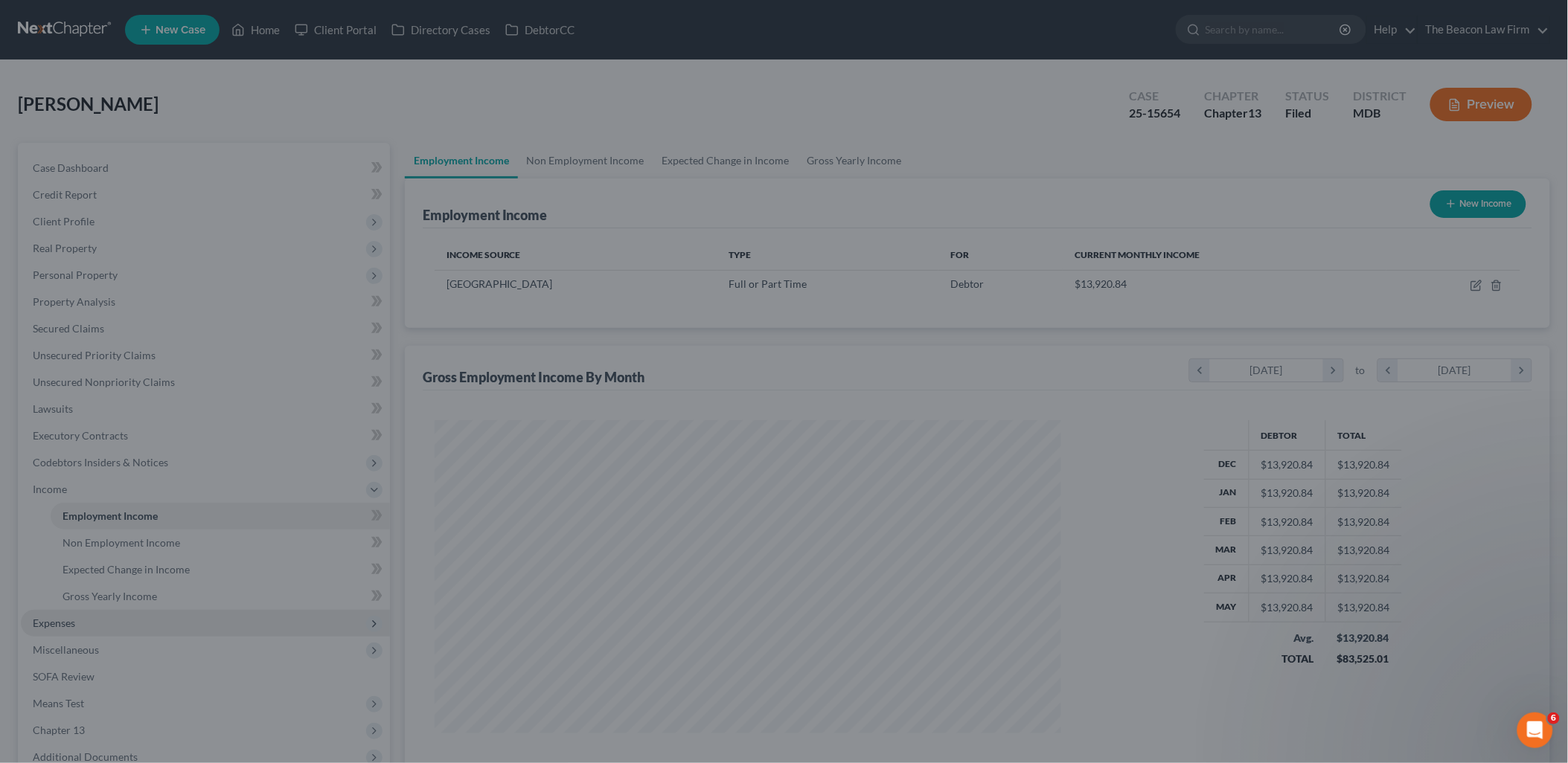
scroll to position [743708, 743495]
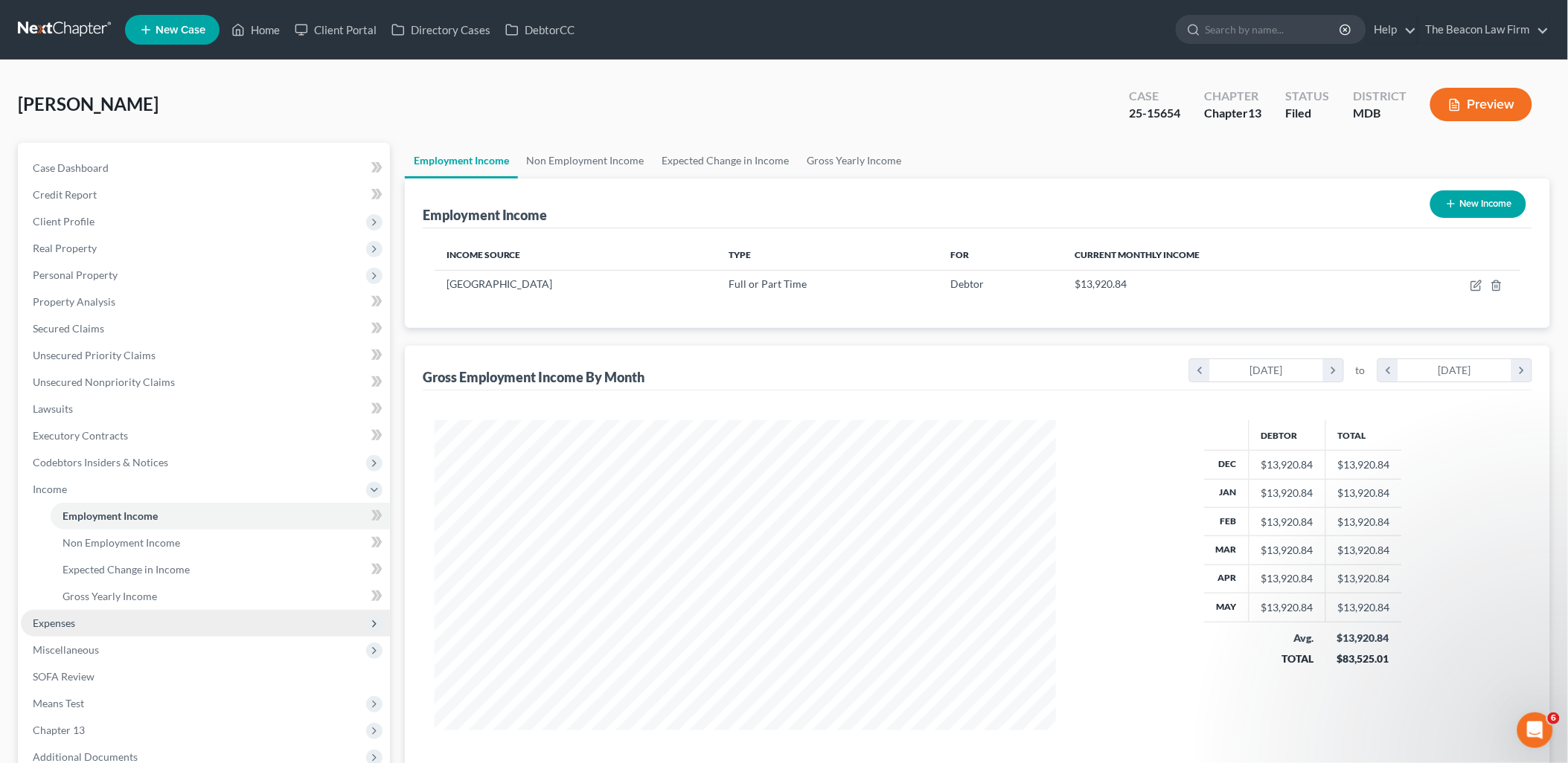
click at [73, 620] on span "Expenses" at bounding box center [54, 623] width 43 height 13
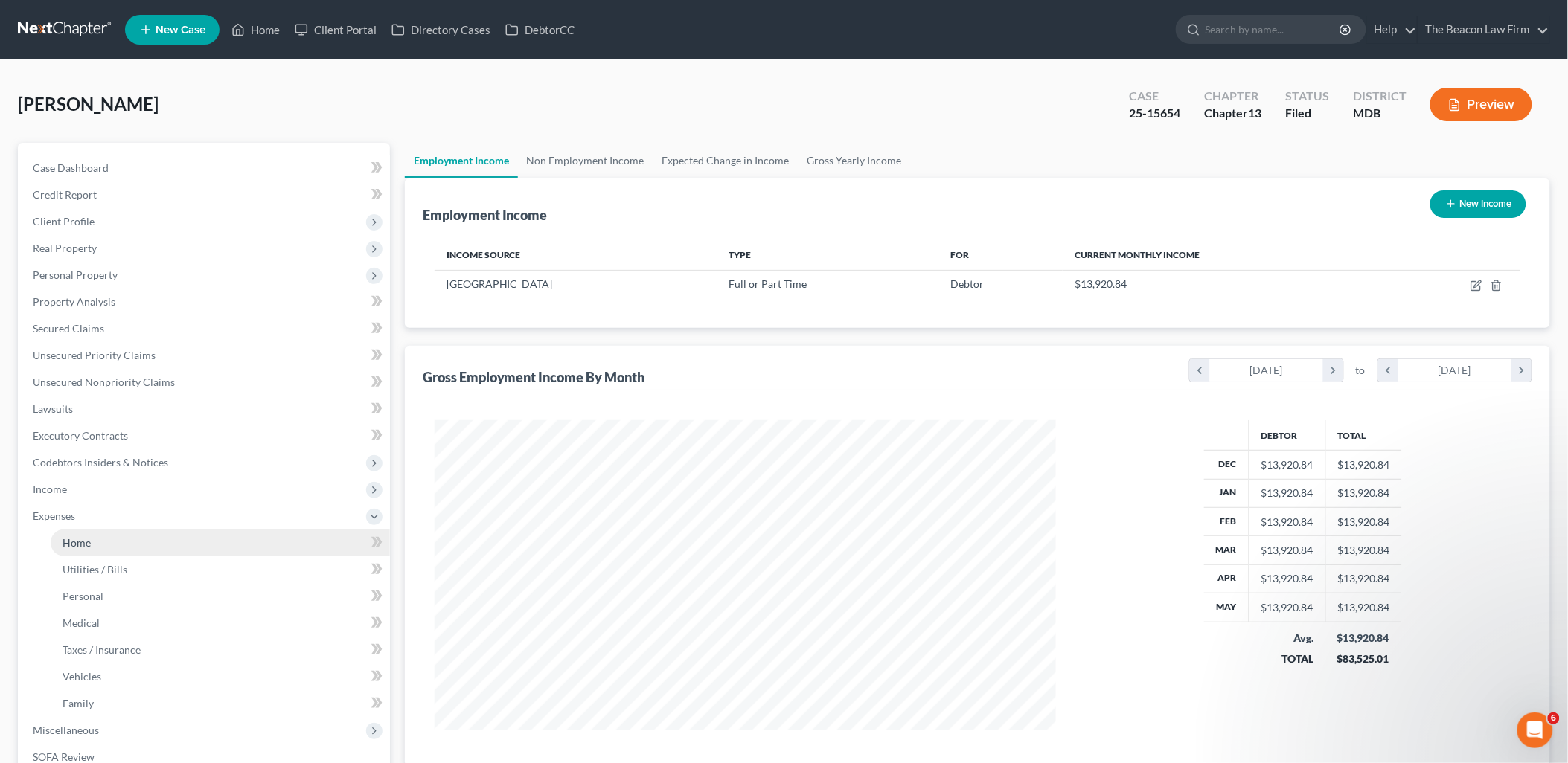
click at [72, 548] on link "Home" at bounding box center [220, 543] width 339 height 27
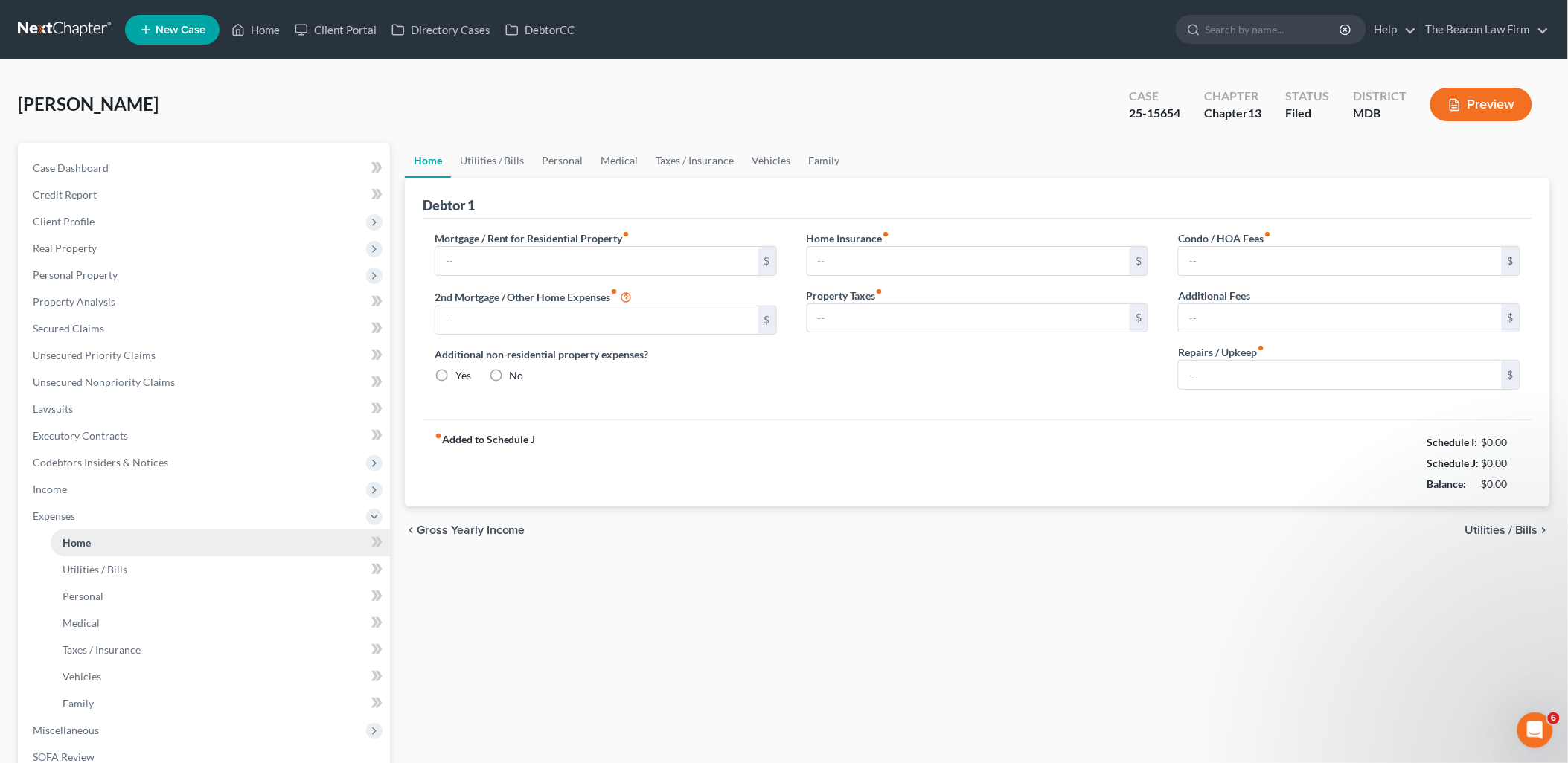
type input "1,107.00"
type input "0.00"
radio input "true"
type input "0.00"
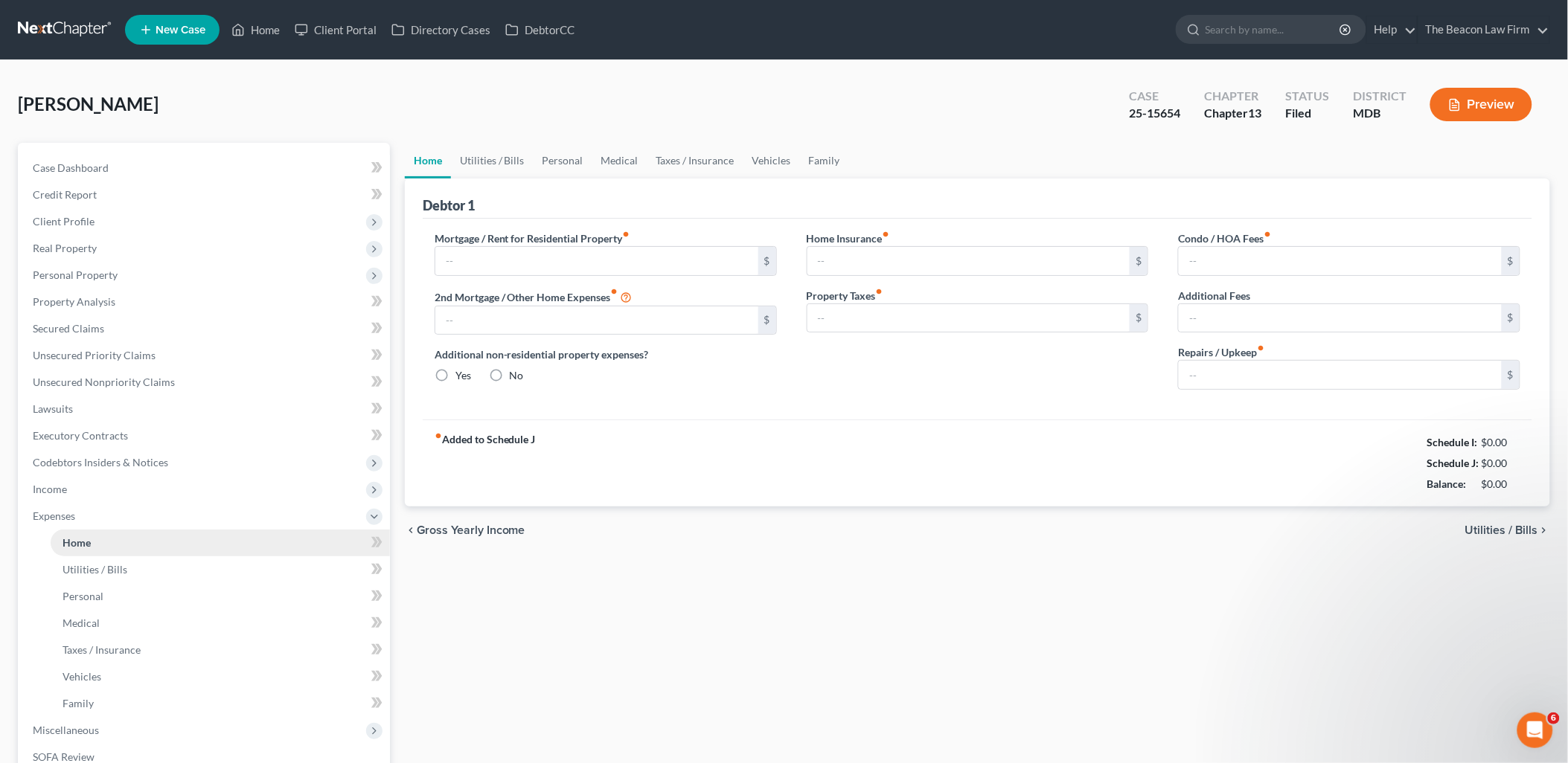
type input "299.00"
type input "0.00"
type input "25.00"
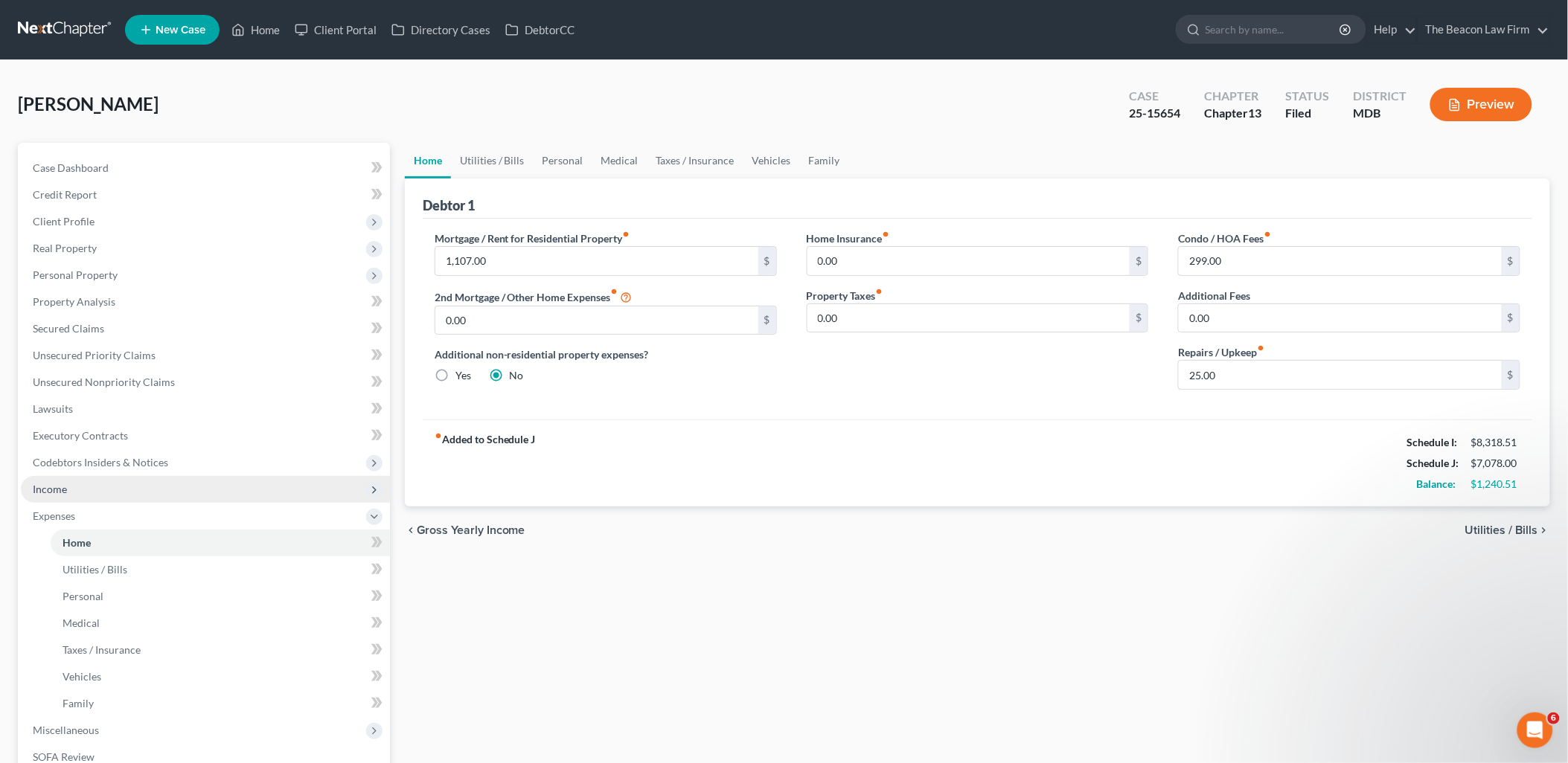
click at [61, 479] on span "Income" at bounding box center [205, 490] width 369 height 27
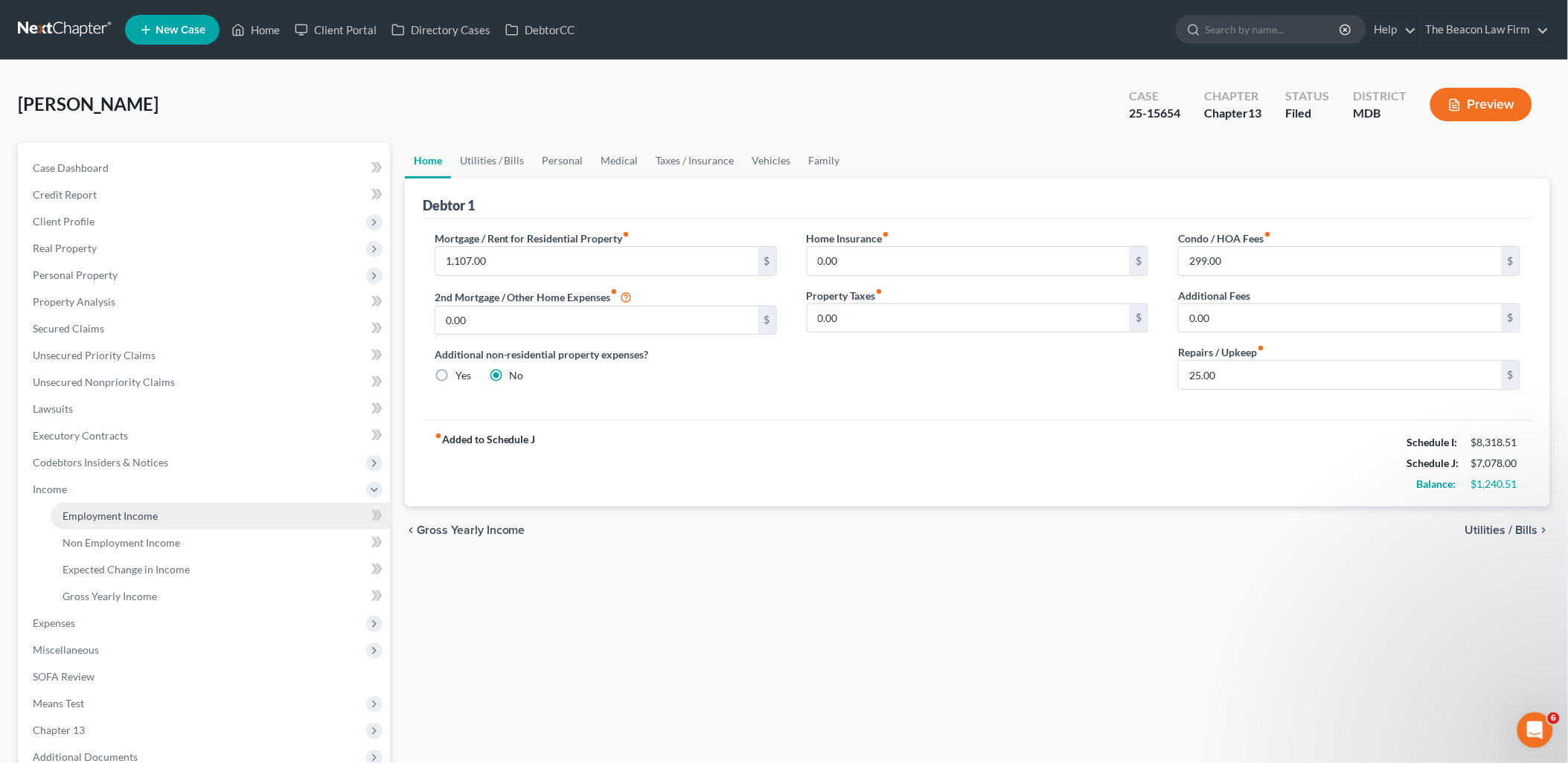
click at [102, 515] on span "Employment Income" at bounding box center [109, 516] width 95 height 13
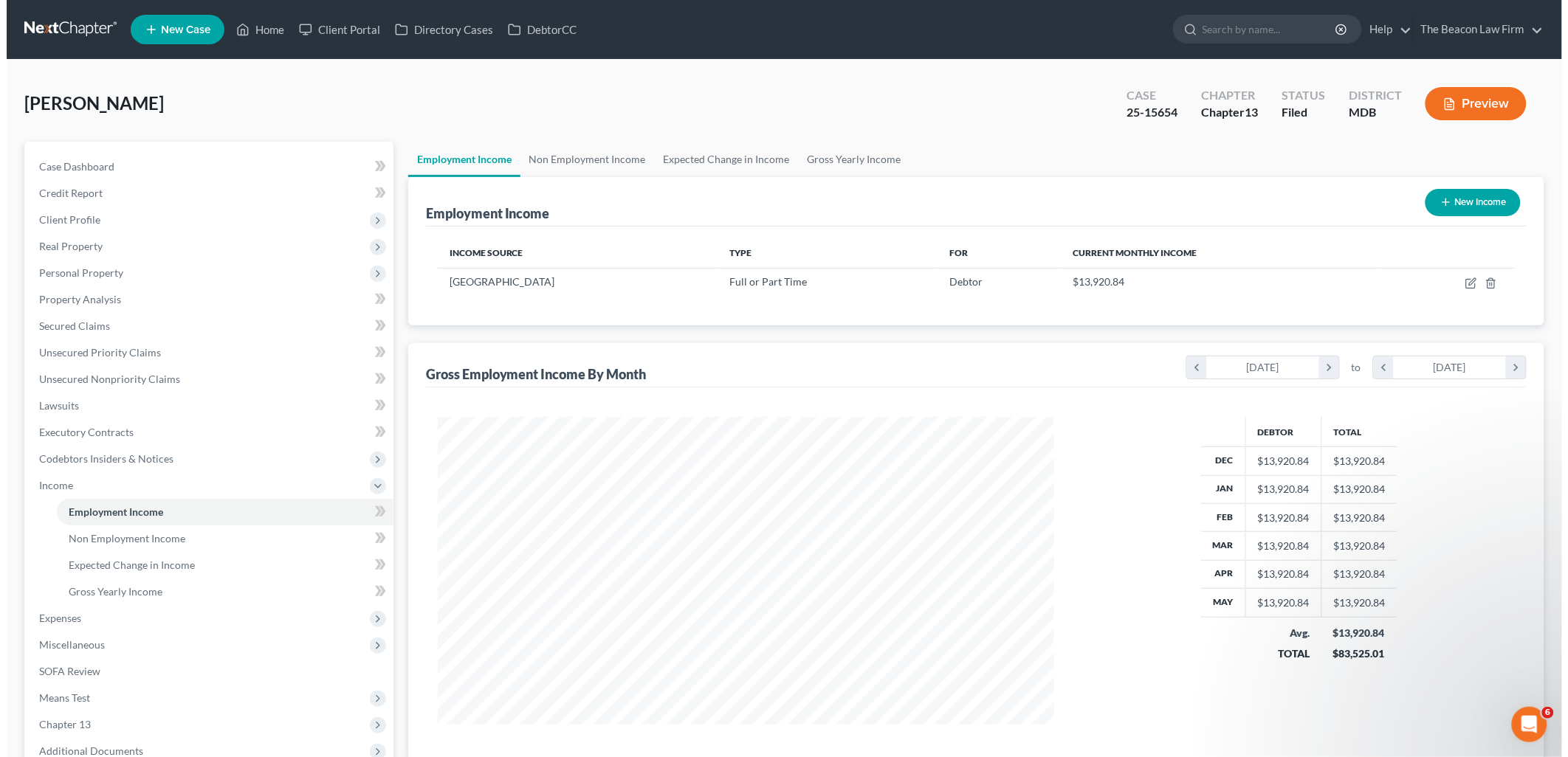
scroll to position [308, 646]
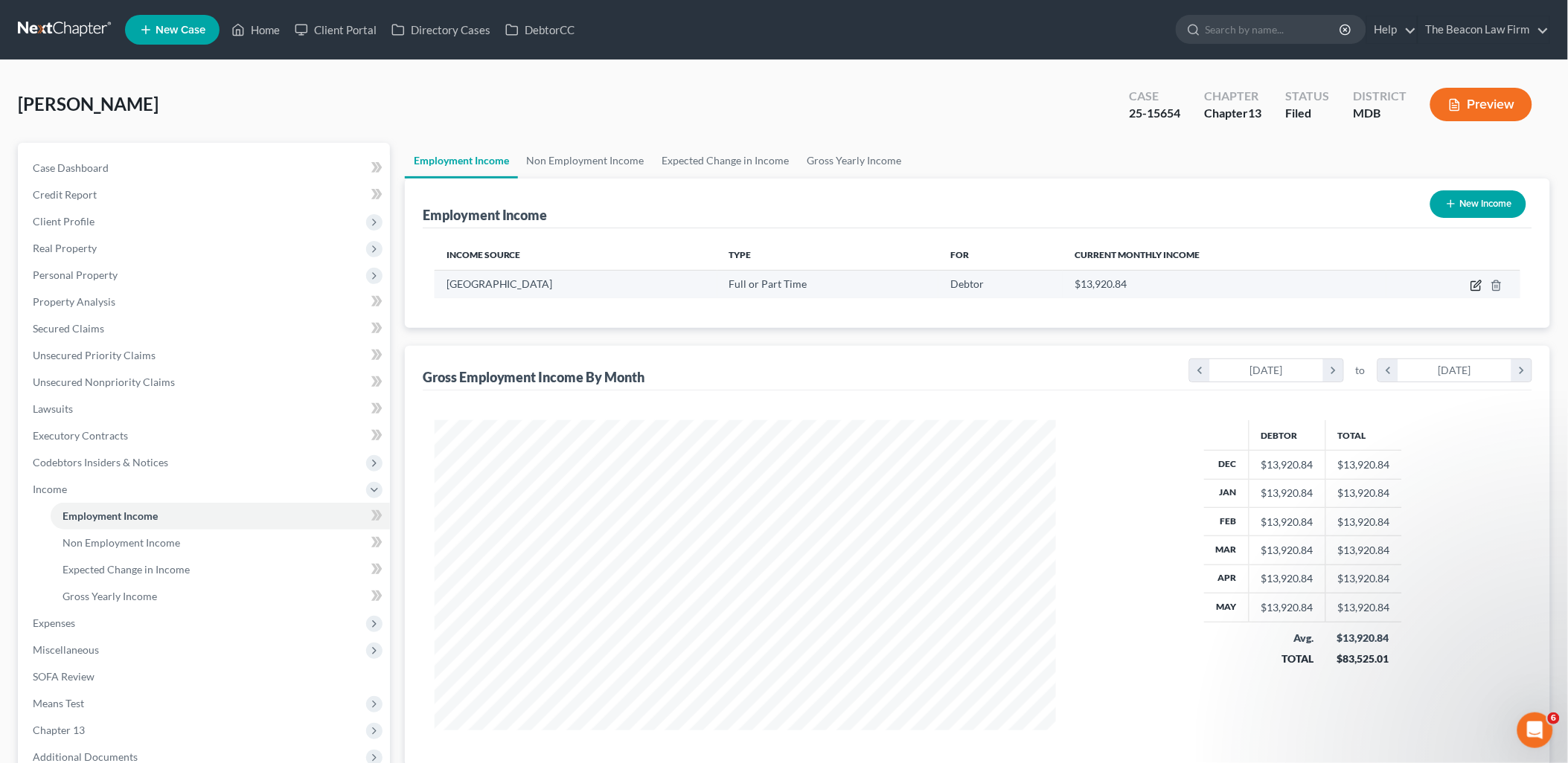
click at [1473, 280] on icon "button" at bounding box center [1476, 285] width 12 height 12
select select "0"
select select "48"
select select "2"
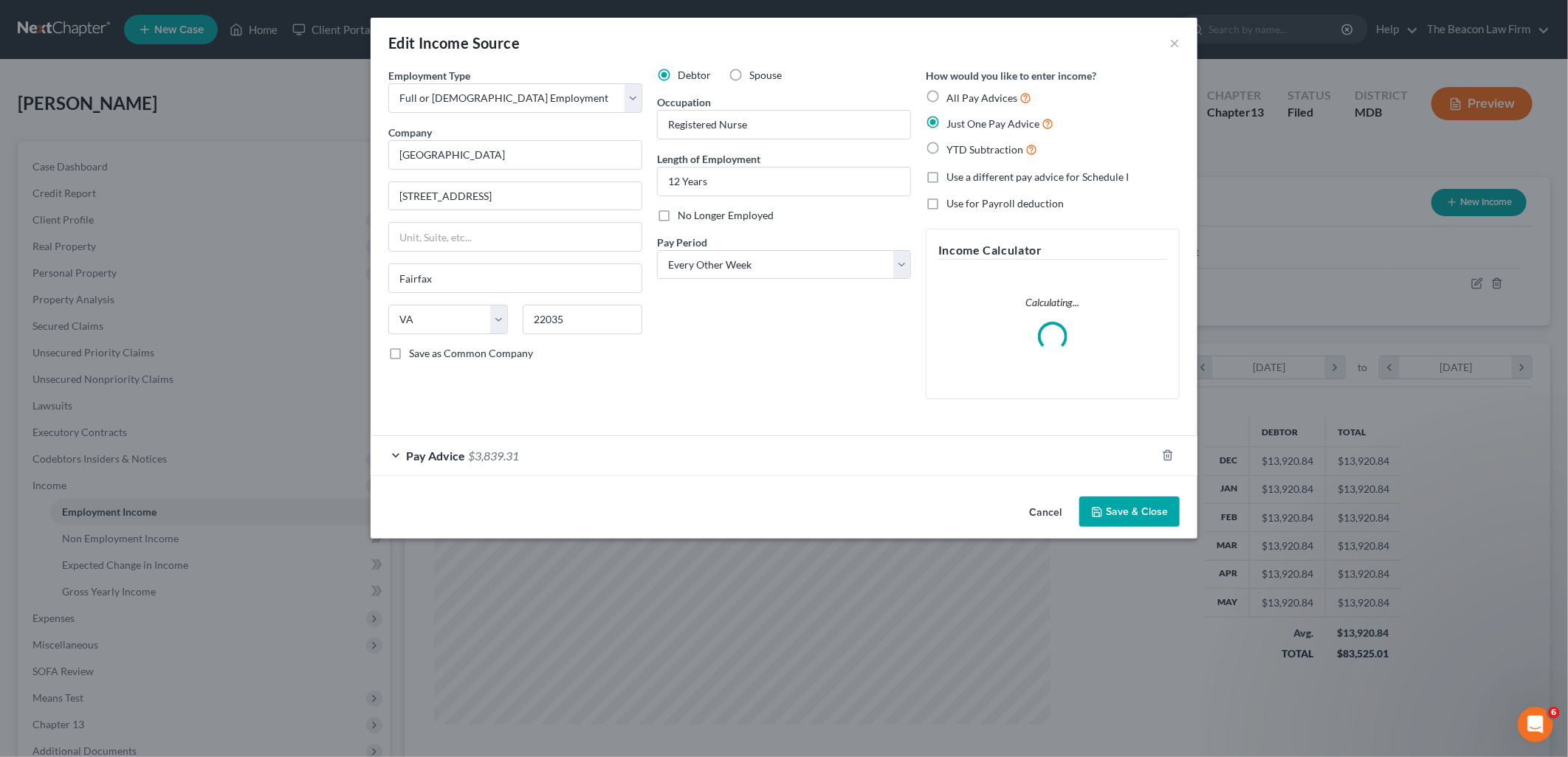
scroll to position [311, 651]
click at [488, 455] on span "$3,839.31" at bounding box center [493, 455] width 51 height 14
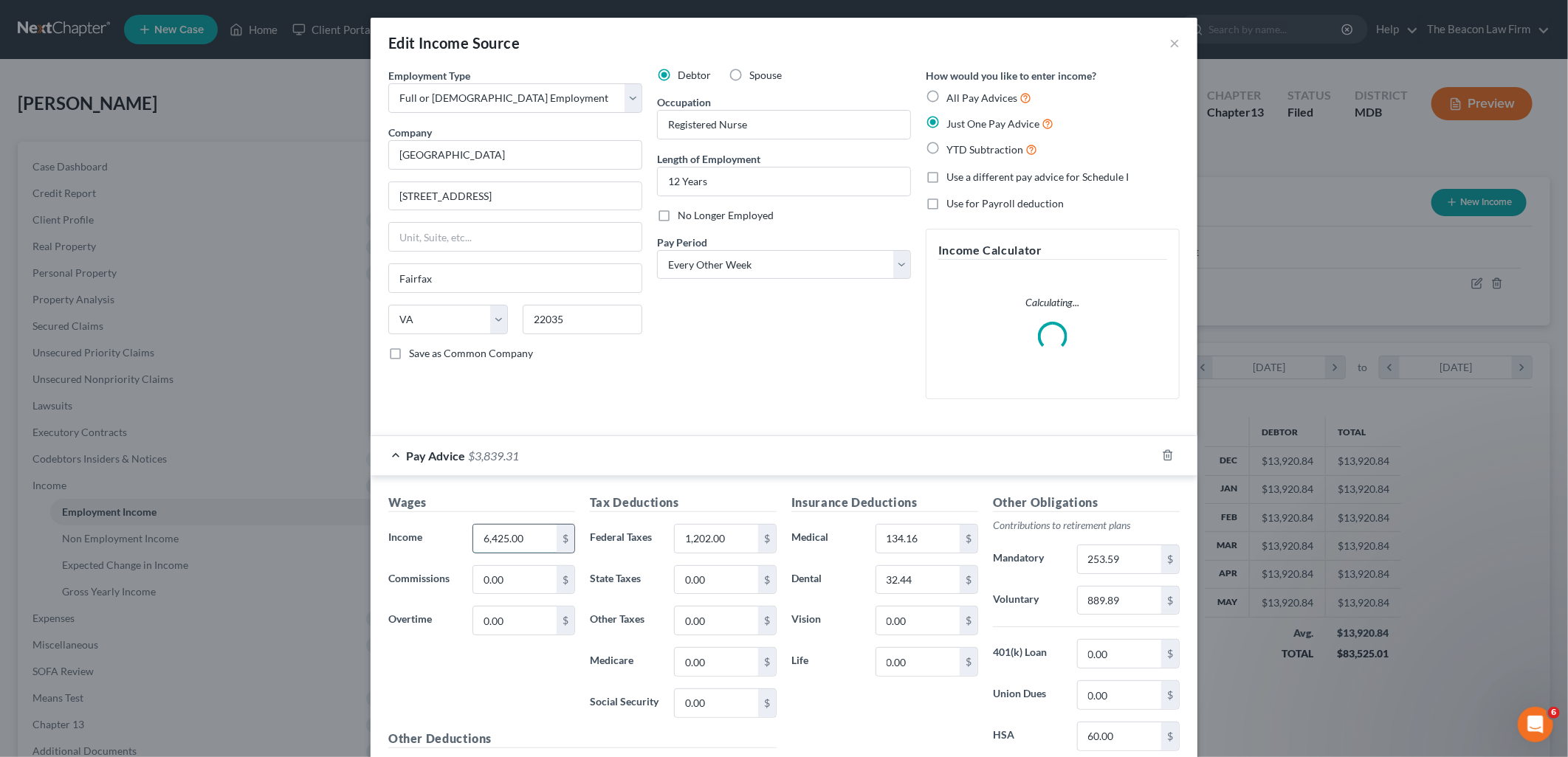
click at [527, 539] on input "6,425.00" at bounding box center [515, 539] width 84 height 28
click at [527, 537] on input "6,425.00" at bounding box center [515, 539] width 84 height 28
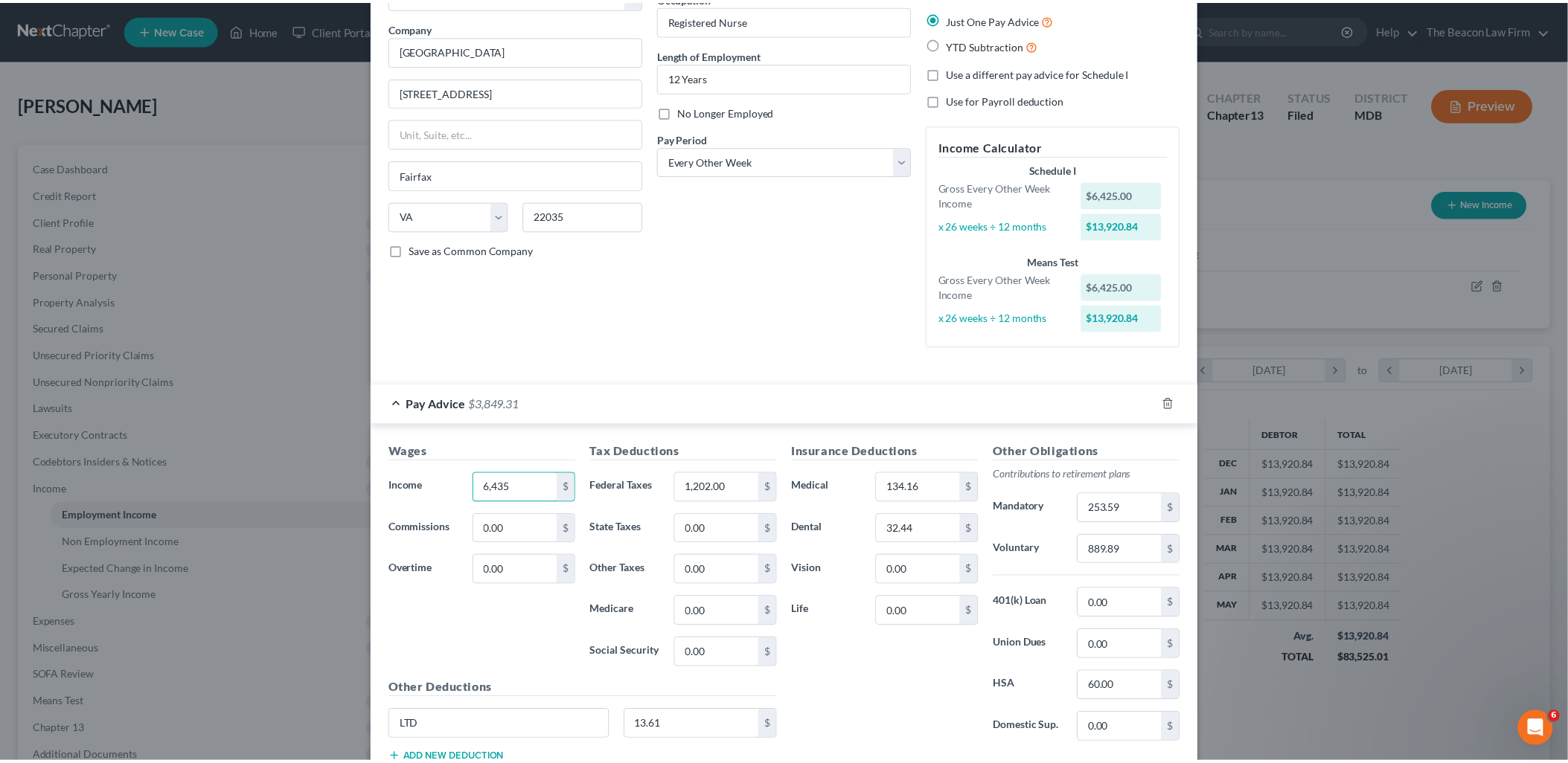
scroll to position [212, 0]
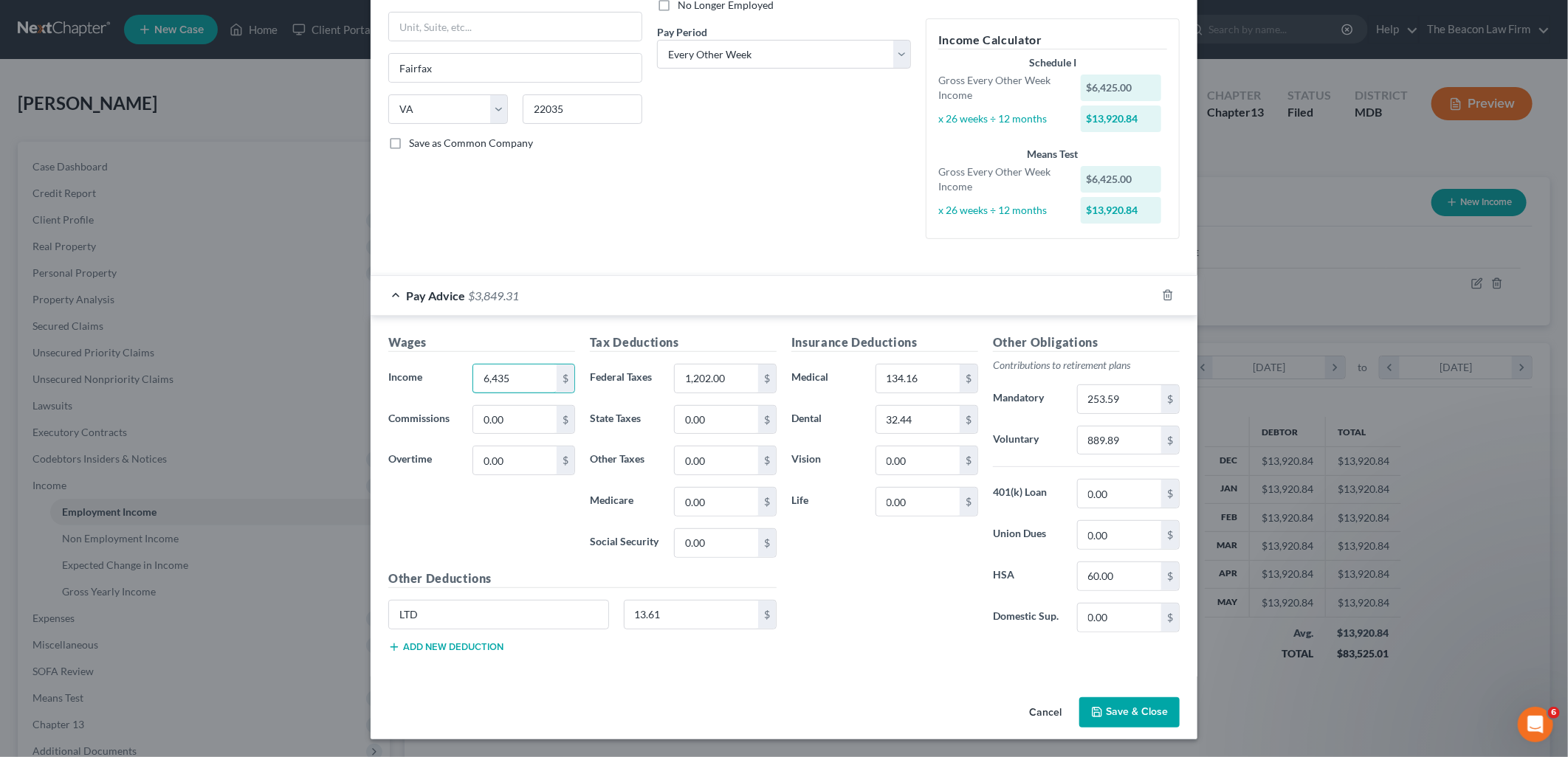
type input "6,435"
click at [1105, 711] on button "Save & Close" at bounding box center [1129, 713] width 101 height 31
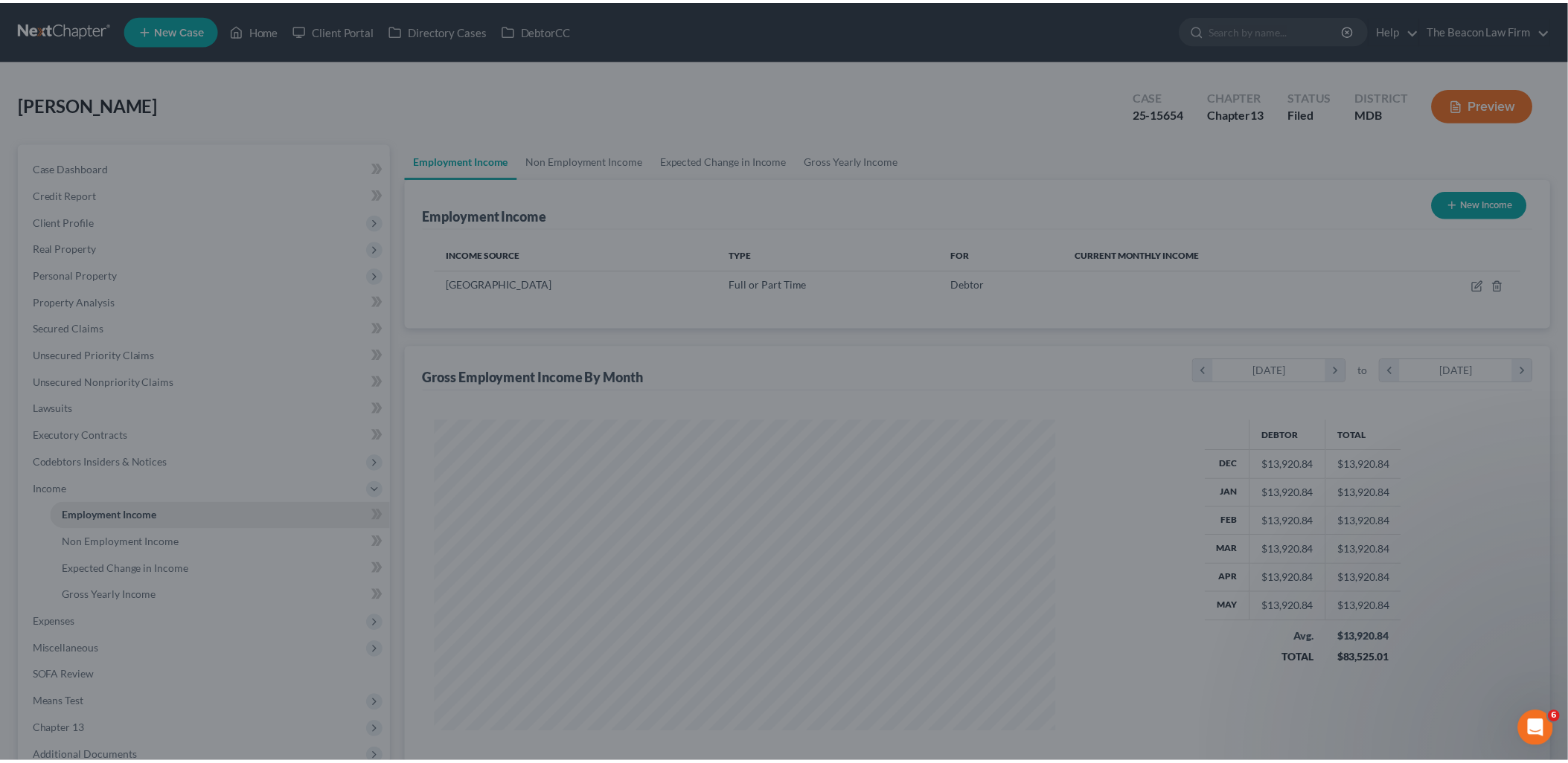
scroll to position [743708, 743495]
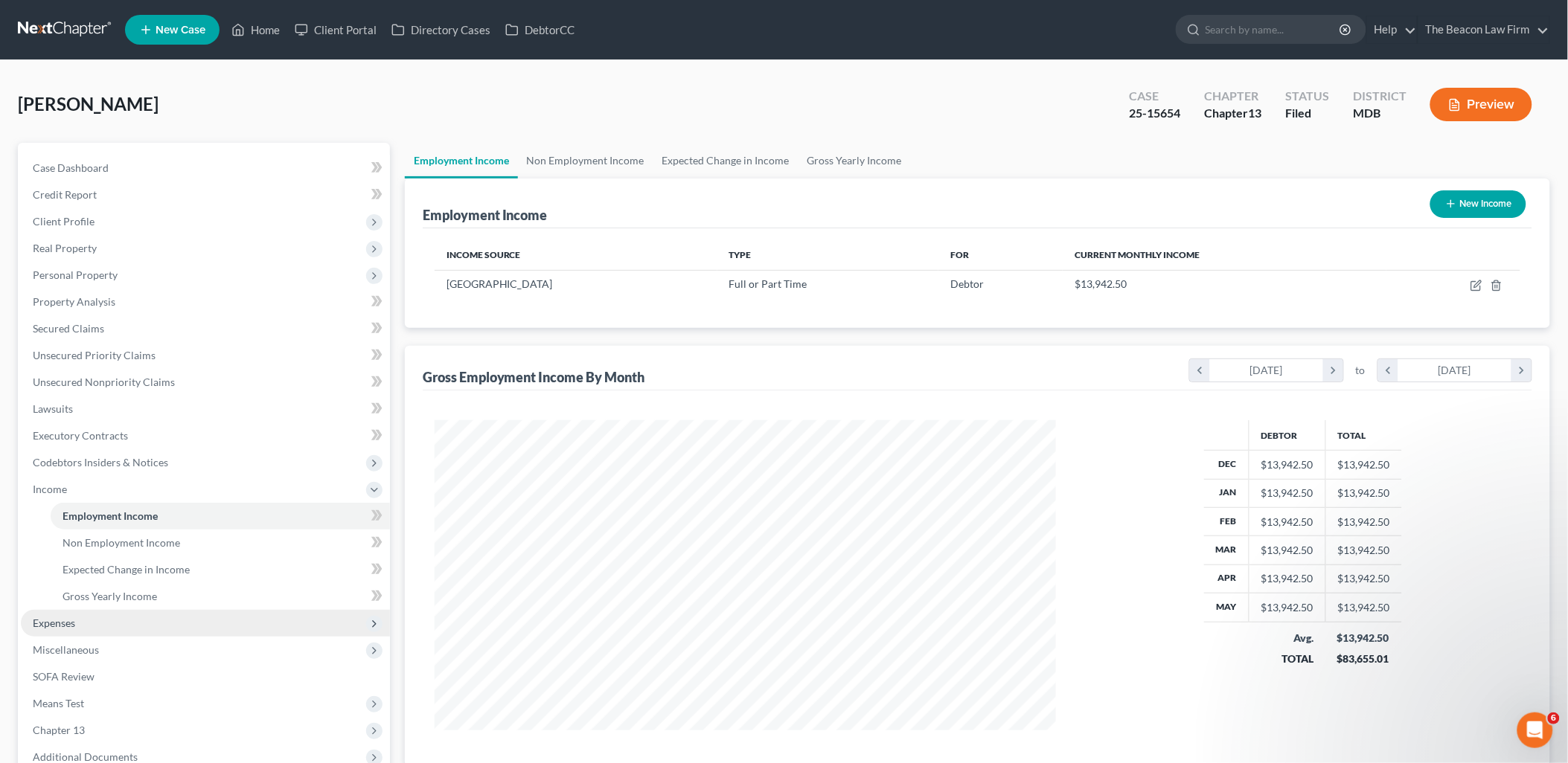
click at [64, 620] on span "Expenses" at bounding box center [54, 623] width 43 height 13
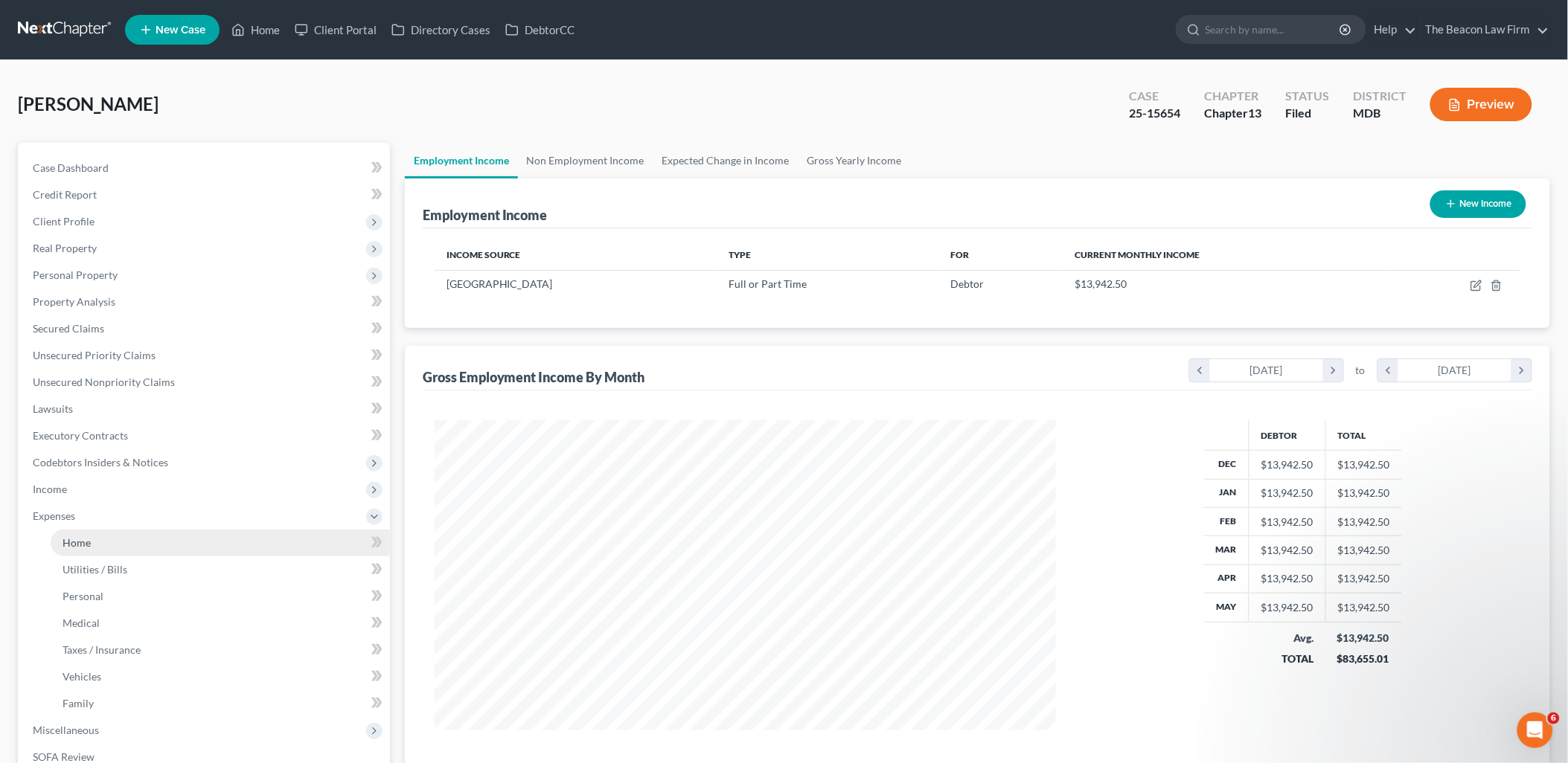
click at [79, 543] on span "Home" at bounding box center [76, 543] width 28 height 13
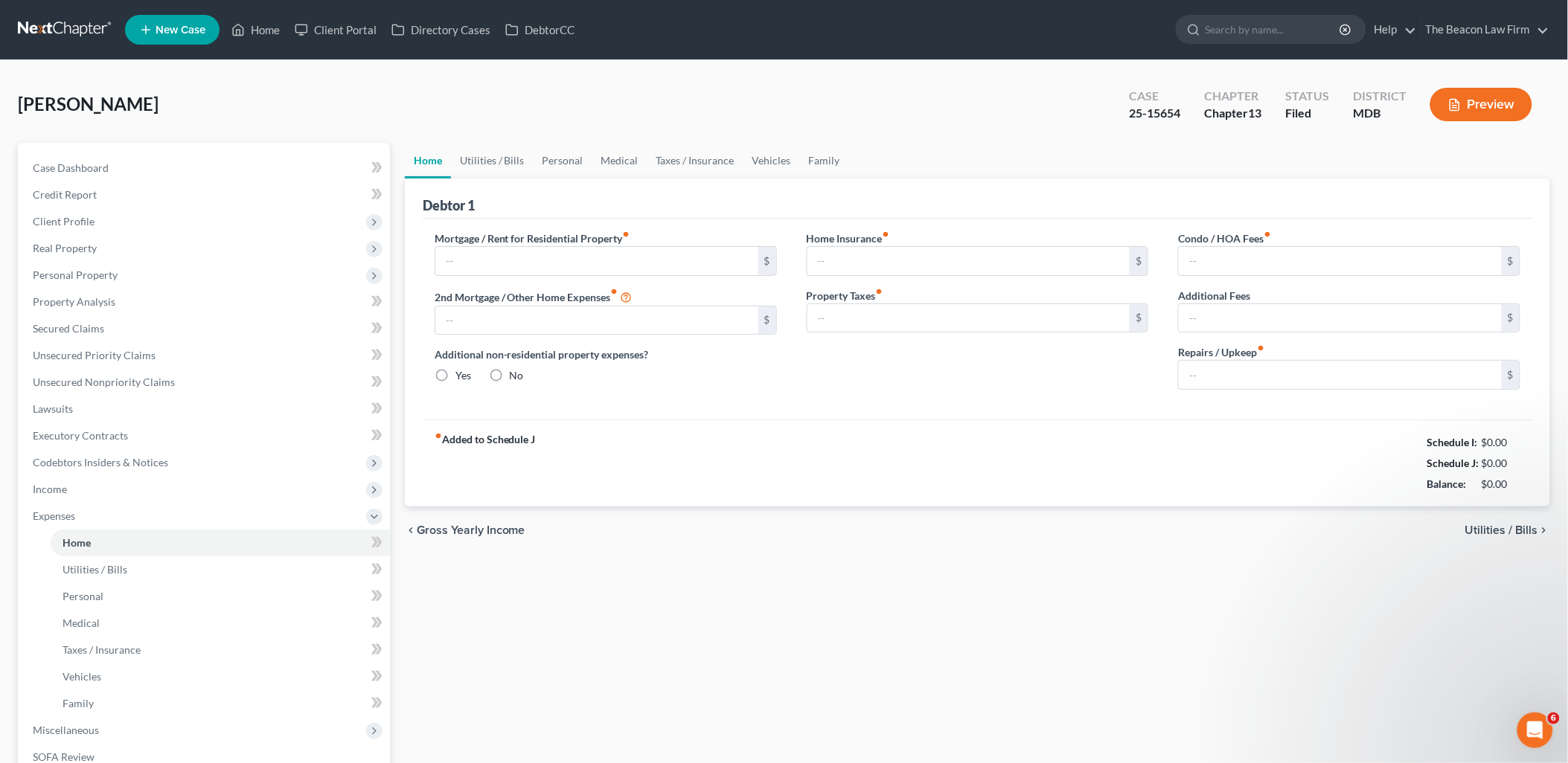
type input "1,107.00"
type input "0.00"
radio input "true"
type input "0.00"
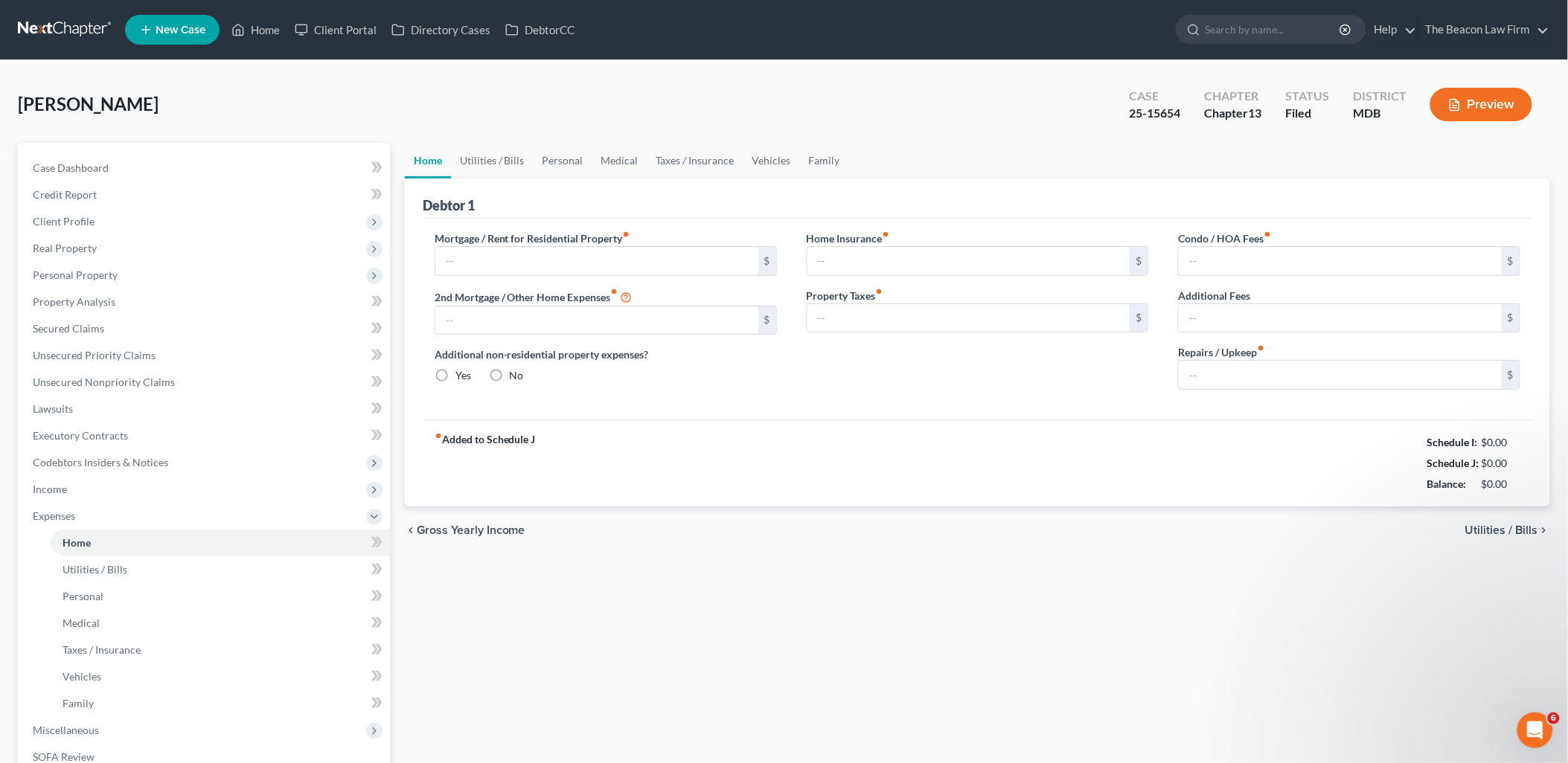
type input "299.00"
type input "0.00"
type input "25.00"
click at [73, 387] on link "Unsecured Nonpriority Claims" at bounding box center [205, 383] width 369 height 27
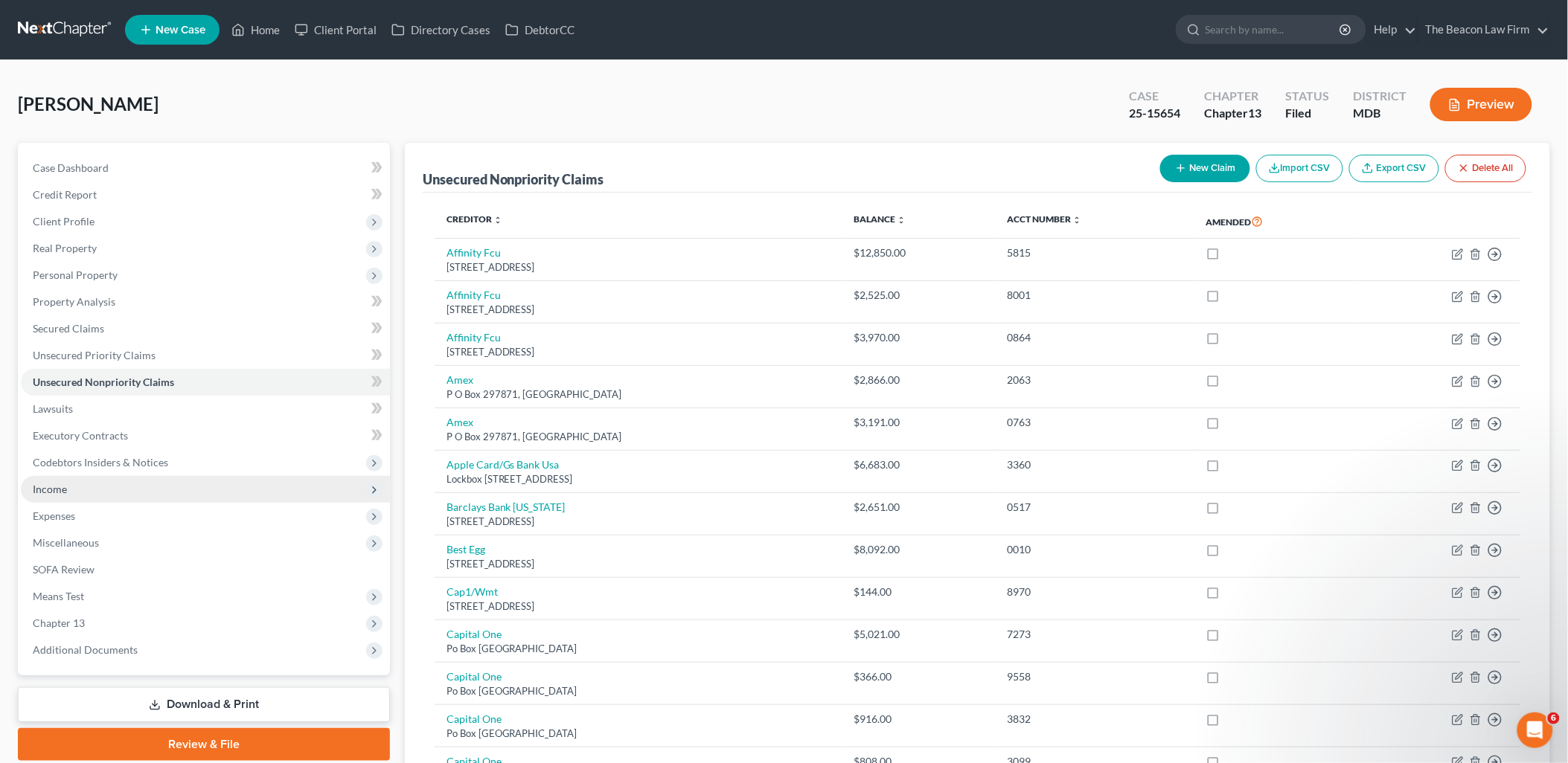
click at [42, 483] on span "Income" at bounding box center [50, 489] width 34 height 13
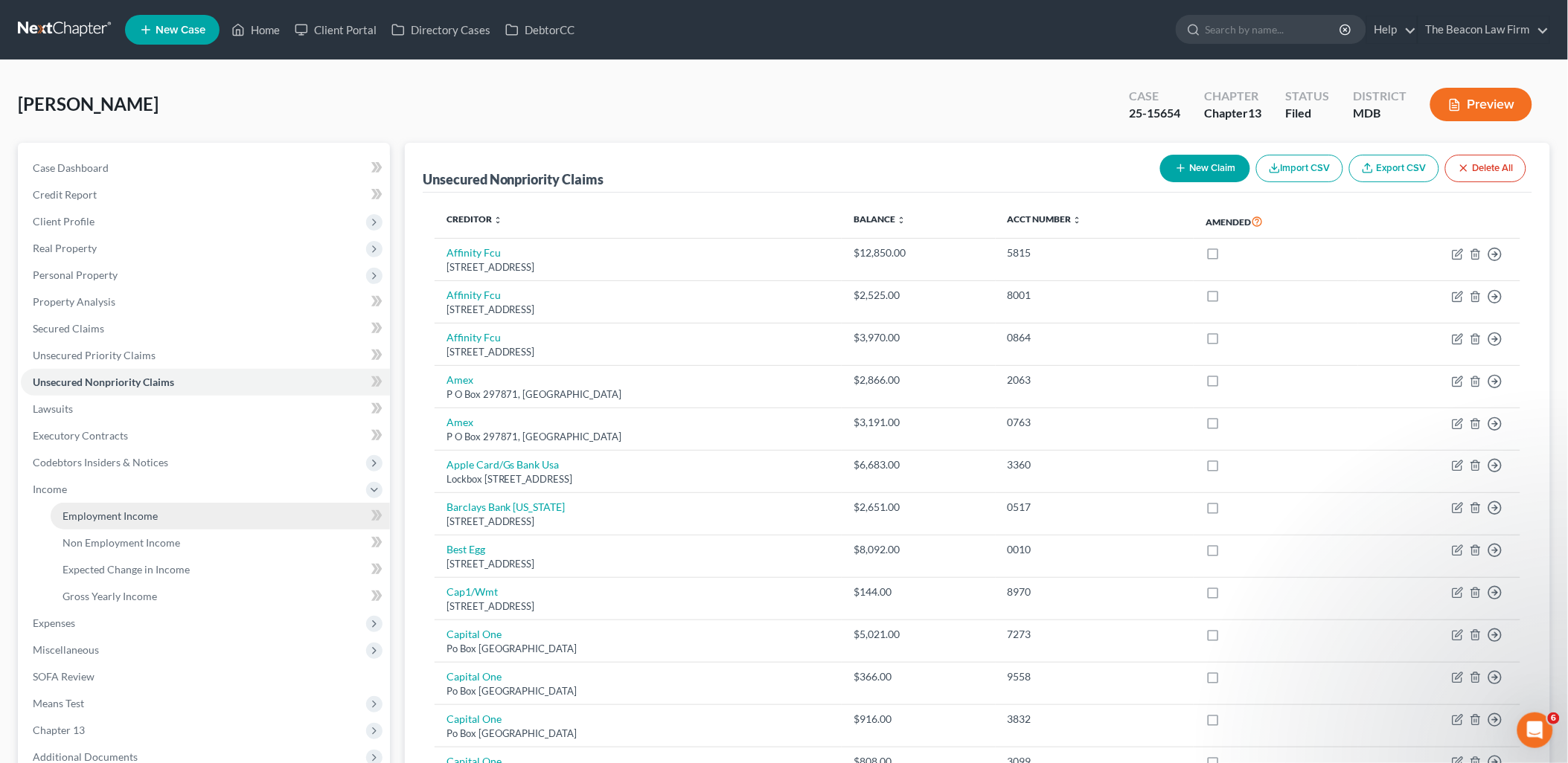
click at [134, 507] on link "Employment Income" at bounding box center [220, 517] width 339 height 27
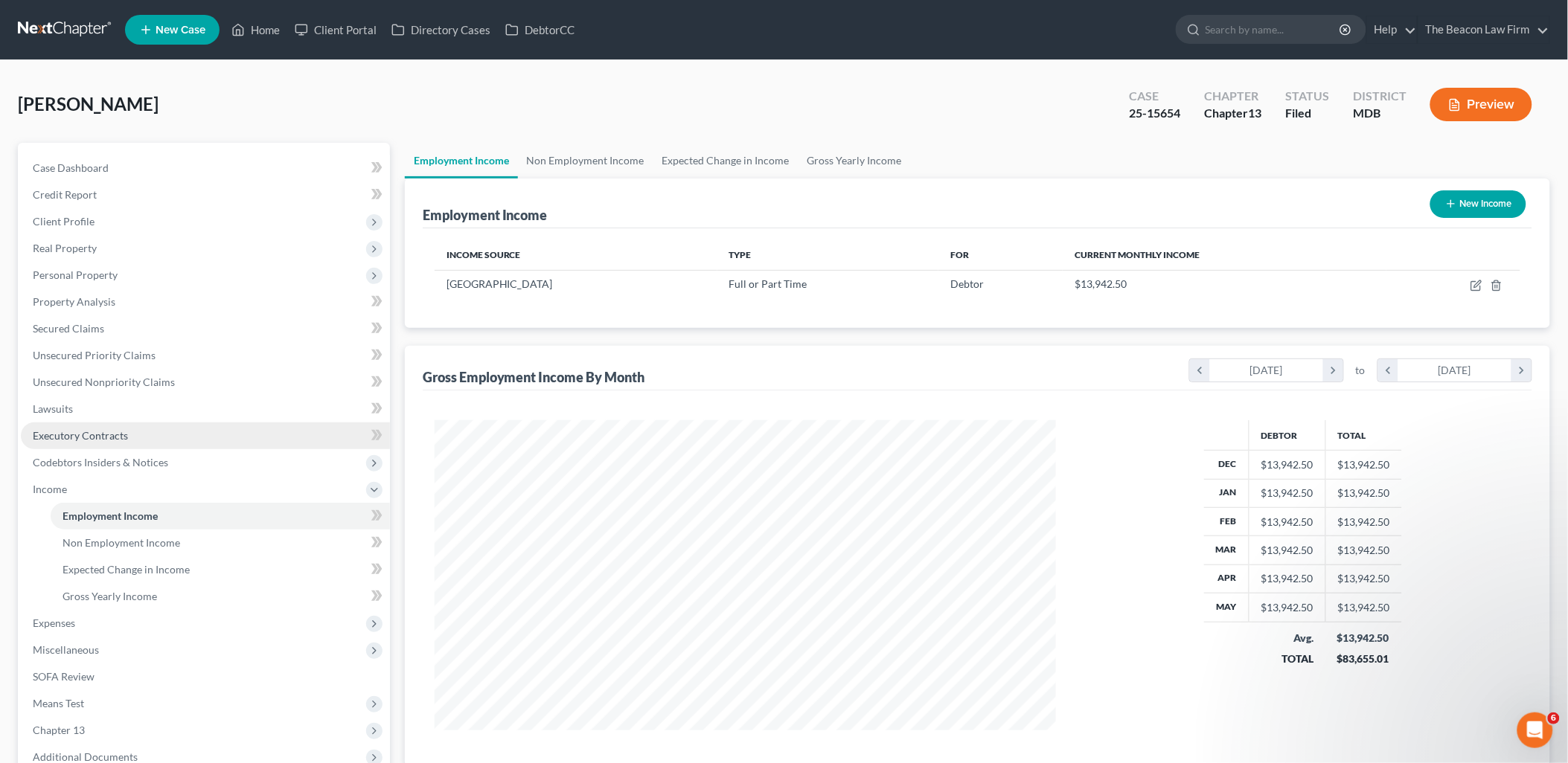
scroll to position [310, 651]
click at [49, 618] on span "Expenses" at bounding box center [54, 623] width 43 height 13
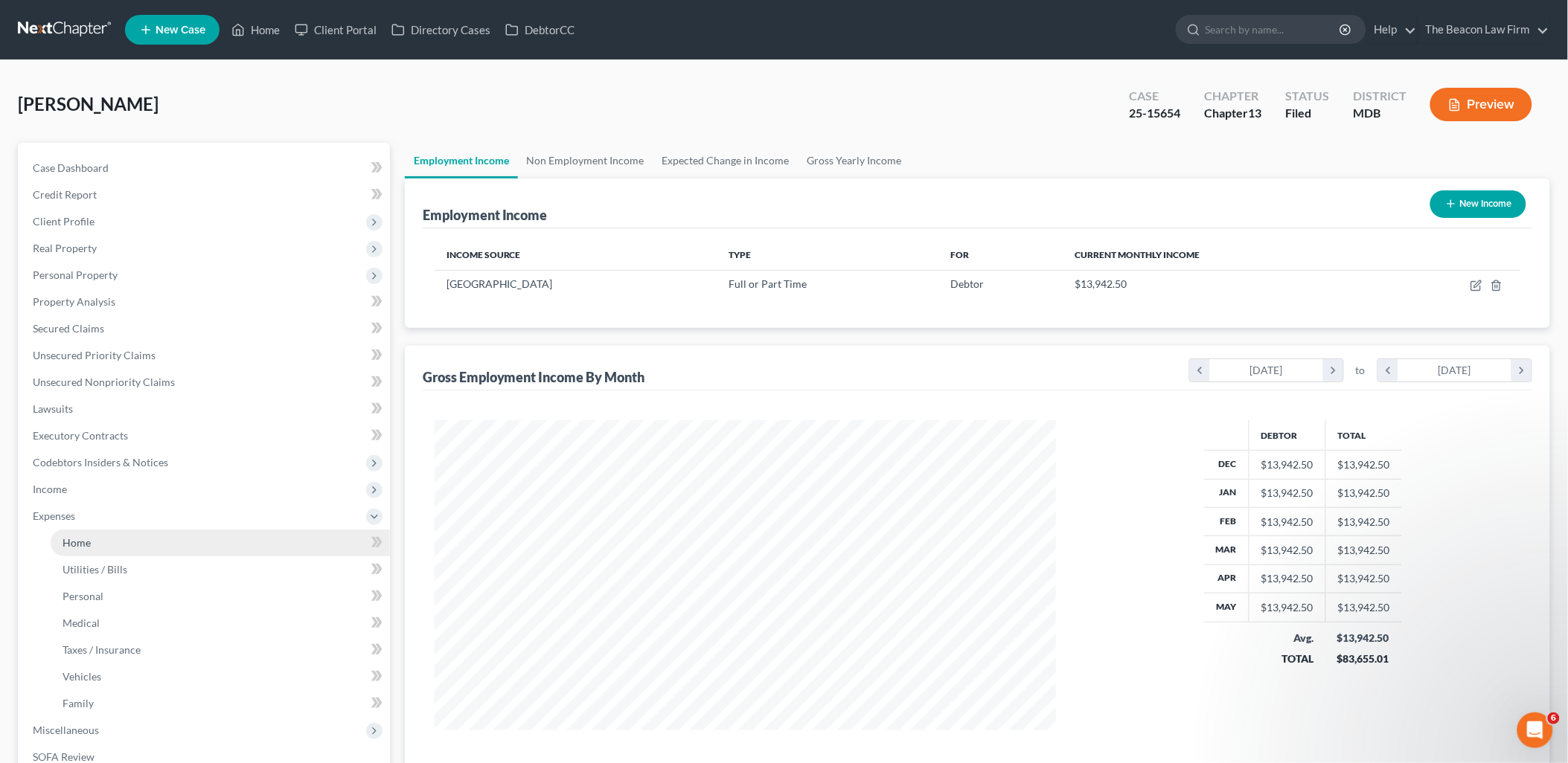
click at [89, 545] on span "Home" at bounding box center [76, 543] width 28 height 13
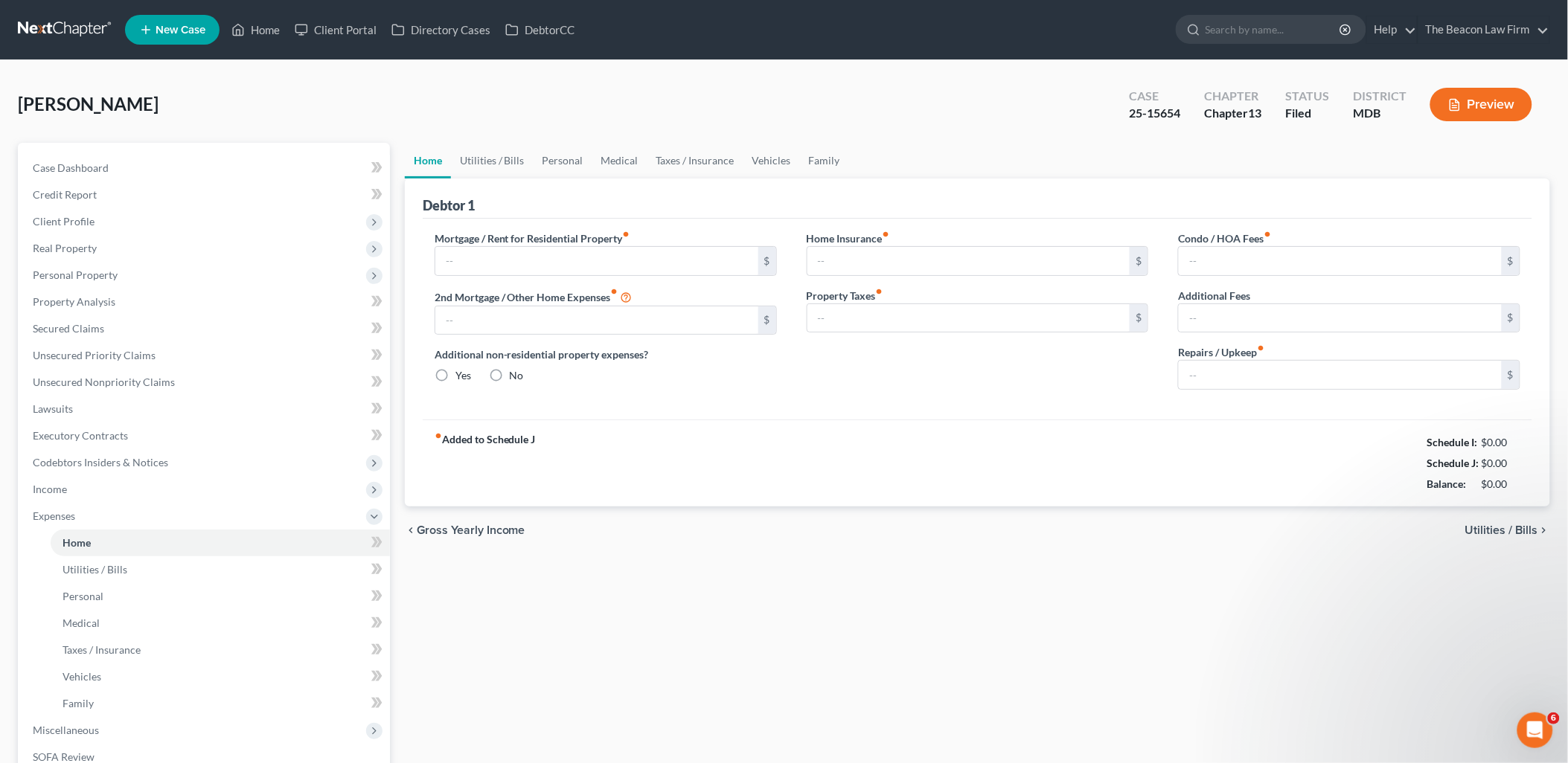
type input "1,107.00"
type input "0.00"
radio input "true"
type input "0.00"
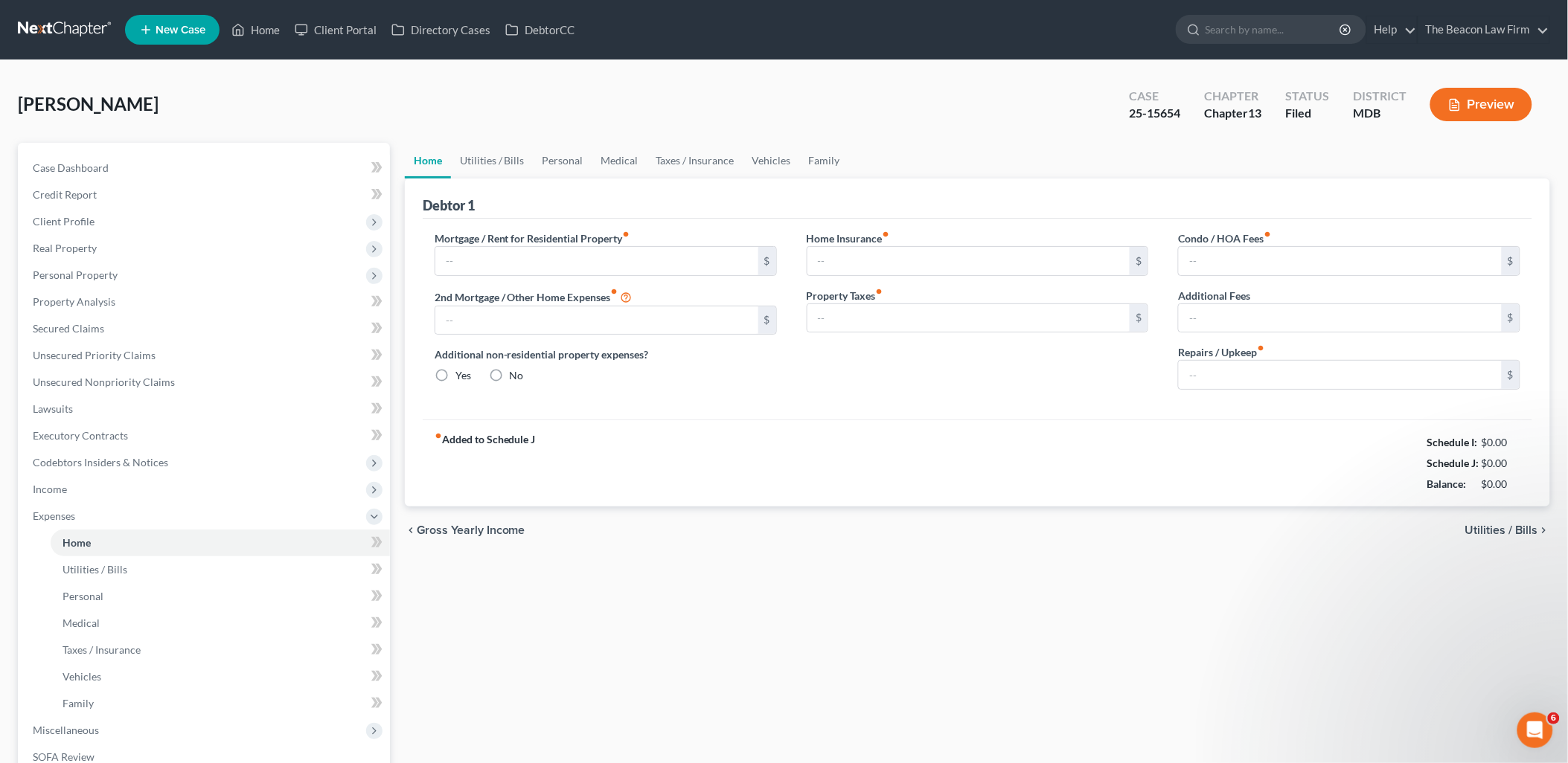
type input "299.00"
type input "0.00"
click at [1255, 384] on input "25.00" at bounding box center [1340, 375] width 323 height 28
type input "125"
click at [496, 155] on link "Utilities / Bills" at bounding box center [492, 160] width 83 height 35
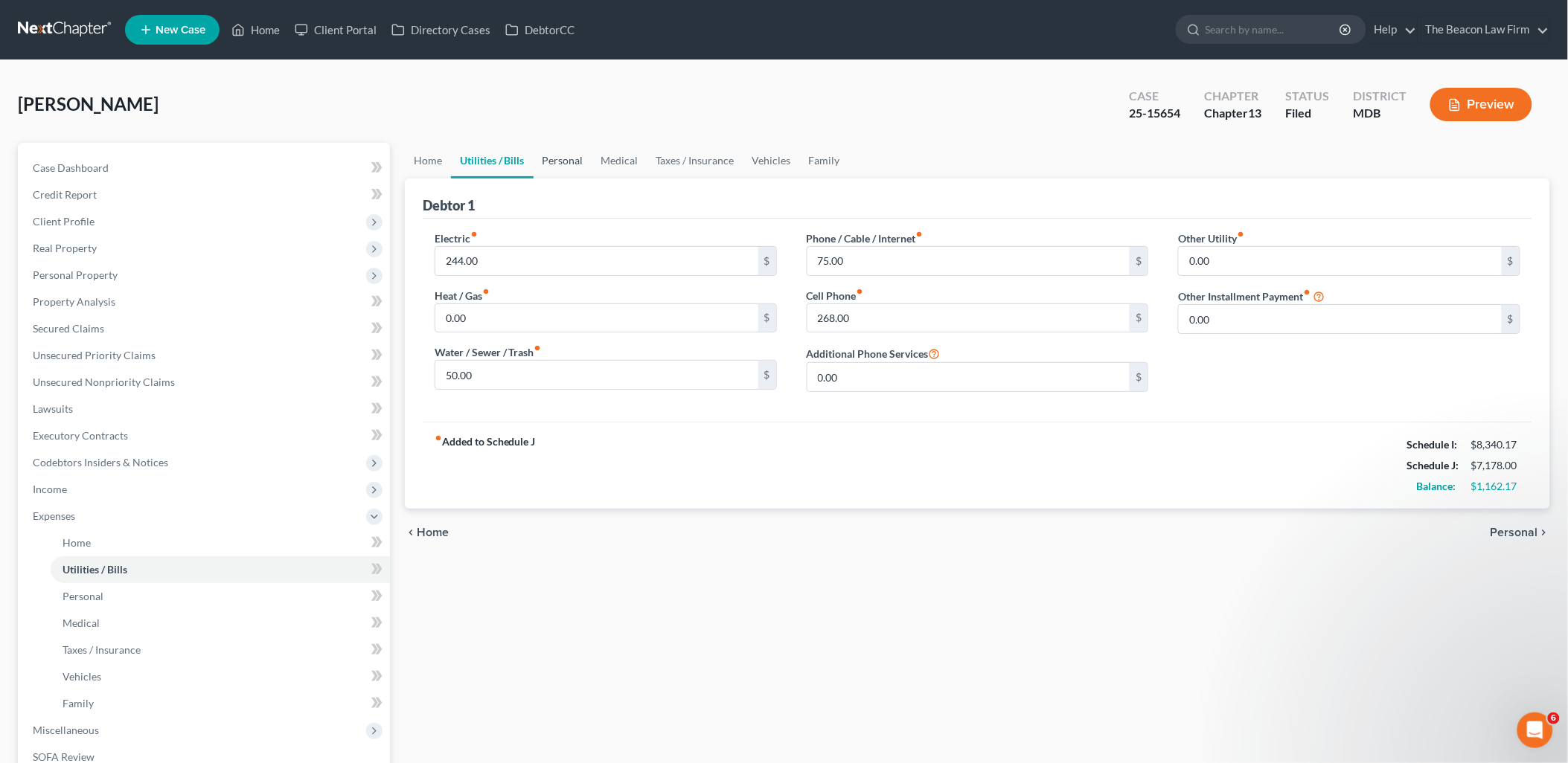
click at [561, 161] on link "Personal" at bounding box center [562, 160] width 59 height 35
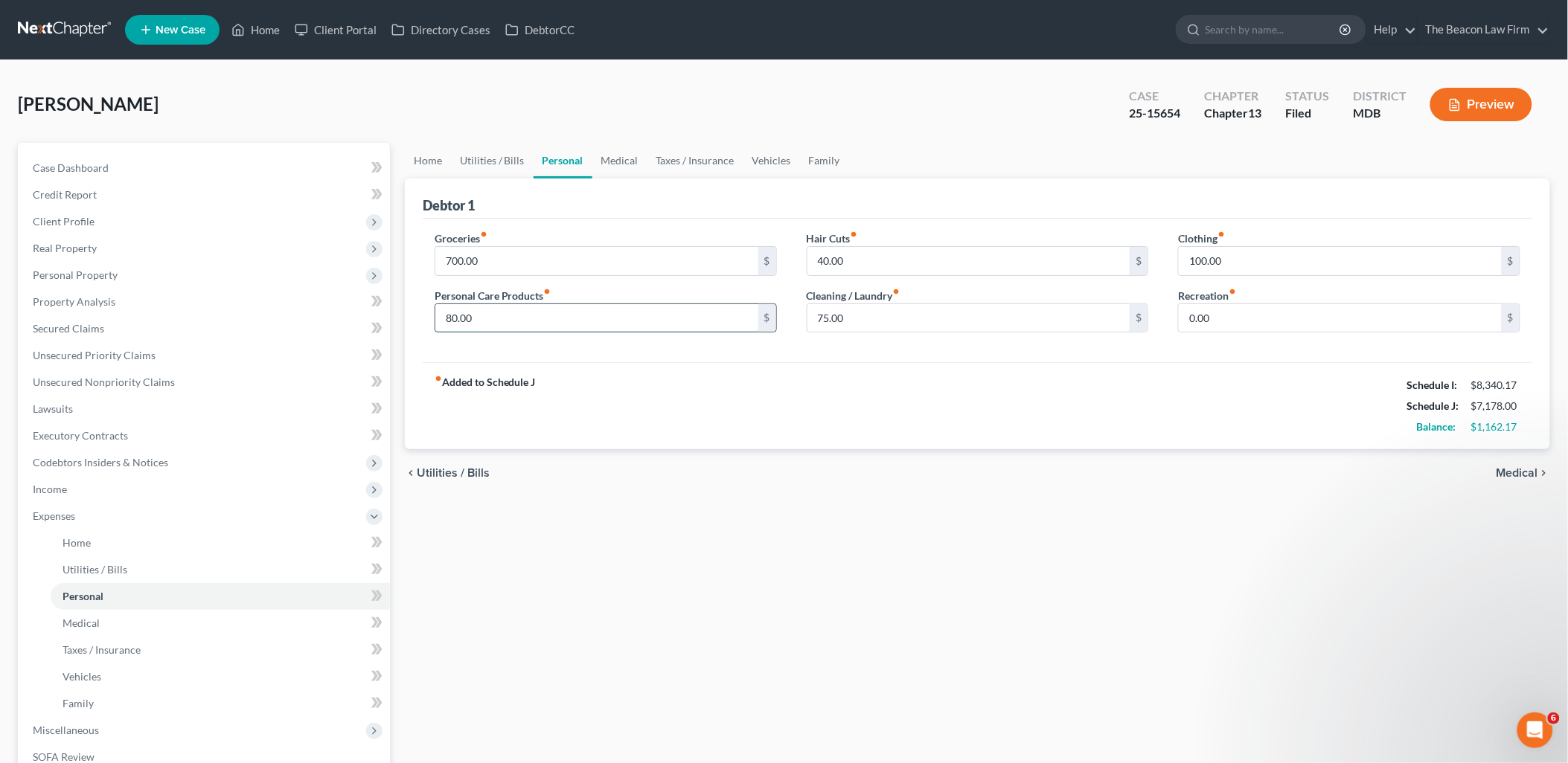
click at [481, 320] on input "80.00" at bounding box center [597, 318] width 323 height 28
type input "240"
type input "0"
type input "100"
click at [611, 156] on link "Medical" at bounding box center [620, 160] width 55 height 35
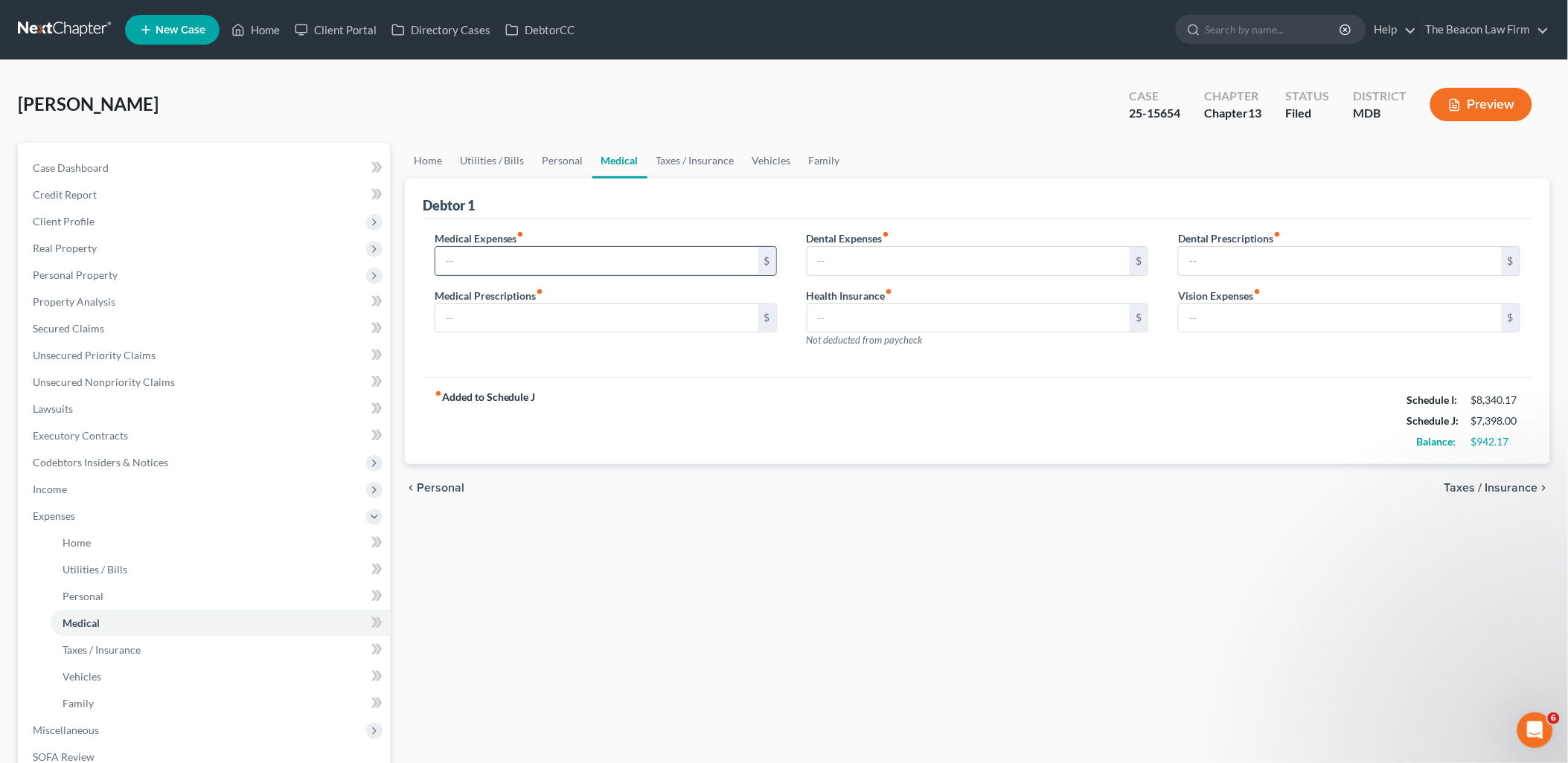
click at [516, 261] on input "text" at bounding box center [597, 261] width 323 height 28
type input "45"
click at [686, 157] on link "Taxes / Insurance" at bounding box center [695, 160] width 96 height 35
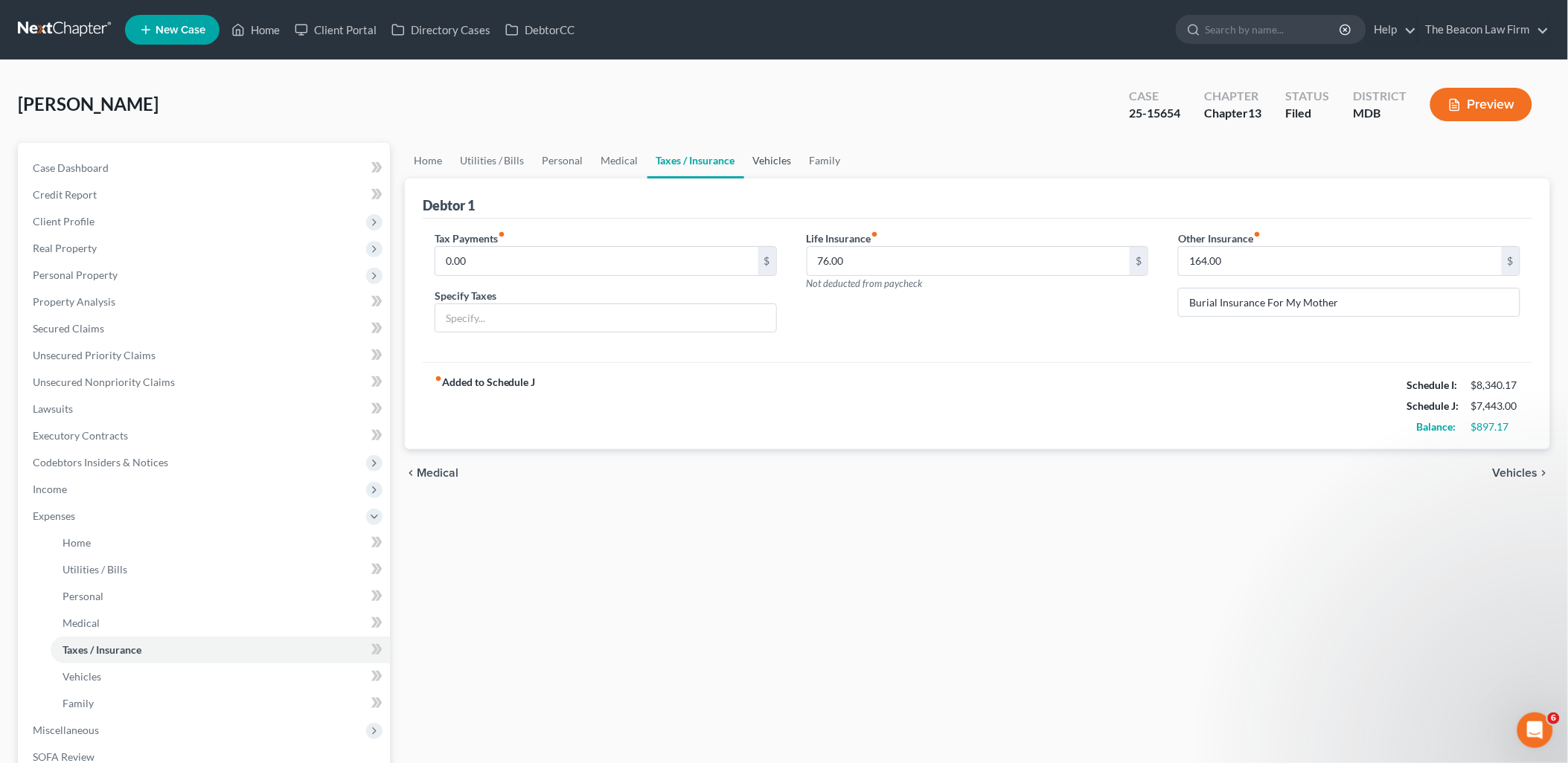
click at [762, 157] on link "Vehicles" at bounding box center [773, 160] width 57 height 35
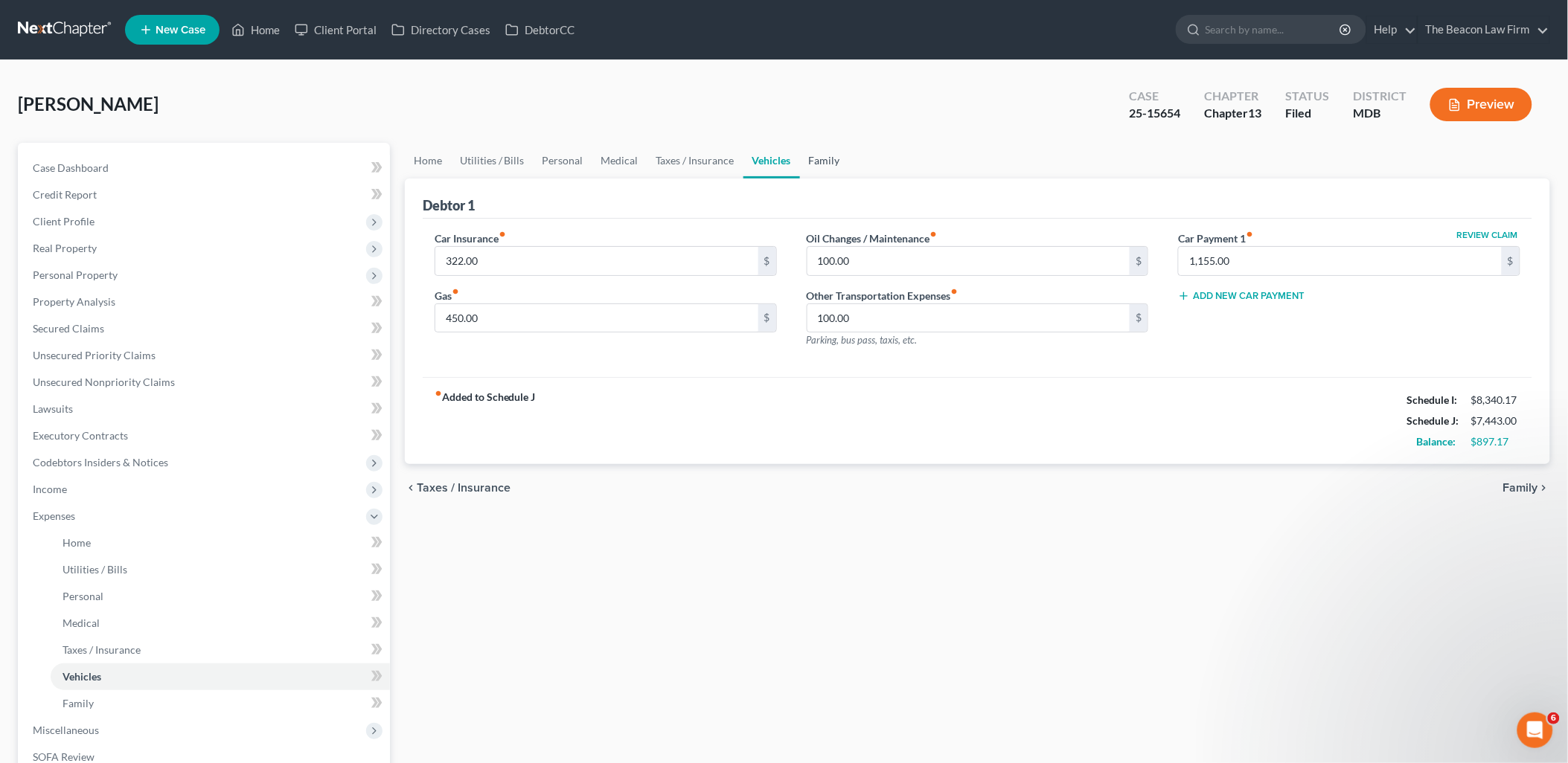
click at [831, 157] on link "Family" at bounding box center [825, 160] width 49 height 35
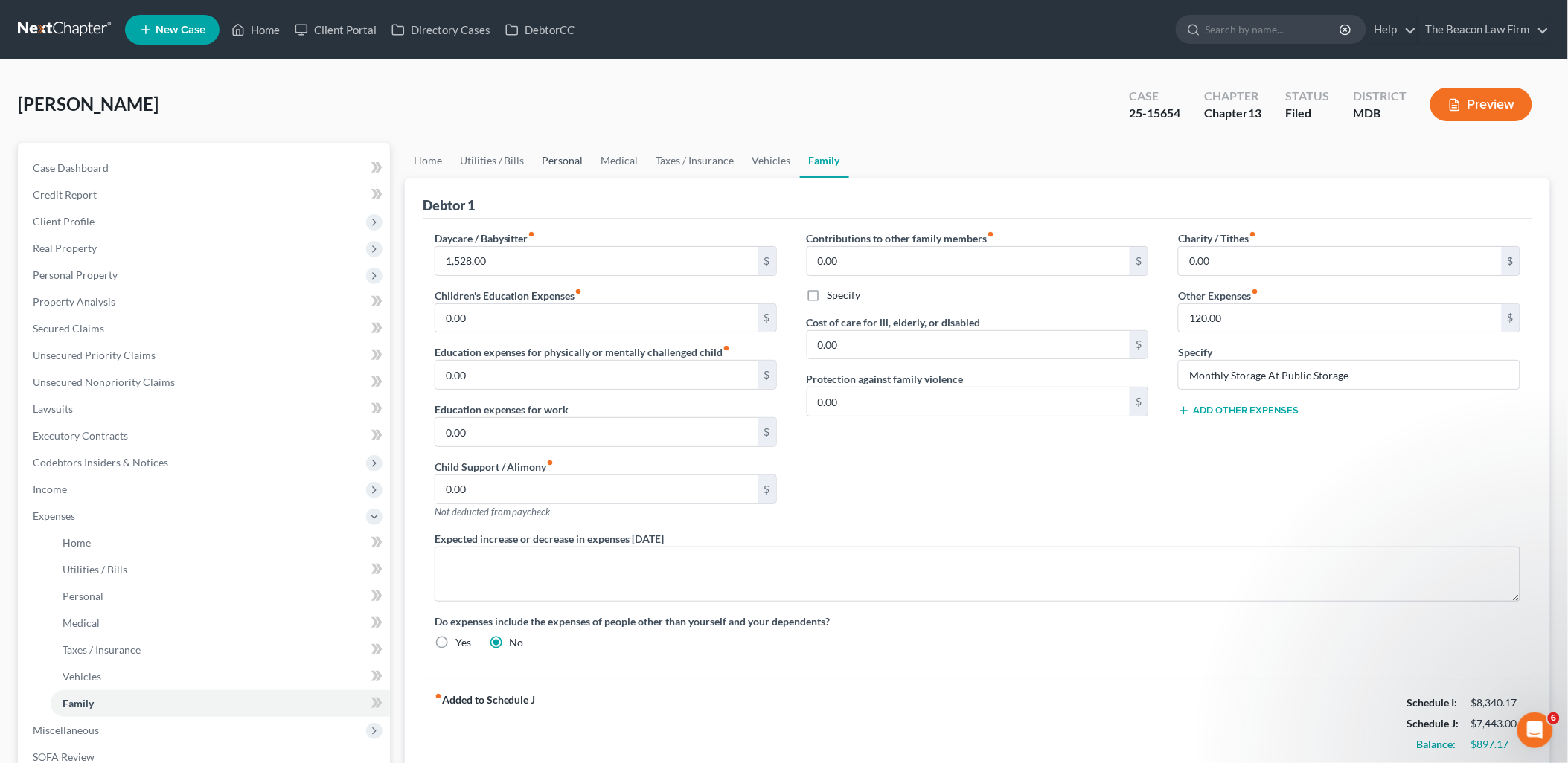
click at [554, 164] on link "Personal" at bounding box center [562, 160] width 59 height 35
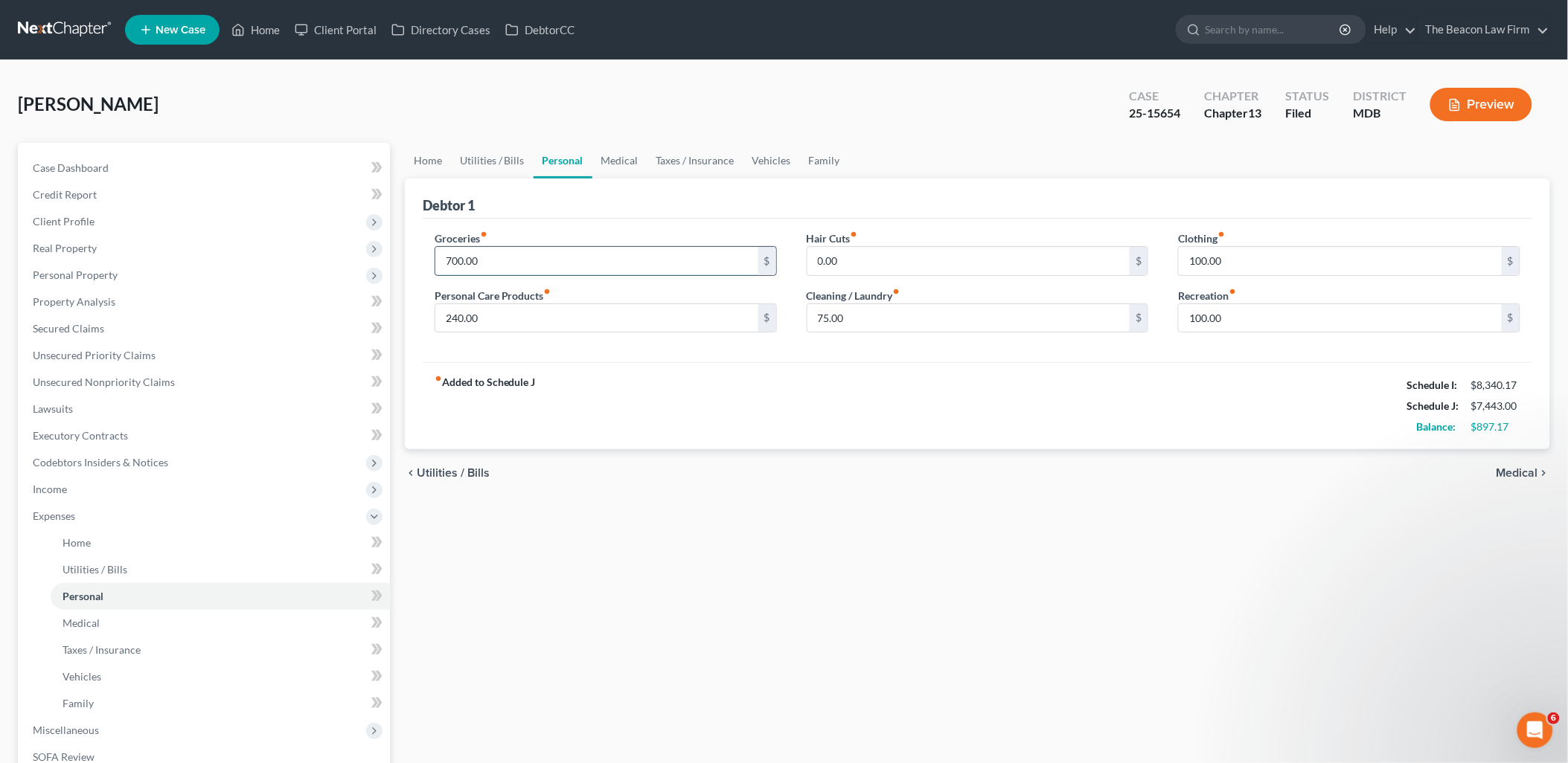
click at [525, 254] on input "700.00" at bounding box center [597, 261] width 323 height 28
click at [506, 268] on input "850" at bounding box center [597, 261] width 323 height 28
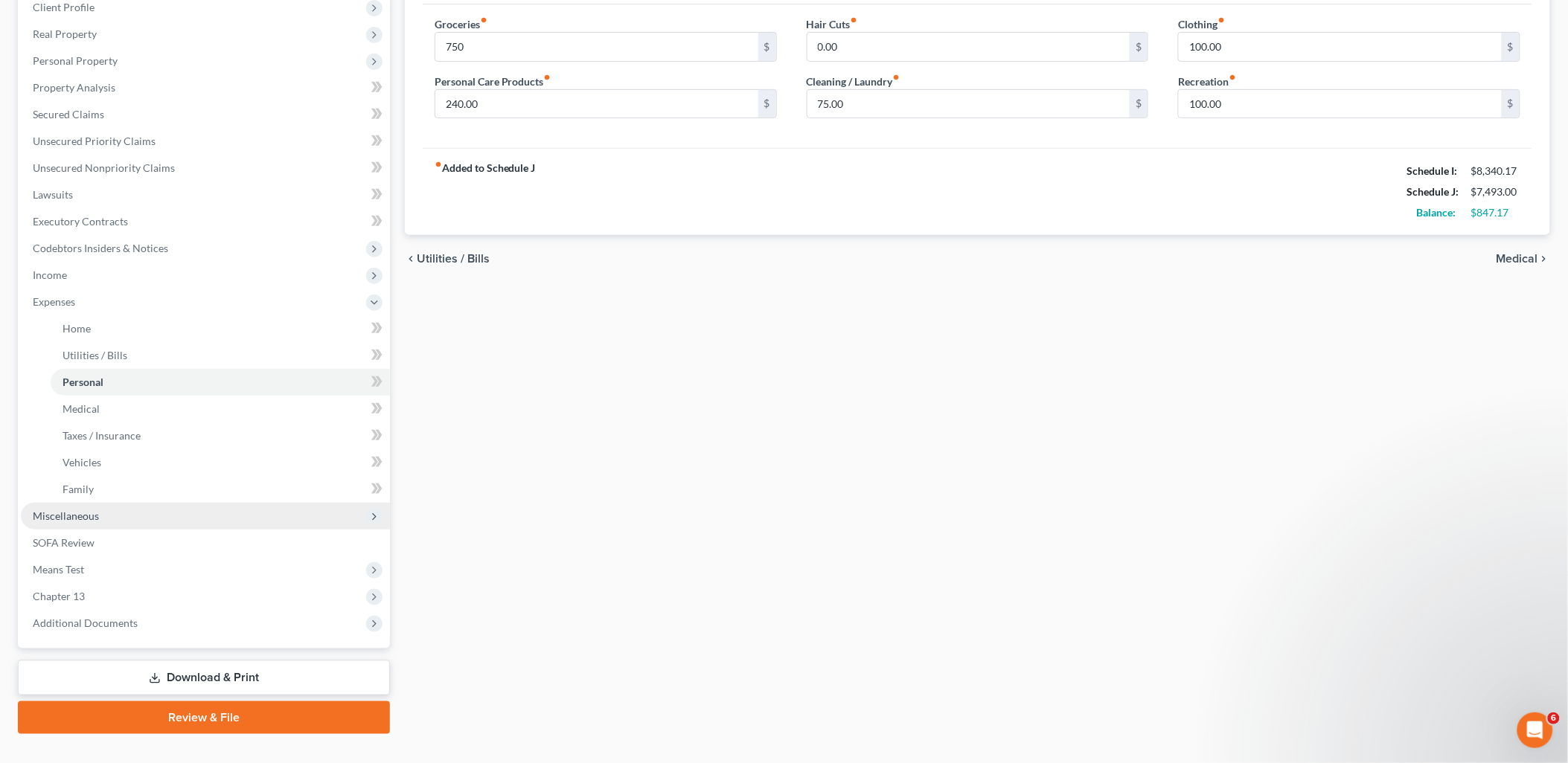
scroll to position [239, 0]
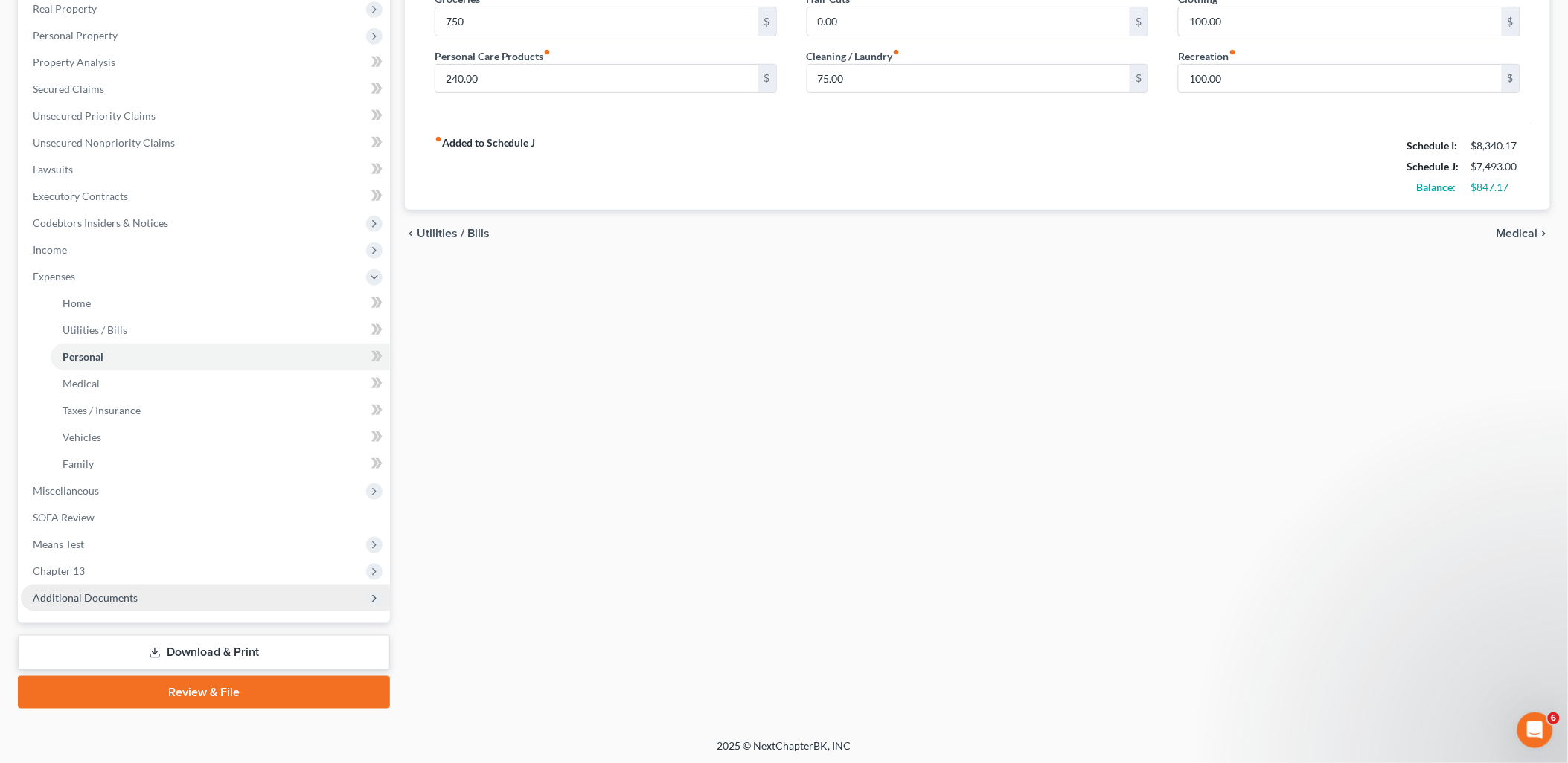
drag, startPoint x: 180, startPoint y: 652, endPoint x: 271, endPoint y: 608, distance: 101.1
click at [180, 652] on link "Download & Print" at bounding box center [204, 653] width 372 height 35
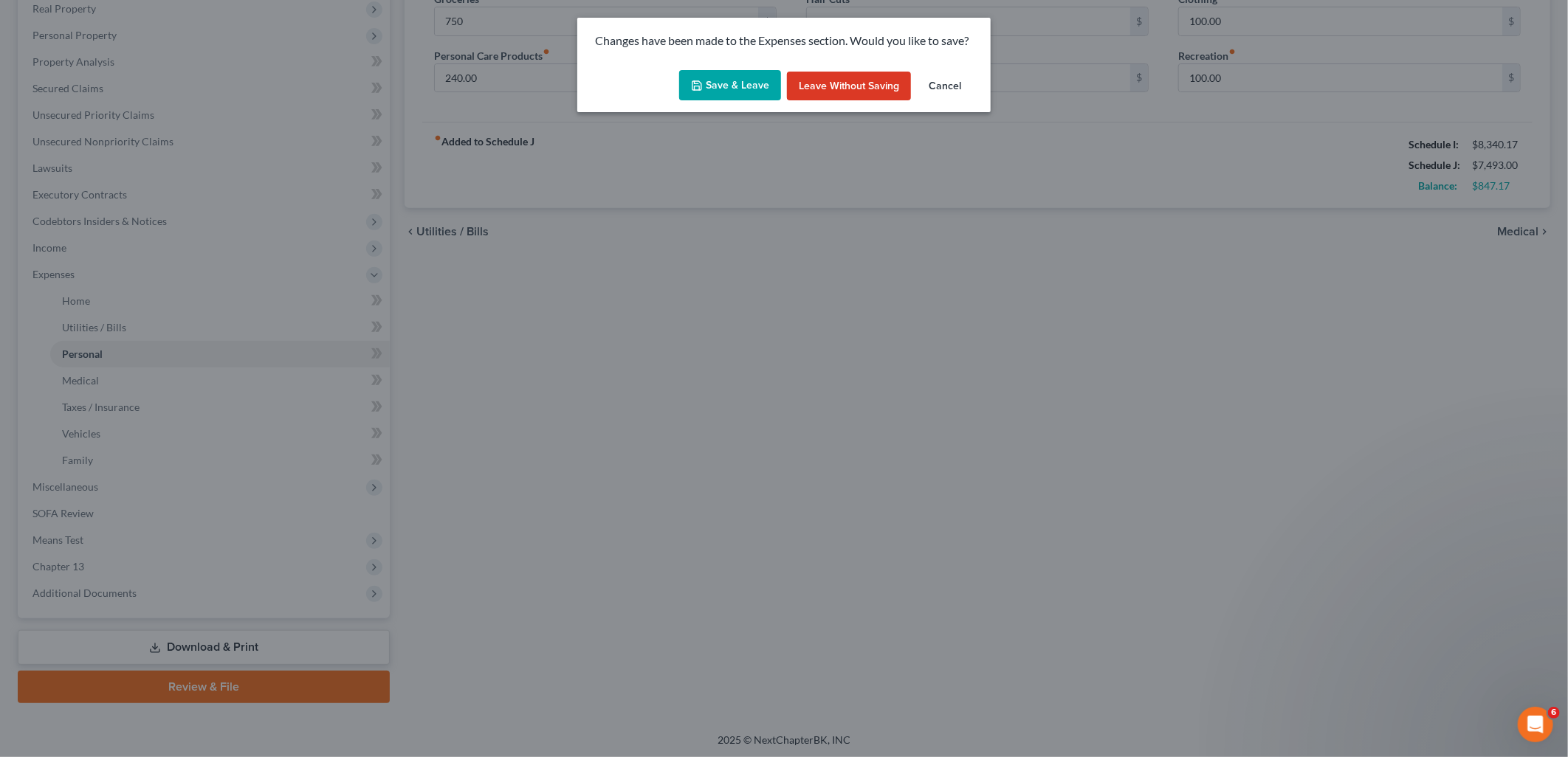
click at [713, 87] on button "Save & Leave" at bounding box center [730, 86] width 102 height 31
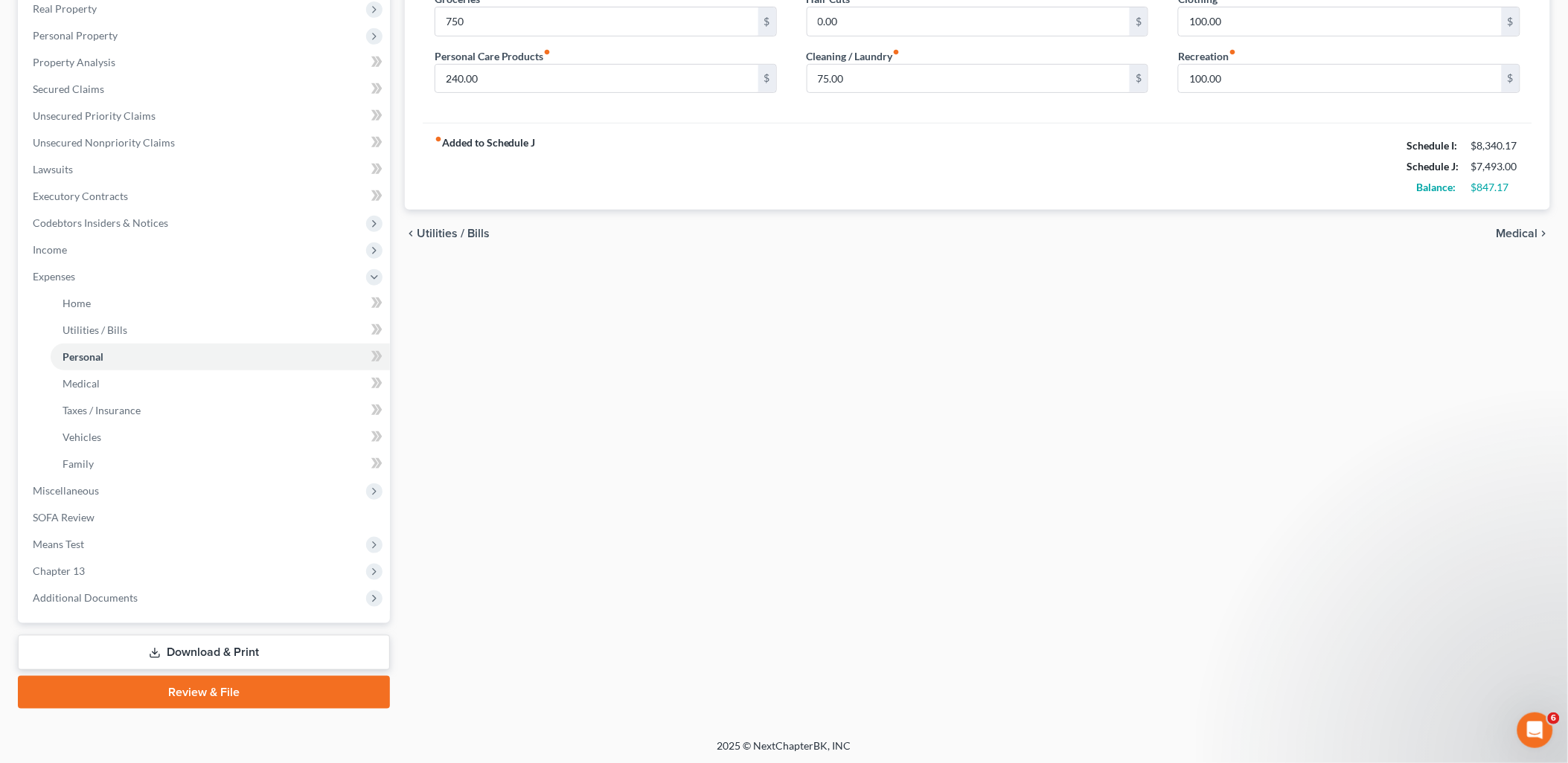
type input "750.00"
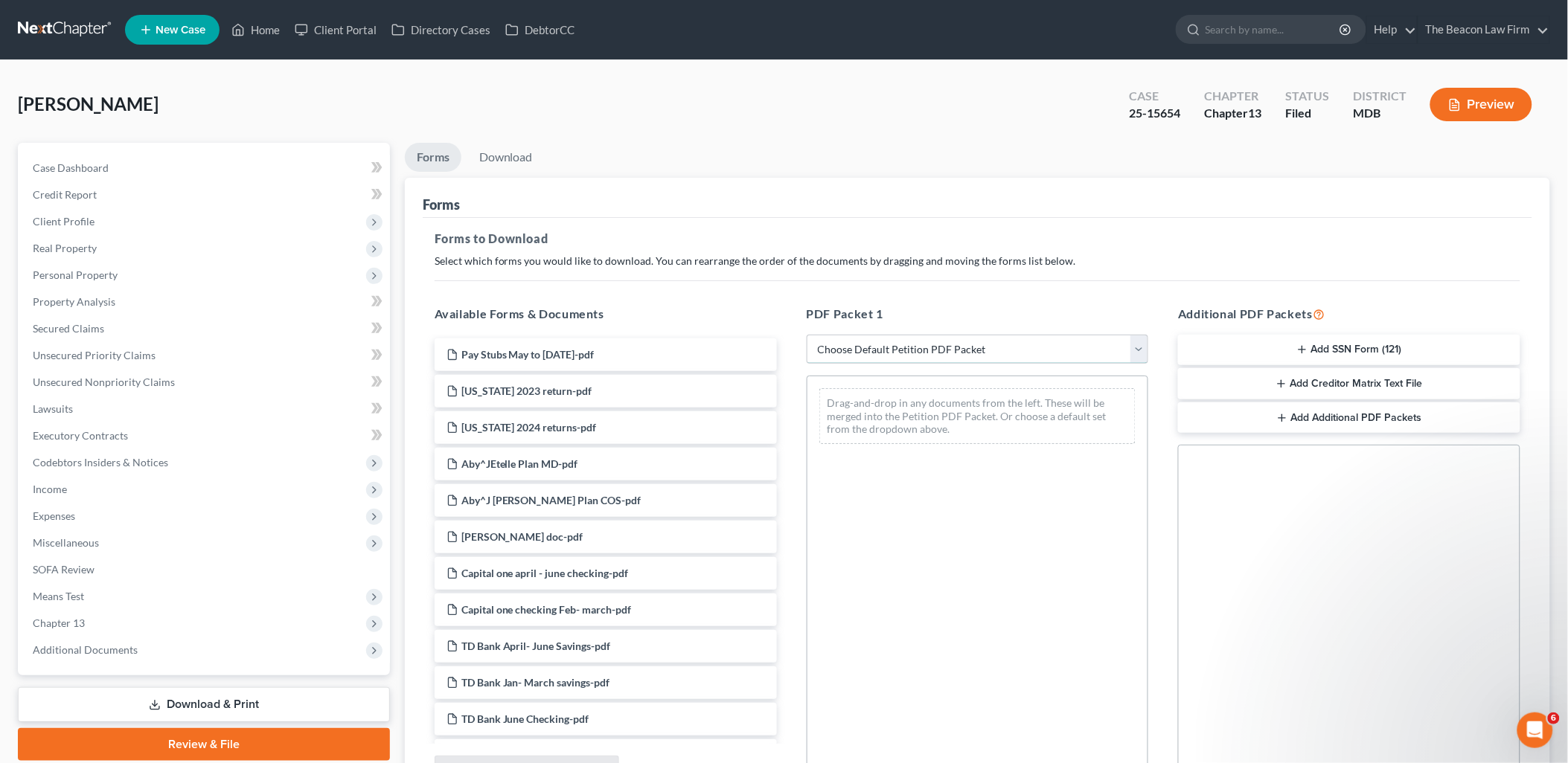
click at [910, 354] on select "Choose Default Petition PDF Packet Complete Bankruptcy Petition (all forms and …" at bounding box center [977, 350] width 343 height 30
select select "2"
click at [806, 335] on select "Choose Default Petition PDF Packet Complete Bankruptcy Petition (all forms and …" at bounding box center [977, 350] width 343 height 30
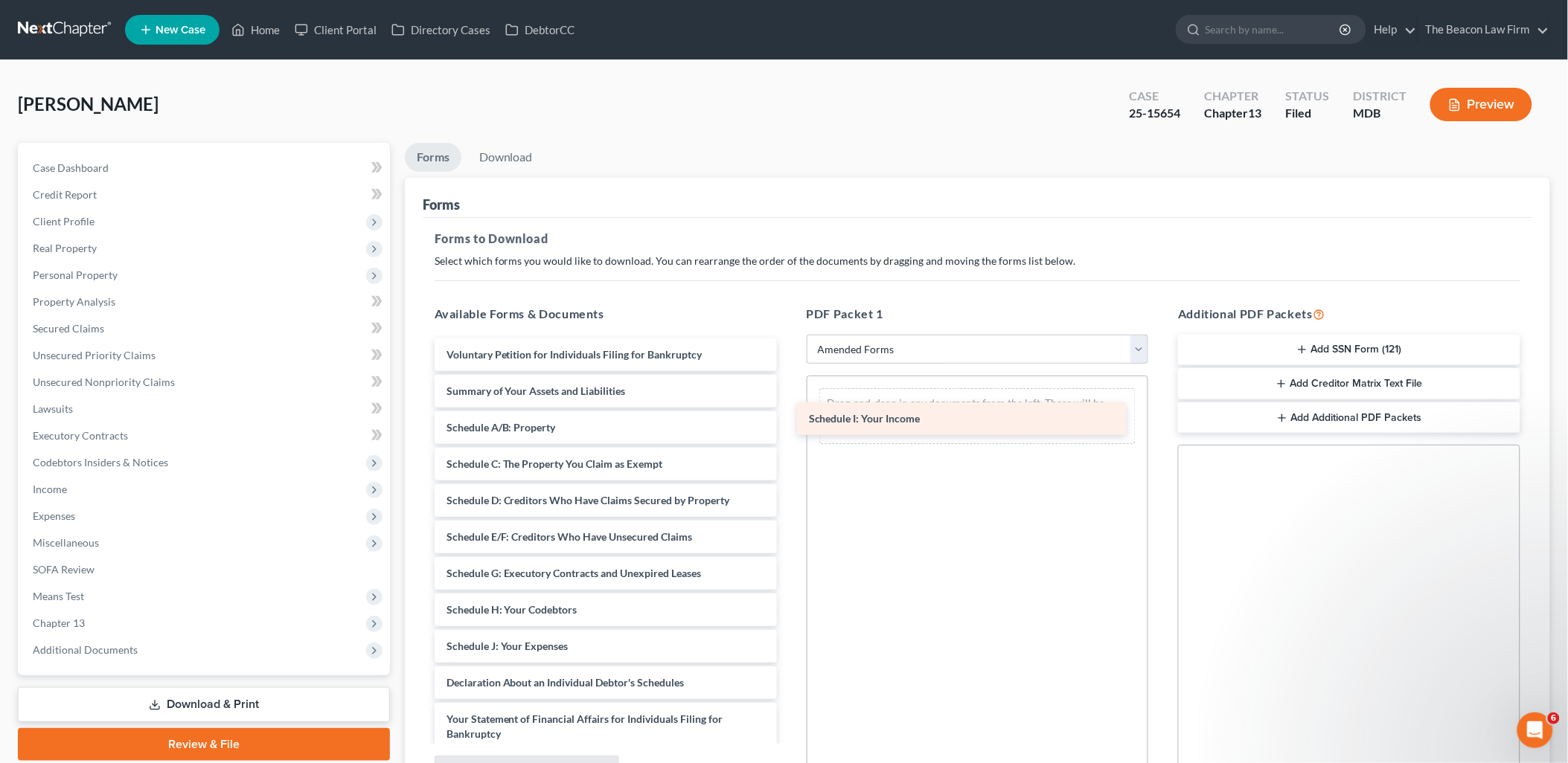
drag, startPoint x: 542, startPoint y: 651, endPoint x: 905, endPoint y: 423, distance: 428.7
click at [789, 423] on div "Schedule I: Your Income Voluntary Petition for Individuals Filing for Bankruptc…" at bounding box center [606, 661] width 366 height 646
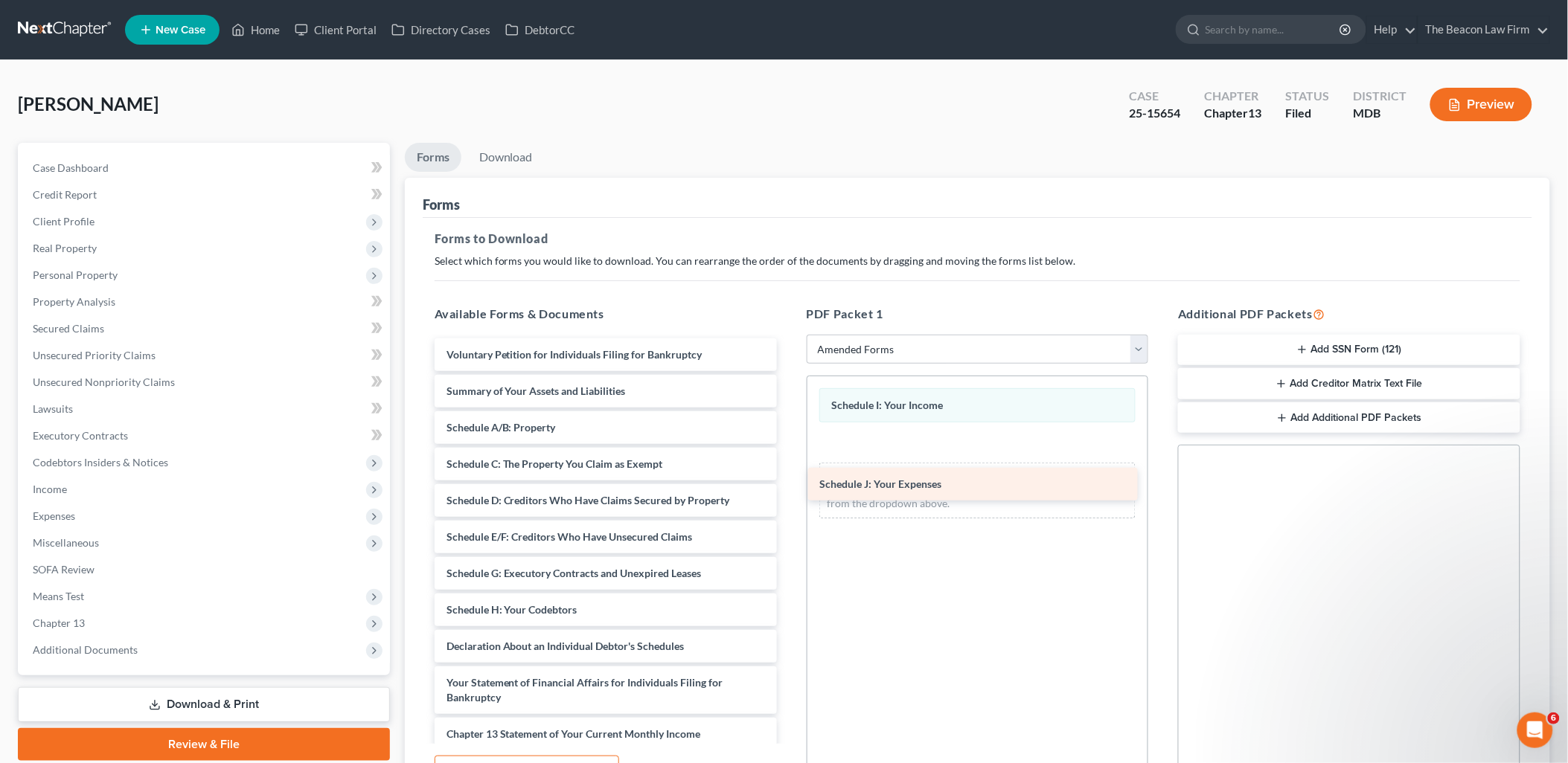
drag, startPoint x: 517, startPoint y: 647, endPoint x: 898, endPoint y: 448, distance: 429.8
click at [789, 450] on div "Schedule J: Your Expenses Voluntary Petition for Individuals Filing for Bankrup…" at bounding box center [606, 643] width 366 height 609
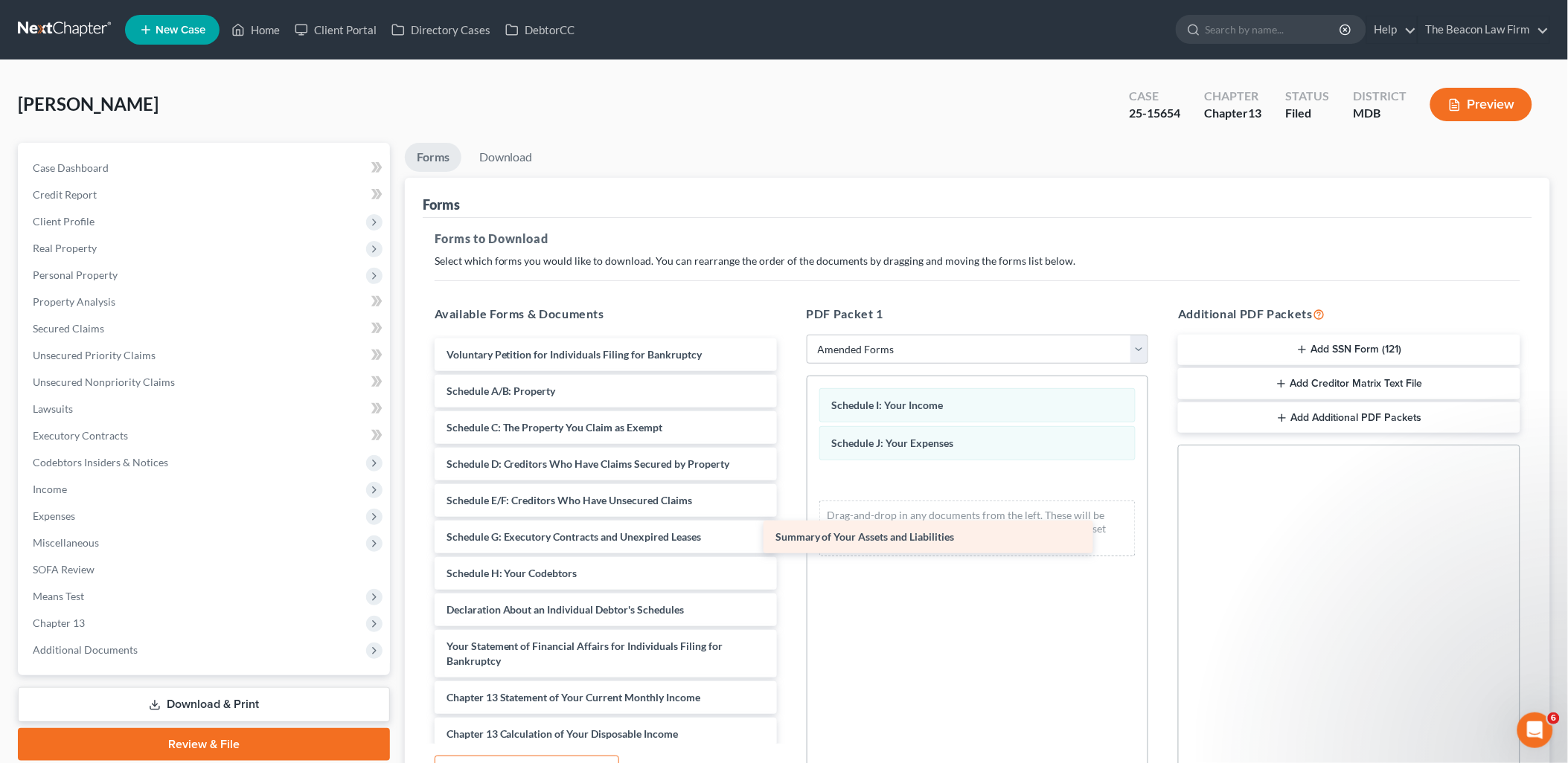
drag, startPoint x: 494, startPoint y: 398, endPoint x: 875, endPoint y: 504, distance: 395.5
click at [789, 504] on div "Summary of Your Assets and Liabilities Voluntary Petition for Individuals Filin…" at bounding box center [606, 625] width 366 height 573
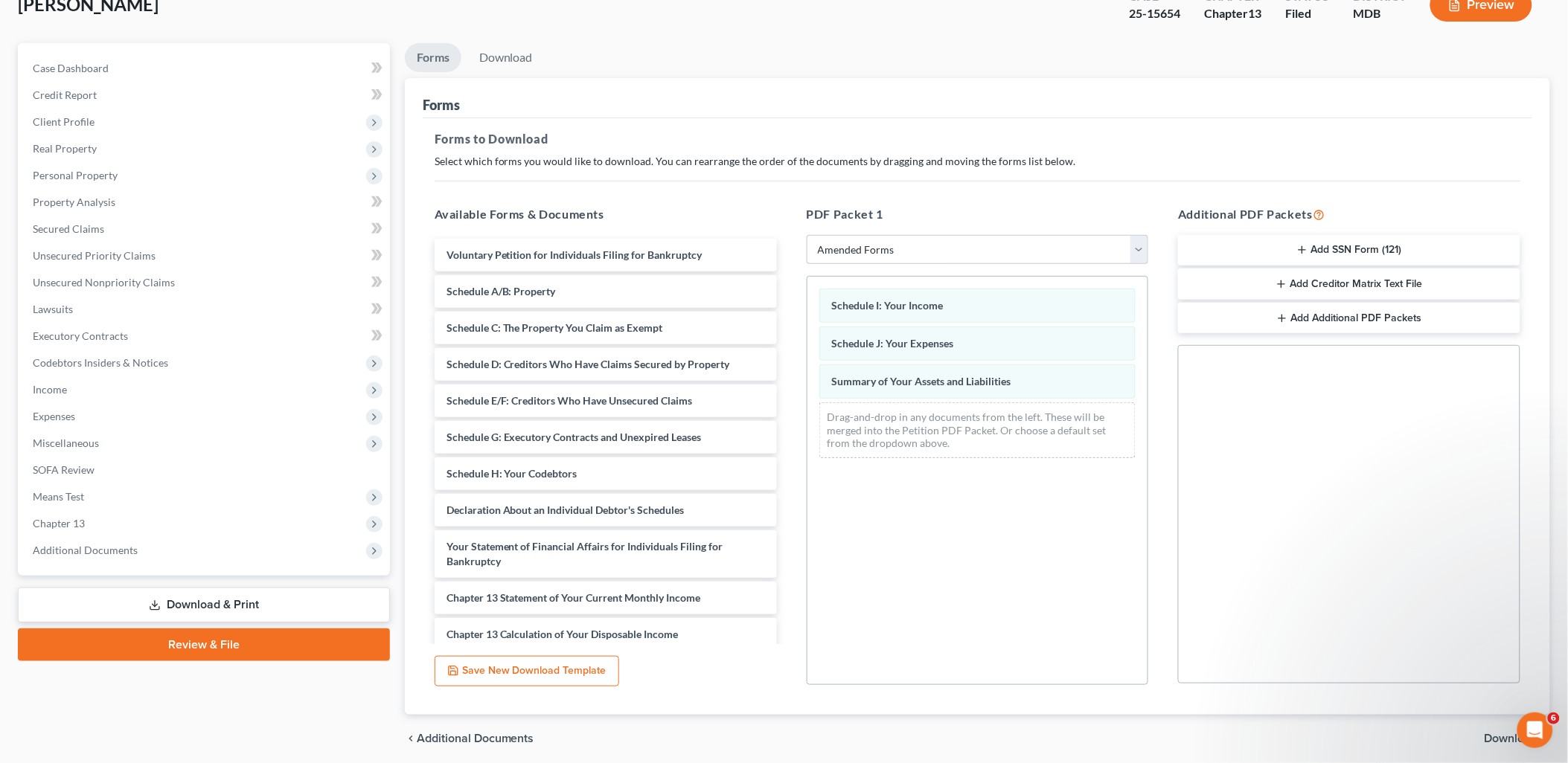
scroll to position [155, 0]
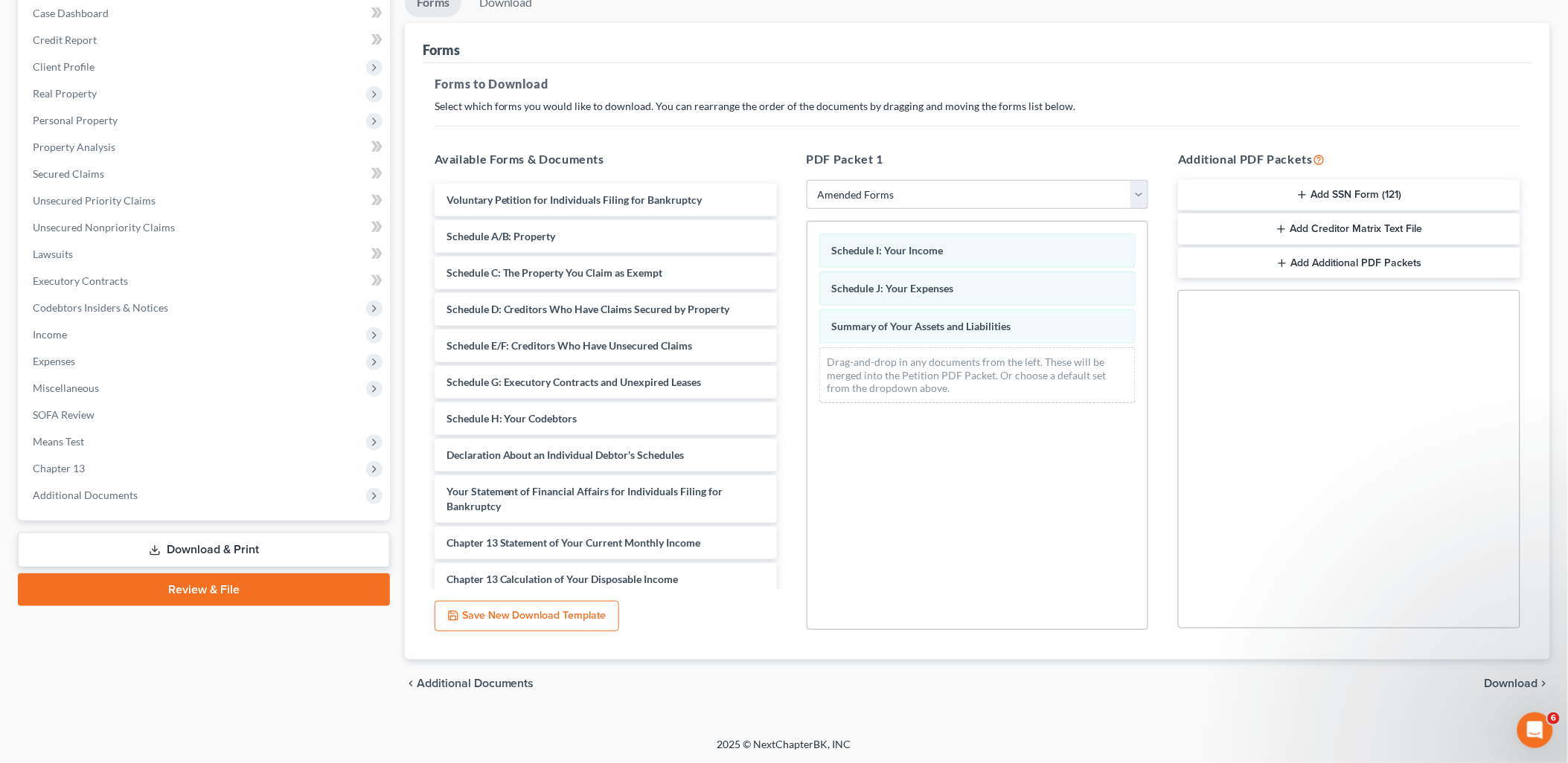
click at [1507, 678] on span "Download" at bounding box center [1511, 683] width 54 height 12
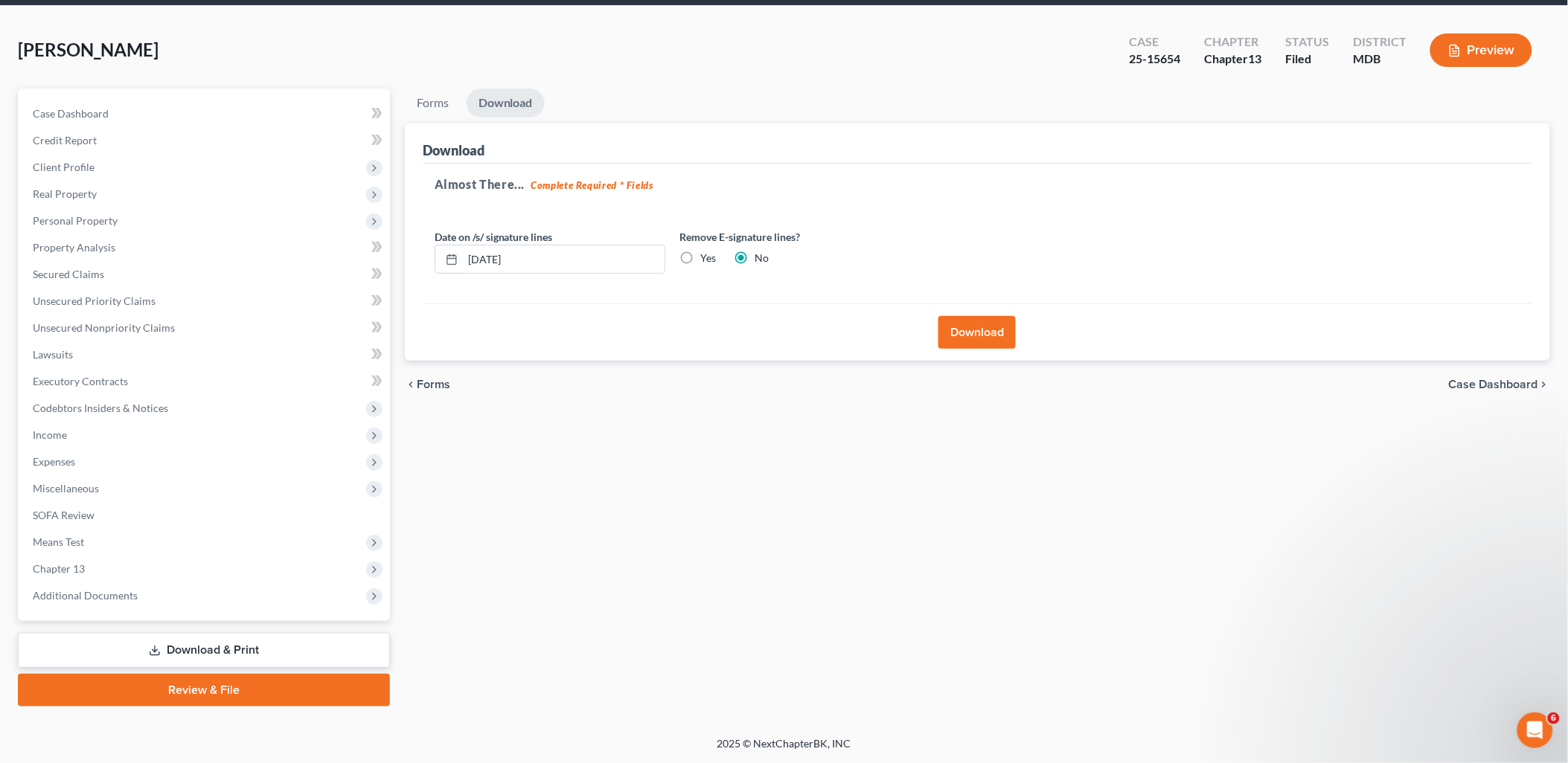
scroll to position [52, 0]
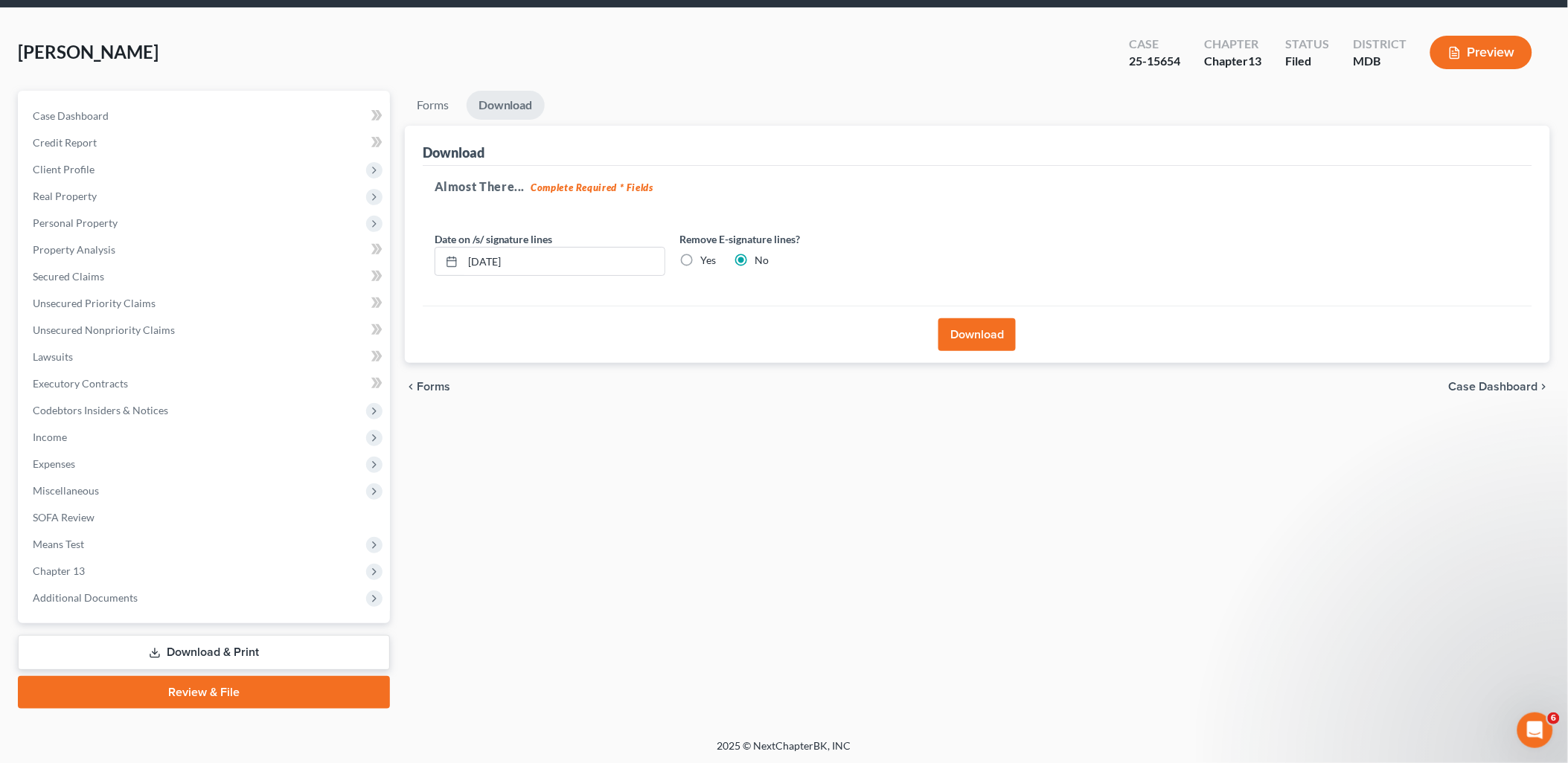
click at [1006, 331] on button "Download" at bounding box center [977, 335] width 77 height 33
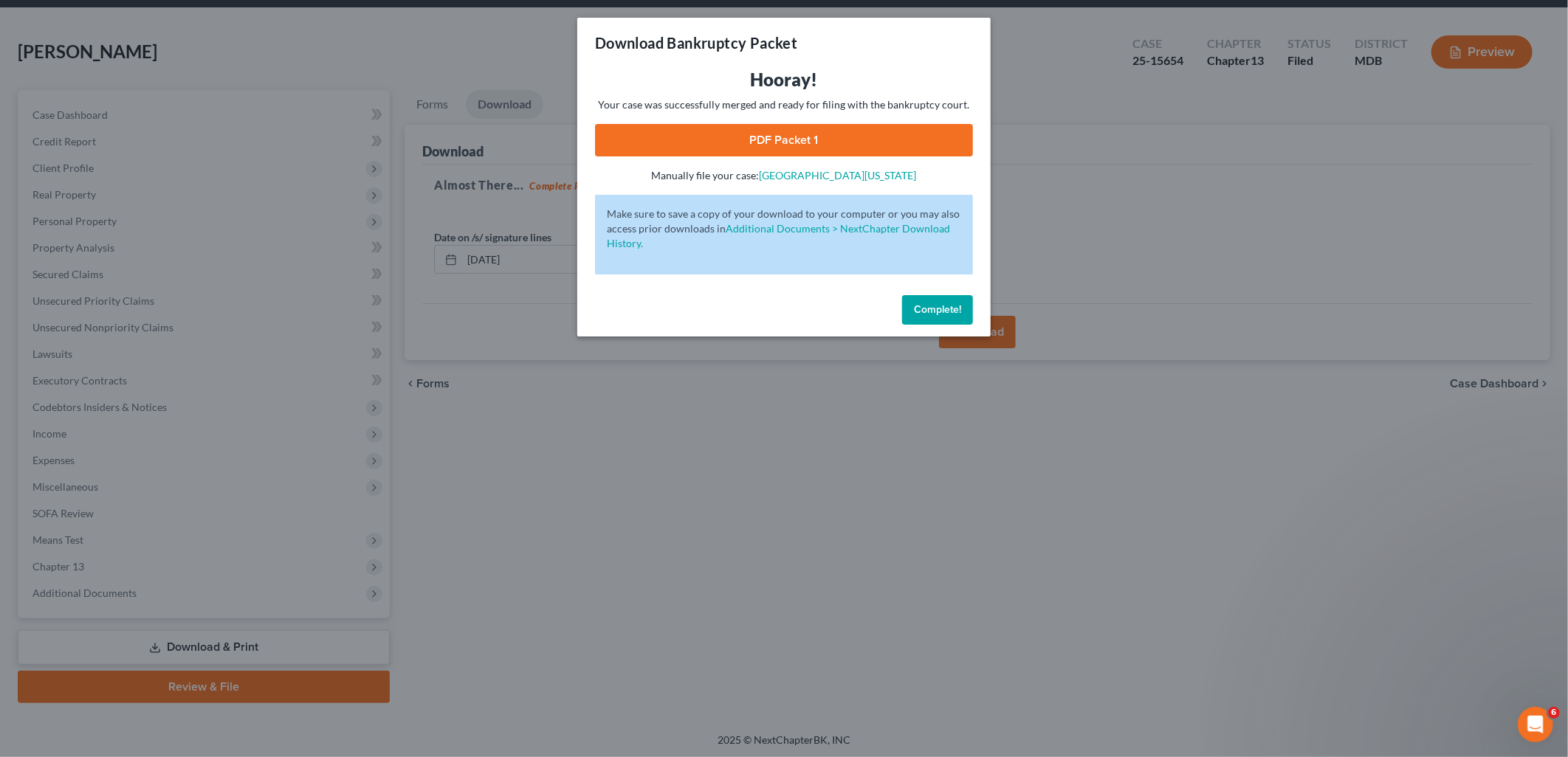
click at [764, 134] on link "PDF Packet 1" at bounding box center [784, 141] width 378 height 33
drag, startPoint x: 955, startPoint y: 318, endPoint x: 888, endPoint y: 266, distance: 84.8
click at [952, 318] on button "Complete!" at bounding box center [938, 310] width 71 height 30
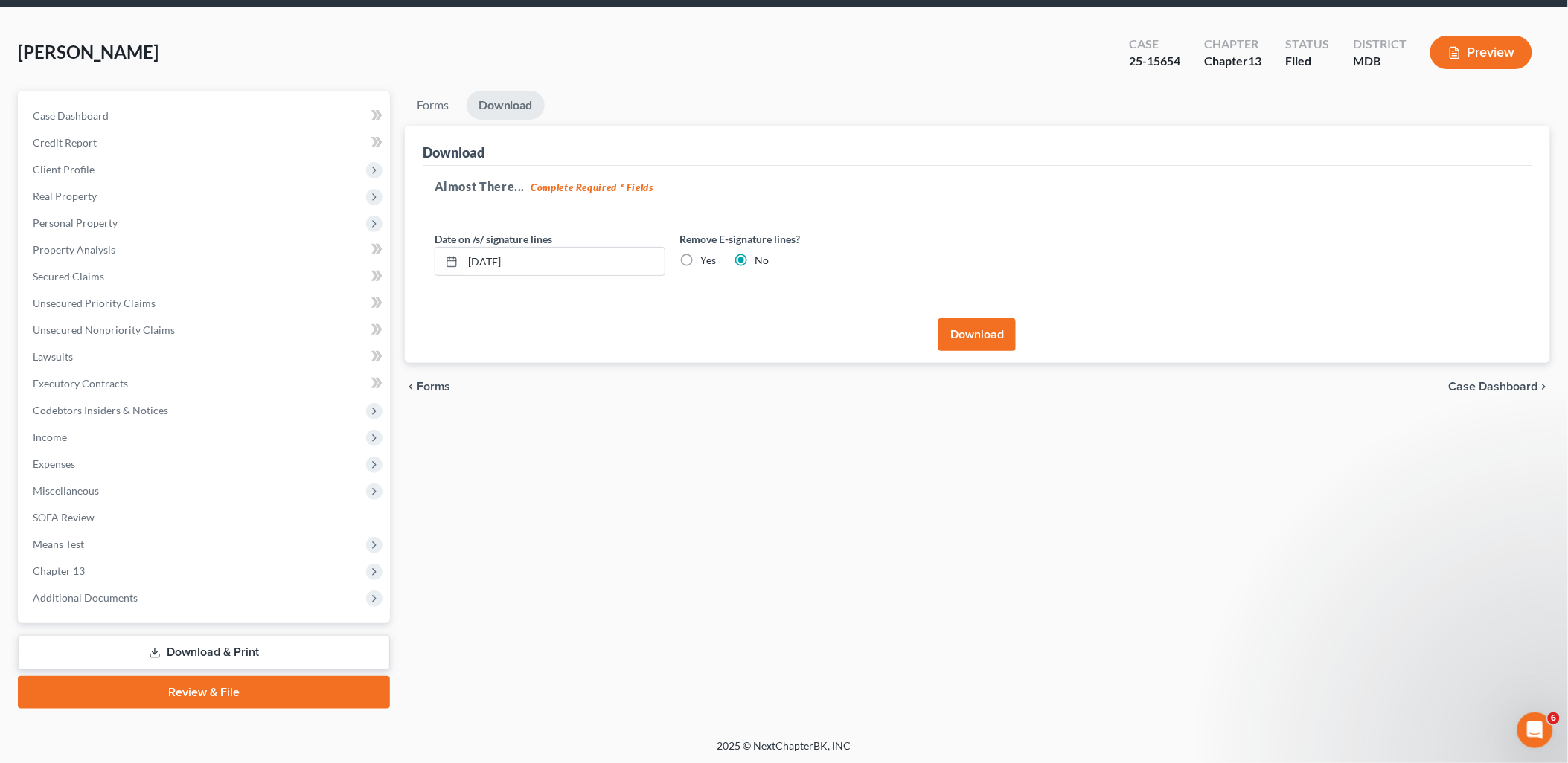
click at [1114, 436] on div "Forms Download Forms Forms to Download Select which forms you would like to dow…" at bounding box center [977, 399] width 1160 height 618
click at [1087, 500] on div "Forms Download Forms Forms to Download Select which forms you would like to dow…" at bounding box center [977, 399] width 1160 height 618
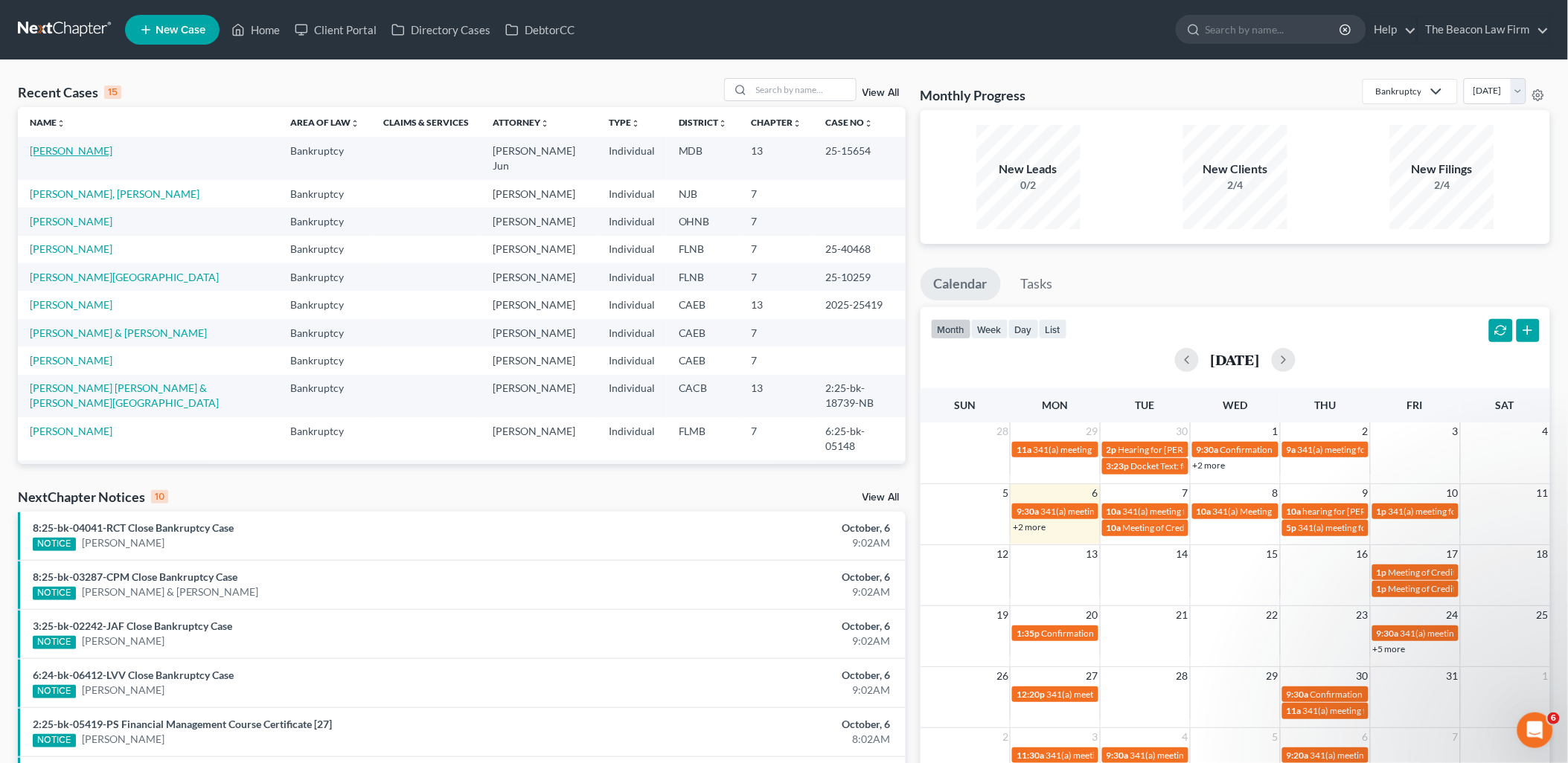
click at [56, 152] on link "[PERSON_NAME]" at bounding box center [71, 150] width 83 height 13
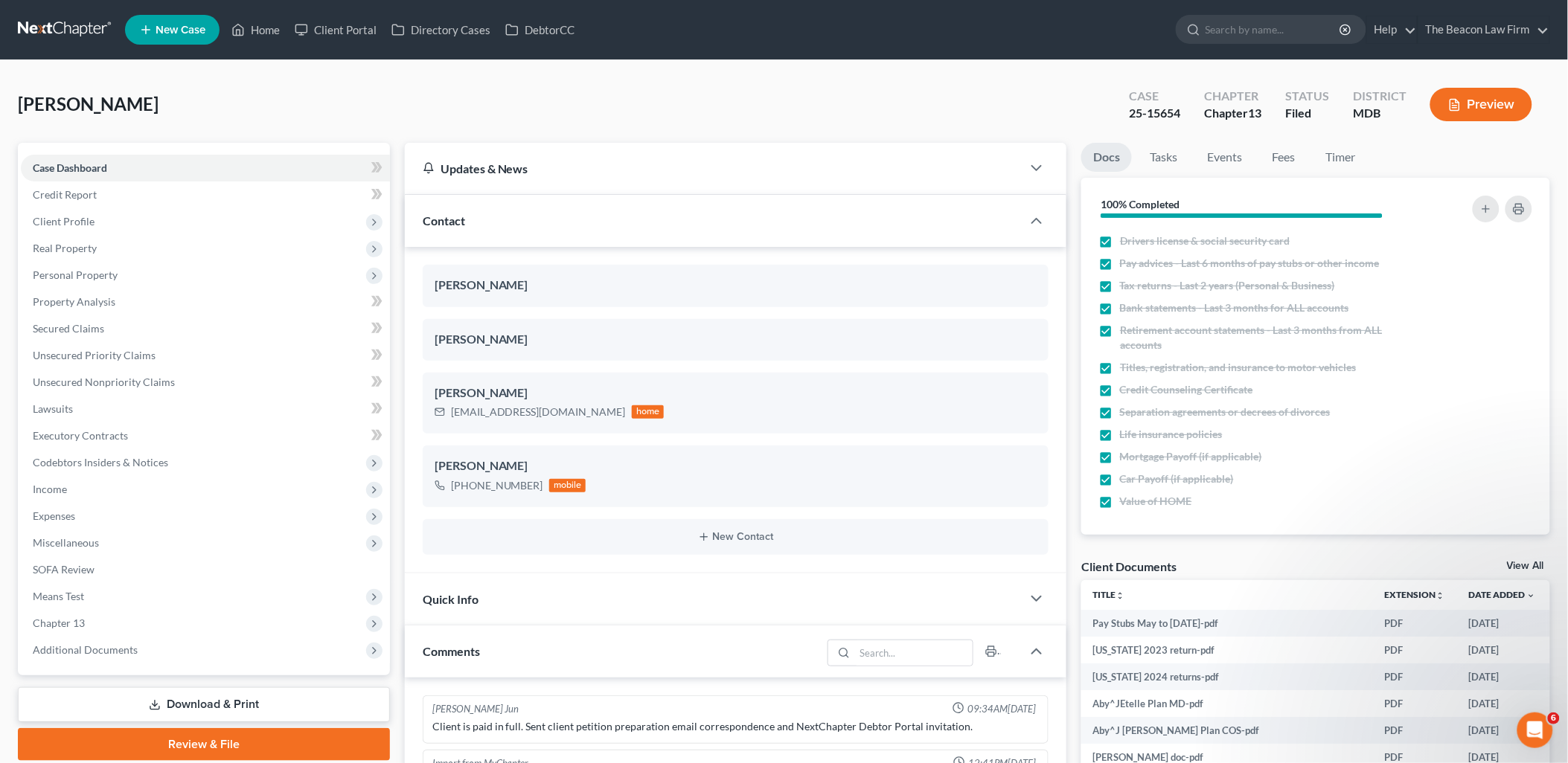
scroll to position [2291, 0]
click at [1525, 559] on div "Client Documents View All" at bounding box center [1315, 569] width 469 height 21
click at [1517, 569] on link "View All" at bounding box center [1525, 565] width 37 height 10
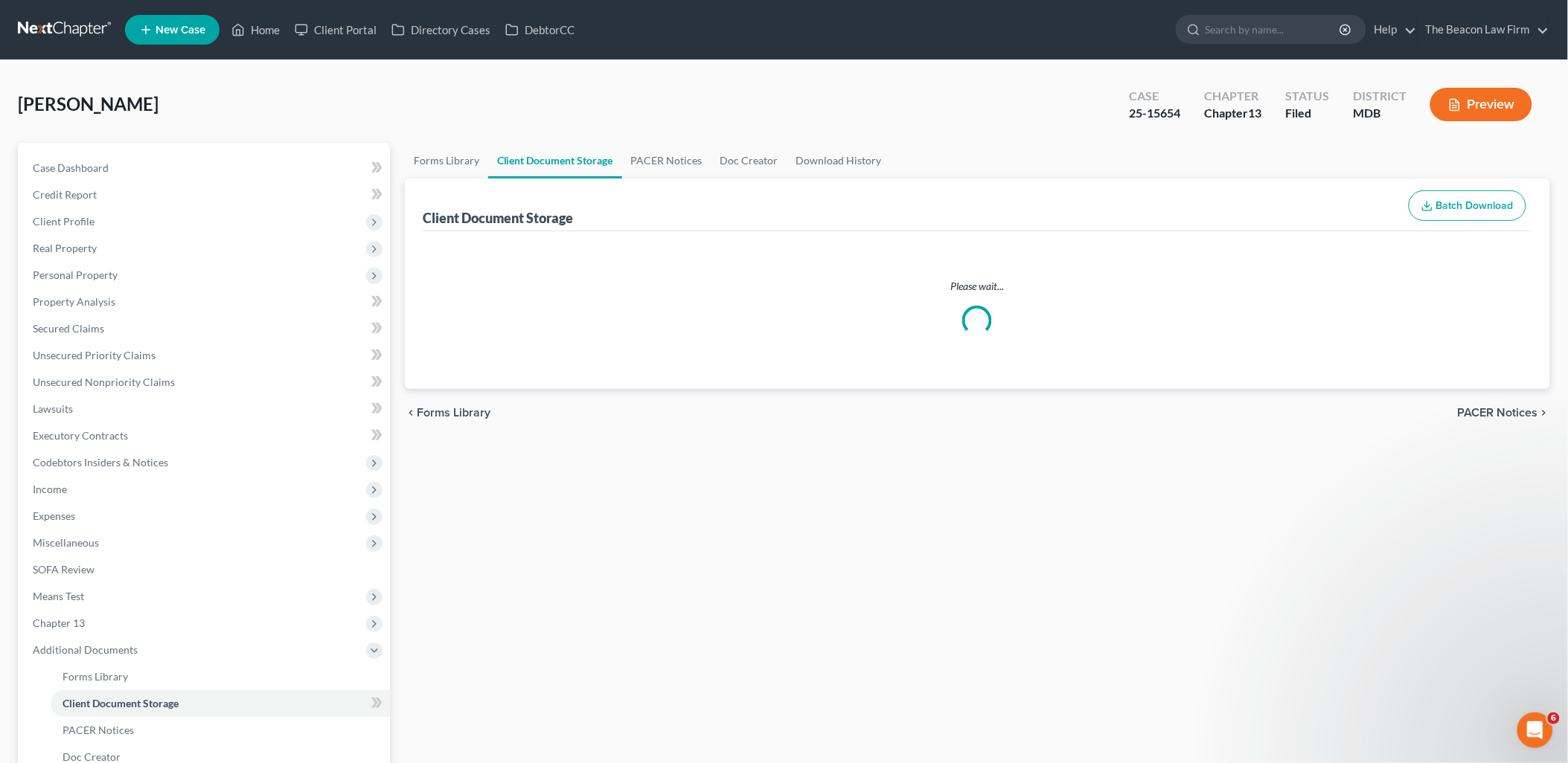
select select "14"
select select "25"
select select "36"
select select "23"
select select "27"
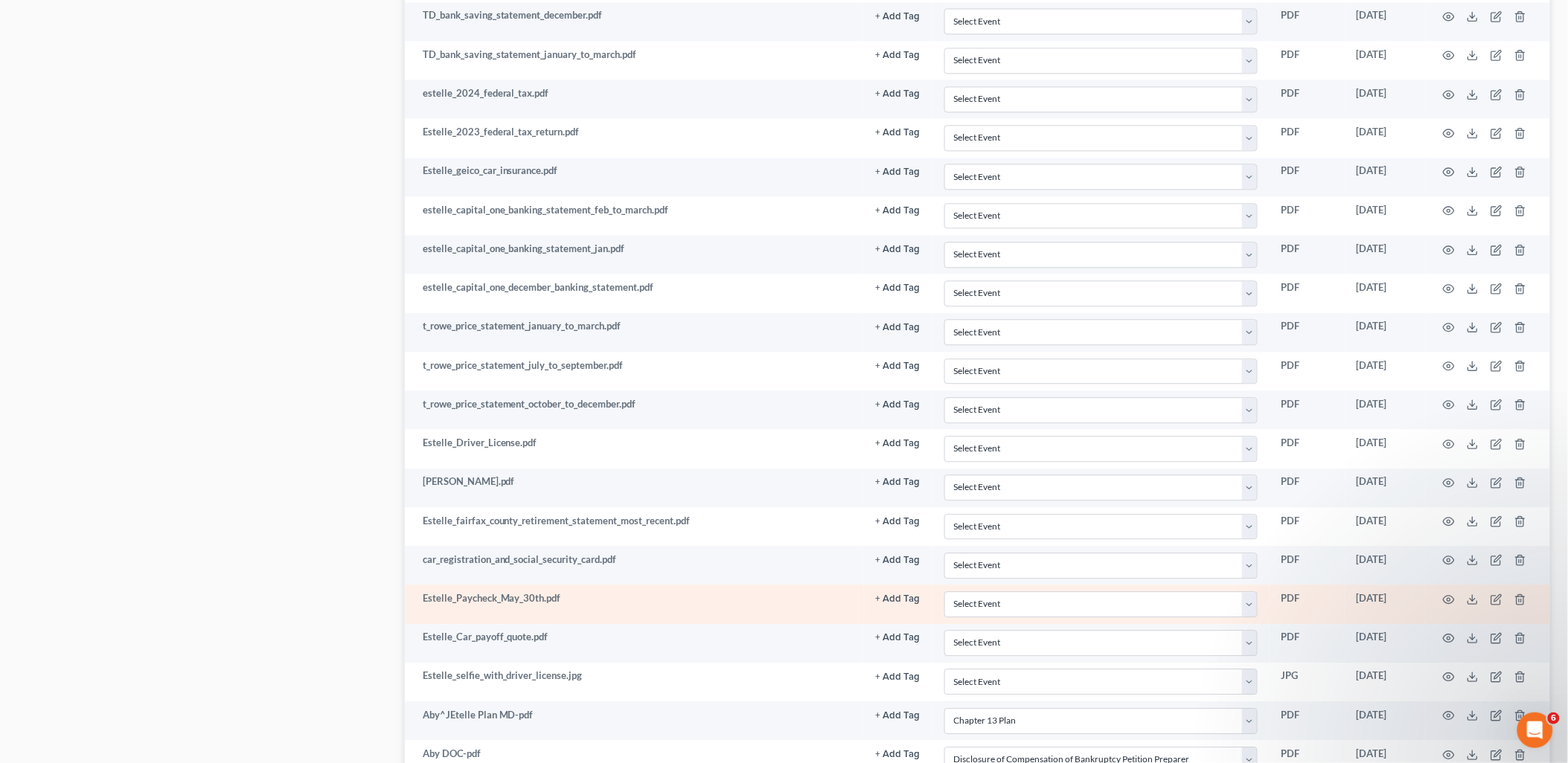
scroll to position [1322, 0]
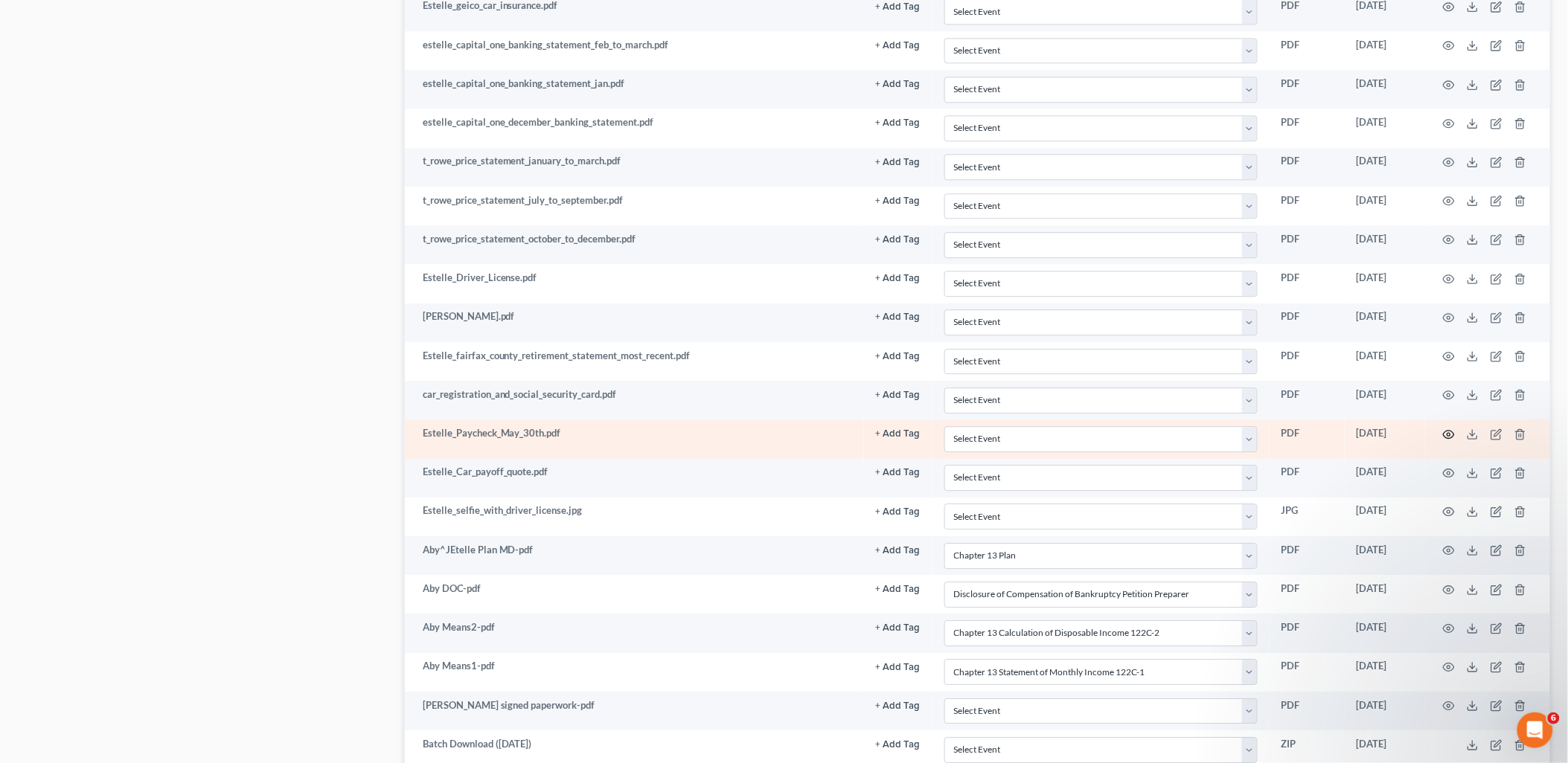
click at [1452, 438] on icon "button" at bounding box center [1448, 434] width 12 height 12
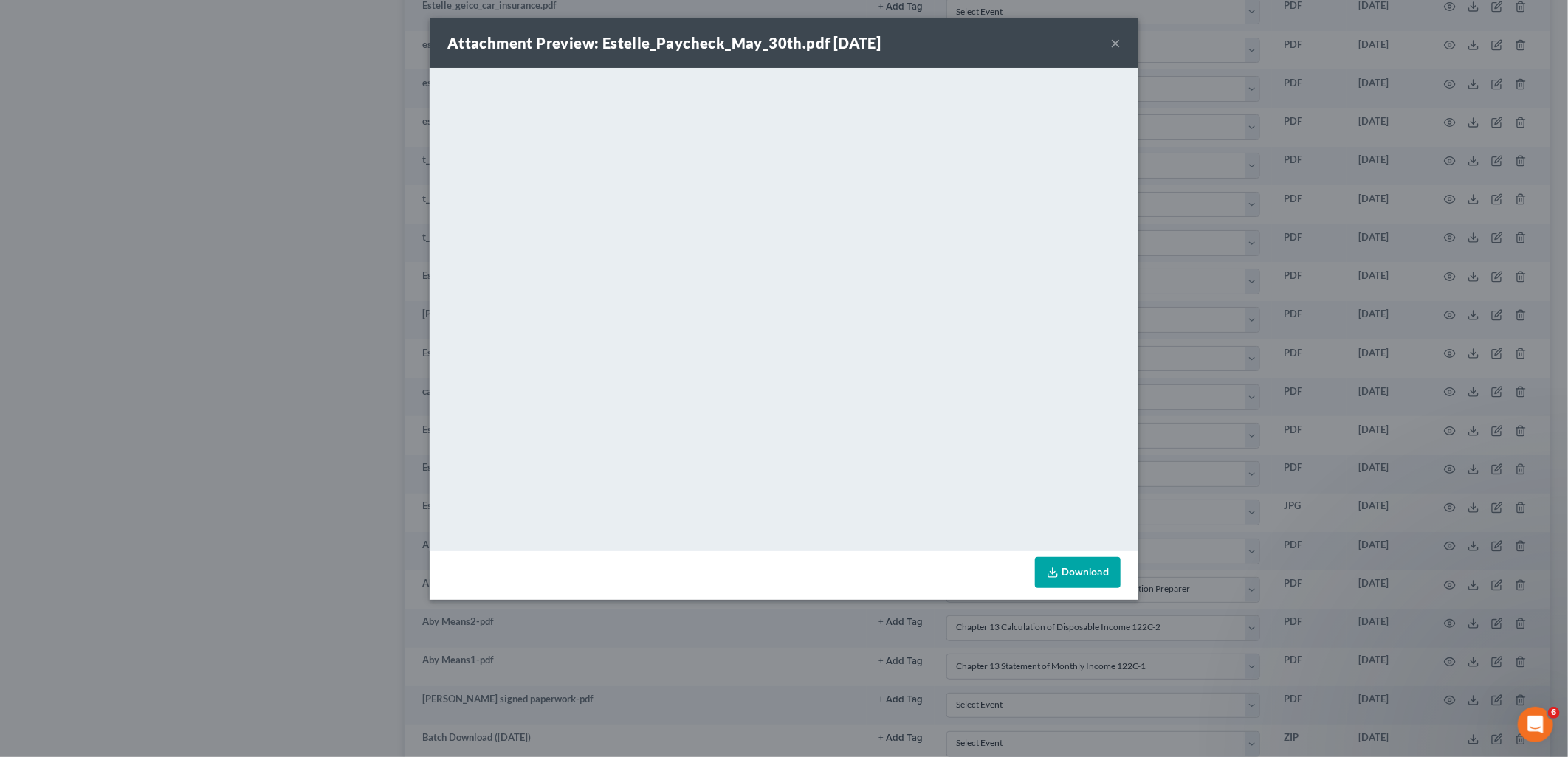
click at [1117, 43] on button "×" at bounding box center [1115, 42] width 10 height 18
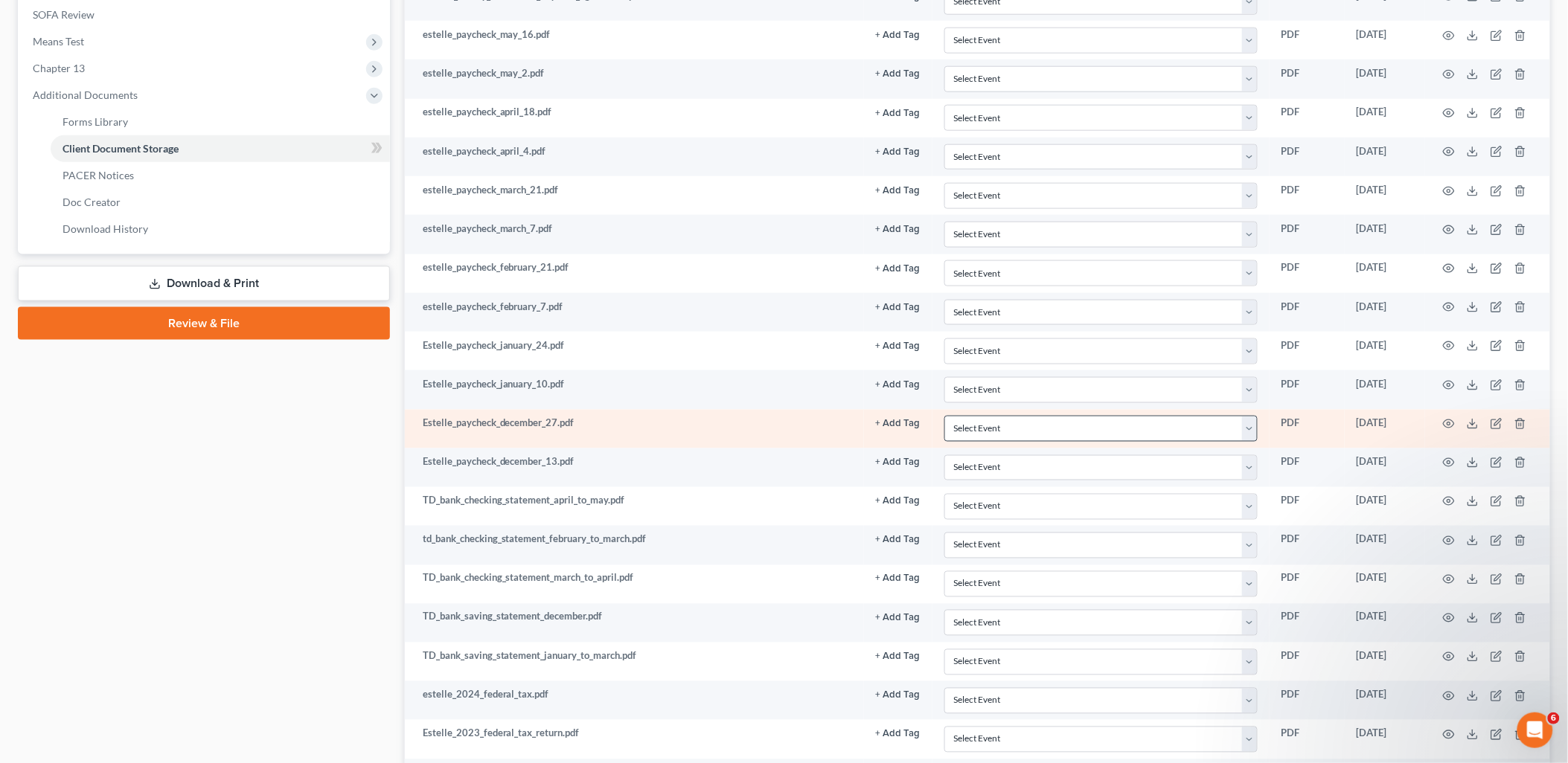
scroll to position [495, 0]
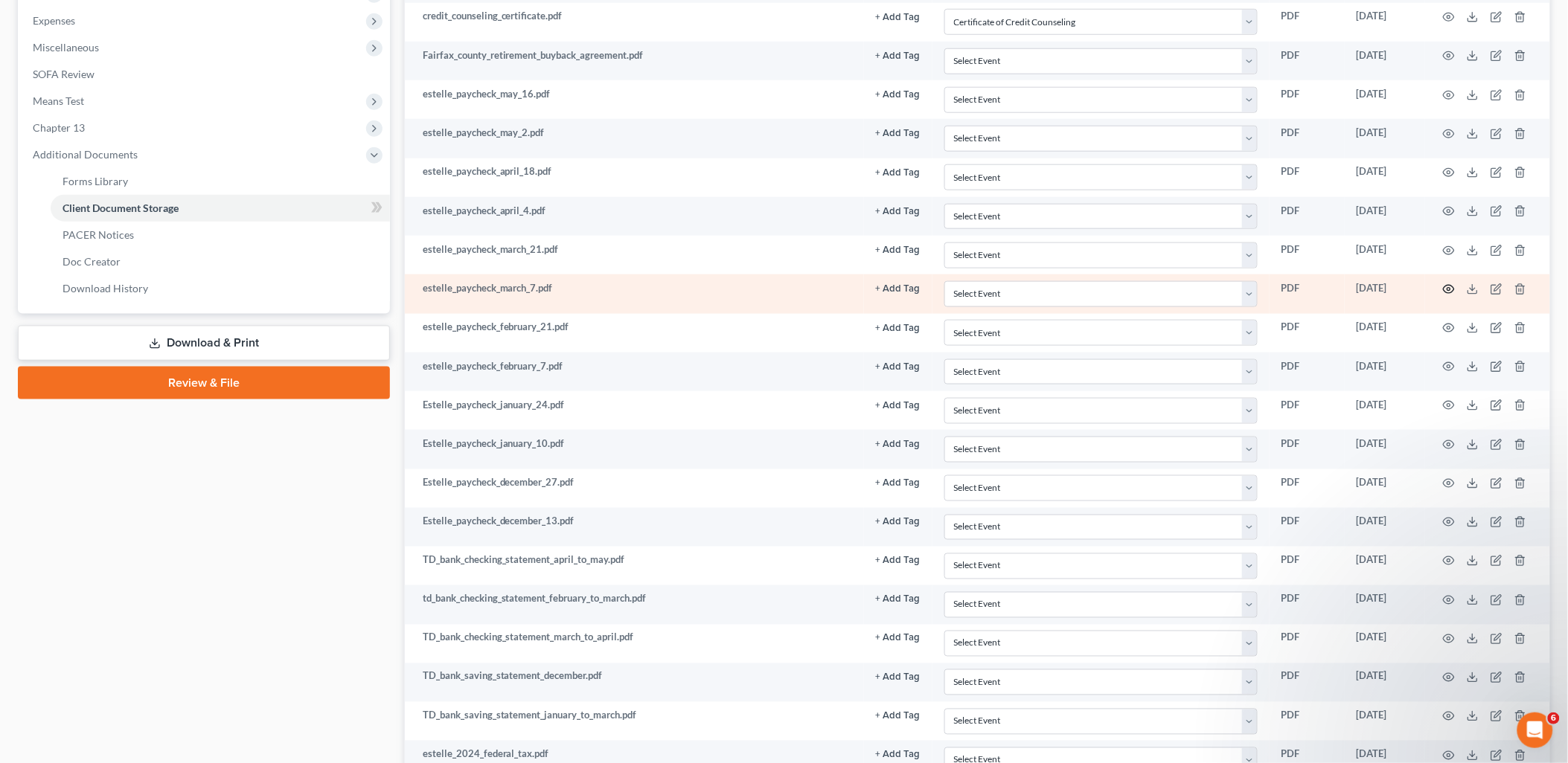
click at [1447, 289] on icon "button" at bounding box center [1448, 289] width 12 height 12
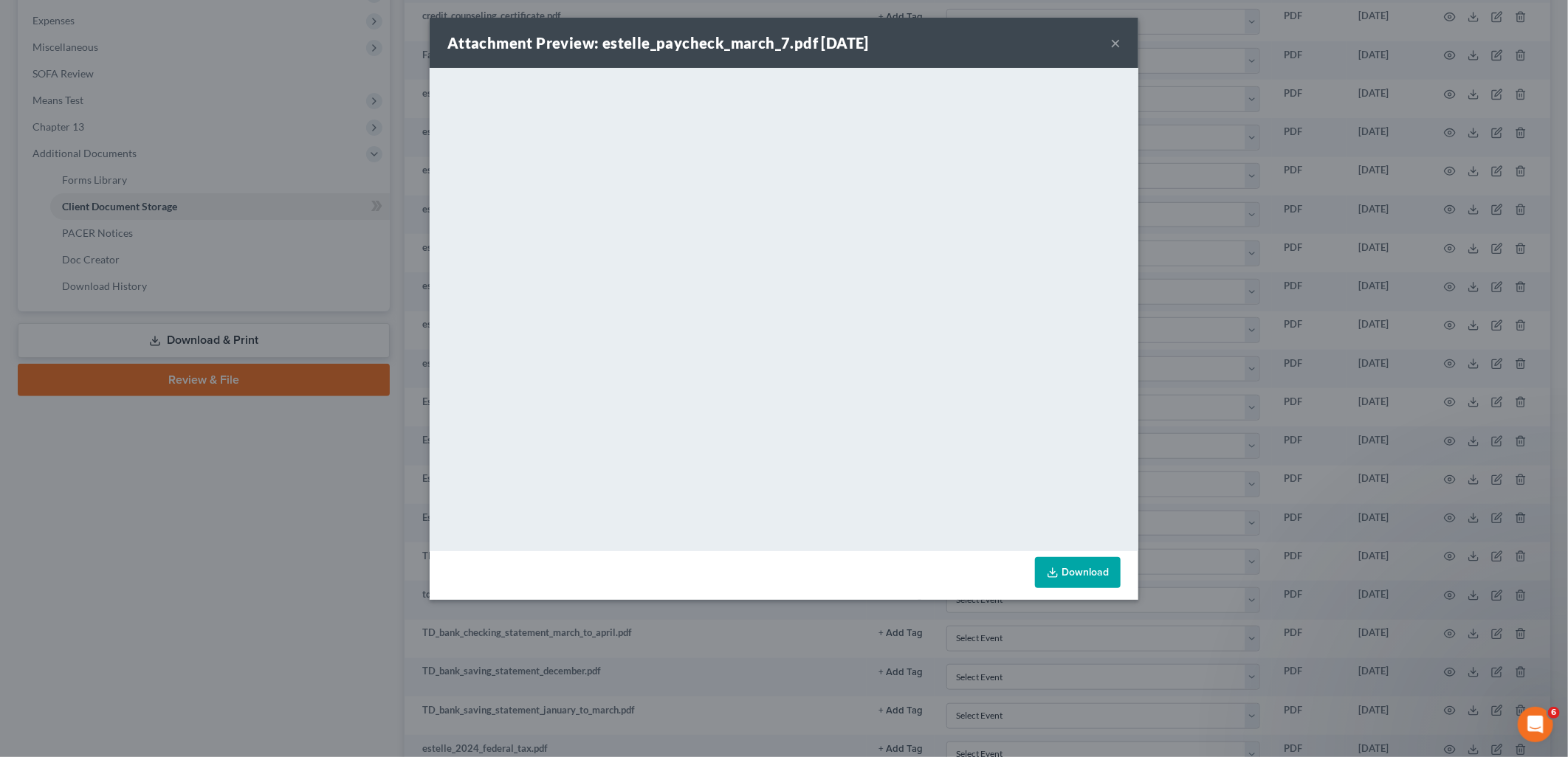
click at [1119, 45] on button "×" at bounding box center [1115, 42] width 10 height 18
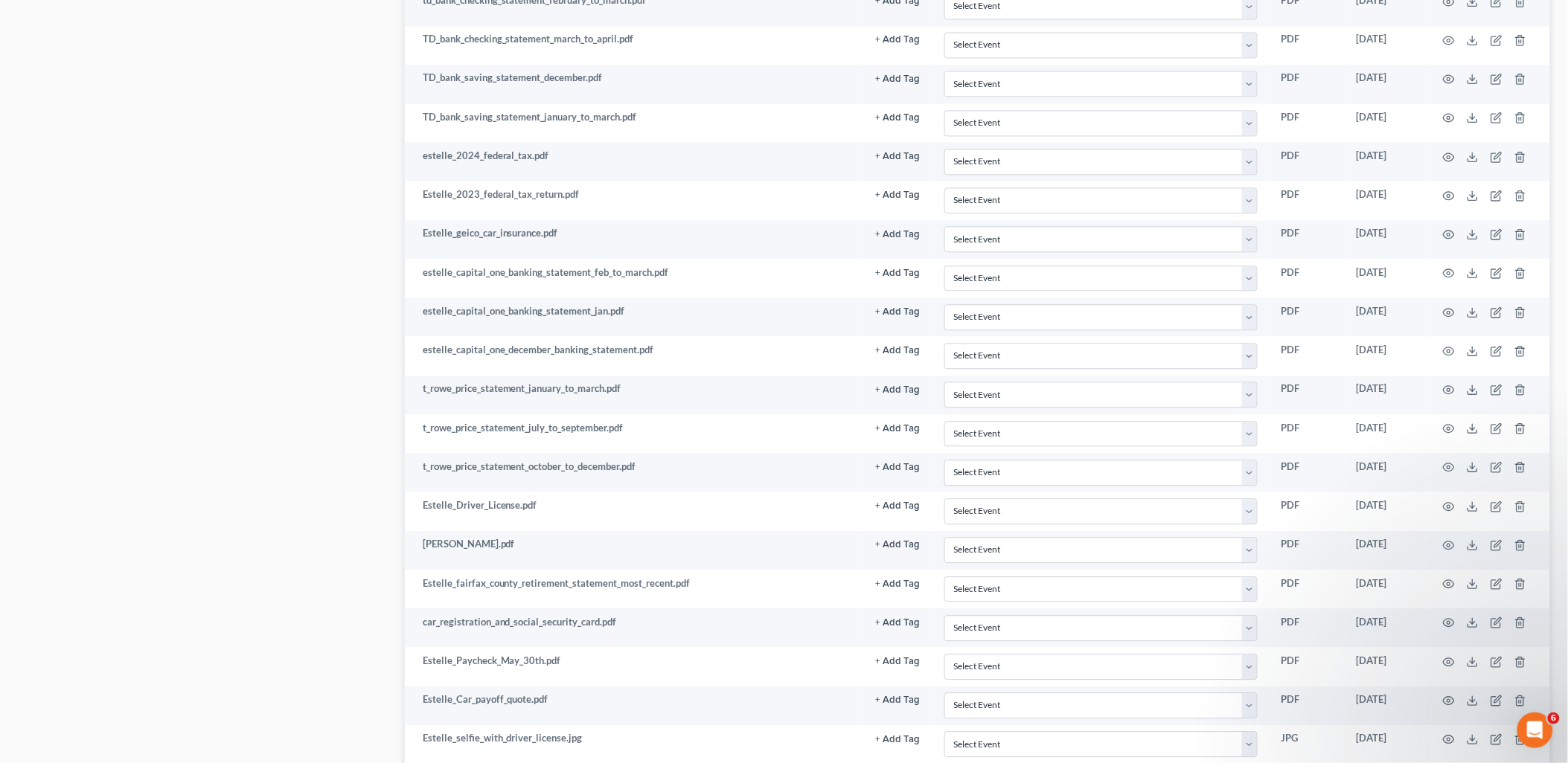
scroll to position [1157, 0]
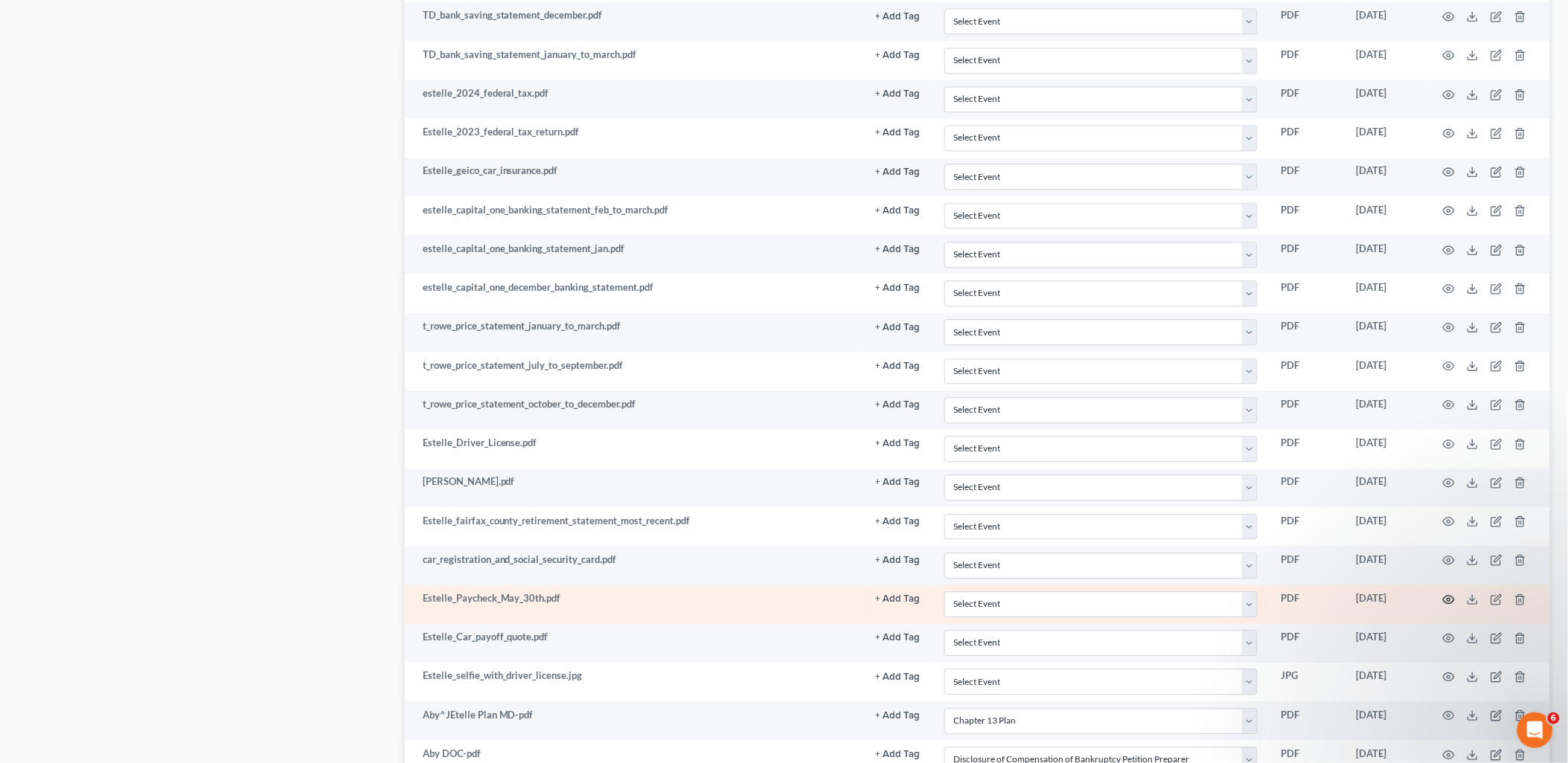
click at [1446, 604] on icon "button" at bounding box center [1448, 599] width 12 height 12
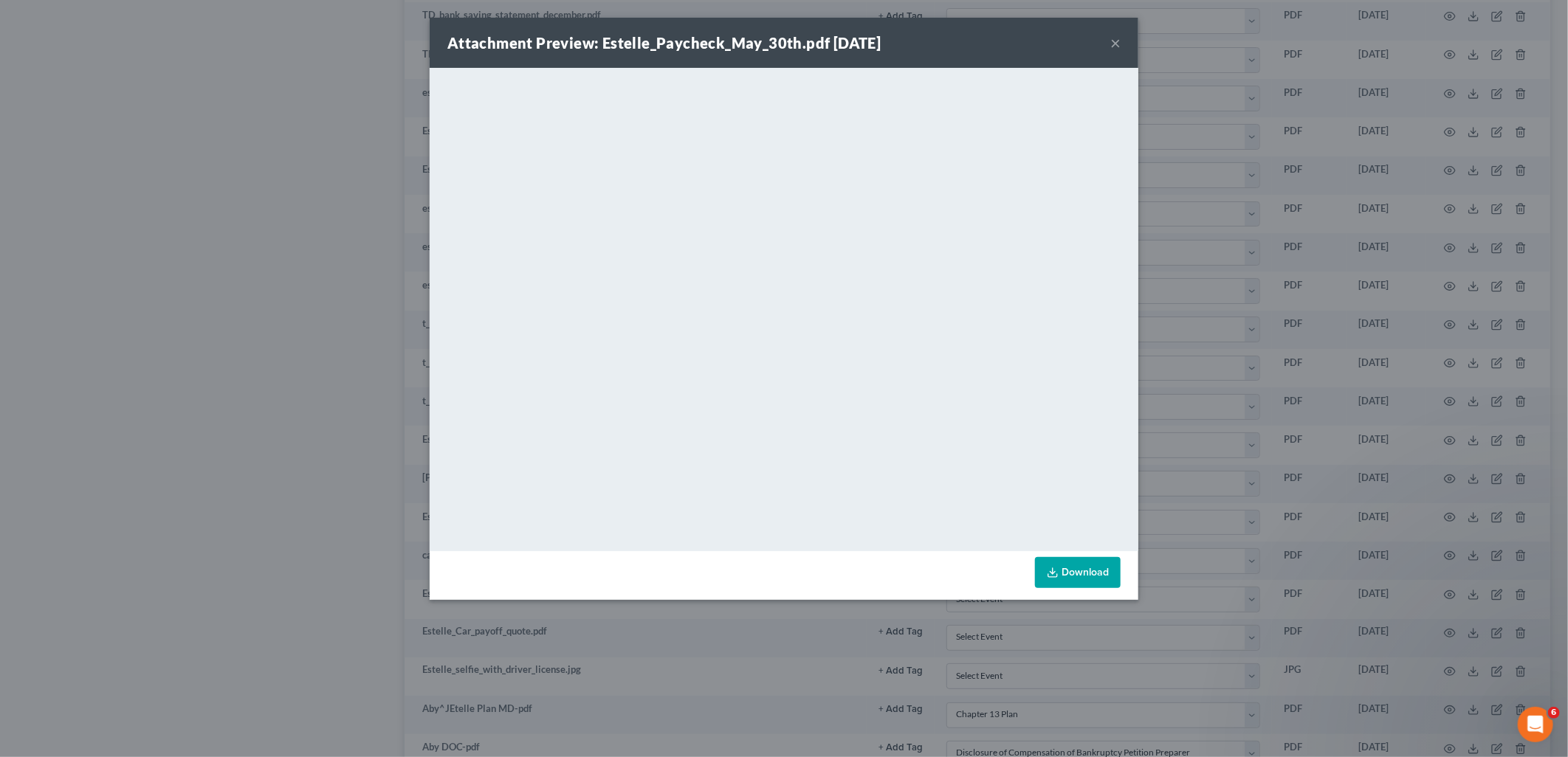
drag, startPoint x: 1113, startPoint y: 46, endPoint x: 1105, endPoint y: 42, distance: 8.9
click at [1113, 46] on button "×" at bounding box center [1115, 42] width 10 height 18
